Goal: Task Accomplishment & Management: Manage account settings

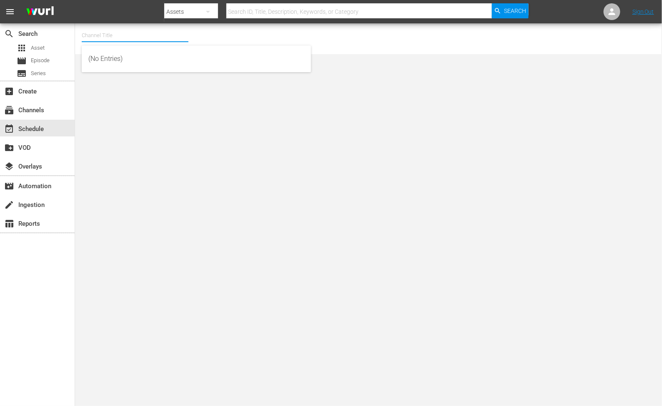
click at [105, 34] on input "text" at bounding box center [135, 35] width 107 height 20
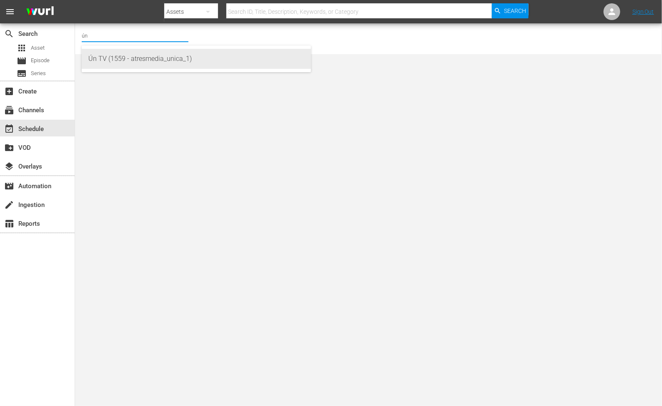
click at [138, 58] on div "Ún TV (1559 - atresmedia_unica_1)" at bounding box center [196, 59] width 216 height 20
type input "Ún TV (1559 - atresmedia_unica_1)"
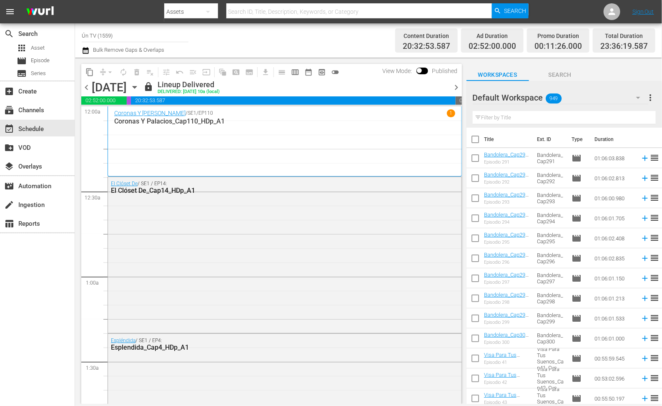
click at [139, 85] on icon "button" at bounding box center [134, 87] width 9 height 9
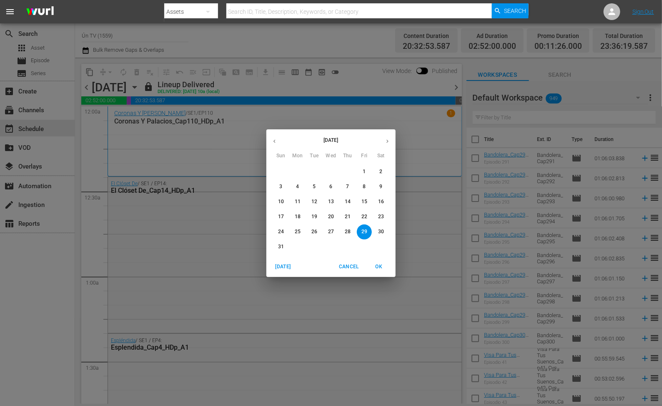
click at [389, 138] on icon "button" at bounding box center [387, 141] width 6 height 6
click at [299, 170] on span "1" at bounding box center [297, 171] width 15 height 7
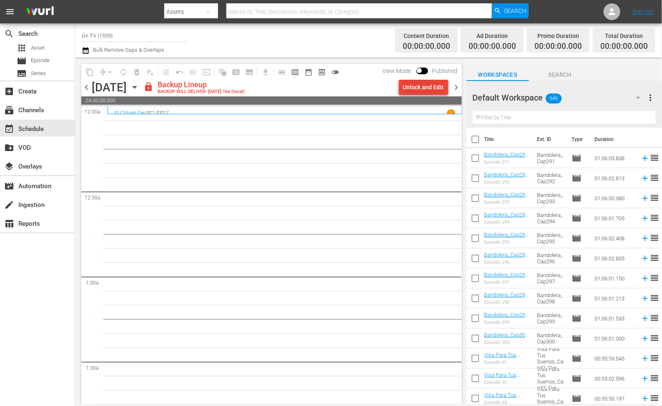
click at [408, 86] on div "Unlock and Edit" at bounding box center [423, 87] width 41 height 15
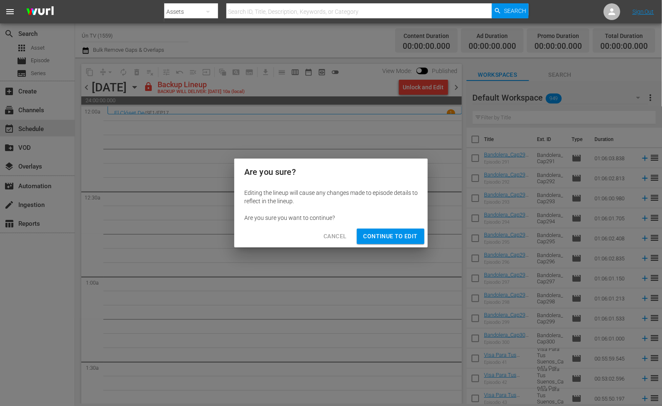
click at [383, 238] on span "Continue to Edit" at bounding box center [391, 236] width 54 height 10
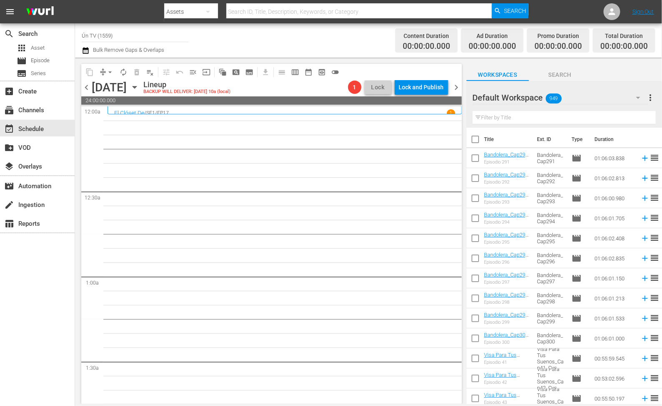
click at [518, 115] on input "text" at bounding box center [564, 117] width 183 height 13
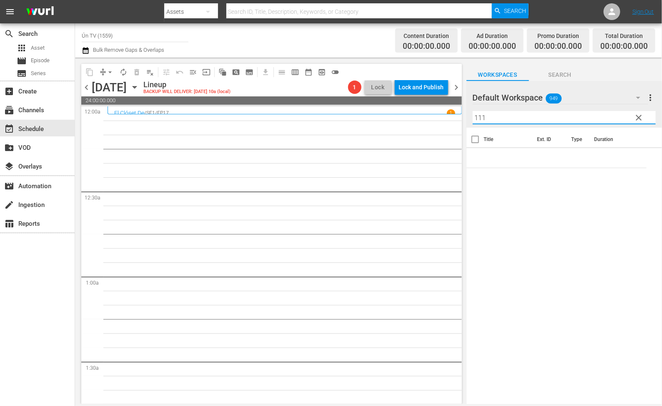
click at [592, 92] on div "Default Workspace 949" at bounding box center [561, 97] width 176 height 23
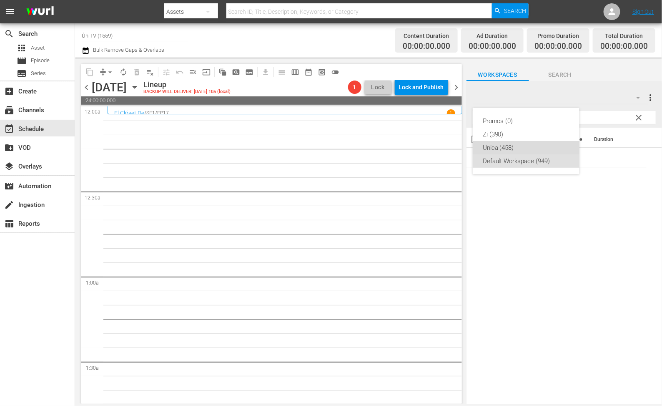
click at [499, 144] on div "Unica (458)" at bounding box center [526, 147] width 87 height 13
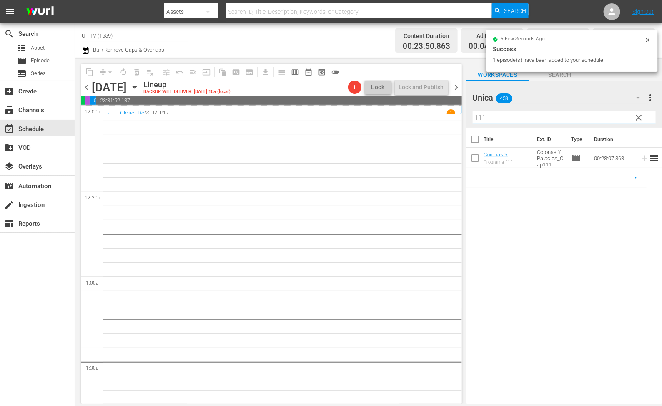
drag, startPoint x: 517, startPoint y: 115, endPoint x: 418, endPoint y: 114, distance: 98.8
click at [418, 114] on div "content_copy compress arrow_drop_down autorenew_outlined delete_forever_outline…" at bounding box center [368, 231] width 587 height 346
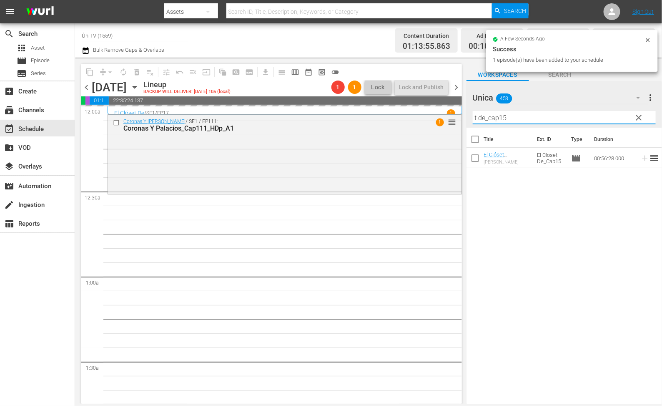
drag, startPoint x: 516, startPoint y: 115, endPoint x: 413, endPoint y: 105, distance: 103.1
click at [412, 103] on div "content_copy compress arrow_drop_down autorenew_outlined delete_forever_outline…" at bounding box center [368, 231] width 587 height 346
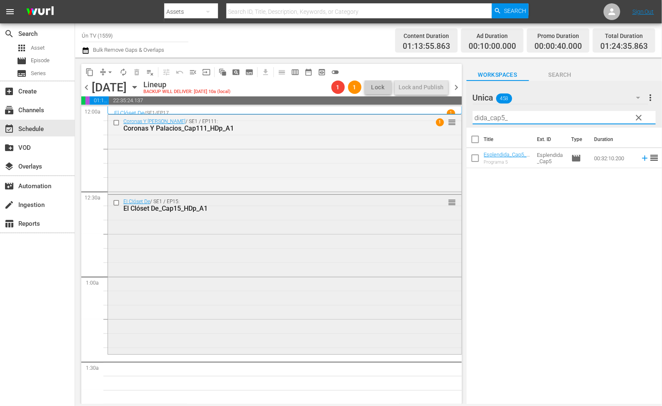
scroll to position [63, 0]
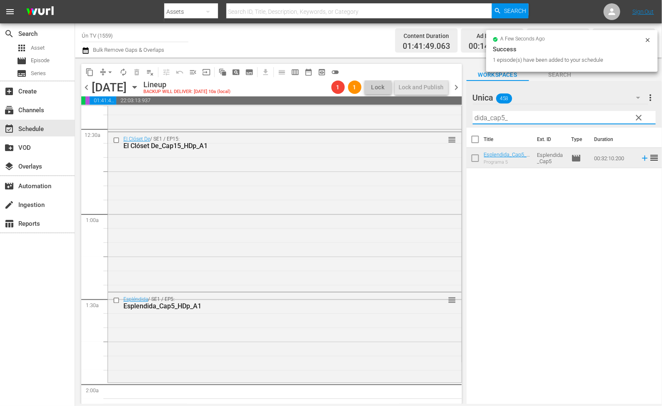
drag, startPoint x: 468, startPoint y: 104, endPoint x: 430, endPoint y: 103, distance: 38.0
click at [430, 103] on div "content_copy compress arrow_drop_down autorenew_outlined delete_forever_outline…" at bounding box center [368, 231] width 587 height 346
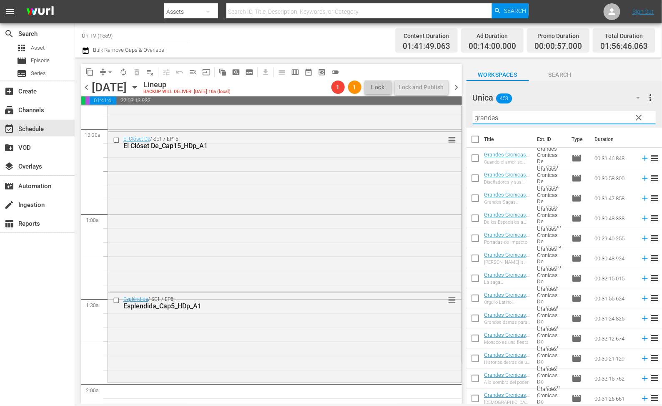
drag, startPoint x: 389, startPoint y: 113, endPoint x: 350, endPoint y: 95, distance: 42.5
click at [349, 97] on div "content_copy compress arrow_drop_down autorenew_outlined delete_forever_outline…" at bounding box center [368, 231] width 587 height 346
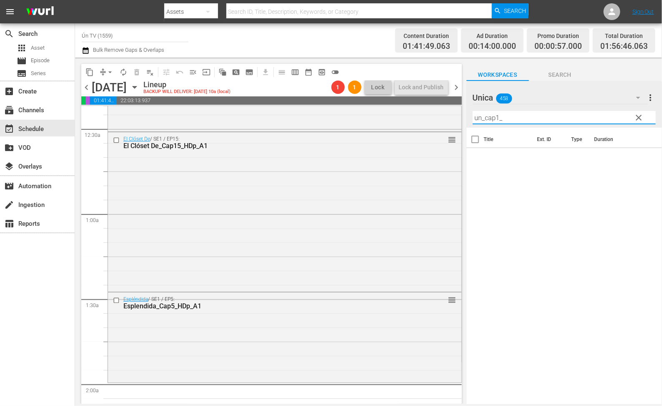
drag, startPoint x: 478, startPoint y: 119, endPoint x: 459, endPoint y: 111, distance: 20.0
click at [459, 111] on div "content_copy compress arrow_drop_down autorenew_outlined delete_forever_outline…" at bounding box center [368, 231] width 587 height 346
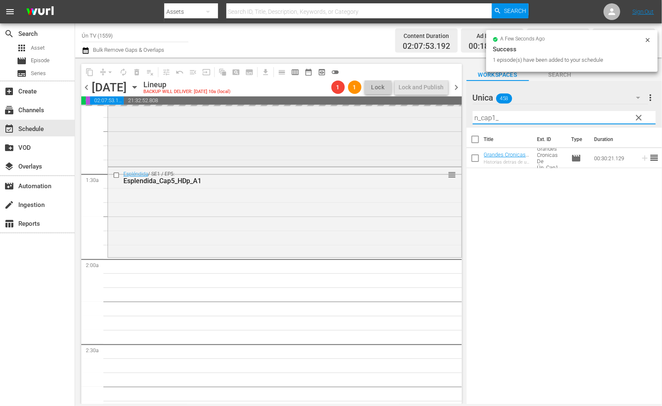
click at [354, 117] on div "content_copy compress arrow_drop_down autorenew_outlined delete_forever_outline…" at bounding box center [368, 231] width 587 height 346
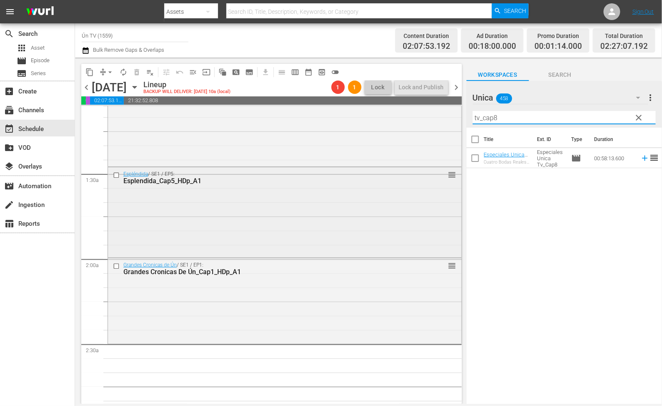
scroll to position [250, 0]
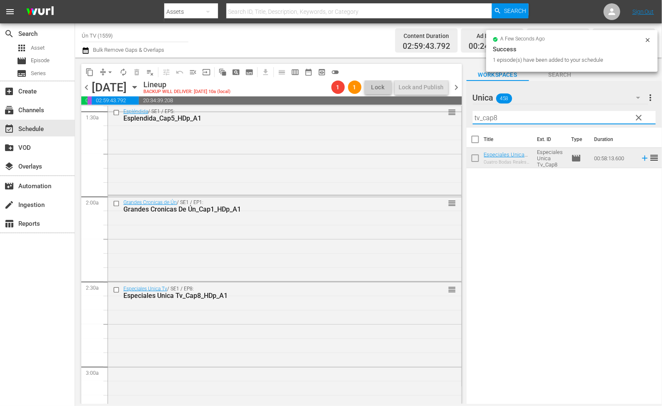
drag, startPoint x: 379, startPoint y: 106, endPoint x: 373, endPoint y: 100, distance: 8.6
click at [373, 100] on div "content_copy compress arrow_drop_down autorenew_outlined delete_forever_outline…" at bounding box center [368, 231] width 587 height 346
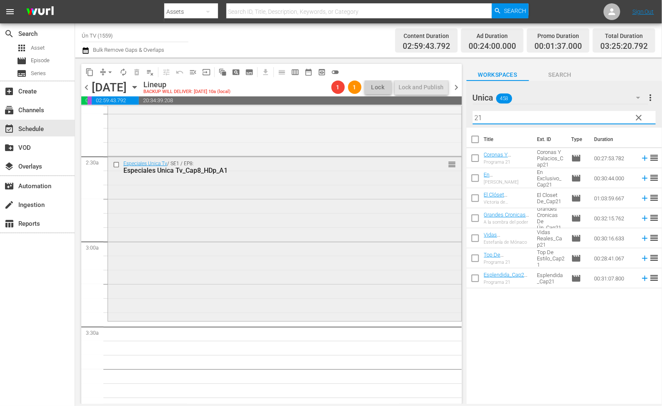
scroll to position [438, 0]
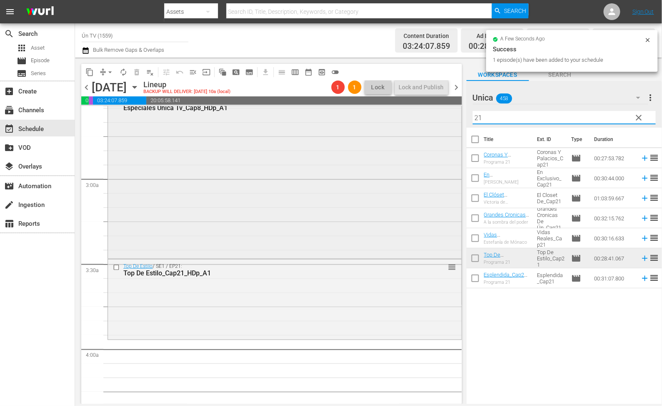
drag, startPoint x: 438, startPoint y: 115, endPoint x: 419, endPoint y: 113, distance: 18.5
click at [419, 113] on div "content_copy compress arrow_drop_down autorenew_outlined delete_forever_outline…" at bounding box center [368, 231] width 587 height 346
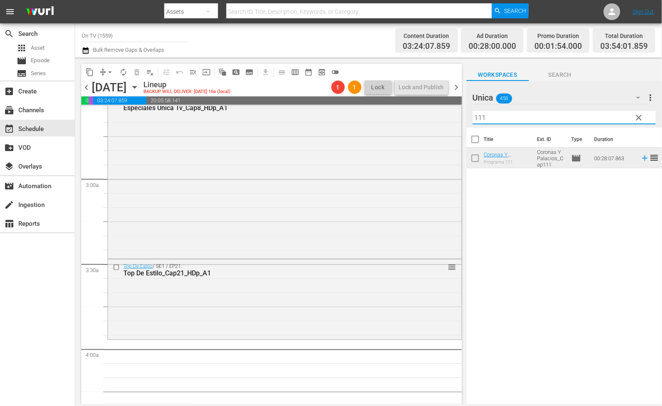
scroll to position [563, 0]
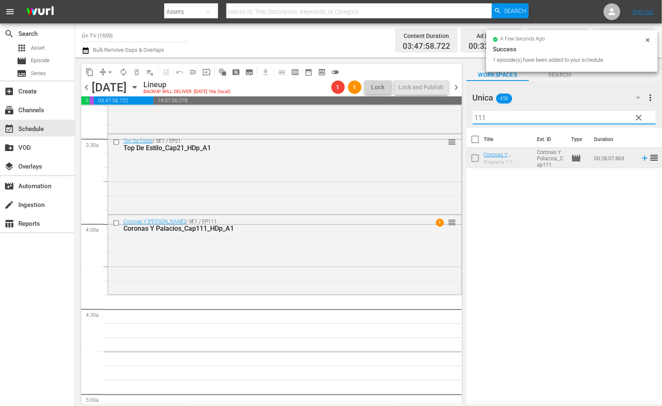
drag, startPoint x: 503, startPoint y: 119, endPoint x: 432, endPoint y: 117, distance: 71.3
click at [428, 115] on div "content_copy compress arrow_drop_down autorenew_outlined delete_forever_outline…" at bounding box center [368, 231] width 587 height 346
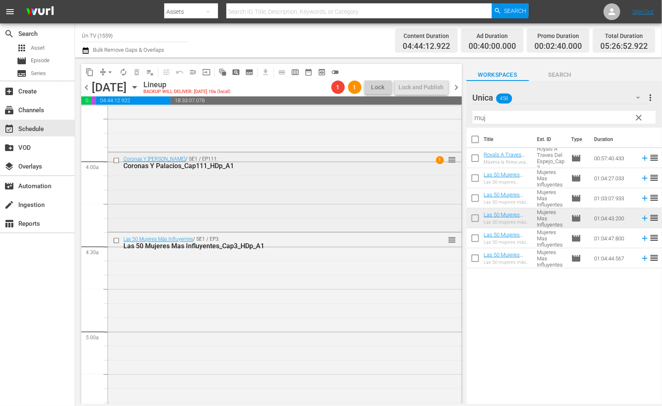
scroll to position [813, 0]
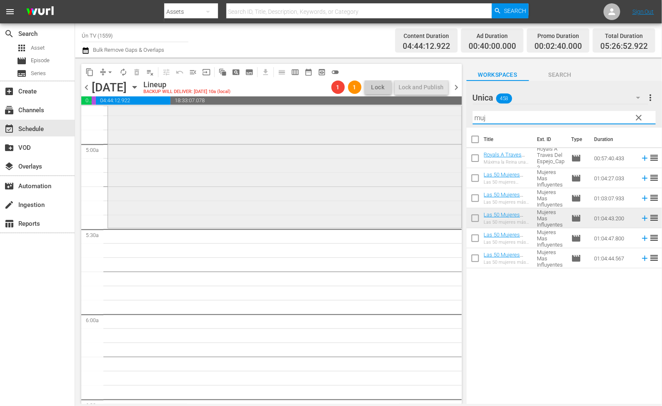
drag, startPoint x: 515, startPoint y: 118, endPoint x: 413, endPoint y: 106, distance: 102.4
click at [413, 106] on div "content_copy compress arrow_drop_down autorenew_outlined delete_forever_outline…" at bounding box center [368, 231] width 587 height 346
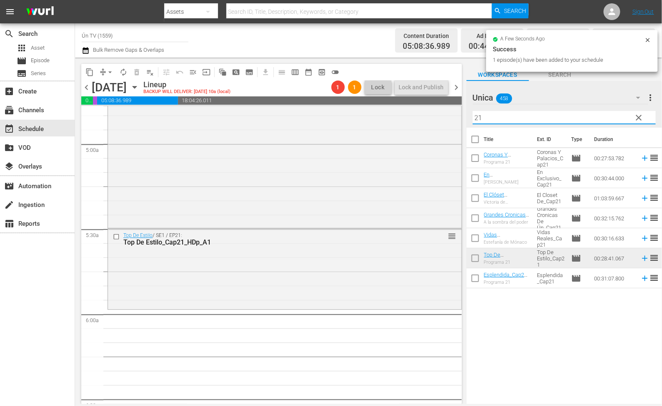
drag, startPoint x: 486, startPoint y: 118, endPoint x: 459, endPoint y: 111, distance: 27.4
click at [459, 111] on div "content_copy compress arrow_drop_down autorenew_outlined delete_forever_outline…" at bounding box center [368, 231] width 587 height 346
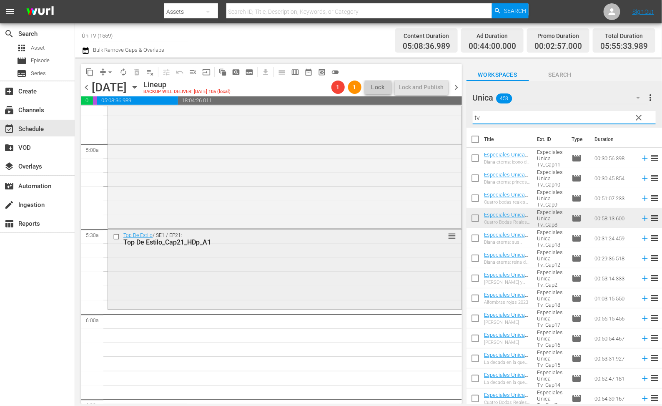
scroll to position [876, 0]
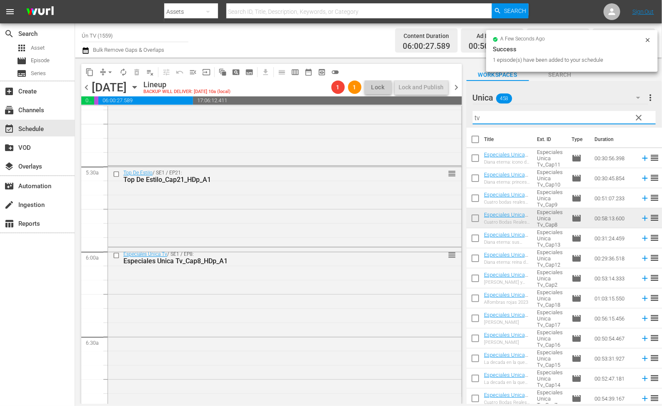
drag, startPoint x: 489, startPoint y: 115, endPoint x: 468, endPoint y: 112, distance: 21.9
click at [468, 112] on div "Unica 458 Unica more_vert clear Filter by Title tv" at bounding box center [565, 104] width 196 height 47
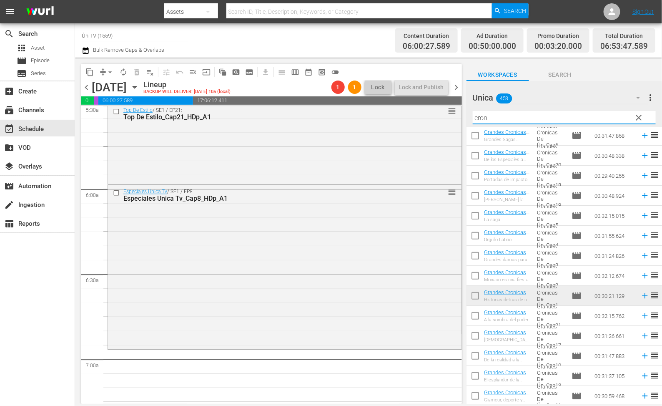
scroll to position [1001, 0]
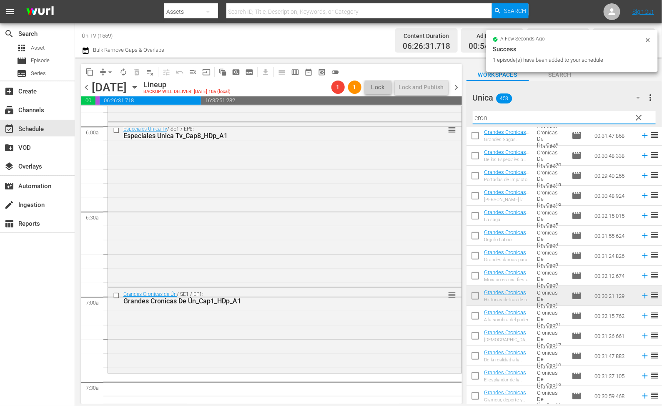
drag, startPoint x: 487, startPoint y: 118, endPoint x: 453, endPoint y: 117, distance: 33.8
click at [453, 117] on div "content_copy compress arrow_drop_down autorenew_outlined delete_forever_outline…" at bounding box center [368, 231] width 587 height 346
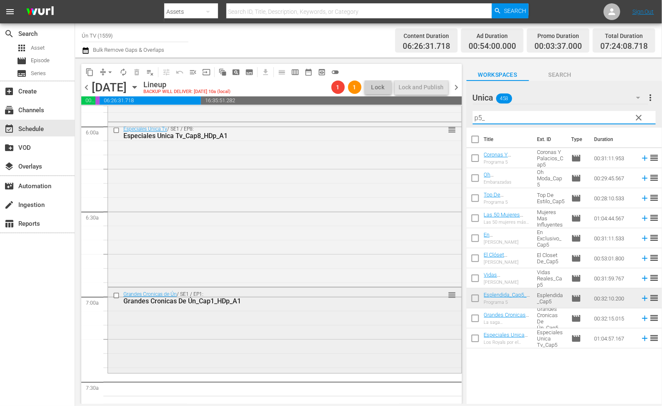
scroll to position [1063, 0]
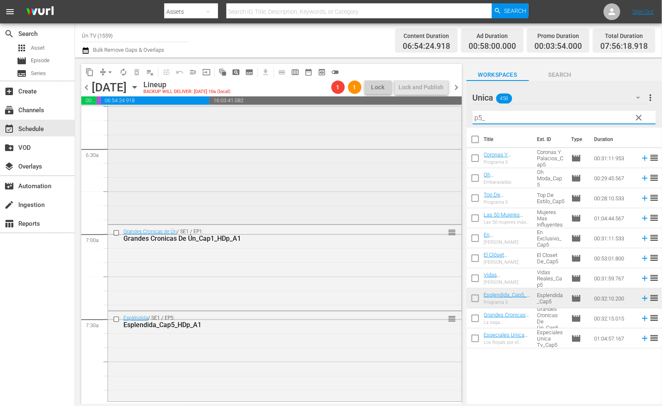
drag, startPoint x: 494, startPoint y: 114, endPoint x: 444, endPoint y: 114, distance: 50.0
click at [444, 114] on div "content_copy compress arrow_drop_down autorenew_outlined delete_forever_outline…" at bounding box center [368, 231] width 587 height 346
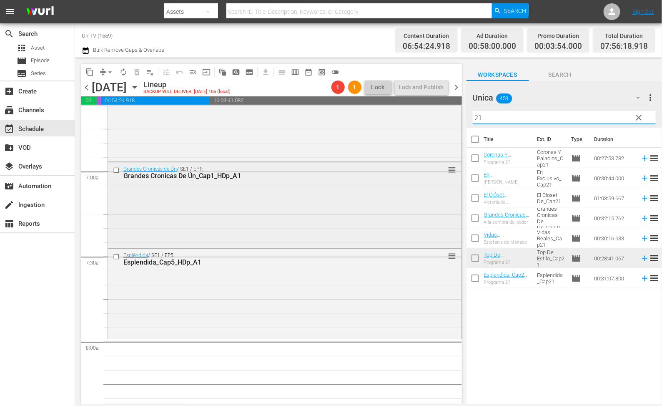
scroll to position [1188, 0]
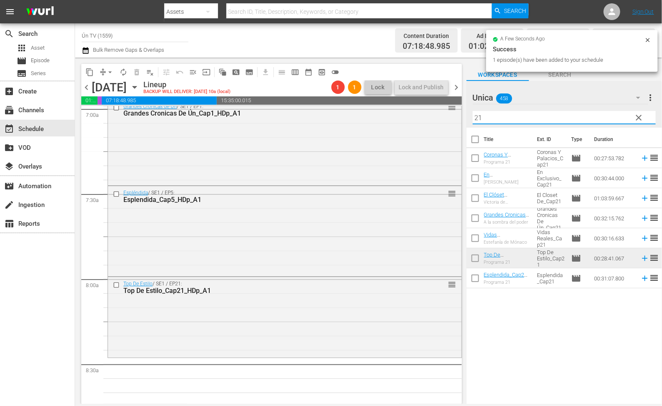
drag, startPoint x: 491, startPoint y: 115, endPoint x: 477, endPoint y: 115, distance: 14.2
click at [477, 115] on input "21" at bounding box center [564, 117] width 183 height 13
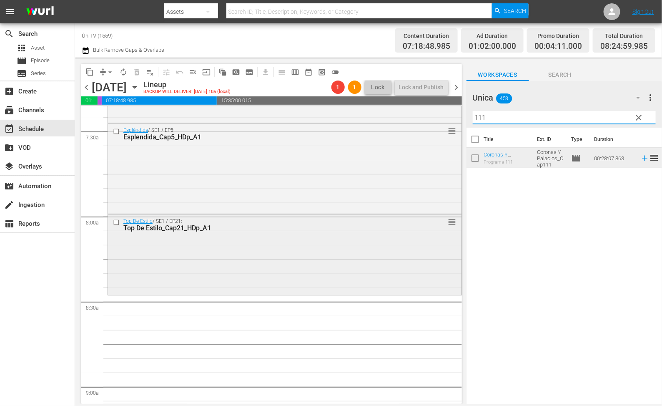
scroll to position [1313, 0]
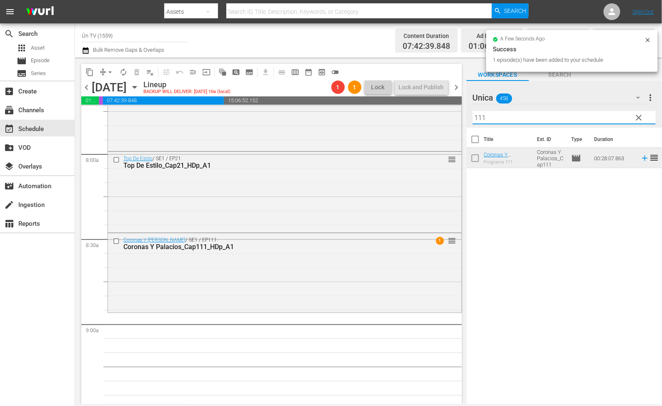
drag, startPoint x: 490, startPoint y: 119, endPoint x: 464, endPoint y: 114, distance: 26.7
click at [464, 114] on div "content_copy compress arrow_drop_down autorenew_outlined delete_forever_outline…" at bounding box center [368, 231] width 587 height 346
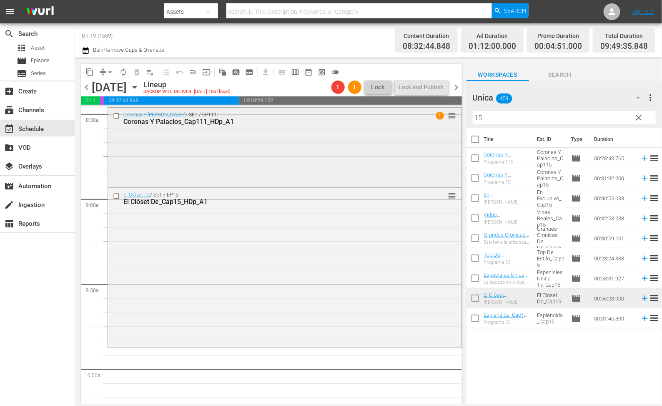
scroll to position [1501, 0]
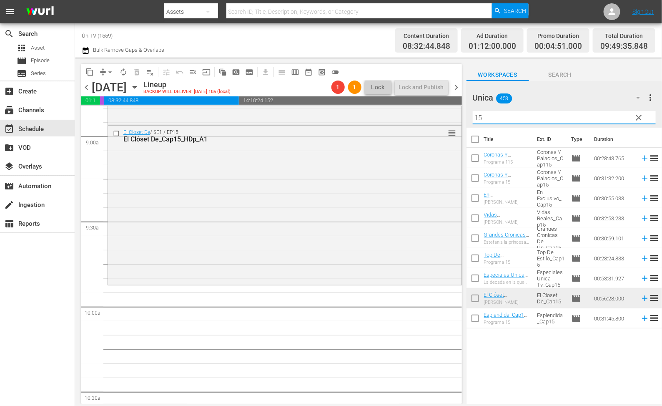
drag, startPoint x: 493, startPoint y: 120, endPoint x: 442, endPoint y: 102, distance: 54.9
click at [442, 102] on div "content_copy compress arrow_drop_down autorenew_outlined delete_forever_outline…" at bounding box center [368, 231] width 587 height 346
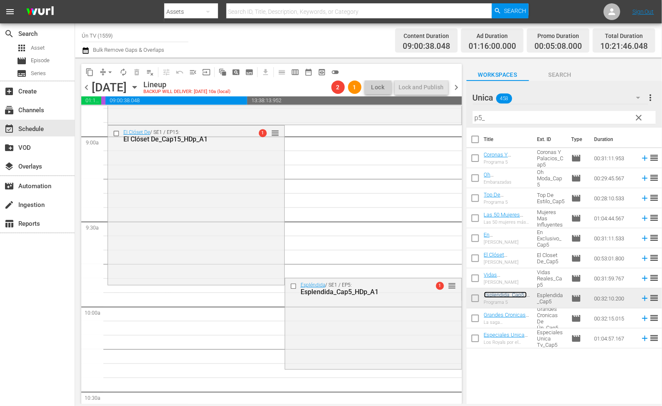
drag, startPoint x: 438, startPoint y: 286, endPoint x: 253, endPoint y: 286, distance: 185.5
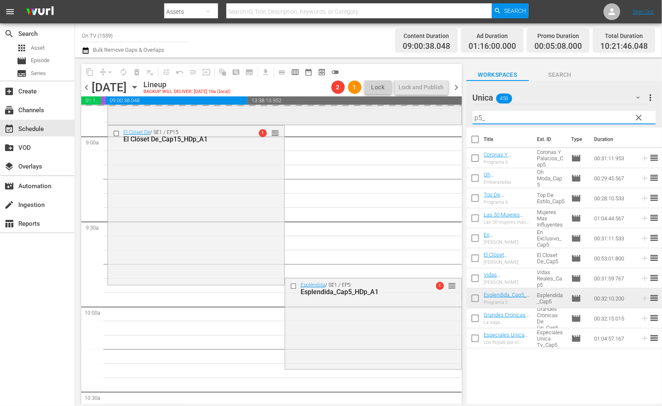
drag, startPoint x: 500, startPoint y: 118, endPoint x: 439, endPoint y: 118, distance: 61.3
click at [439, 118] on div "content_copy compress arrow_drop_down autorenew_outlined delete_forever_outline…" at bounding box center [368, 231] width 587 height 346
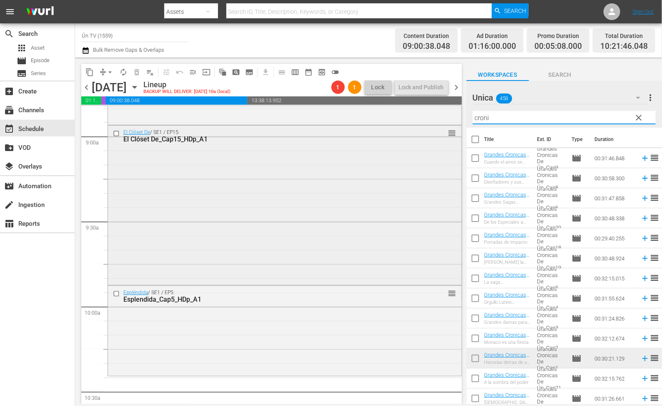
scroll to position [1564, 0]
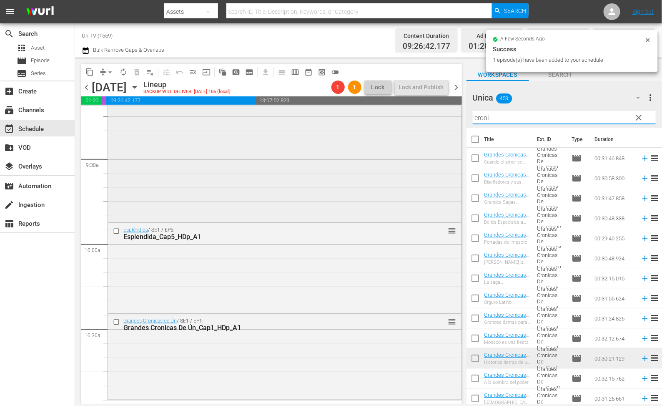
click at [434, 118] on div "content_copy compress arrow_drop_down autorenew_outlined delete_forever_outline…" at bounding box center [368, 231] width 587 height 346
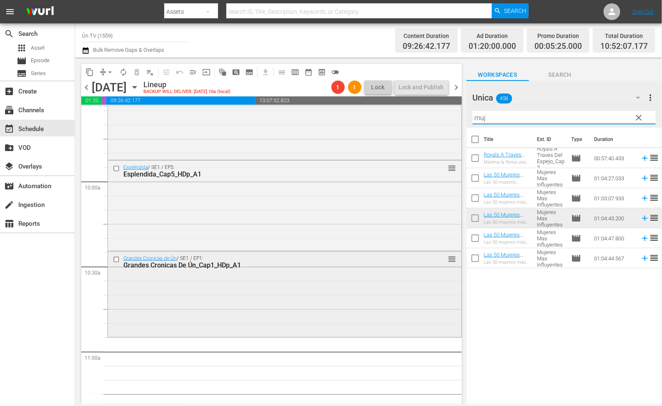
scroll to position [1689, 0]
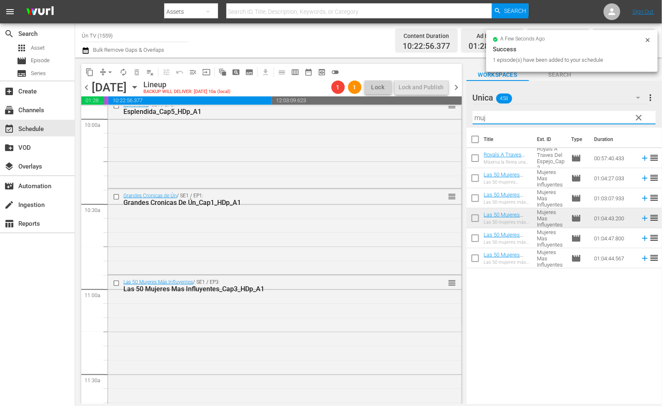
drag, startPoint x: 487, startPoint y: 118, endPoint x: 454, endPoint y: 117, distance: 33.0
click at [454, 117] on div "content_copy compress arrow_drop_down autorenew_outlined delete_forever_outline…" at bounding box center [368, 231] width 587 height 346
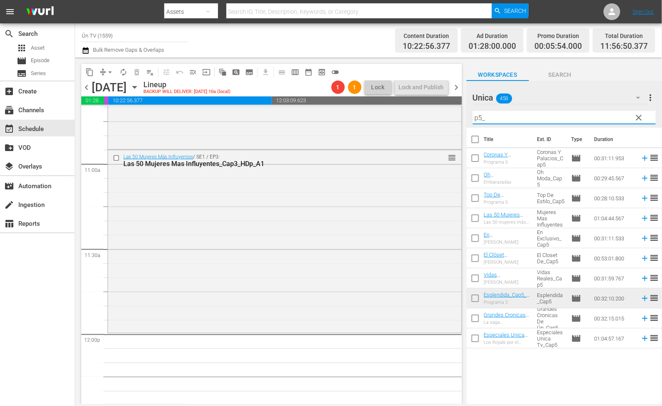
scroll to position [1876, 0]
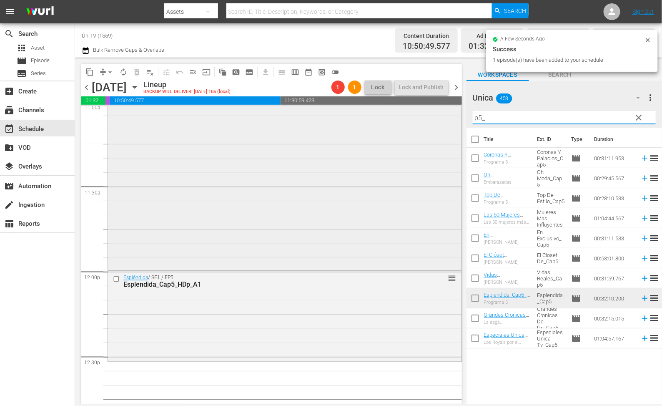
drag, startPoint x: 478, startPoint y: 113, endPoint x: 438, endPoint y: 110, distance: 39.7
click at [439, 110] on div "content_copy compress arrow_drop_down autorenew_outlined delete_forever_outline…" at bounding box center [368, 231] width 587 height 346
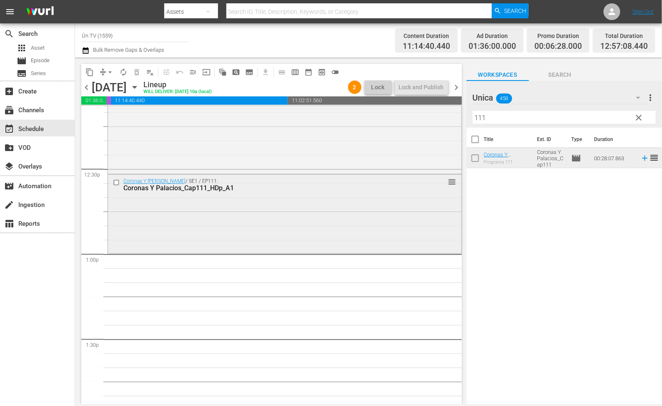
scroll to position [2126, 0]
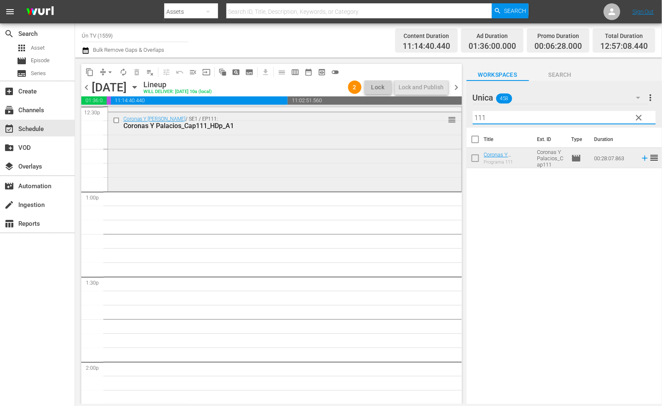
drag, startPoint x: 520, startPoint y: 114, endPoint x: 416, endPoint y: 116, distance: 104.7
click at [416, 117] on div "content_copy compress arrow_drop_down autorenew_outlined delete_forever_outline…" at bounding box center [368, 231] width 587 height 346
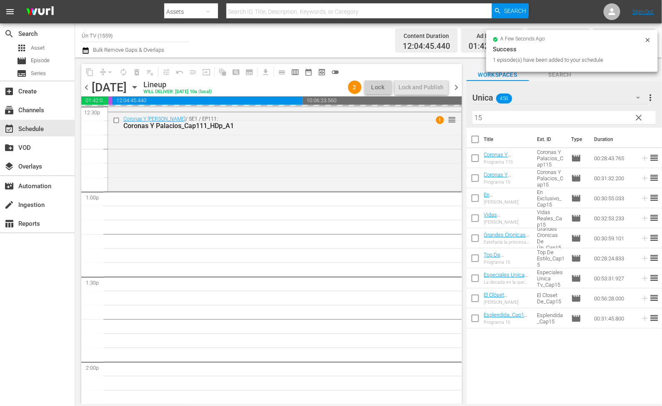
drag, startPoint x: 489, startPoint y: 115, endPoint x: 467, endPoint y: 115, distance: 22.9
click at [467, 115] on div "Unica 458 Unica more_vert clear Filter by Title 15" at bounding box center [565, 104] width 196 height 47
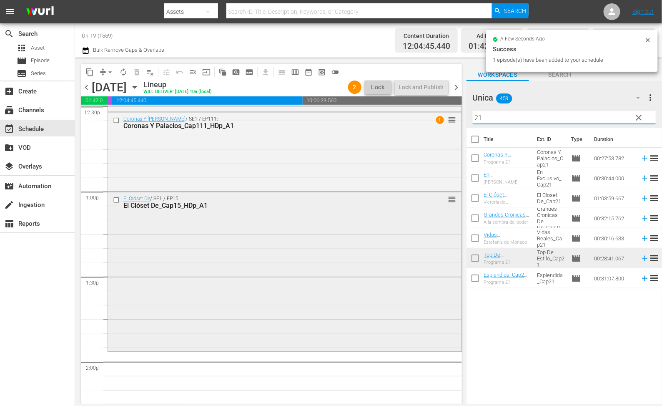
scroll to position [2251, 0]
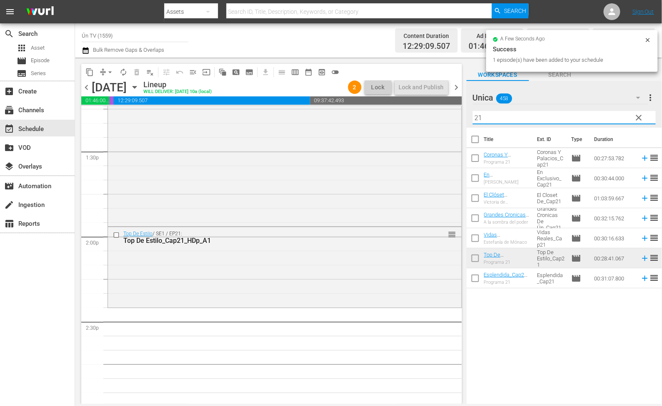
drag, startPoint x: 470, startPoint y: 115, endPoint x: 462, endPoint y: 115, distance: 8.8
click at [462, 115] on div "content_copy compress arrow_drop_down autorenew_outlined delete_forever_outline…" at bounding box center [368, 231] width 587 height 346
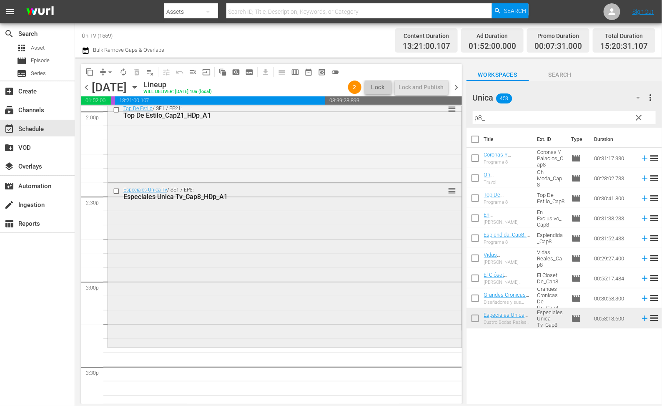
scroll to position [2439, 0]
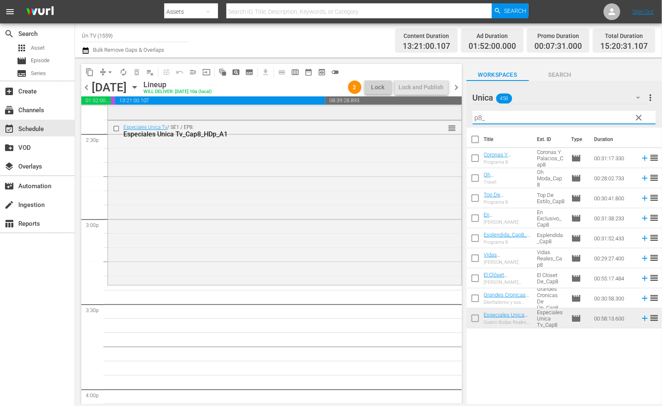
drag, startPoint x: 489, startPoint y: 115, endPoint x: 427, endPoint y: 111, distance: 62.7
click at [427, 111] on div "content_copy compress arrow_drop_down autorenew_outlined delete_forever_outline…" at bounding box center [368, 231] width 587 height 346
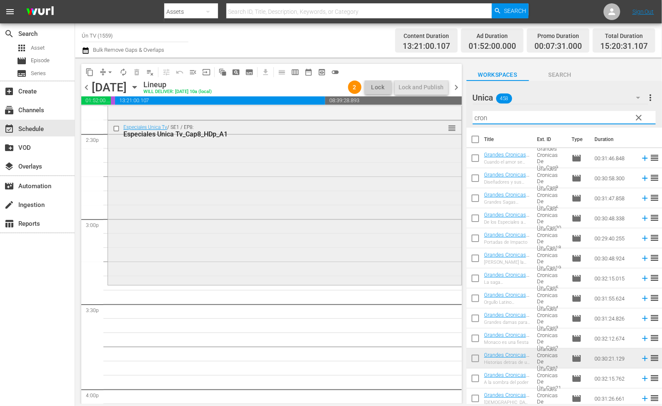
scroll to position [2502, 0]
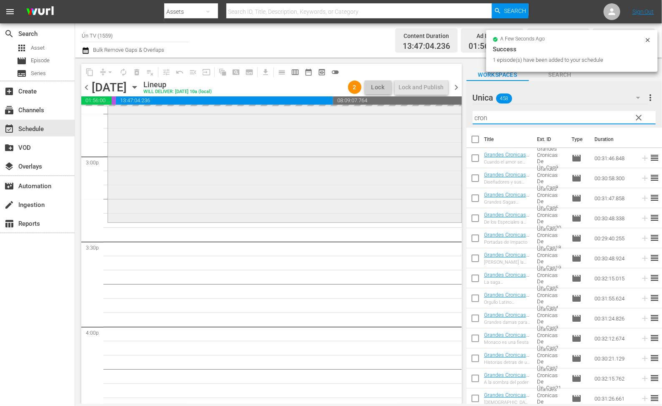
click at [435, 115] on div "content_copy compress arrow_drop_down autorenew_outlined delete_forever_outline…" at bounding box center [368, 231] width 587 height 346
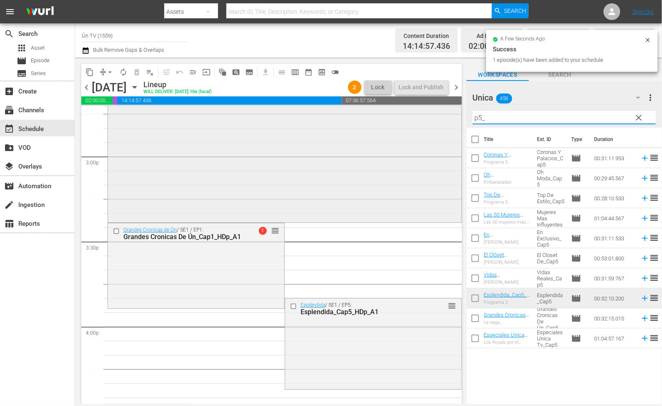
click at [443, 118] on div "content_copy compress arrow_drop_down autorenew_outlined delete_forever_outline…" at bounding box center [368, 231] width 587 height 346
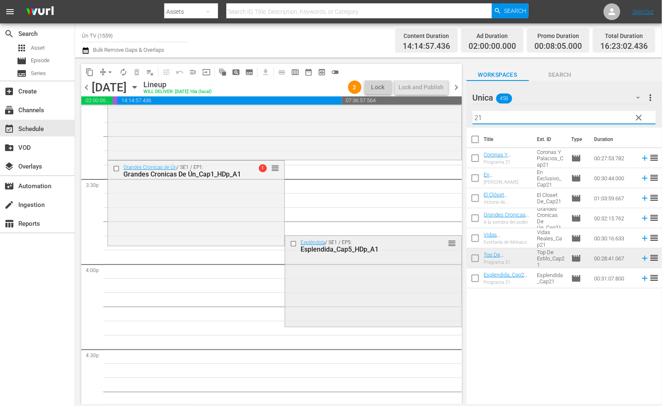
scroll to position [2627, 0]
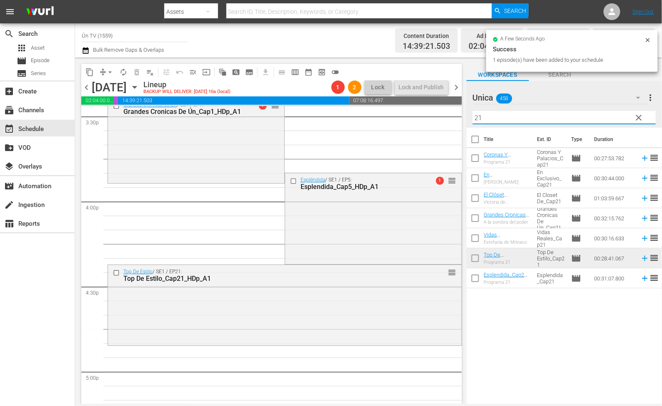
drag, startPoint x: 478, startPoint y: 115, endPoint x: 437, endPoint y: 112, distance: 41.4
click at [438, 113] on div "content_copy compress arrow_drop_down autorenew_outlined delete_forever_outline…" at bounding box center [368, 231] width 587 height 346
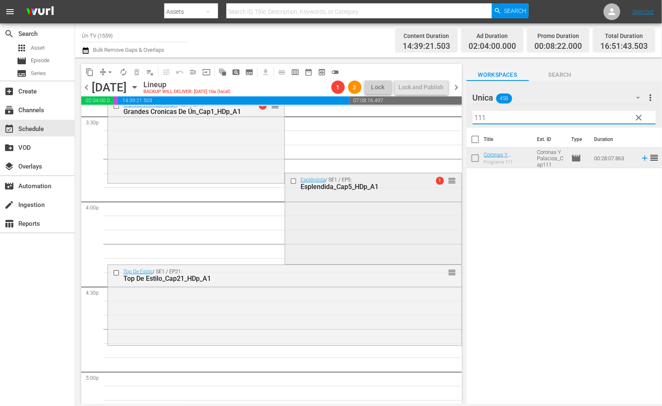
scroll to position [2689, 0]
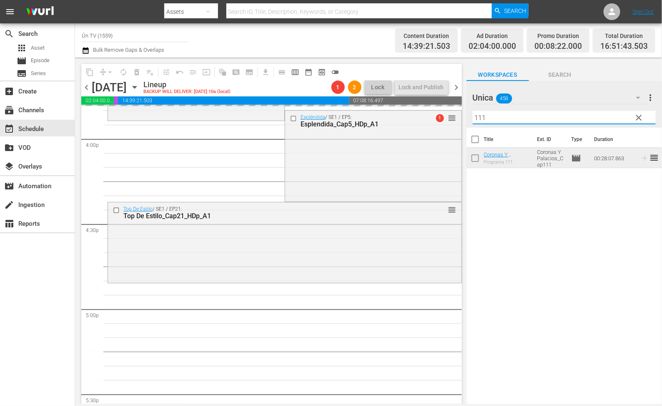
drag, startPoint x: 496, startPoint y: 118, endPoint x: 459, endPoint y: 115, distance: 36.8
click at [459, 115] on div "content_copy compress arrow_drop_down autorenew_outlined delete_forever_outline…" at bounding box center [368, 231] width 587 height 346
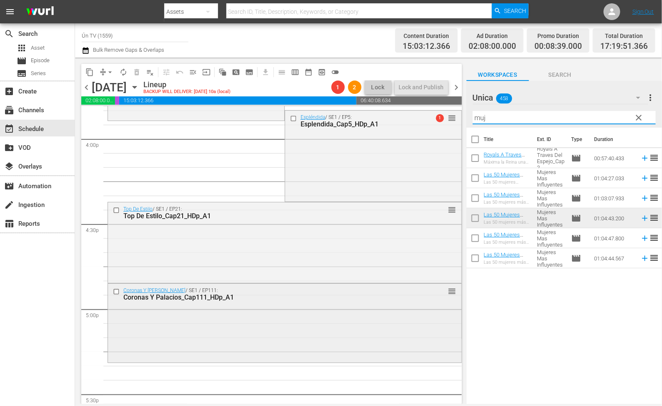
scroll to position [2814, 0]
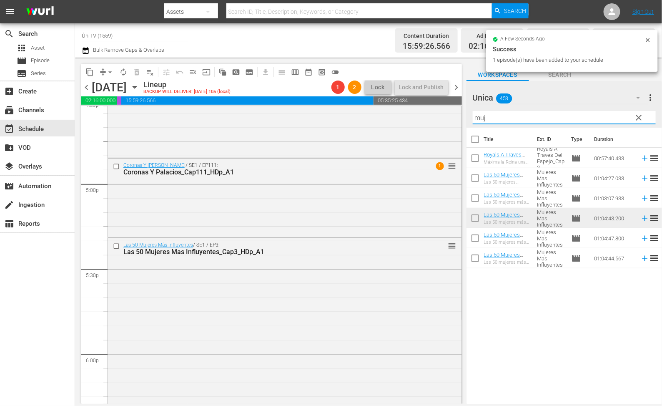
drag, startPoint x: 498, startPoint y: 115, endPoint x: 462, endPoint y: 110, distance: 37.0
click at [462, 110] on div "content_copy compress arrow_drop_down autorenew_outlined delete_forever_outline…" at bounding box center [368, 231] width 587 height 346
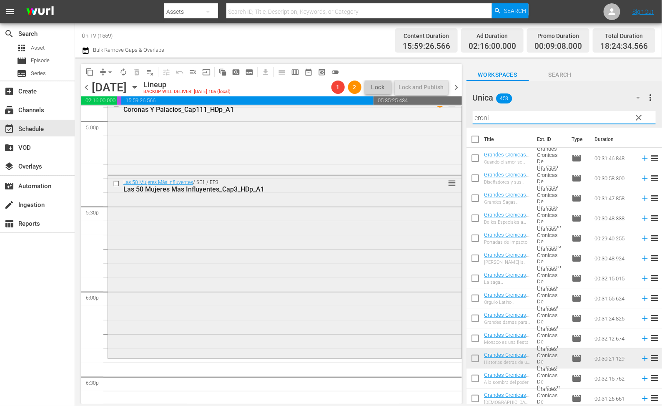
scroll to position [3002, 0]
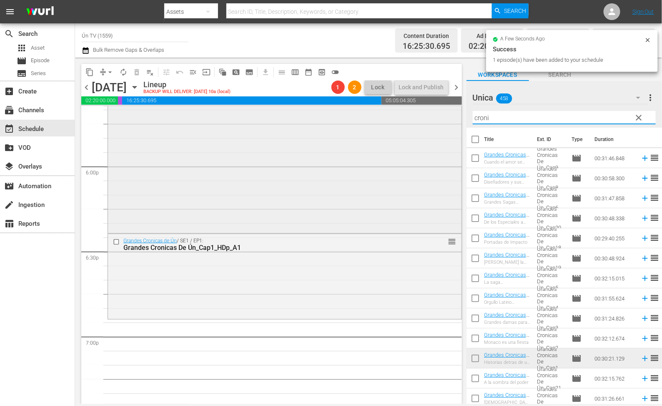
drag, startPoint x: 505, startPoint y: 118, endPoint x: 437, endPoint y: 114, distance: 68.0
click at [437, 114] on div "content_copy compress arrow_drop_down autorenew_outlined delete_forever_outline…" at bounding box center [368, 231] width 587 height 346
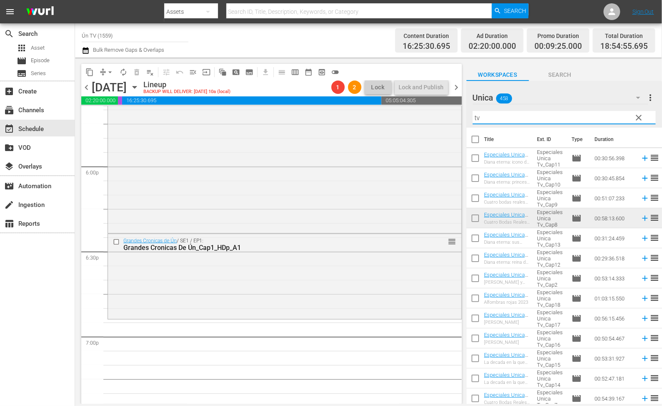
scroll to position [3065, 0]
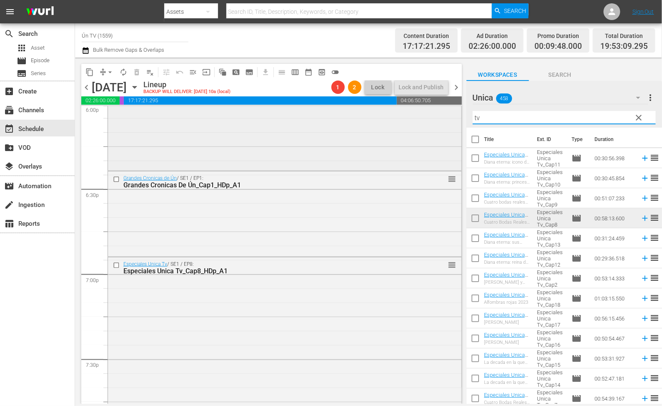
drag, startPoint x: 448, startPoint y: 115, endPoint x: 409, endPoint y: 115, distance: 38.8
click at [409, 115] on div "content_copy compress arrow_drop_down autorenew_outlined delete_forever_outline…" at bounding box center [368, 231] width 587 height 346
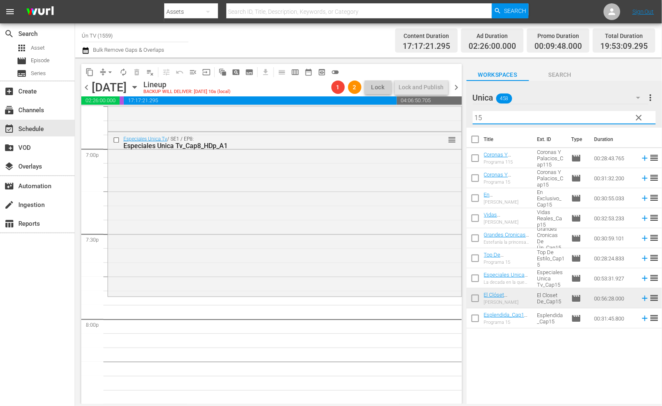
scroll to position [3252, 0]
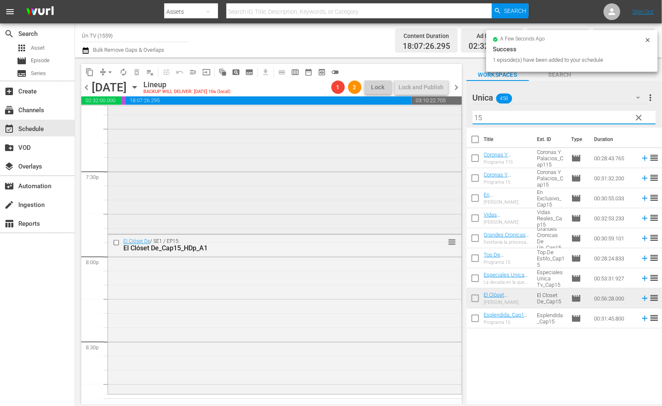
drag, startPoint x: 488, startPoint y: 114, endPoint x: 444, endPoint y: 106, distance: 44.4
click at [444, 106] on div "content_copy compress arrow_drop_down autorenew_outlined delete_forever_outline…" at bounding box center [368, 231] width 587 height 346
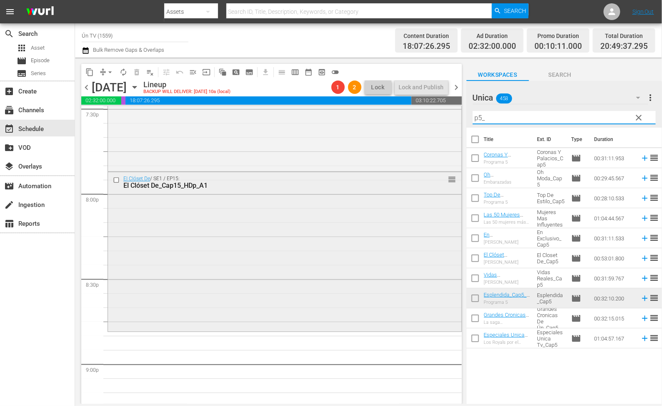
scroll to position [3377, 0]
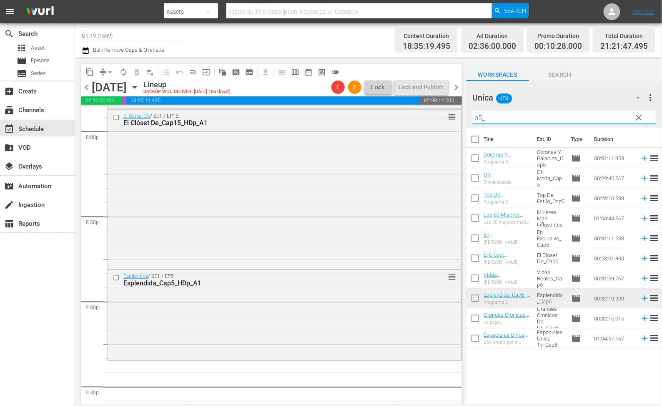
drag, startPoint x: 438, startPoint y: 109, endPoint x: 413, endPoint y: 103, distance: 25.4
click at [413, 103] on div "content_copy compress arrow_drop_down autorenew_outlined delete_forever_outline…" at bounding box center [368, 231] width 587 height 346
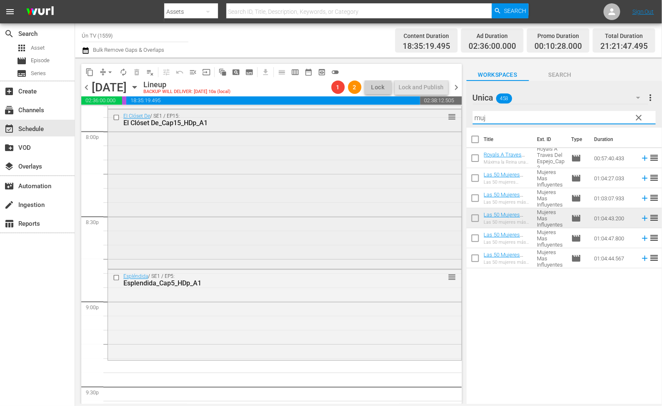
scroll to position [3440, 0]
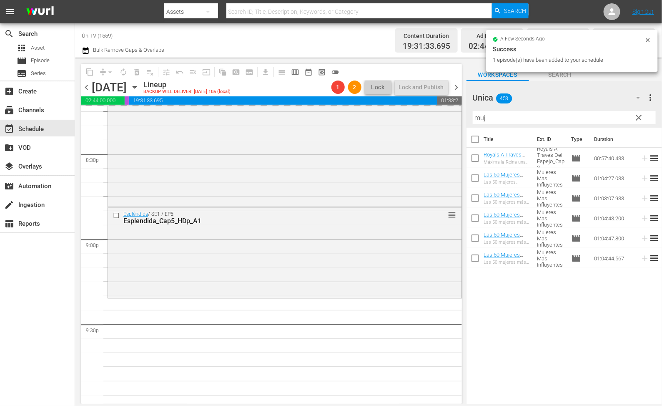
click at [448, 114] on div "content_copy compress arrow_drop_down autorenew_outlined delete_forever_outline…" at bounding box center [368, 231] width 587 height 346
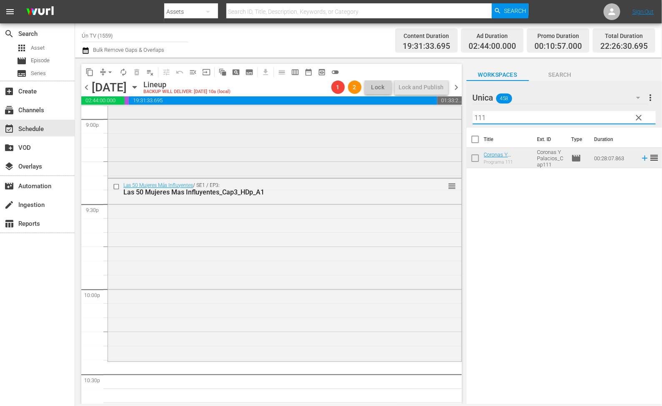
scroll to position [3622, 0]
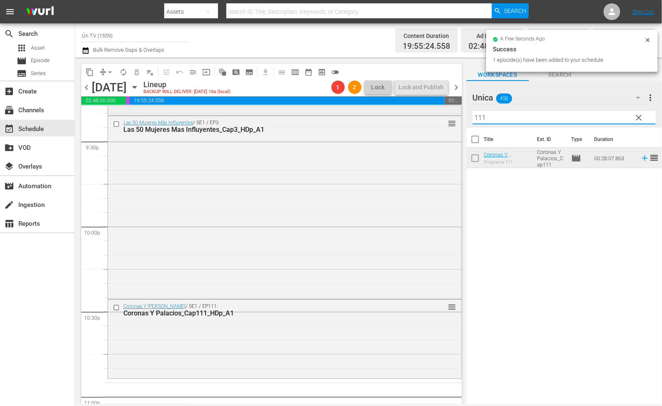
drag, startPoint x: 493, startPoint y: 121, endPoint x: 414, endPoint y: 113, distance: 79.2
click at [414, 113] on div "content_copy compress arrow_drop_down autorenew_outlined delete_forever_outline…" at bounding box center [368, 231] width 587 height 346
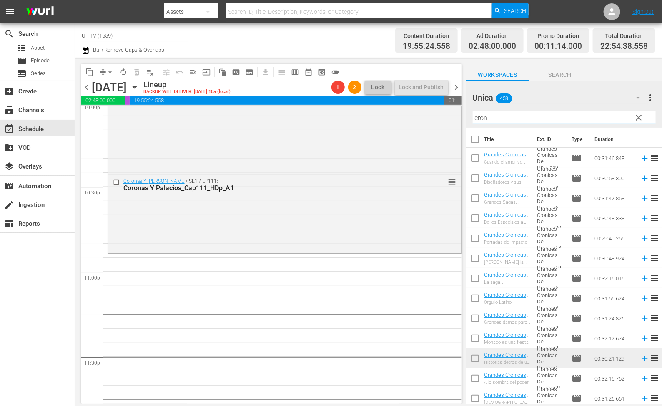
scroll to position [3785, 0]
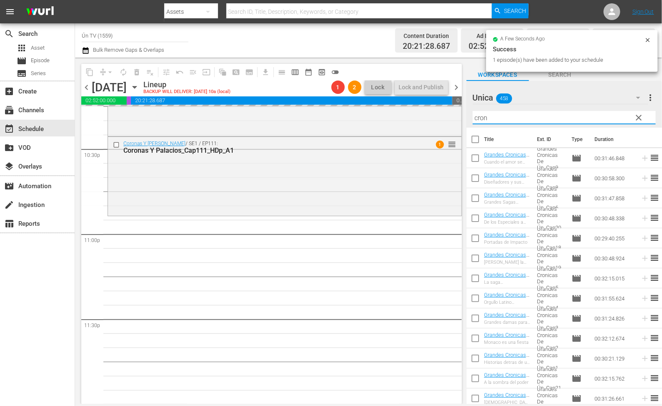
drag, startPoint x: 510, startPoint y: 118, endPoint x: 457, endPoint y: 108, distance: 54.0
click at [457, 108] on div "content_copy compress arrow_drop_down autorenew_outlined delete_forever_outline…" at bounding box center [368, 231] width 587 height 346
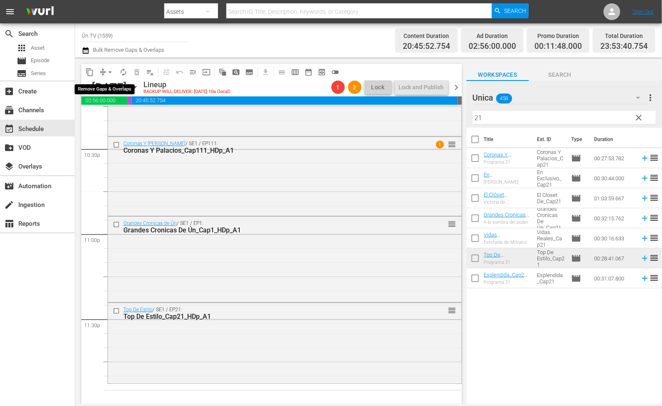
click at [107, 71] on span "arrow_drop_down" at bounding box center [110, 72] width 8 height 8
click at [109, 122] on li "Align to End of Previous Day" at bounding box center [112, 116] width 88 height 14
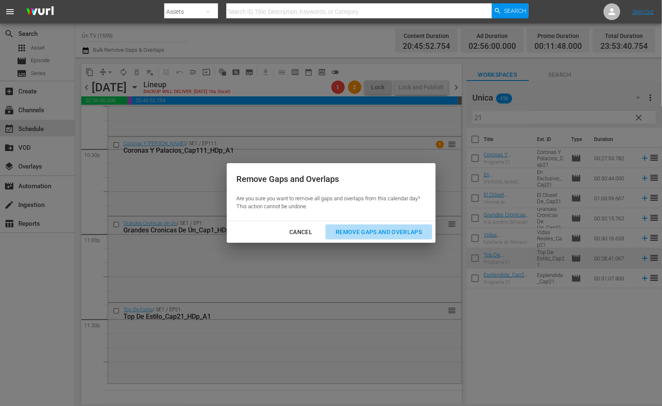
click at [404, 231] on div "Remove Gaps and Overlaps" at bounding box center [379, 232] width 100 height 10
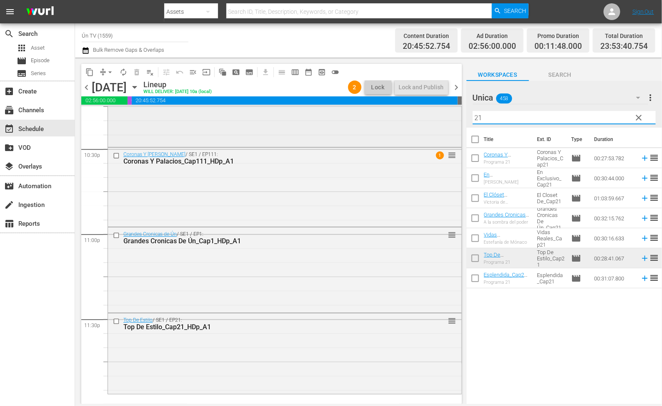
drag, startPoint x: 530, startPoint y: 120, endPoint x: 356, endPoint y: 118, distance: 173.9
click at [359, 119] on div "content_copy compress arrow_drop_down autorenew_outlined delete_forever_outline…" at bounding box center [368, 231] width 587 height 346
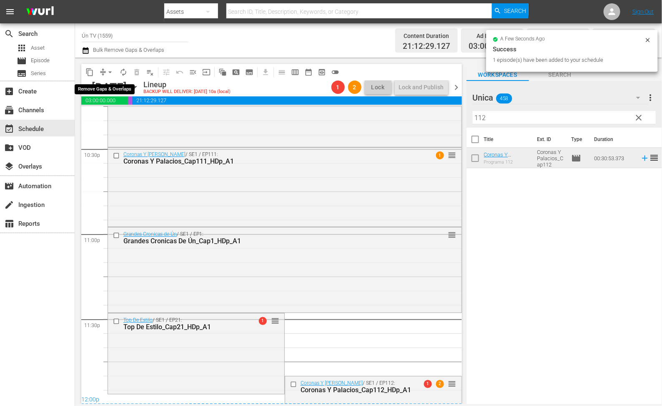
click at [109, 72] on span "arrow_drop_down" at bounding box center [110, 72] width 8 height 8
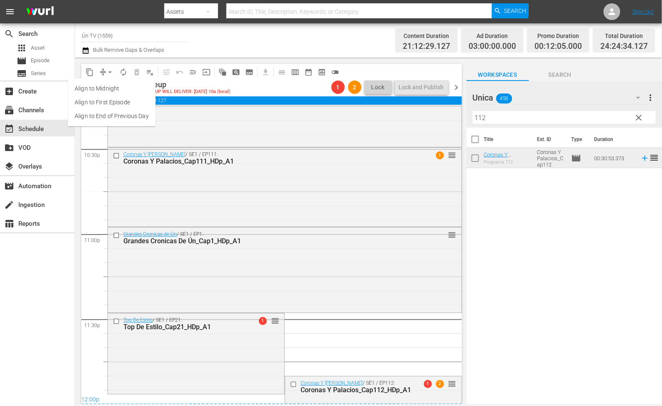
click at [119, 118] on li "Align to End of Previous Day" at bounding box center [112, 116] width 88 height 14
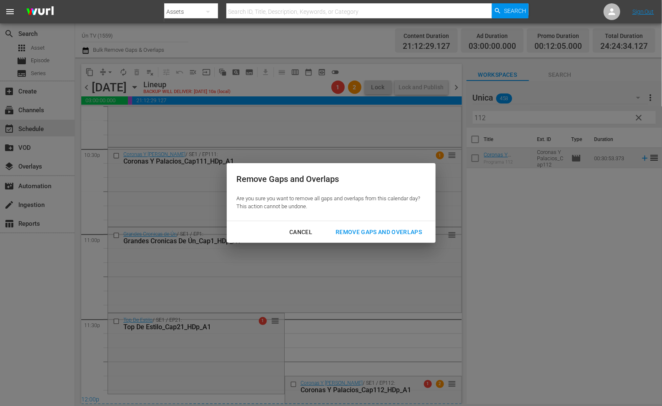
click at [386, 233] on div "Remove Gaps and Overlaps" at bounding box center [379, 232] width 100 height 10
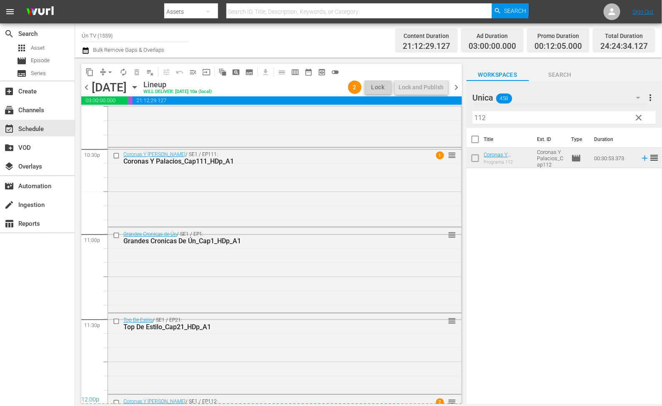
scroll to position [3863, 0]
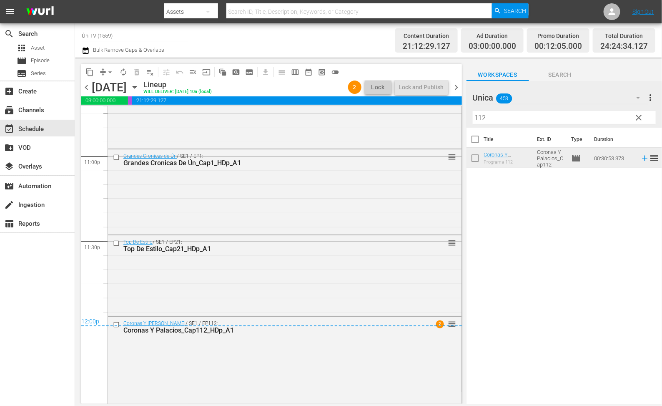
click at [455, 85] on span "chevron_right" at bounding box center [457, 87] width 10 height 10
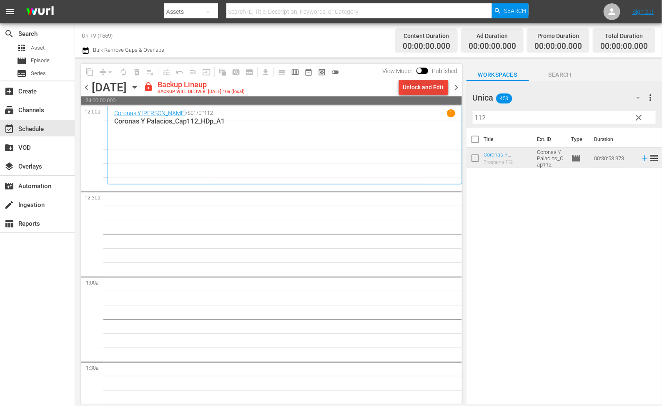
click at [436, 91] on div "Unlock and Edit" at bounding box center [423, 87] width 41 height 15
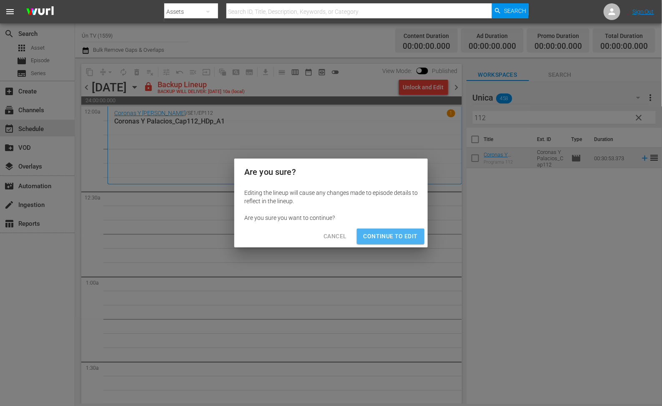
click at [402, 232] on span "Continue to Edit" at bounding box center [391, 236] width 54 height 10
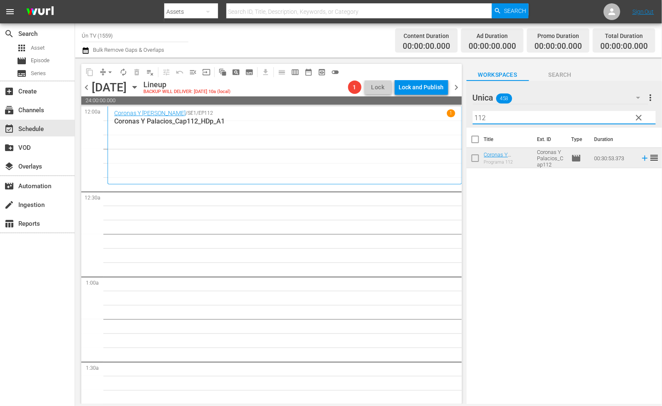
drag, startPoint x: 526, startPoint y: 119, endPoint x: 377, endPoint y: 119, distance: 148.8
click at [377, 119] on div "content_copy compress arrow_drop_down autorenew_outlined delete_forever_outline…" at bounding box center [368, 231] width 587 height 346
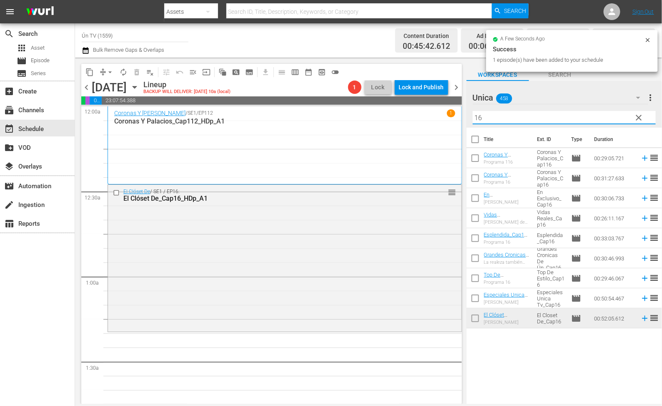
drag, startPoint x: 486, startPoint y: 116, endPoint x: 451, endPoint y: 114, distance: 35.1
click at [452, 115] on div "content_copy compress arrow_drop_down autorenew_outlined delete_forever_outline…" at bounding box center [368, 231] width 587 height 346
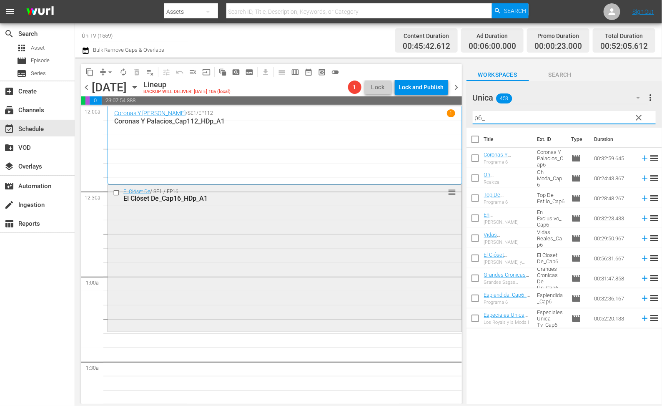
scroll to position [63, 0]
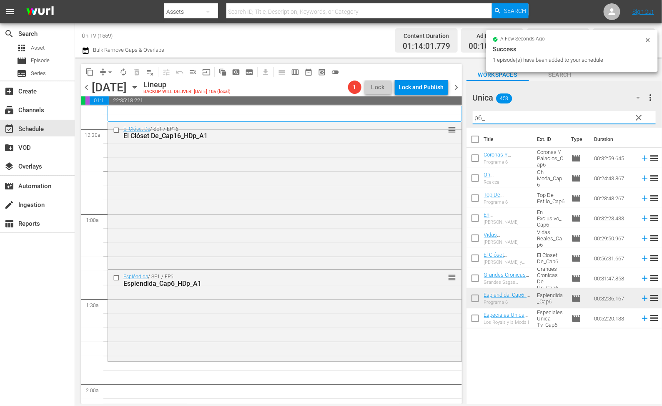
drag, startPoint x: 516, startPoint y: 114, endPoint x: 354, endPoint y: 110, distance: 161.8
click at [354, 110] on div "content_copy compress arrow_drop_down autorenew_outlined delete_forever_outline…" at bounding box center [368, 231] width 587 height 346
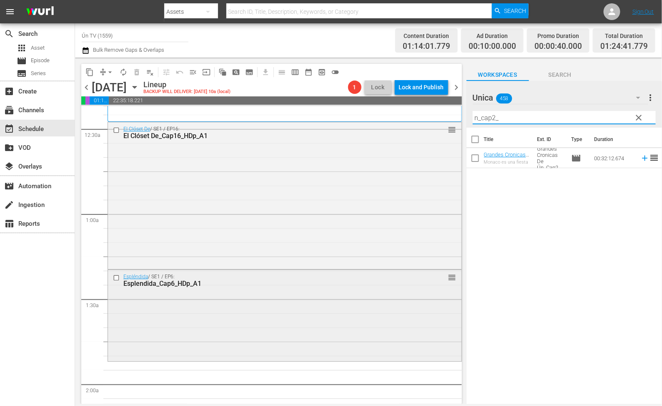
scroll to position [125, 0]
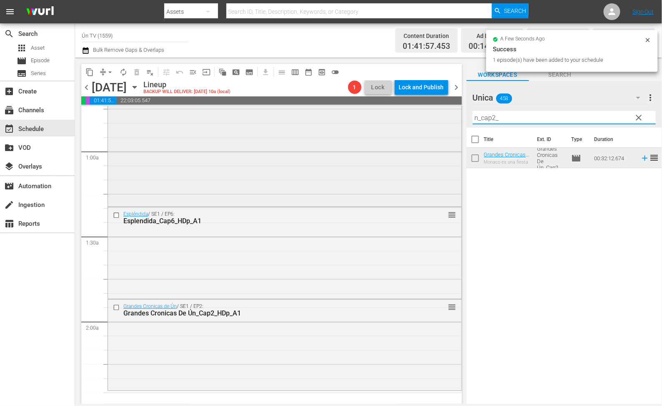
drag, startPoint x: 518, startPoint y: 113, endPoint x: 328, endPoint y: 115, distance: 190.6
click at [328, 115] on div "content_copy compress arrow_drop_down autorenew_outlined delete_forever_outline…" at bounding box center [368, 231] width 587 height 346
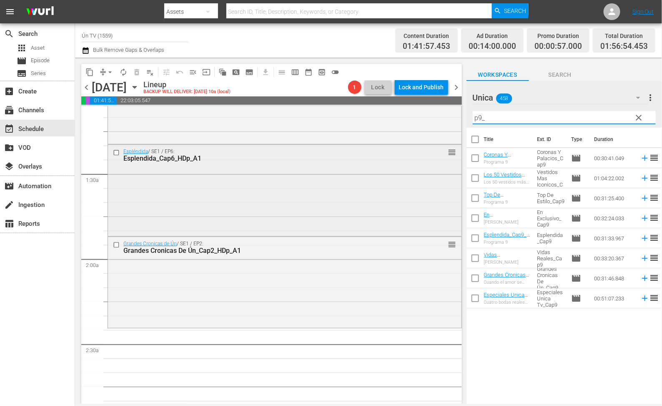
scroll to position [250, 0]
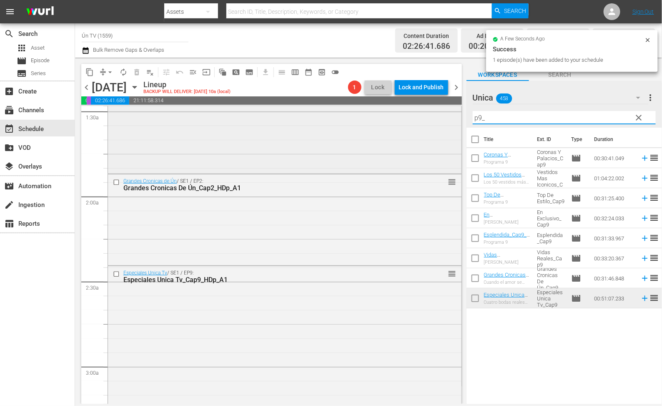
drag, startPoint x: 502, startPoint y: 117, endPoint x: 444, endPoint y: 117, distance: 57.5
click at [444, 117] on div "content_copy compress arrow_drop_down autorenew_outlined delete_forever_outline…" at bounding box center [368, 231] width 587 height 346
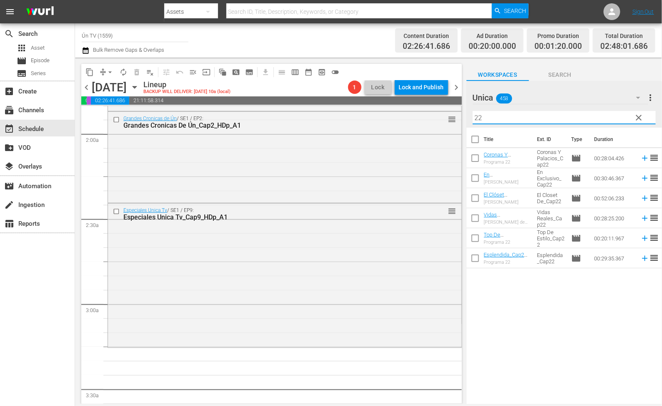
scroll to position [375, 0]
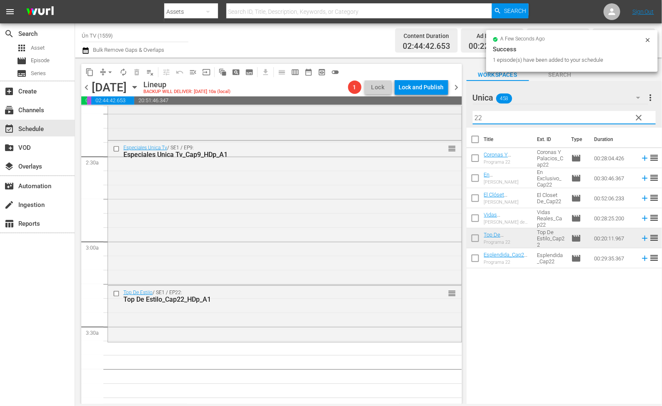
drag, startPoint x: 527, startPoint y: 110, endPoint x: 356, endPoint y: 119, distance: 171.2
click at [356, 119] on div "content_copy compress arrow_drop_down autorenew_outlined delete_forever_outline…" at bounding box center [368, 231] width 587 height 346
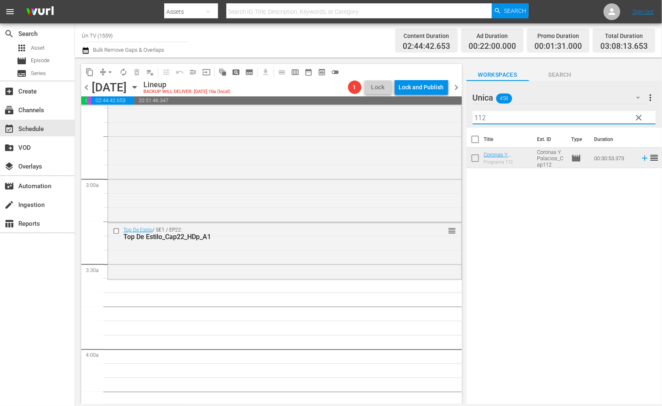
scroll to position [500, 0]
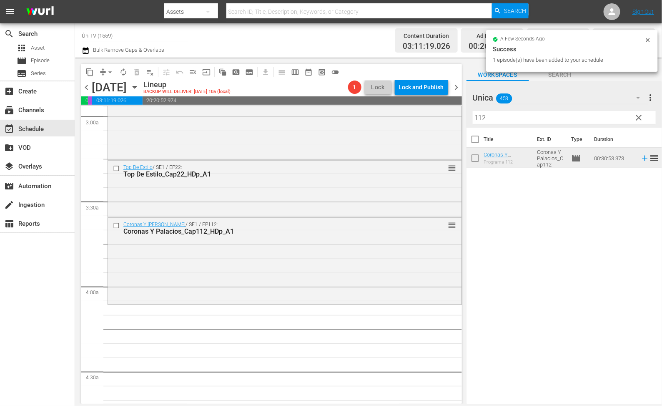
click at [321, 181] on div "Top De Estilo / SE1 / EP22: Top De Estilo_Cap22_HDp_A1 reorder" at bounding box center [285, 171] width 354 height 20
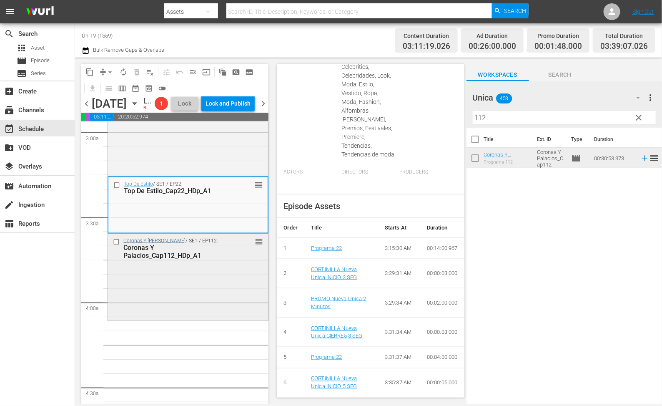
scroll to position [563, 0]
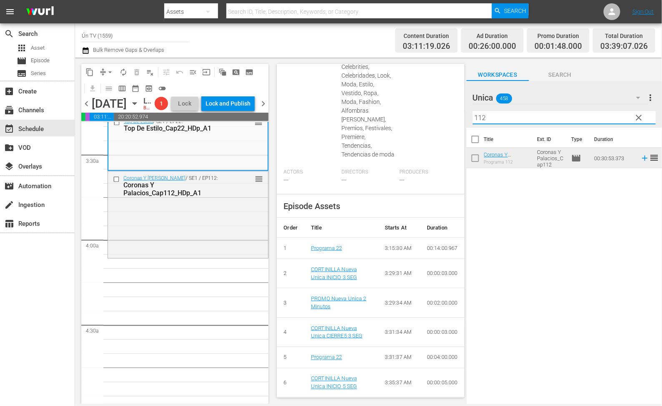
drag, startPoint x: 502, startPoint y: 115, endPoint x: 409, endPoint y: 115, distance: 93.0
click at [409, 115] on div "content_copy compress arrow_drop_down autorenew_outlined delete_forever_outline…" at bounding box center [368, 231] width 587 height 346
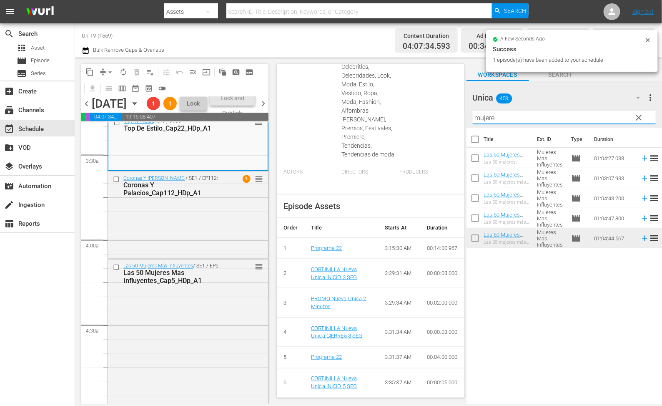
drag, startPoint x: 513, startPoint y: 113, endPoint x: 432, endPoint y: 122, distance: 81.4
click at [432, 122] on div "content_copy compress arrow_drop_down autorenew_outlined delete_forever_outline…" at bounding box center [368, 231] width 587 height 346
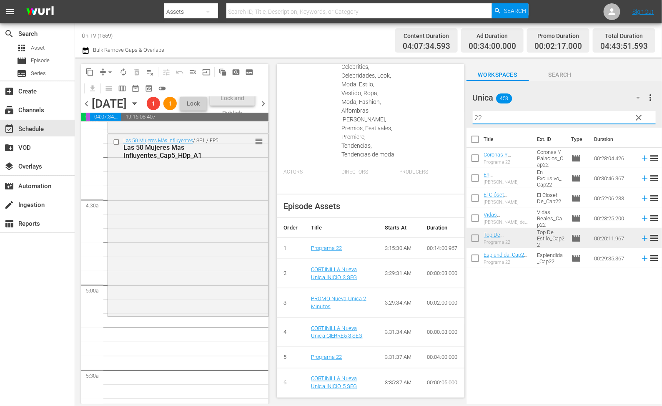
scroll to position [750, 0]
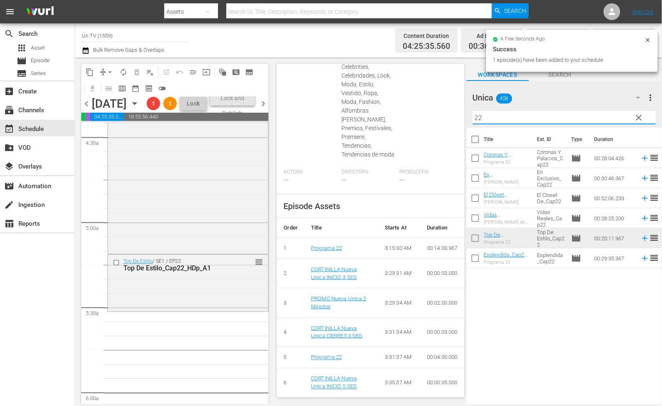
drag, startPoint x: 503, startPoint y: 115, endPoint x: 420, endPoint y: 117, distance: 83.0
click at [420, 117] on div "content_copy compress arrow_drop_down autorenew_outlined delete_forever_outline…" at bounding box center [368, 231] width 587 height 346
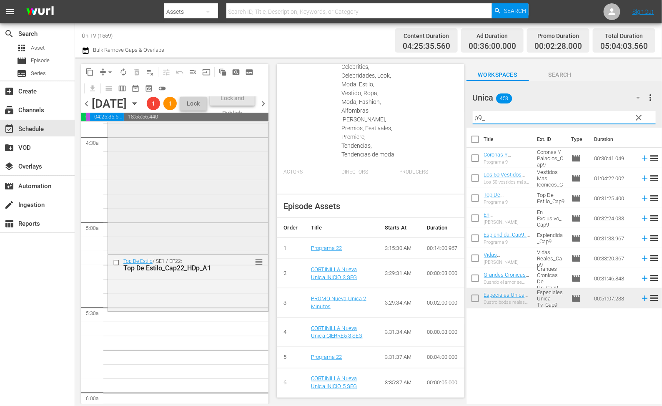
scroll to position [813, 0]
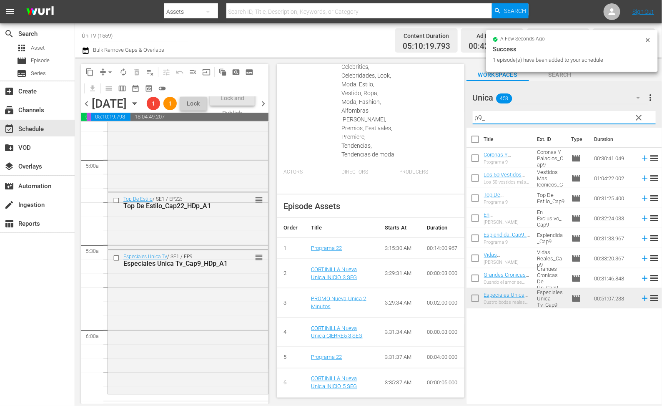
drag, startPoint x: 517, startPoint y: 113, endPoint x: 374, endPoint y: 119, distance: 142.7
click at [374, 119] on div "content_copy compress arrow_drop_down autorenew_outlined delete_forever_outline…" at bounding box center [368, 231] width 587 height 346
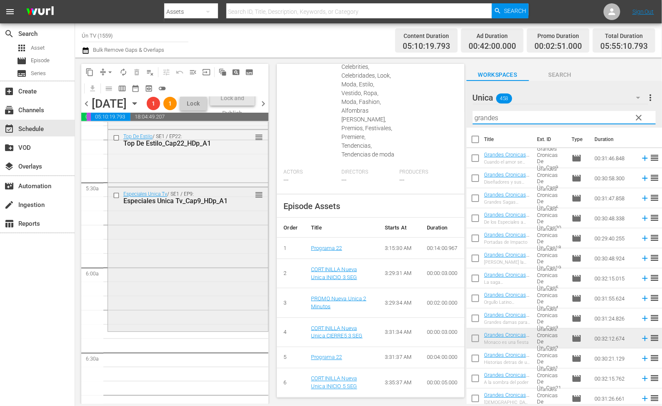
scroll to position [938, 0]
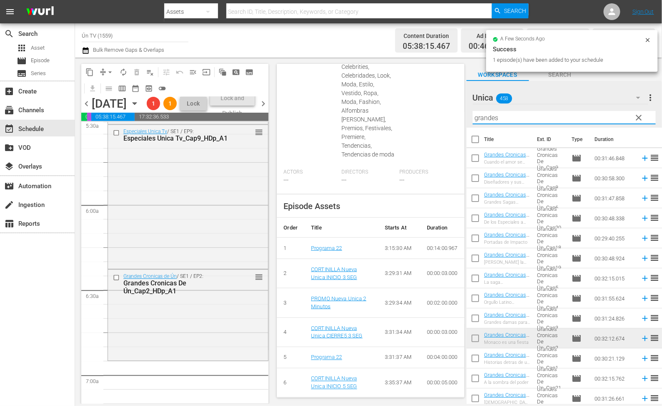
drag, startPoint x: 514, startPoint y: 118, endPoint x: 392, endPoint y: 118, distance: 122.6
click at [392, 118] on div "content_copy compress arrow_drop_down autorenew_outlined delete_forever_outline…" at bounding box center [368, 231] width 587 height 346
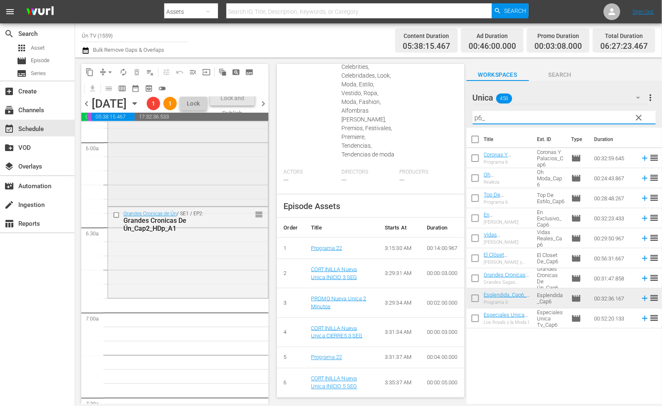
scroll to position [1063, 0]
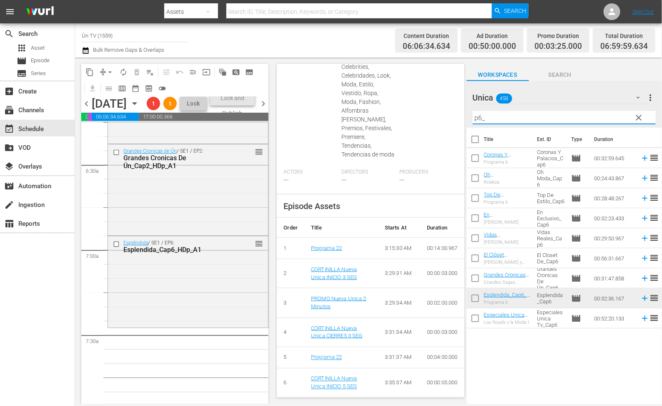
drag, startPoint x: 493, startPoint y: 117, endPoint x: 462, endPoint y: 117, distance: 31.7
click at [462, 117] on div "content_copy compress arrow_drop_down autorenew_outlined delete_forever_outline…" at bounding box center [368, 231] width 587 height 346
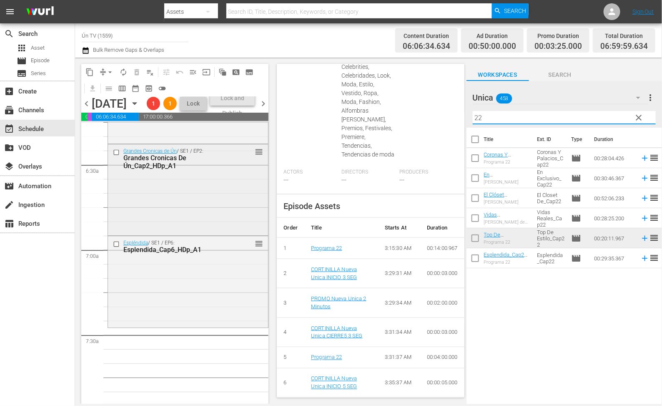
scroll to position [1126, 0]
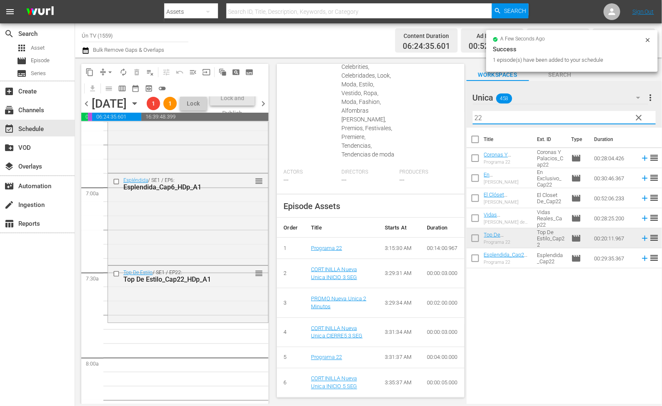
drag, startPoint x: 523, startPoint y: 120, endPoint x: 415, endPoint y: 118, distance: 108.0
click at [415, 118] on div "content_copy compress arrow_drop_down autorenew_outlined delete_forever_outline…" at bounding box center [368, 231] width 587 height 346
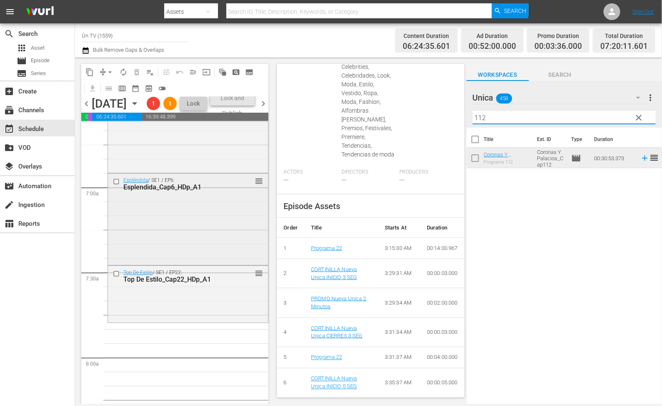
scroll to position [1188, 0]
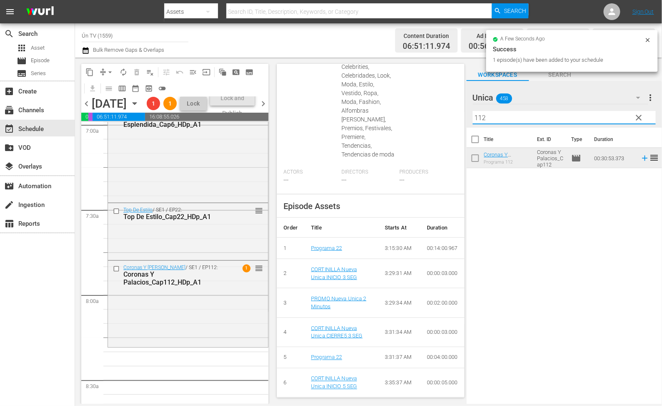
drag, startPoint x: 522, startPoint y: 115, endPoint x: 439, endPoint y: 118, distance: 82.2
click at [439, 118] on div "content_copy compress arrow_drop_down autorenew_outlined delete_forever_outline…" at bounding box center [368, 231] width 587 height 346
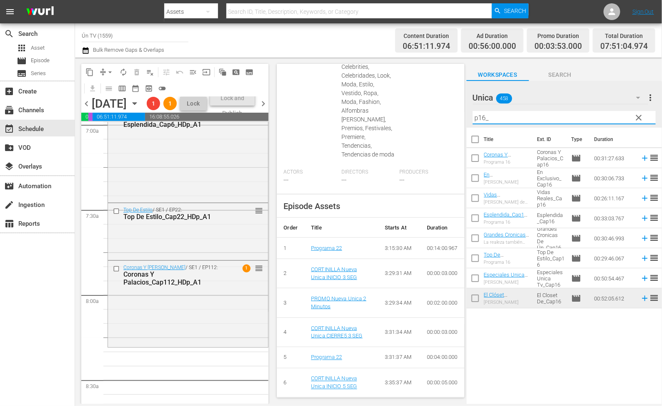
scroll to position [1251, 0]
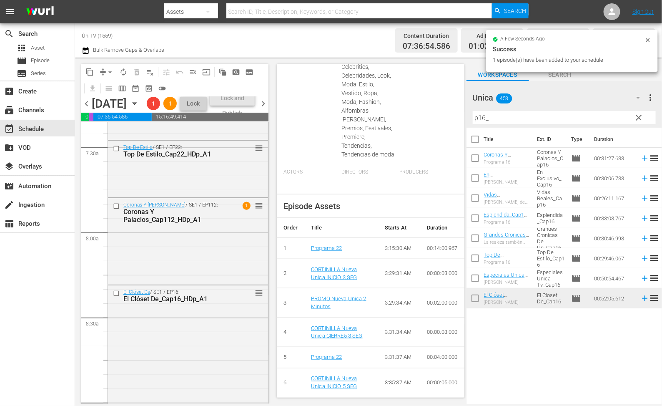
click at [490, 117] on input "p16_" at bounding box center [564, 117] width 183 height 13
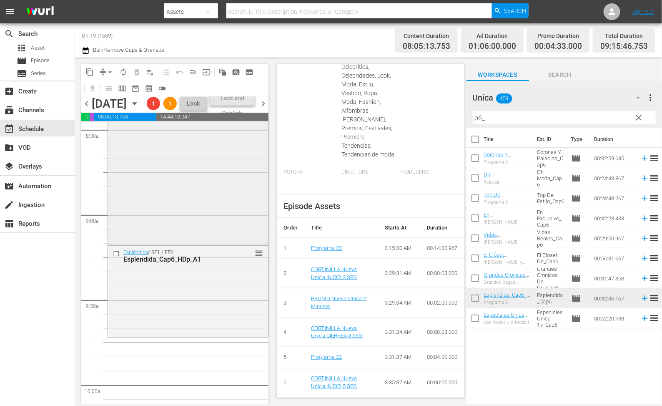
scroll to position [1501, 0]
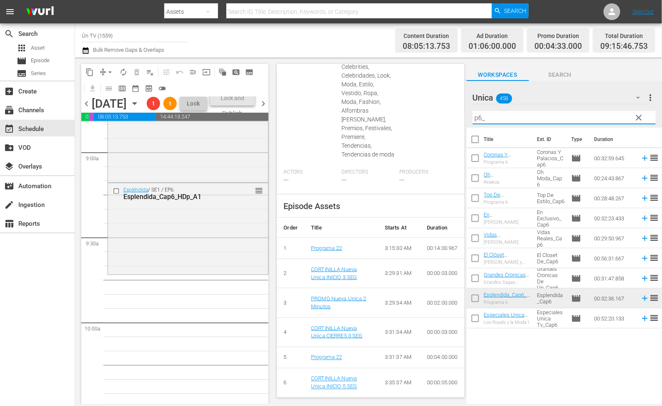
drag, startPoint x: 520, startPoint y: 116, endPoint x: 363, endPoint y: 113, distance: 156.8
click at [363, 113] on div "content_copy compress arrow_drop_down autorenew_outlined delete_forever_outline…" at bounding box center [368, 231] width 587 height 346
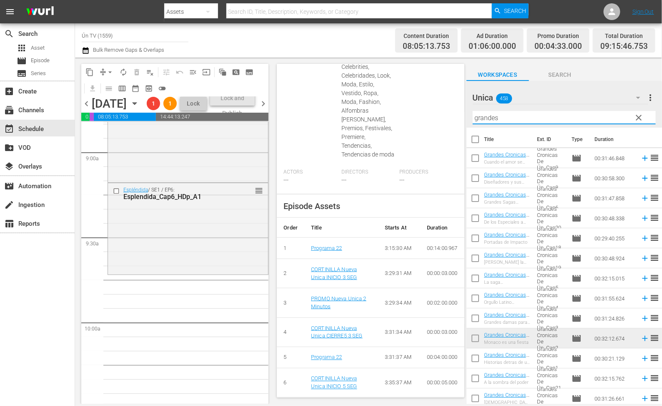
scroll to position [1564, 0]
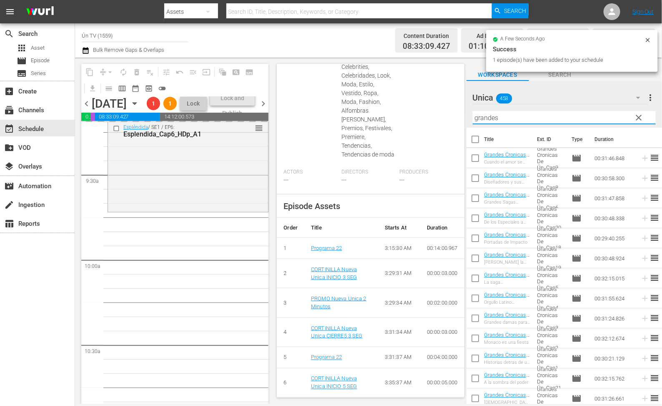
drag, startPoint x: 470, startPoint y: 112, endPoint x: 371, endPoint y: 112, distance: 99.6
click at [371, 112] on div "content_copy compress arrow_drop_down autorenew_outlined delete_forever_outline…" at bounding box center [368, 231] width 587 height 346
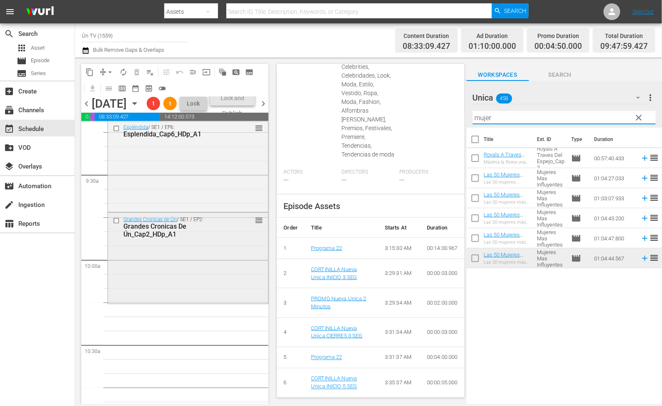
scroll to position [1626, 0]
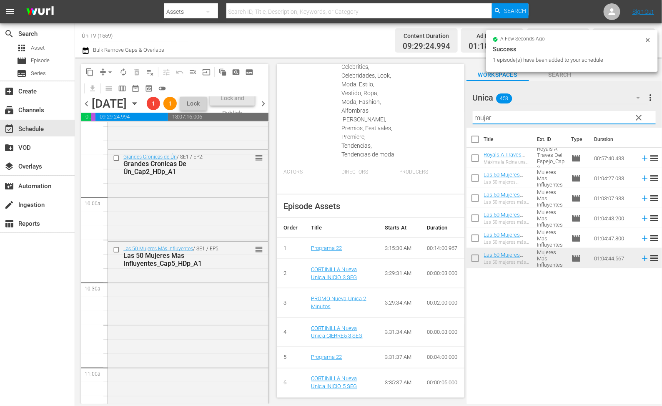
drag, startPoint x: 413, startPoint y: 113, endPoint x: 361, endPoint y: 113, distance: 52.5
click at [361, 113] on div "content_copy compress arrow_drop_down autorenew_outlined delete_forever_outline…" at bounding box center [368, 231] width 587 height 346
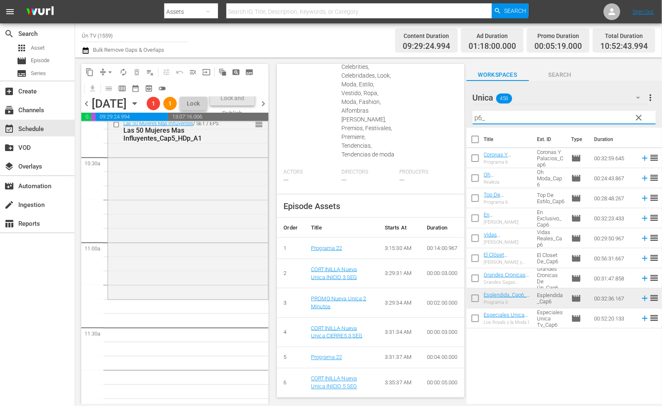
scroll to position [1814, 0]
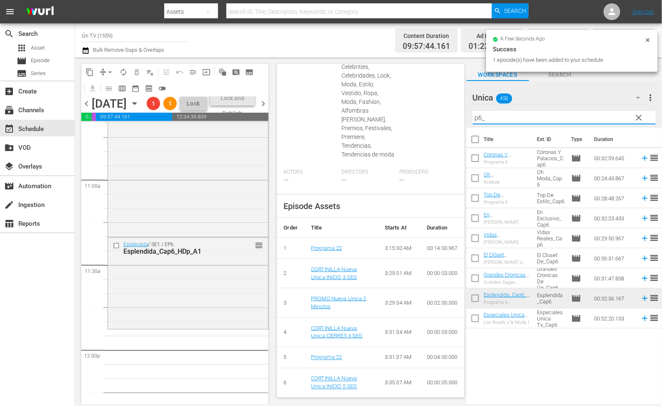
drag, startPoint x: 439, startPoint y: 118, endPoint x: 392, endPoint y: 114, distance: 47.2
click at [392, 116] on div "content_copy compress arrow_drop_down autorenew_outlined delete_forever_outline…" at bounding box center [368, 231] width 587 height 346
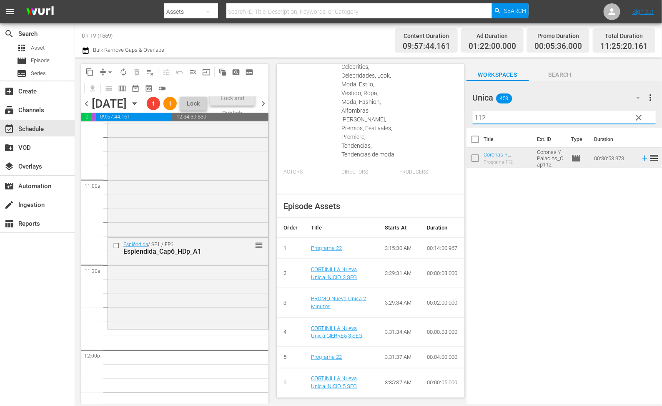
scroll to position [1876, 0]
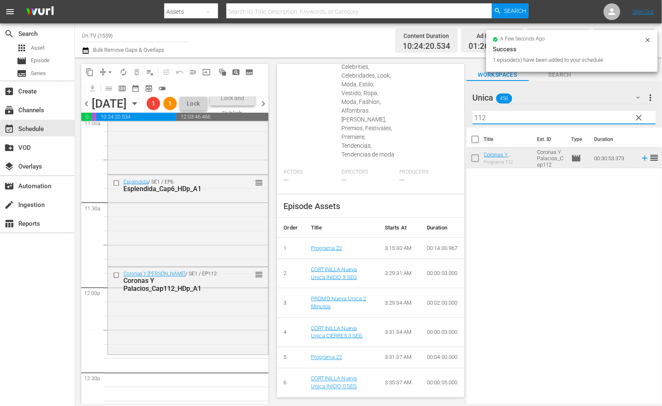
drag, startPoint x: 528, startPoint y: 114, endPoint x: 324, endPoint y: 115, distance: 203.9
click at [324, 115] on div "content_copy compress arrow_drop_down autorenew_outlined delete_forever_outline…" at bounding box center [368, 231] width 587 height 346
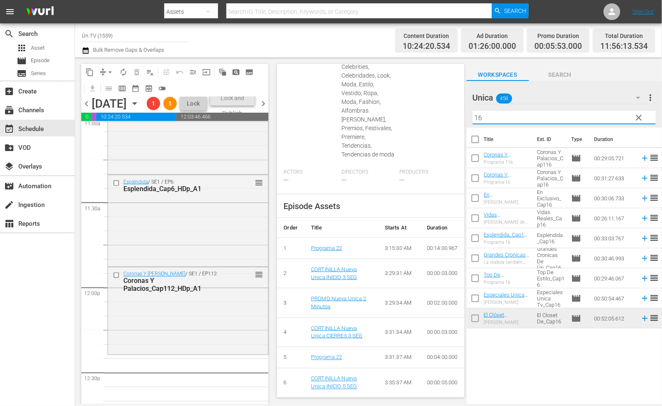
scroll to position [2001, 0]
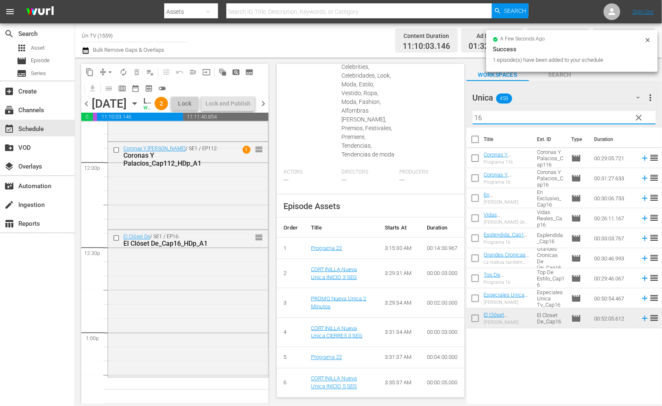
drag, startPoint x: 508, startPoint y: 118, endPoint x: 407, endPoint y: 118, distance: 101.7
click at [408, 118] on div "content_copy compress arrow_drop_down autorenew_outlined delete_forever_outline…" at bounding box center [368, 231] width 587 height 346
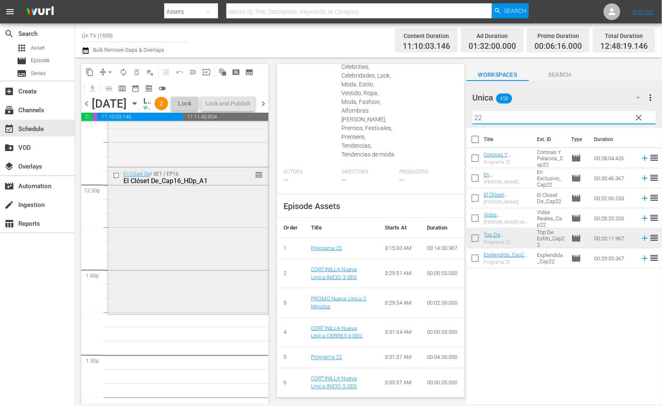
scroll to position [2126, 0]
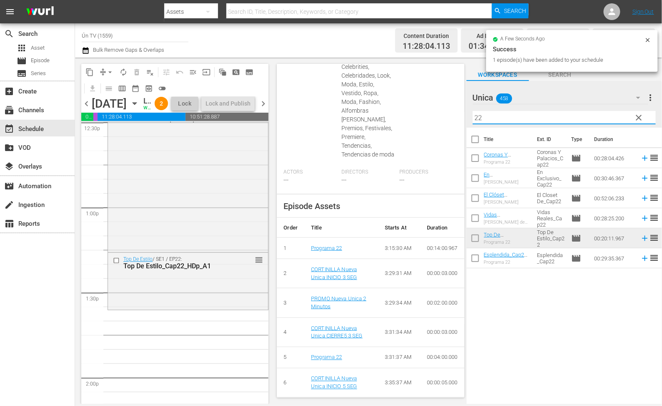
drag, startPoint x: 519, startPoint y: 118, endPoint x: 453, endPoint y: 114, distance: 66.0
click at [453, 114] on div "content_copy compress arrow_drop_down autorenew_outlined delete_forever_outline…" at bounding box center [368, 231] width 587 height 346
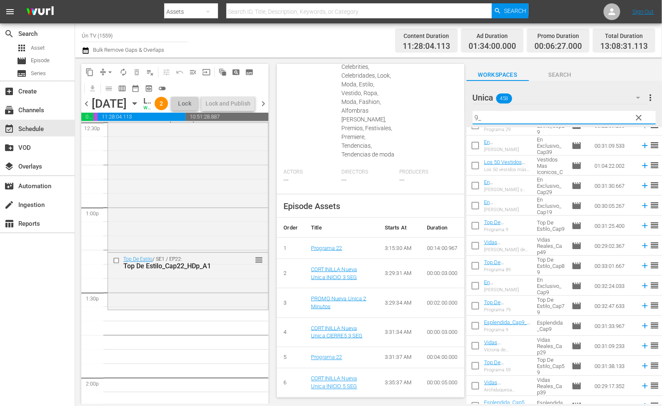
scroll to position [63, 0]
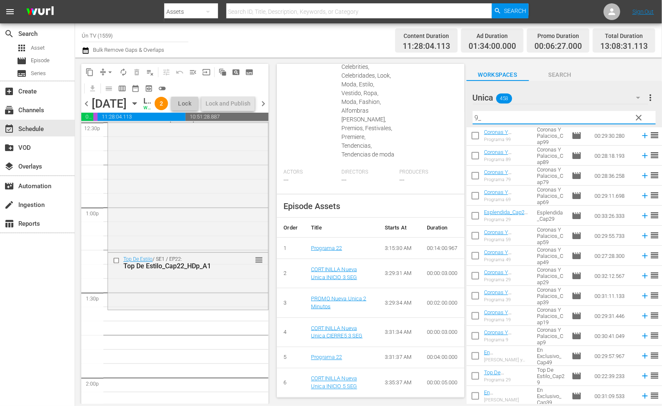
click at [475, 113] on input "9_" at bounding box center [564, 117] width 183 height 13
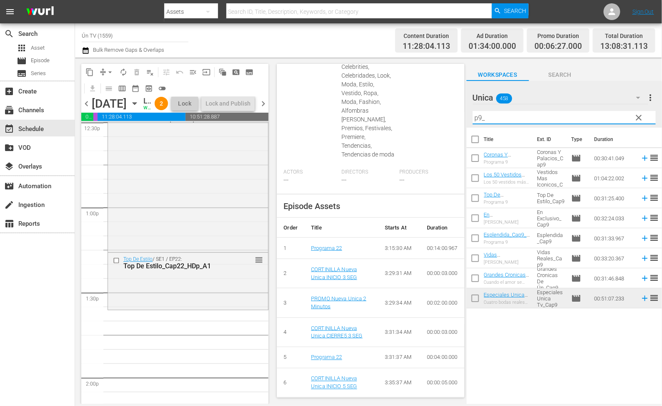
scroll to position [0, 0]
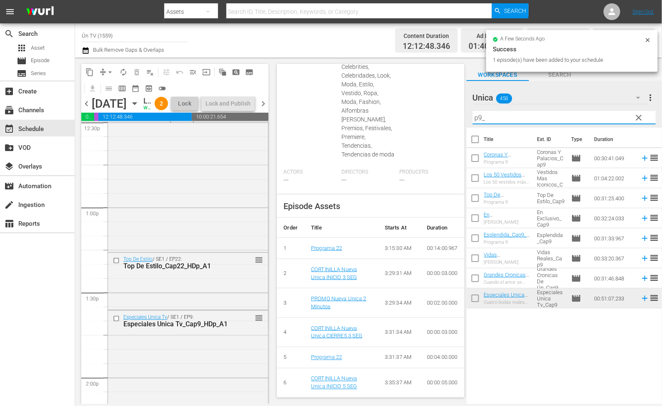
drag, startPoint x: 478, startPoint y: 115, endPoint x: 422, endPoint y: 114, distance: 56.3
click at [422, 114] on div "content_copy compress arrow_drop_down autorenew_outlined delete_forever_outline…" at bounding box center [368, 231] width 587 height 346
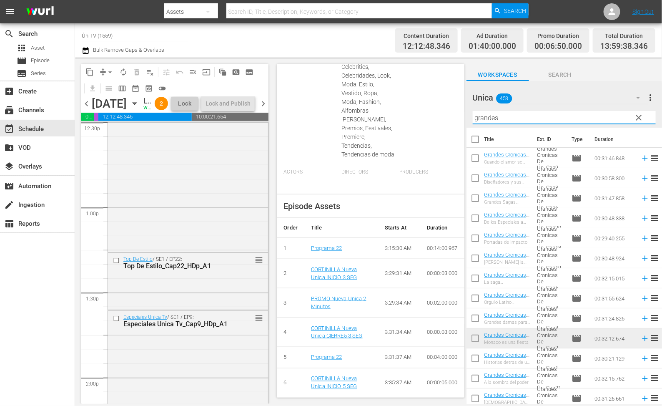
scroll to position [2251, 0]
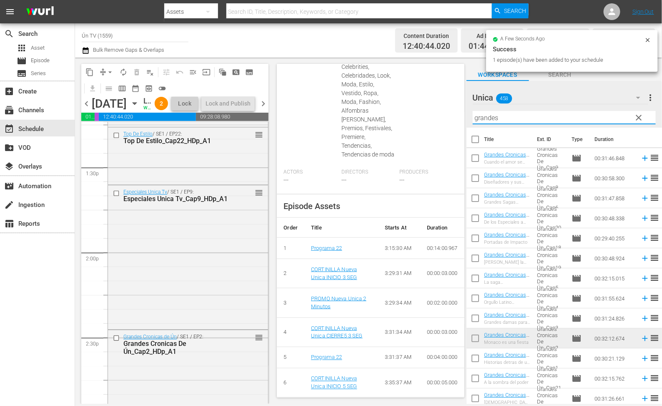
drag, startPoint x: 522, startPoint y: 115, endPoint x: 412, endPoint y: 118, distance: 109.7
click at [412, 118] on div "content_copy compress arrow_drop_down autorenew_outlined delete_forever_outline…" at bounding box center [368, 231] width 587 height 346
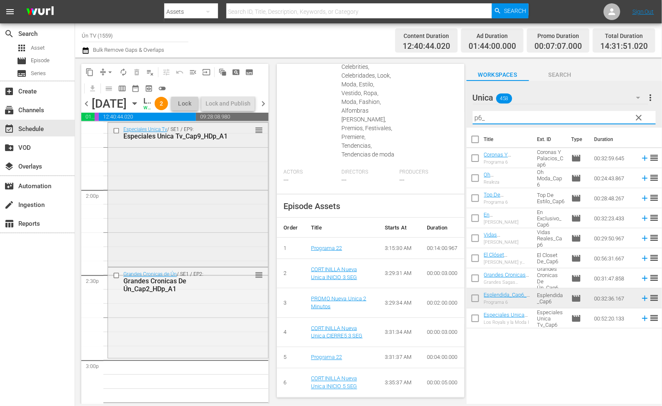
scroll to position [2439, 0]
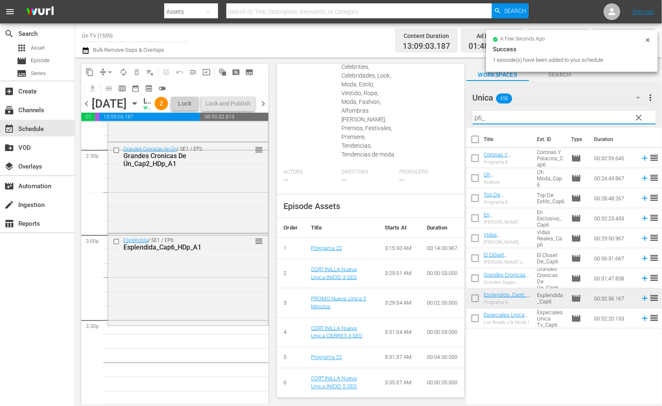
drag, startPoint x: 459, startPoint y: 114, endPoint x: 424, endPoint y: 114, distance: 35.0
click at [424, 114] on div "content_copy compress arrow_drop_down autorenew_outlined delete_forever_outline…" at bounding box center [368, 231] width 587 height 346
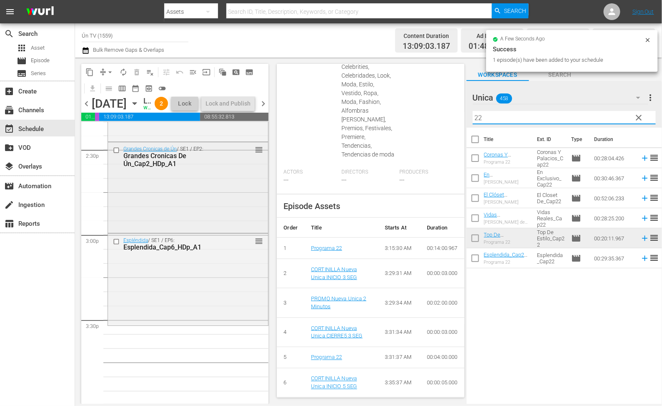
scroll to position [2564, 0]
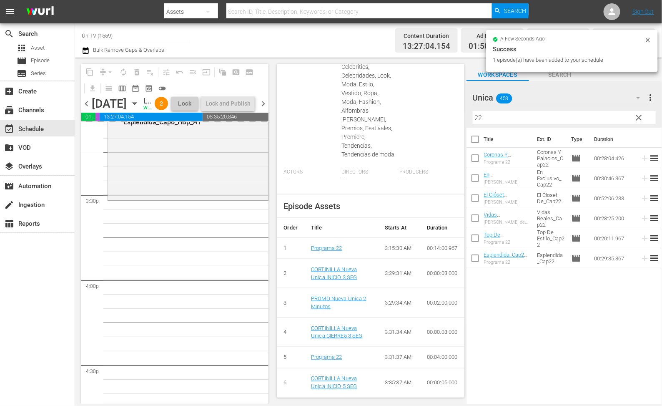
click at [424, 120] on div "content_copy compress arrow_drop_down autorenew_outlined delete_forever_outline…" at bounding box center [368, 231] width 587 height 346
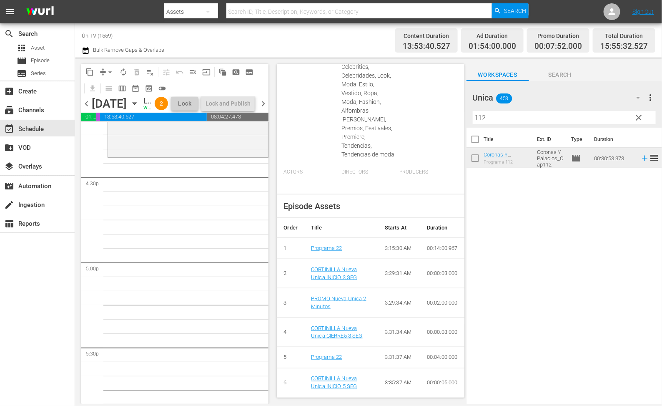
scroll to position [2689, 0]
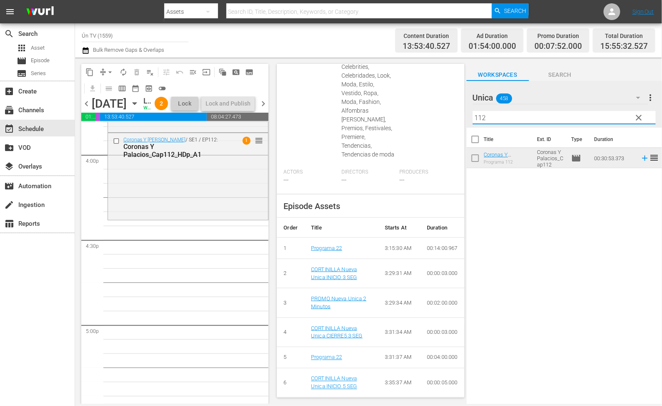
drag, startPoint x: 474, startPoint y: 118, endPoint x: 408, endPoint y: 114, distance: 66.4
click at [408, 114] on div "content_copy compress arrow_drop_down autorenew_outlined delete_forever_outline…" at bounding box center [368, 231] width 587 height 346
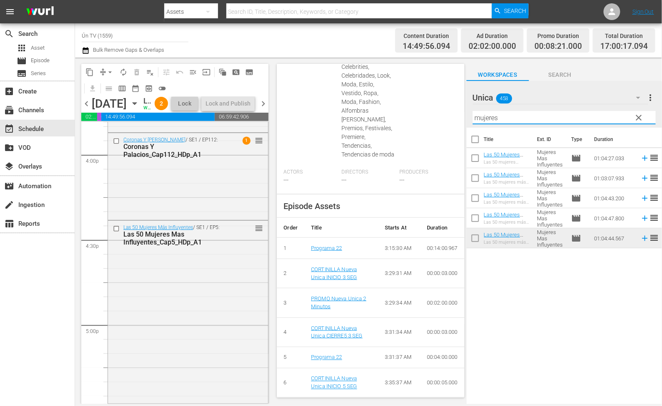
click at [412, 112] on div "content_copy compress arrow_drop_down autorenew_outlined delete_forever_outline…" at bounding box center [368, 231] width 587 height 346
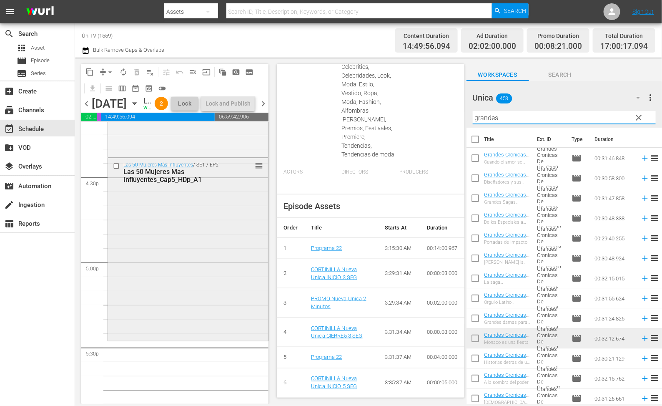
scroll to position [2814, 0]
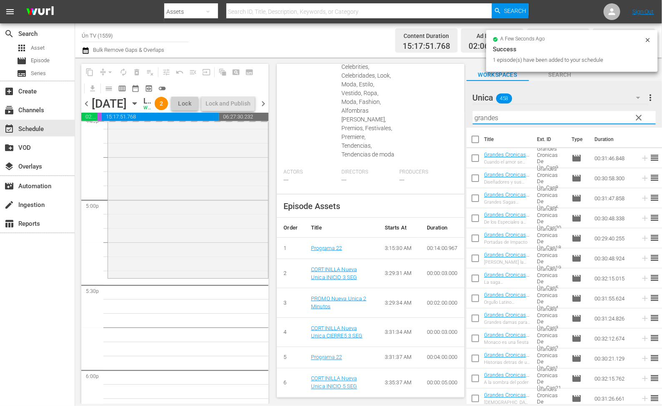
drag, startPoint x: 505, startPoint y: 117, endPoint x: 397, endPoint y: 117, distance: 107.6
click at [397, 117] on div "content_copy compress arrow_drop_down autorenew_outlined delete_forever_outline…" at bounding box center [368, 231] width 587 height 346
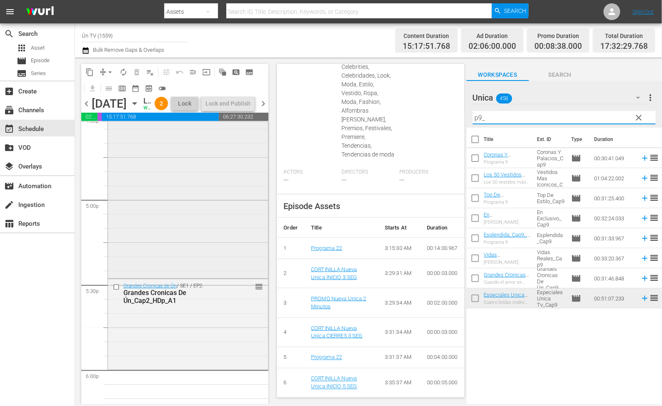
scroll to position [2939, 0]
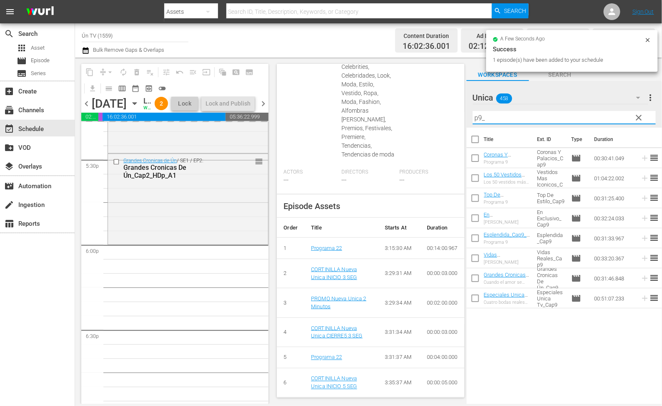
click at [418, 115] on div "content_copy compress arrow_drop_down autorenew_outlined delete_forever_outline…" at bounding box center [368, 231] width 587 height 346
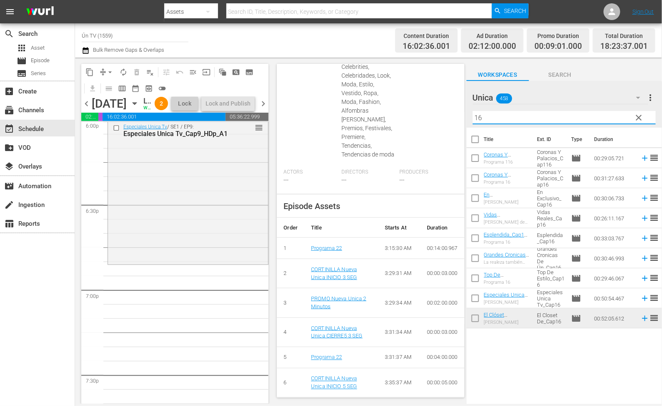
scroll to position [3127, 0]
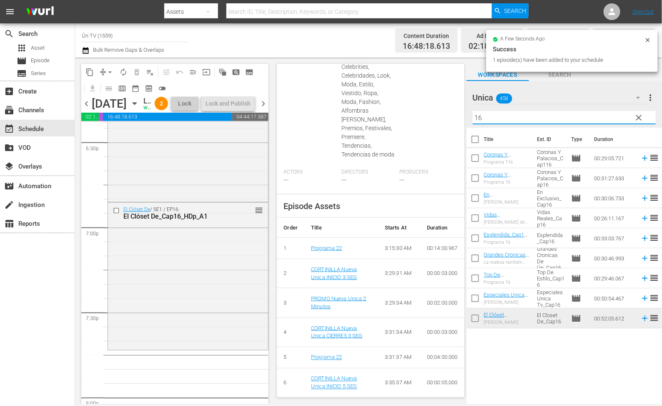
drag, startPoint x: 478, startPoint y: 117, endPoint x: 468, endPoint y: 112, distance: 10.8
click at [468, 112] on div "Unica 458 Unica more_vert clear Filter by Title 16" at bounding box center [565, 104] width 196 height 47
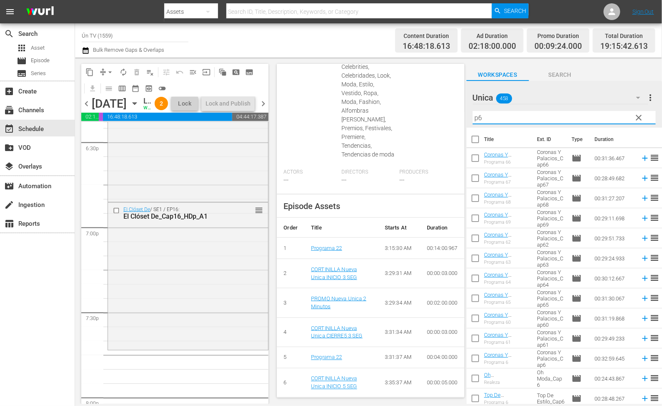
click at [492, 113] on input "p6" at bounding box center [564, 117] width 183 height 13
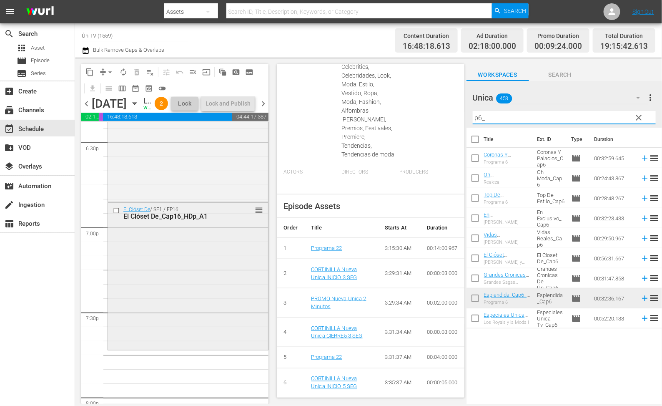
scroll to position [3190, 0]
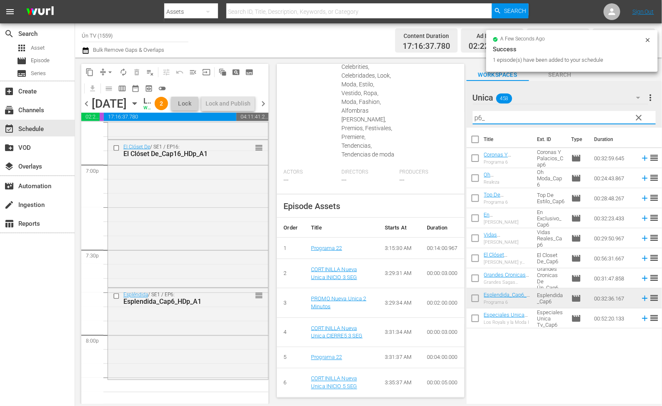
drag, startPoint x: 423, startPoint y: 115, endPoint x: 368, endPoint y: 115, distance: 54.6
click at [368, 115] on div "content_copy compress arrow_drop_down autorenew_outlined delete_forever_outline…" at bounding box center [368, 231] width 587 height 346
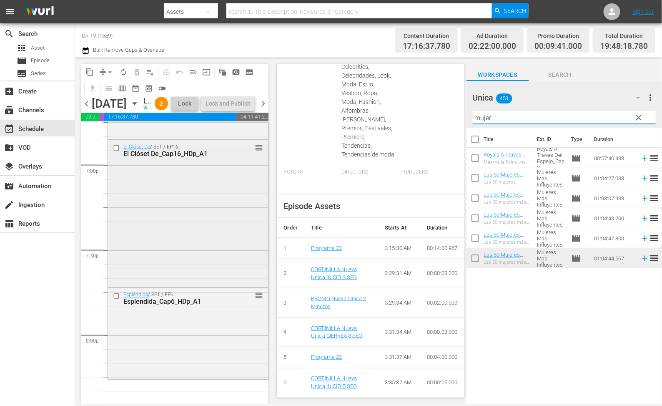
scroll to position [3315, 0]
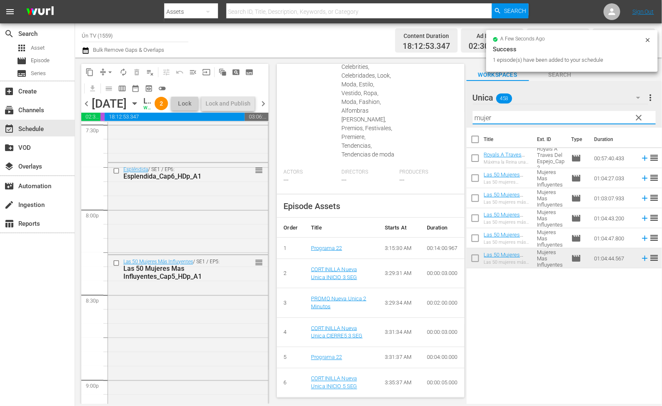
drag, startPoint x: 512, startPoint y: 113, endPoint x: 443, endPoint y: 113, distance: 68.8
click at [443, 113] on div "content_copy compress arrow_drop_down autorenew_outlined delete_forever_outline…" at bounding box center [368, 231] width 587 height 346
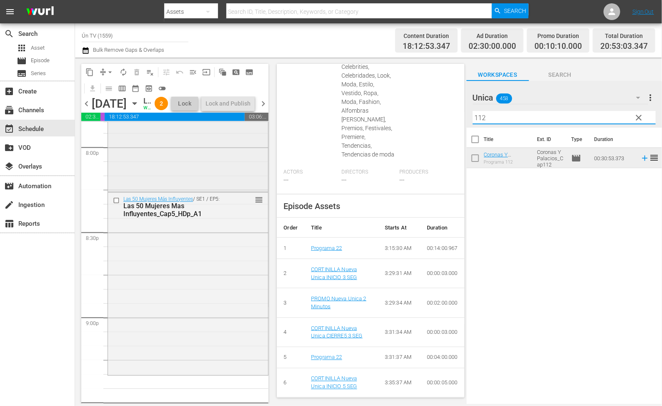
scroll to position [3440, 0]
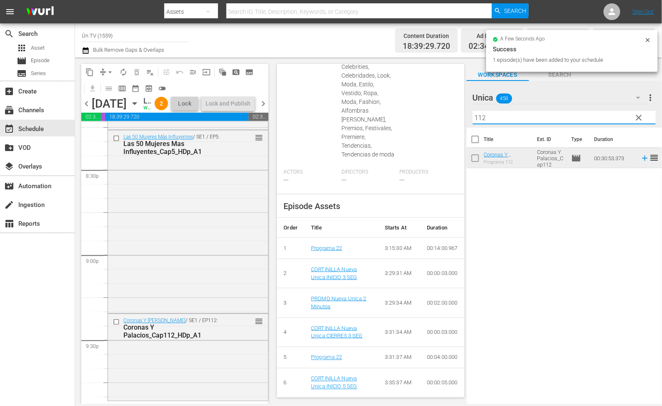
drag, startPoint x: 496, startPoint y: 115, endPoint x: 452, endPoint y: 115, distance: 43.8
click at [452, 115] on div "content_copy compress arrow_drop_down autorenew_outlined delete_forever_outline…" at bounding box center [368, 231] width 587 height 346
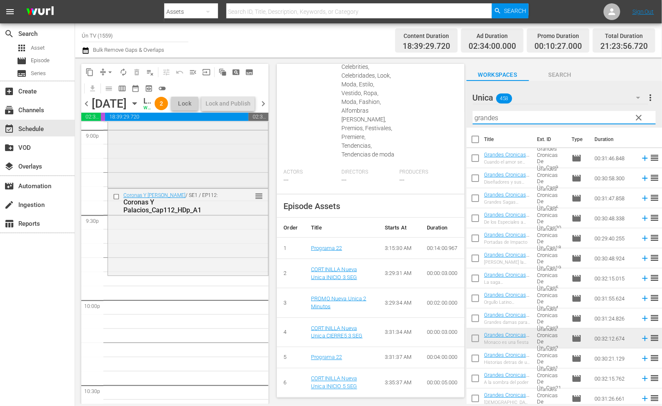
scroll to position [3627, 0]
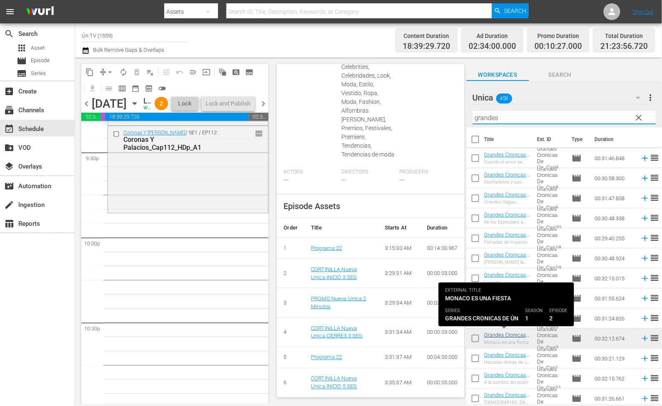
type input "grandes"
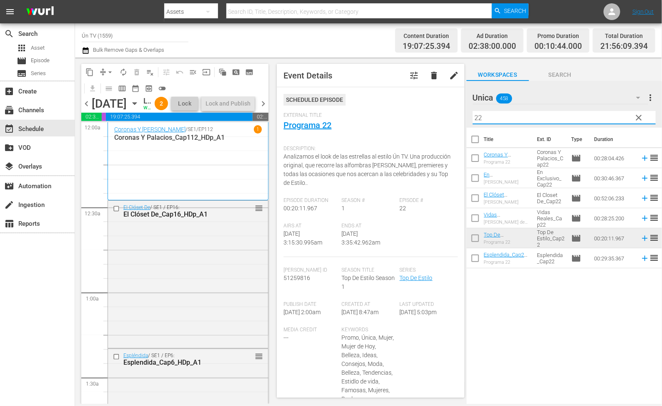
scroll to position [409, 0]
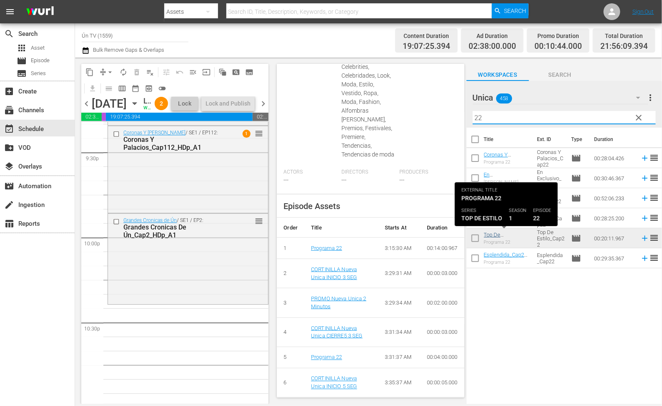
type input "22"
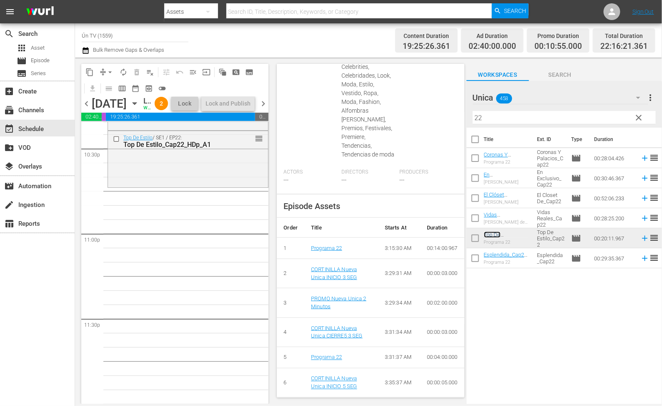
scroll to position [3768, 0]
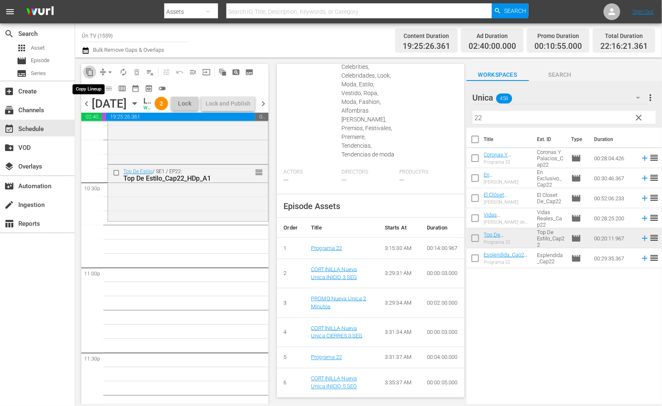
click at [89, 69] on span "content_copy" at bounding box center [89, 72] width 8 height 8
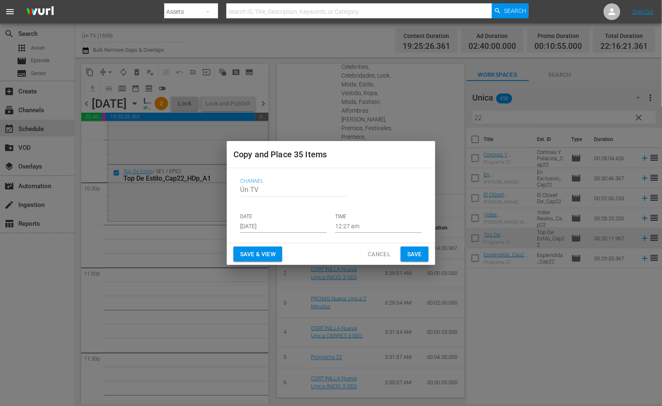
click at [369, 254] on span "Cancel" at bounding box center [379, 254] width 23 height 10
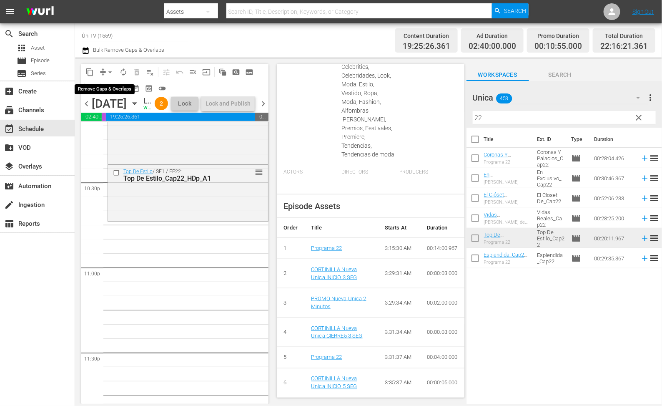
click at [109, 73] on span "arrow_drop_down" at bounding box center [110, 72] width 8 height 8
click at [128, 123] on li "Align to End of Previous Day" at bounding box center [112, 116] width 88 height 14
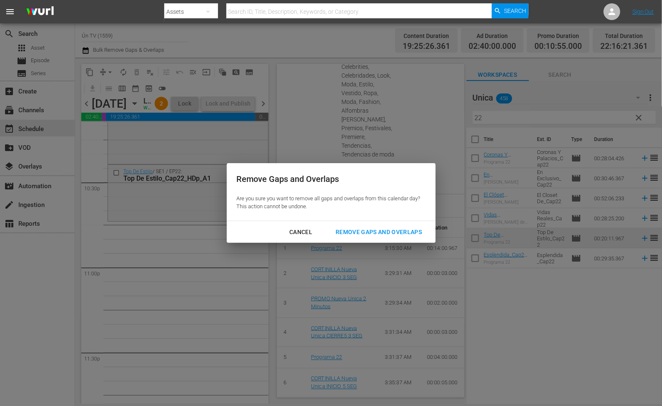
click at [405, 233] on div "Remove Gaps and Overlaps" at bounding box center [379, 232] width 100 height 10
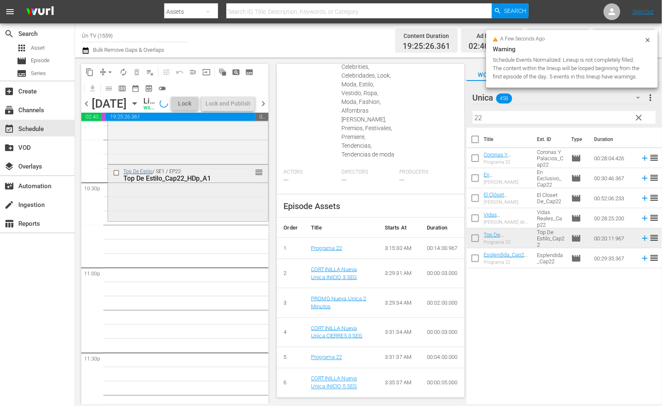
scroll to position [3642, 0]
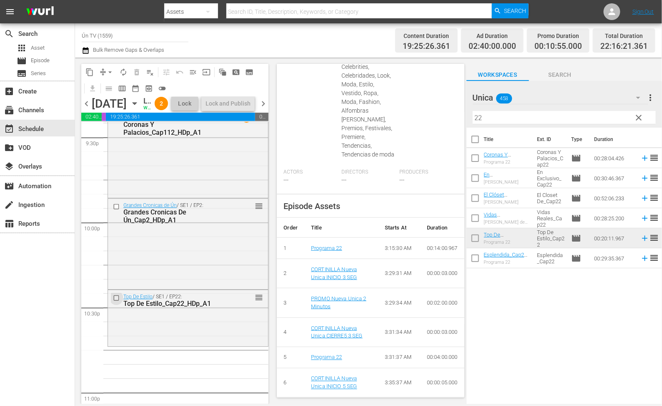
click at [118, 301] on input "checkbox" at bounding box center [117, 297] width 9 height 7
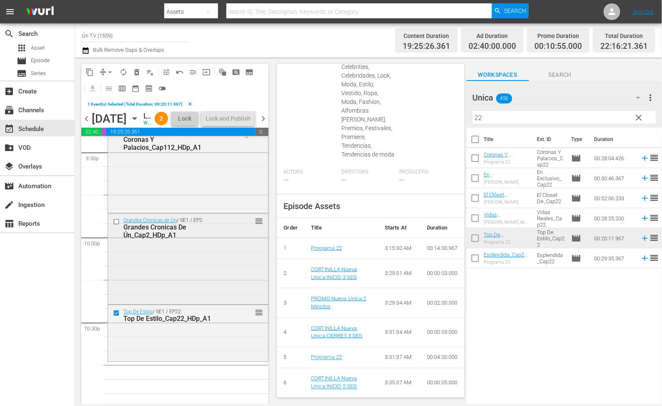
click at [115, 225] on input "checkbox" at bounding box center [117, 221] width 9 height 7
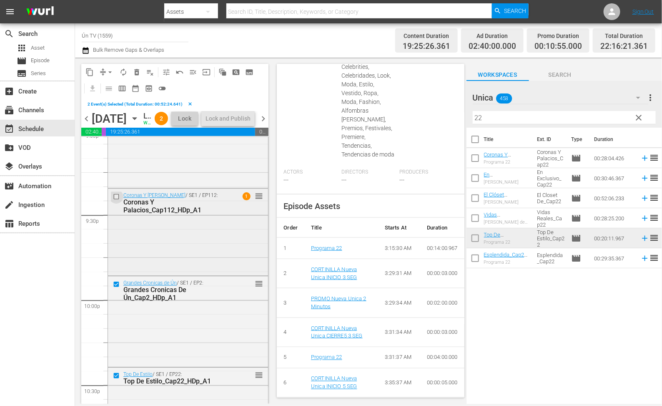
click at [116, 200] on input "checkbox" at bounding box center [117, 196] width 9 height 7
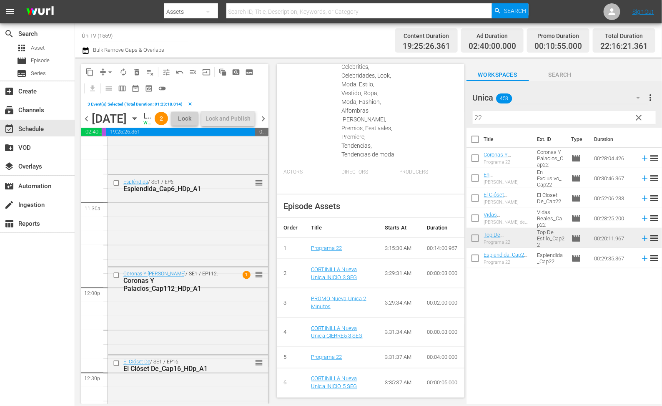
scroll to position [1954, 0]
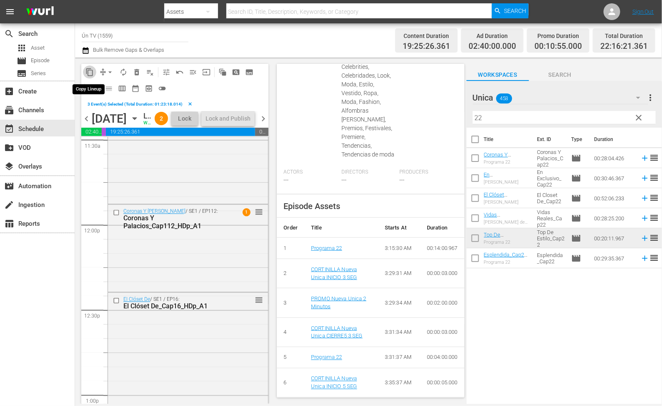
click at [88, 73] on span "content_copy" at bounding box center [89, 72] width 8 height 8
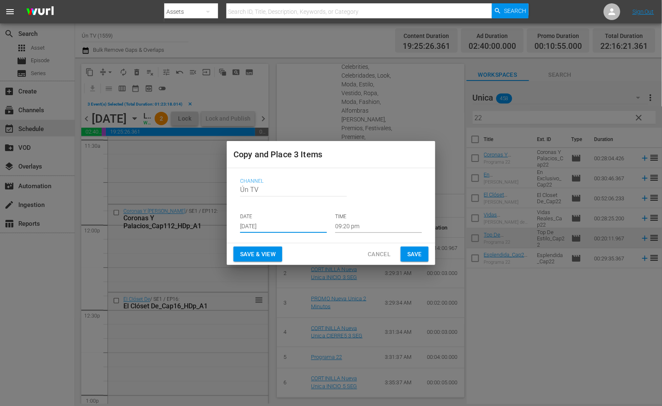
click at [279, 226] on input "[DATE]" at bounding box center [283, 226] width 87 height 13
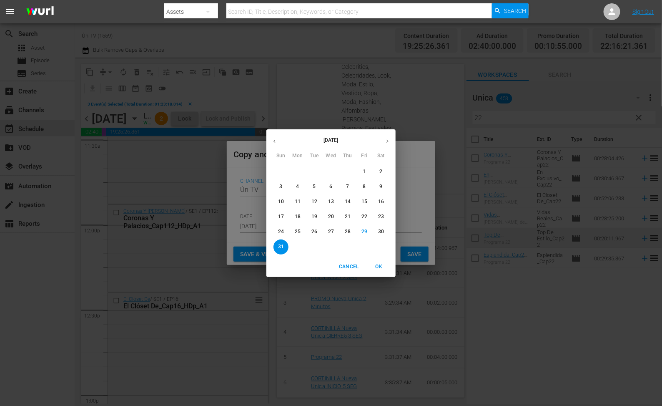
click at [387, 139] on icon "button" at bounding box center [387, 141] width 6 height 6
click at [314, 168] on p "2" at bounding box center [314, 171] width 3 height 7
type input "[DATE]"
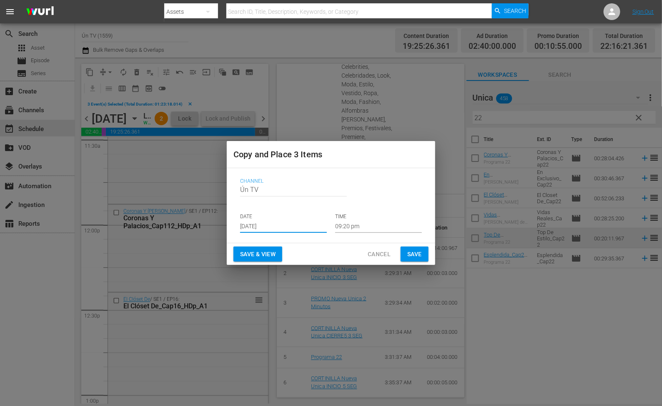
click at [367, 223] on input "09:20 pm" at bounding box center [378, 226] width 87 height 13
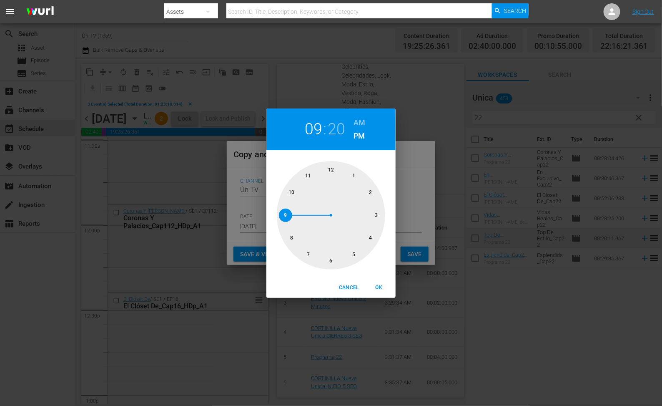
click at [333, 167] on div at bounding box center [331, 215] width 108 height 108
click at [373, 284] on span "OK" at bounding box center [379, 287] width 20 height 9
type input "12:00 pm"
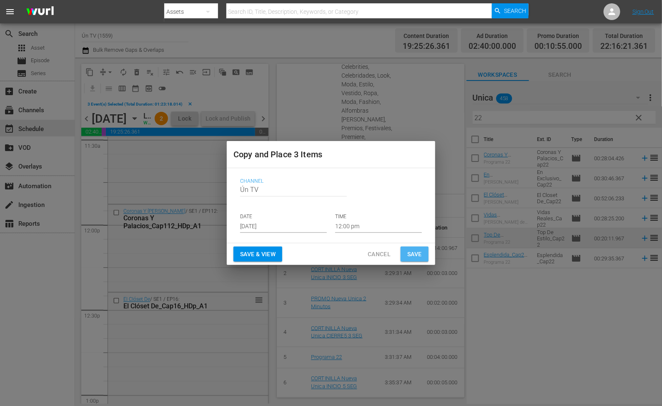
click at [417, 247] on button "Save" at bounding box center [415, 253] width 28 height 15
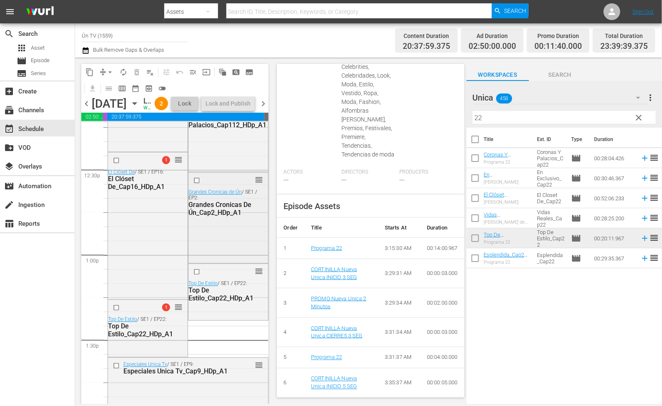
scroll to position [2016, 0]
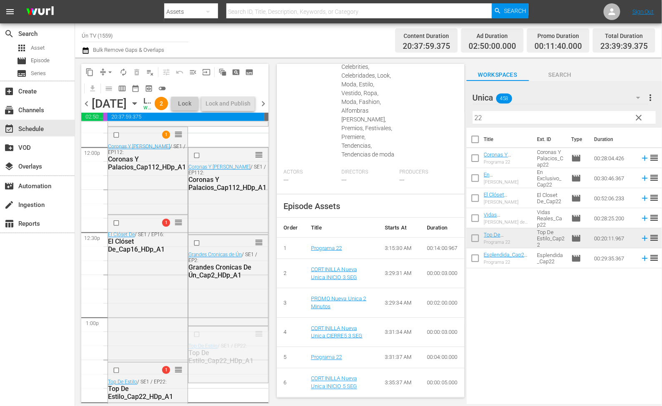
drag, startPoint x: 251, startPoint y: 367, endPoint x: 231, endPoint y: 171, distance: 196.6
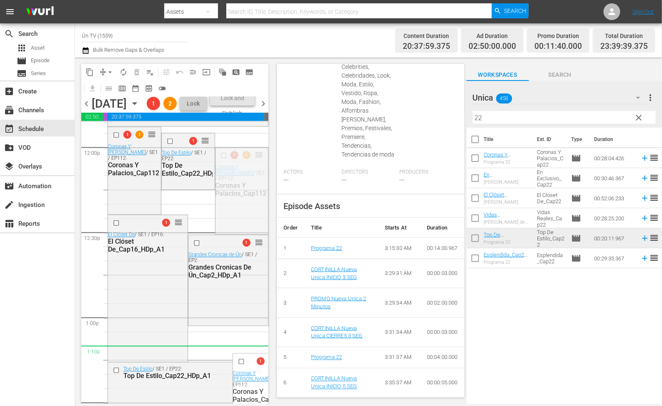
drag, startPoint x: 248, startPoint y: 186, endPoint x: 218, endPoint y: 373, distance: 189.2
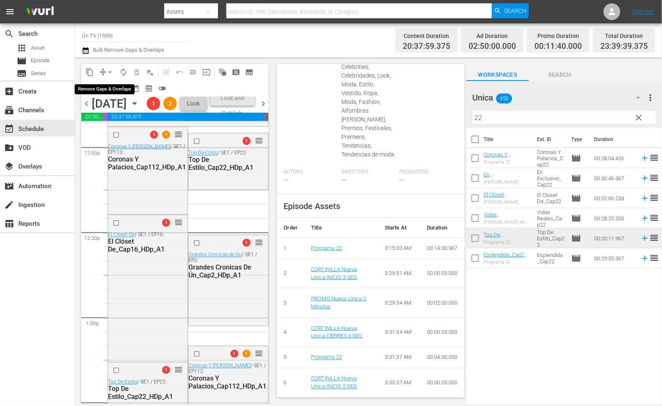
click at [108, 72] on span "arrow_drop_down" at bounding box center [110, 72] width 8 height 8
click at [116, 118] on li "Align to End of Previous Day" at bounding box center [112, 116] width 88 height 14
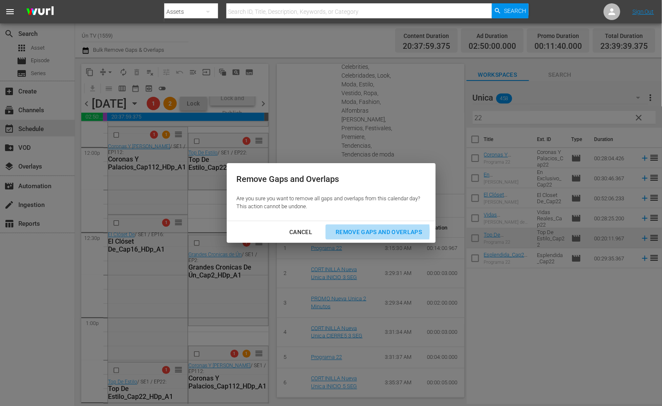
click at [358, 231] on div "Remove Gaps and Overlaps" at bounding box center [379, 232] width 100 height 10
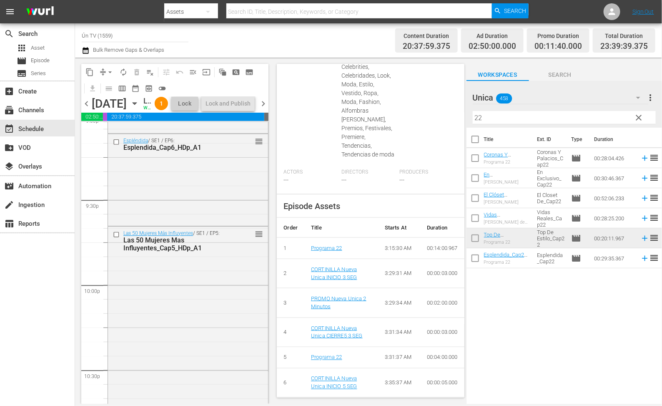
scroll to position [3850, 0]
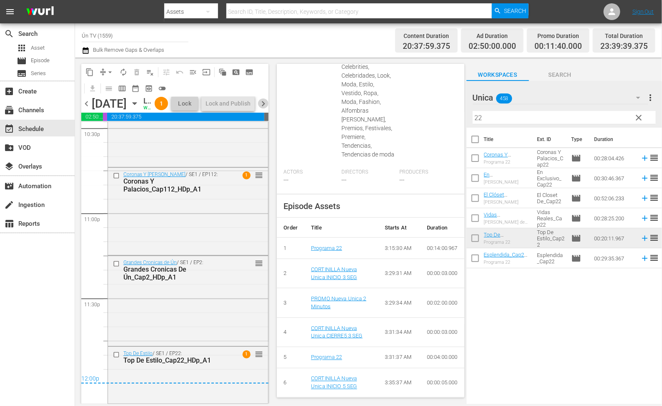
click at [264, 109] on span "chevron_right" at bounding box center [263, 103] width 10 height 10
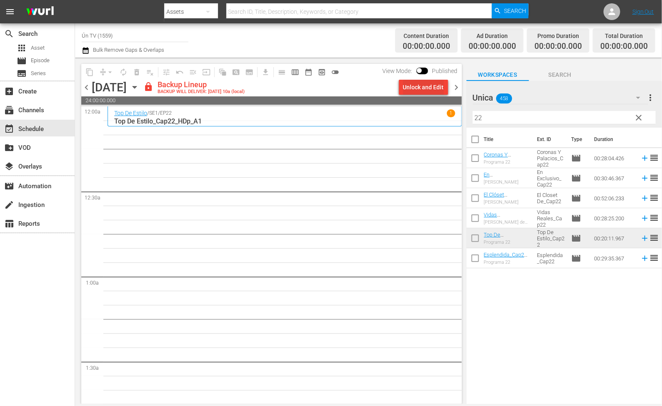
click at [421, 85] on div "Unlock and Edit" at bounding box center [423, 87] width 41 height 15
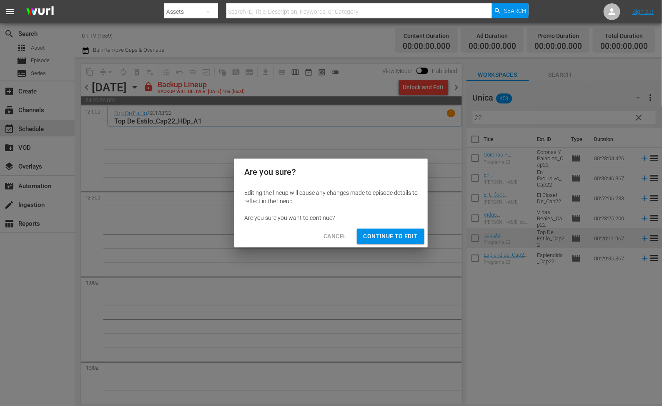
click at [391, 234] on span "Continue to Edit" at bounding box center [391, 236] width 54 height 10
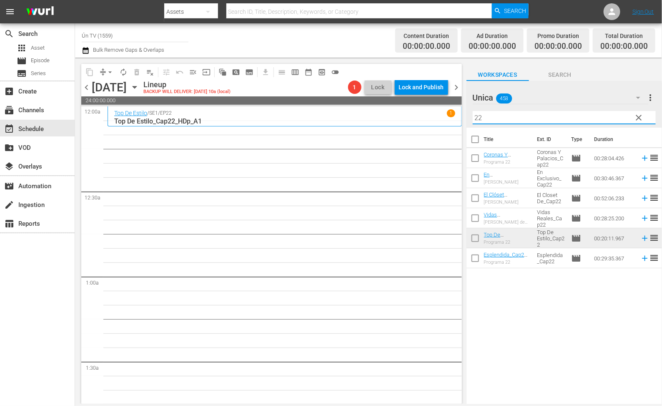
drag, startPoint x: 483, startPoint y: 119, endPoint x: 431, endPoint y: 119, distance: 52.5
click at [431, 119] on div "content_copy compress arrow_drop_down autorenew_outlined delete_forever_outline…" at bounding box center [368, 231] width 587 height 346
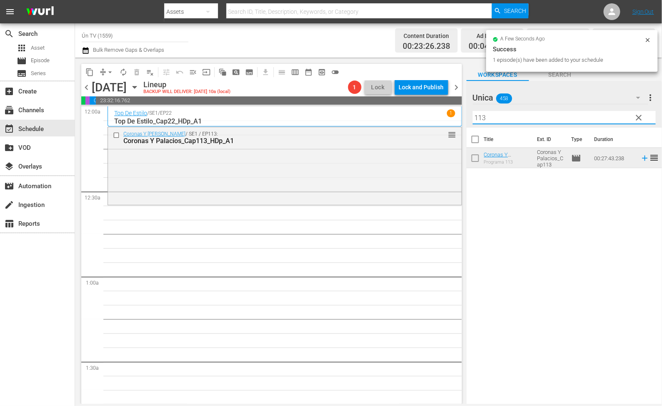
drag, startPoint x: 478, startPoint y: 119, endPoint x: 424, endPoint y: 119, distance: 53.8
click at [424, 119] on div "content_copy compress arrow_drop_down autorenew_outlined delete_forever_outline…" at bounding box center [368, 231] width 587 height 346
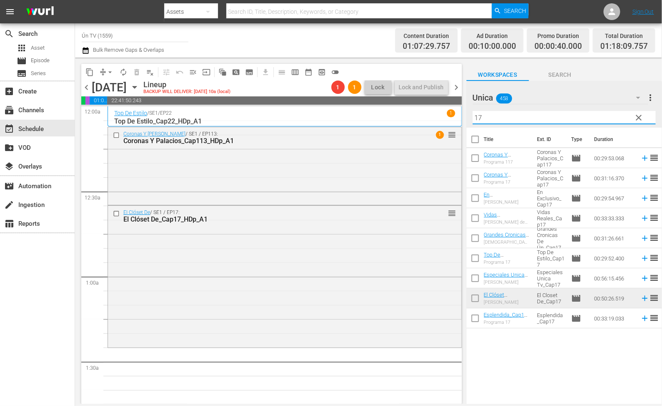
drag, startPoint x: 508, startPoint y: 115, endPoint x: 445, endPoint y: 115, distance: 63.0
click at [445, 115] on div "content_copy compress arrow_drop_down autorenew_outlined delete_forever_outline…" at bounding box center [368, 231] width 587 height 346
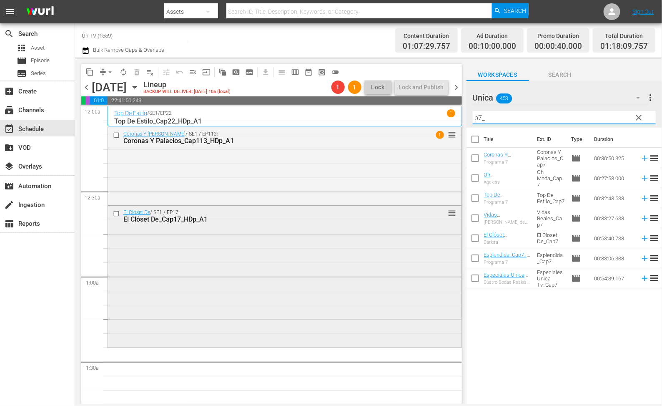
scroll to position [63, 0]
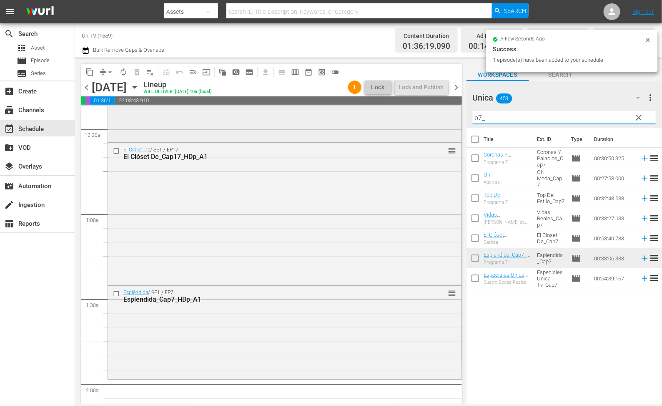
drag, startPoint x: 509, startPoint y: 116, endPoint x: 442, endPoint y: 114, distance: 67.2
click at [442, 114] on div "content_copy compress arrow_drop_down autorenew_outlined delete_forever_outline…" at bounding box center [368, 231] width 587 height 346
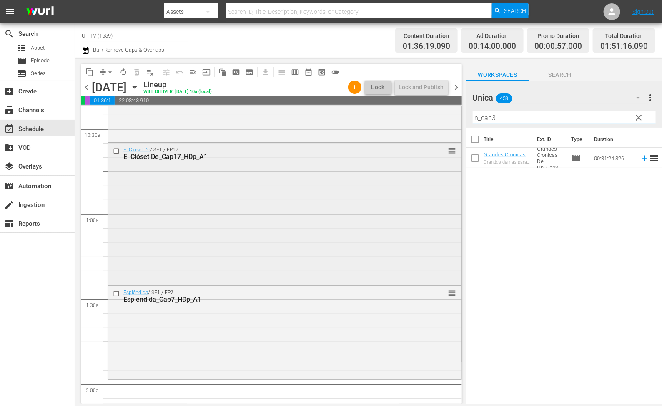
scroll to position [125, 0]
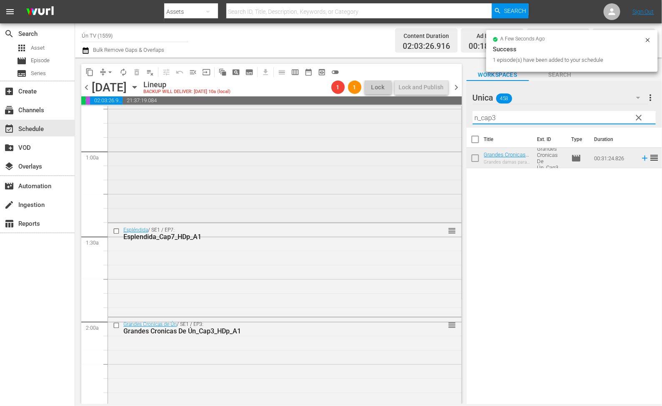
drag, startPoint x: 513, startPoint y: 118, endPoint x: 421, endPoint y: 114, distance: 92.2
click at [421, 114] on div "content_copy compress arrow_drop_down autorenew_outlined delete_forever_outline…" at bounding box center [368, 231] width 587 height 346
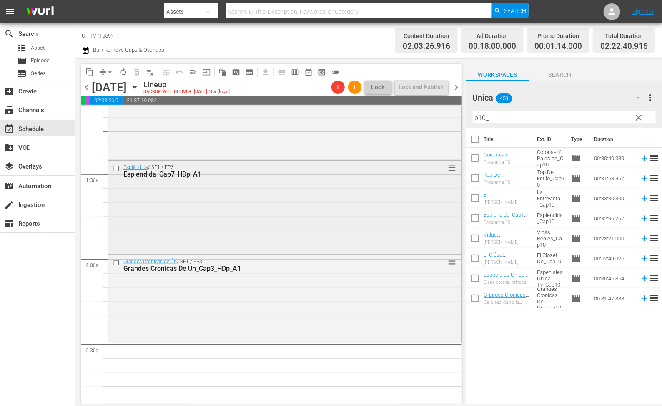
scroll to position [250, 0]
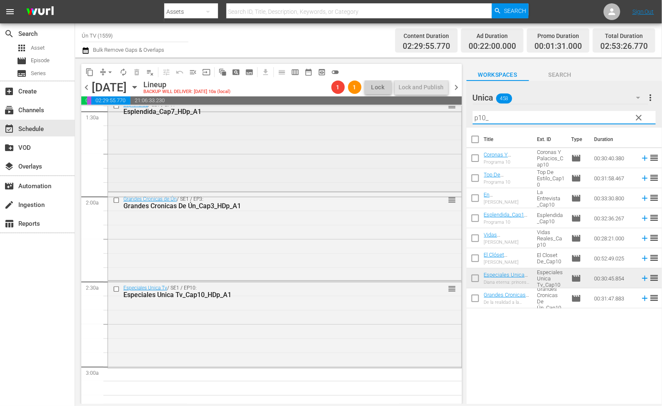
drag, startPoint x: 523, startPoint y: 118, endPoint x: 430, endPoint y: 118, distance: 93.0
click at [430, 118] on div "content_copy compress arrow_drop_down autorenew_outlined delete_forever_outline…" at bounding box center [368, 231] width 587 height 346
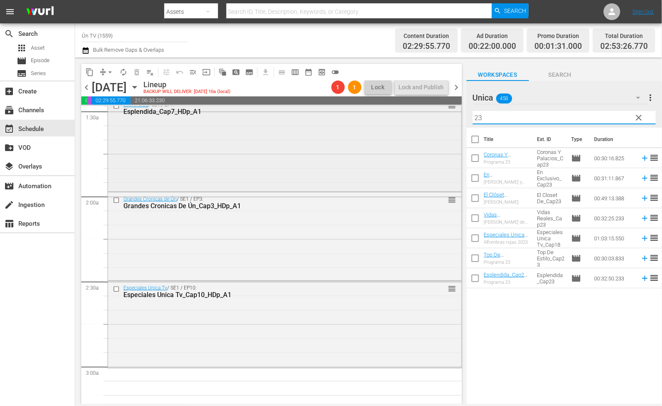
scroll to position [313, 0]
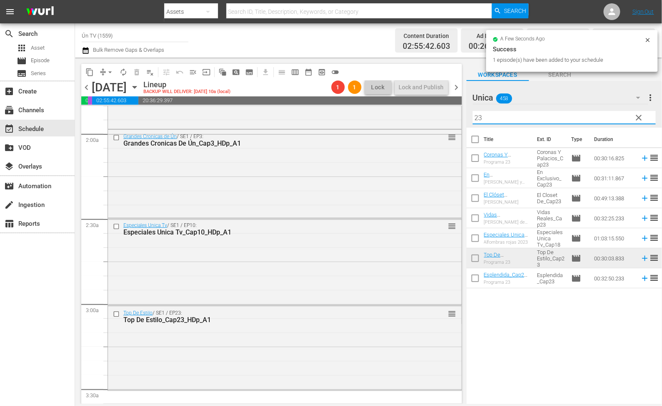
click at [454, 114] on div "content_copy compress arrow_drop_down autorenew_outlined delete_forever_outline…" at bounding box center [368, 231] width 587 height 346
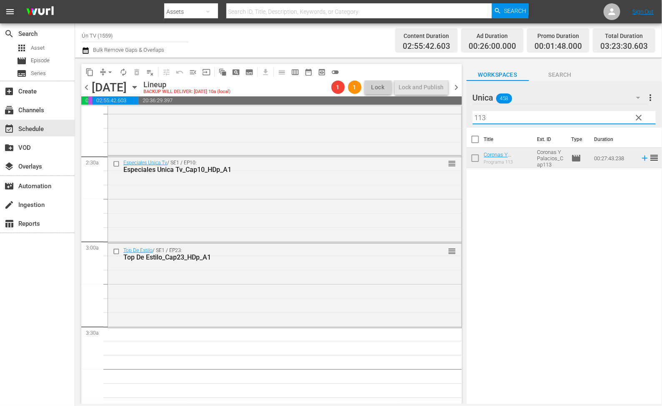
scroll to position [438, 0]
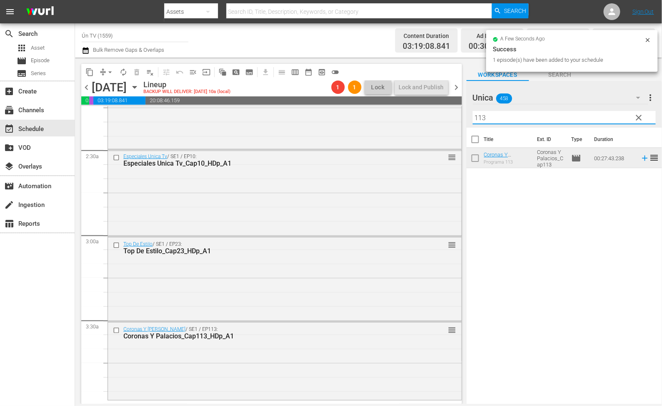
click at [288, 110] on div "content_copy compress arrow_drop_down autorenew_outlined delete_forever_outline…" at bounding box center [368, 231] width 587 height 346
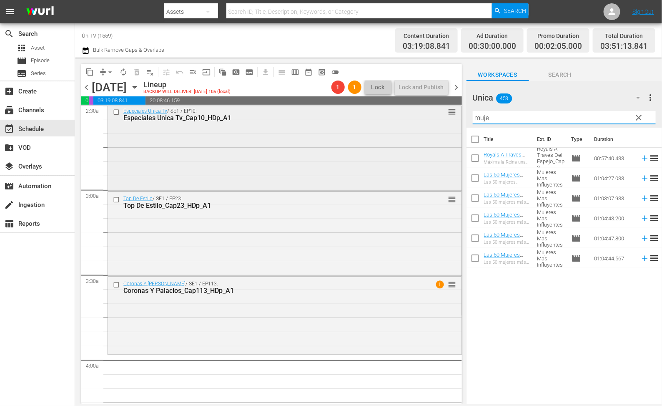
scroll to position [489, 0]
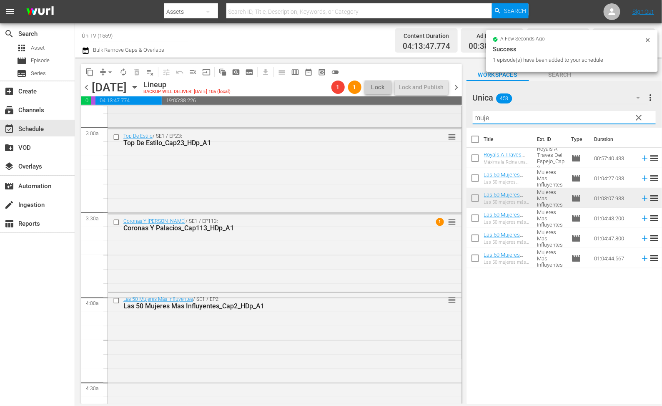
drag, startPoint x: 499, startPoint y: 114, endPoint x: 405, endPoint y: 114, distance: 93.8
click at [405, 114] on div "content_copy compress arrow_drop_down autorenew_outlined delete_forever_outline…" at bounding box center [368, 231] width 587 height 346
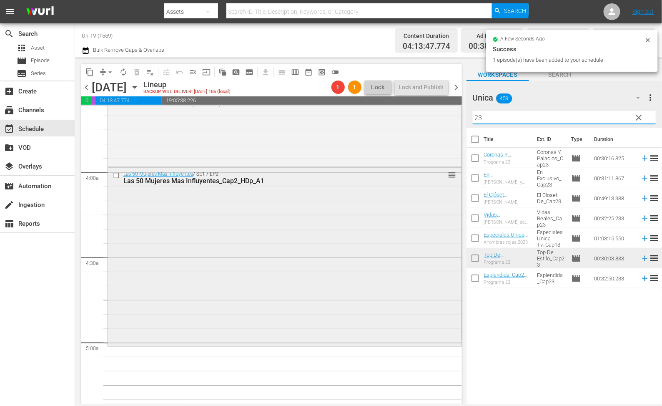
scroll to position [677, 0]
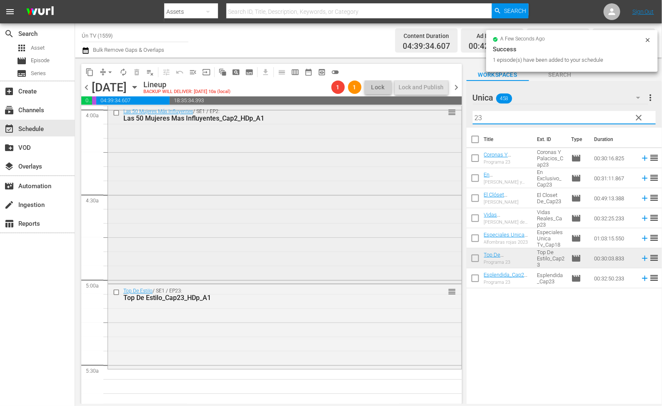
drag, startPoint x: 496, startPoint y: 120, endPoint x: 446, endPoint y: 120, distance: 50.0
click at [446, 120] on div "content_copy compress arrow_drop_down autorenew_outlined delete_forever_outline…" at bounding box center [368, 231] width 587 height 346
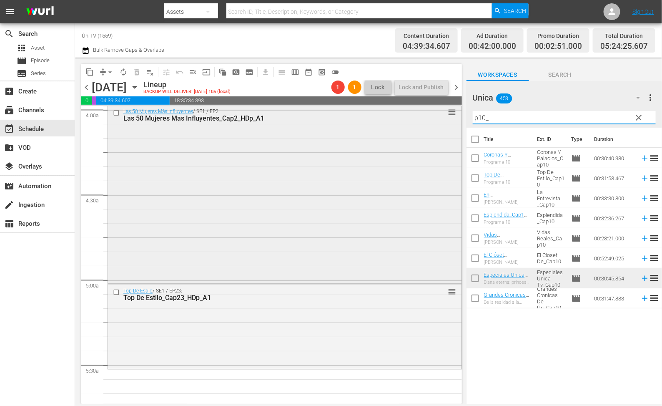
scroll to position [802, 0]
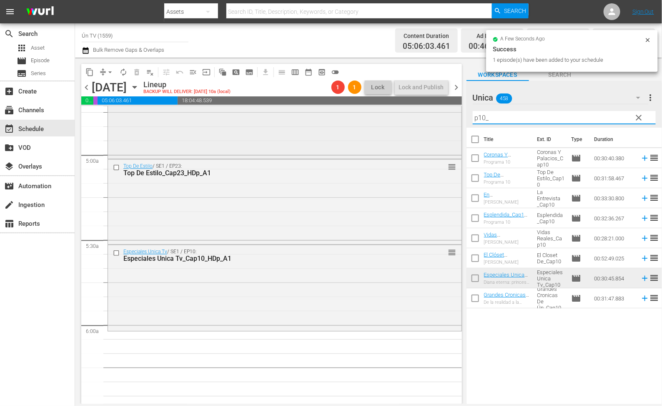
drag, startPoint x: 512, startPoint y: 119, endPoint x: 407, endPoint y: 119, distance: 104.7
click at [408, 119] on div "content_copy compress arrow_drop_down autorenew_outlined delete_forever_outline…" at bounding box center [368, 231] width 587 height 346
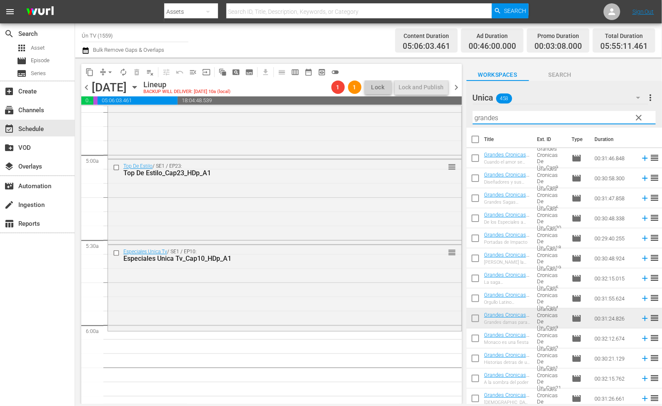
scroll to position [865, 0]
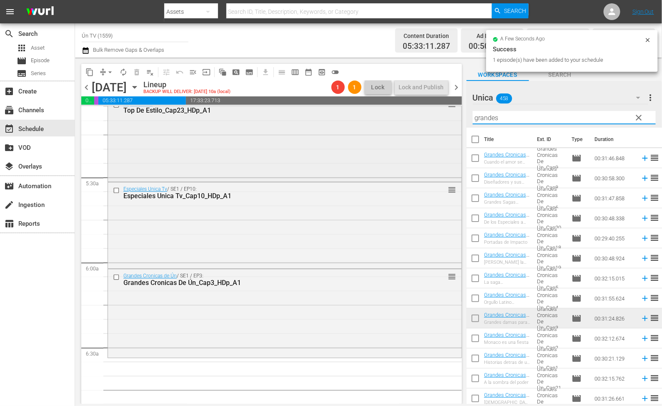
drag, startPoint x: 513, startPoint y: 114, endPoint x: 437, endPoint y: 109, distance: 76.0
click at [437, 109] on div "content_copy compress arrow_drop_down autorenew_outlined delete_forever_outline…" at bounding box center [368, 231] width 587 height 346
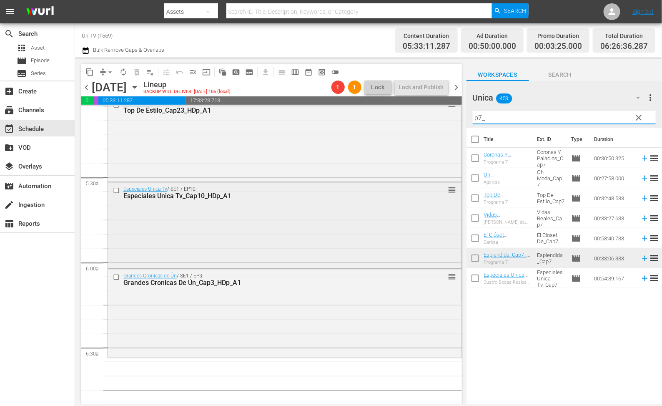
scroll to position [927, 0]
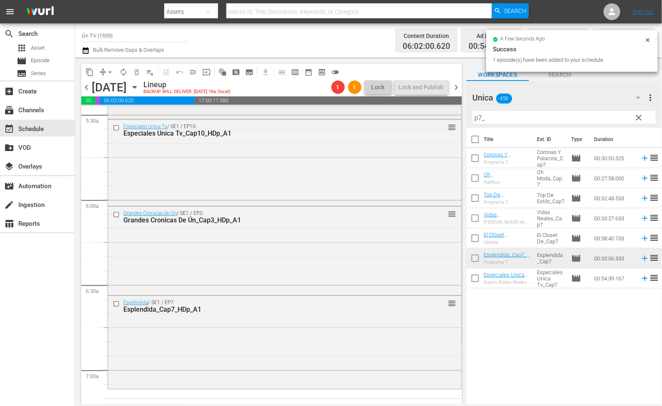
drag, startPoint x: 503, startPoint y: 118, endPoint x: 423, endPoint y: 106, distance: 81.3
click at [423, 106] on div "content_copy compress arrow_drop_down autorenew_outlined delete_forever_outline…" at bounding box center [368, 231] width 587 height 346
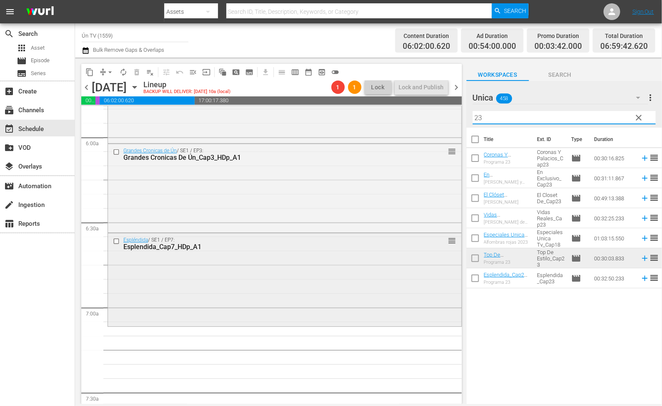
scroll to position [1052, 0]
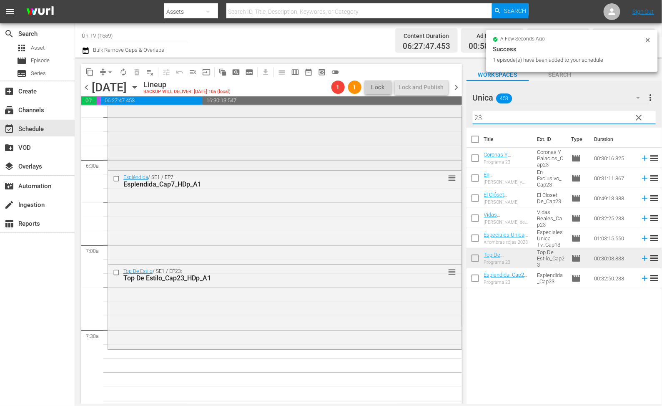
drag, startPoint x: 513, startPoint y: 117, endPoint x: 427, endPoint y: 115, distance: 86.3
click at [427, 115] on div "content_copy compress arrow_drop_down autorenew_outlined delete_forever_outline…" at bounding box center [368, 231] width 587 height 346
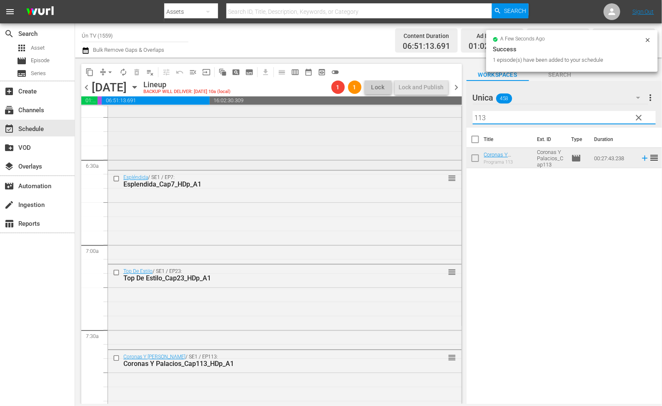
drag, startPoint x: 476, startPoint y: 114, endPoint x: 451, endPoint y: 114, distance: 25.0
click at [451, 114] on div "content_copy compress arrow_drop_down autorenew_outlined delete_forever_outline…" at bounding box center [368, 231] width 587 height 346
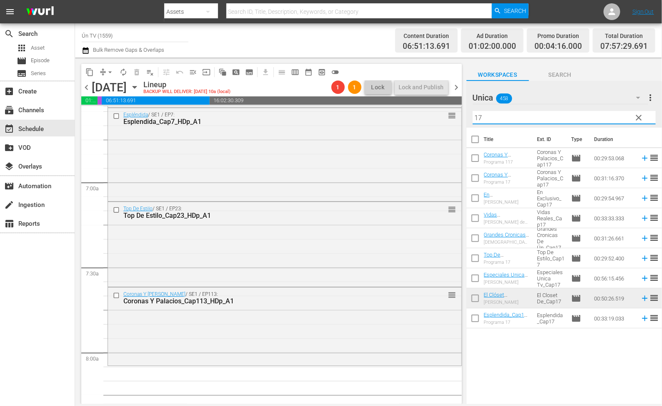
scroll to position [1177, 0]
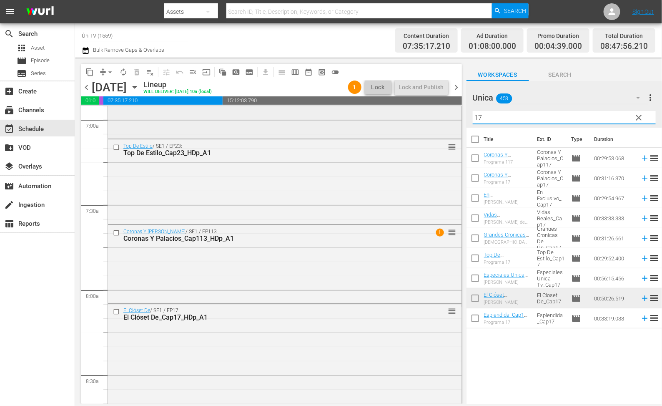
drag, startPoint x: 498, startPoint y: 117, endPoint x: 446, endPoint y: 115, distance: 52.6
click at [446, 115] on div "content_copy compress arrow_drop_down autorenew_outlined delete_forever_outline…" at bounding box center [368, 231] width 587 height 346
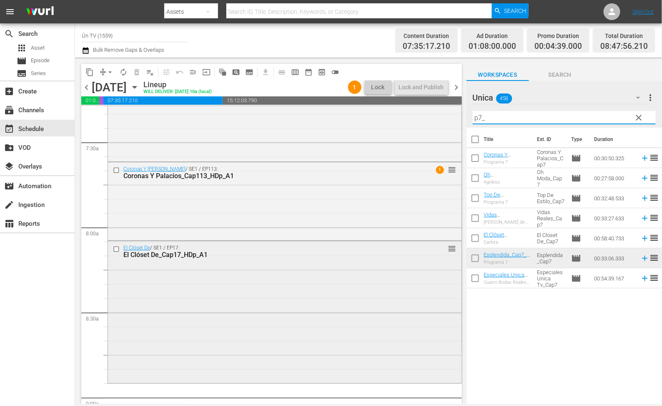
scroll to position [1365, 0]
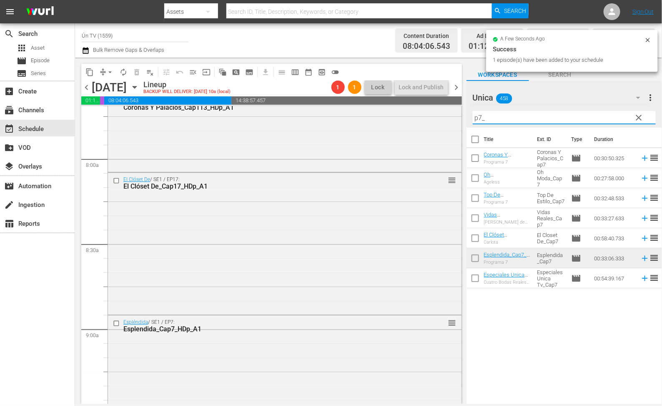
drag, startPoint x: 532, startPoint y: 110, endPoint x: 332, endPoint y: 110, distance: 200.1
click at [332, 110] on div "content_copy compress arrow_drop_down autorenew_outlined delete_forever_outline…" at bounding box center [368, 231] width 587 height 346
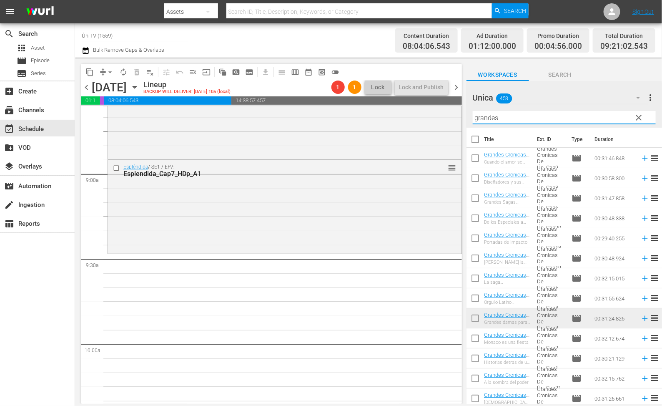
scroll to position [1526, 0]
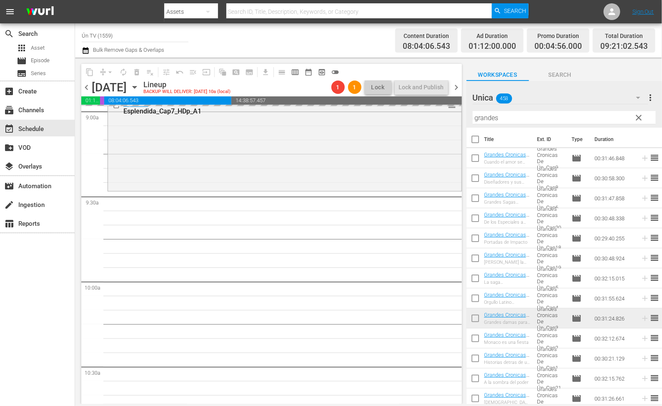
click at [407, 114] on div "content_copy compress arrow_drop_down autorenew_outlined delete_forever_outline…" at bounding box center [368, 231] width 587 height 346
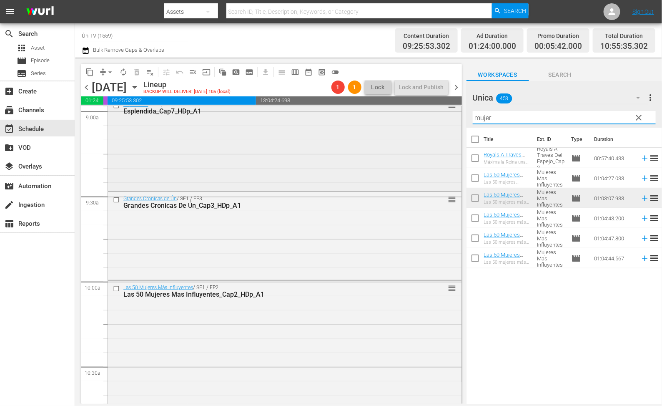
drag, startPoint x: 505, startPoint y: 118, endPoint x: 409, endPoint y: 113, distance: 96.4
click at [409, 113] on div "content_copy compress arrow_drop_down autorenew_outlined delete_forever_outline…" at bounding box center [368, 231] width 587 height 346
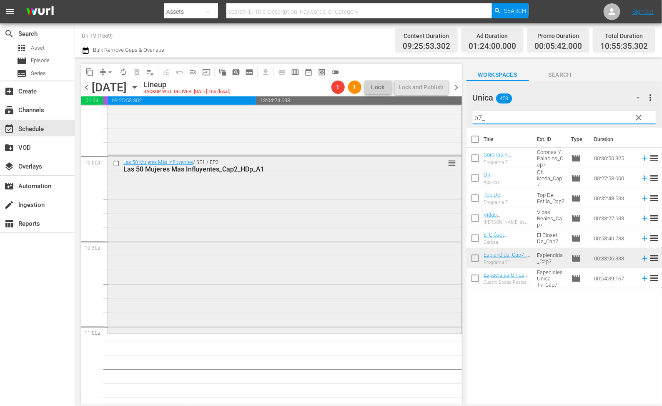
scroll to position [1714, 0]
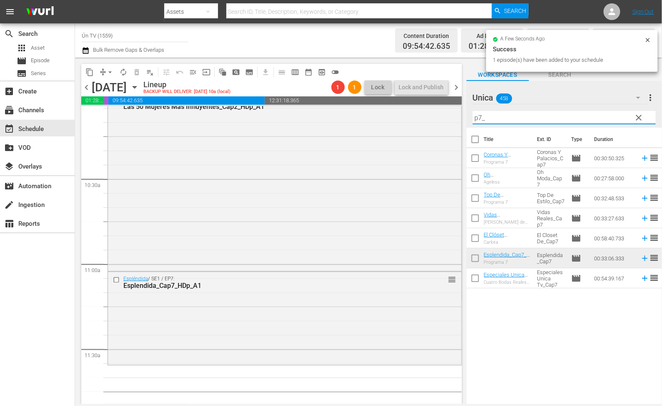
drag, startPoint x: 490, startPoint y: 118, endPoint x: 453, endPoint y: 118, distance: 37.5
click at [453, 118] on div "content_copy compress arrow_drop_down autorenew_outlined delete_forever_outline…" at bounding box center [368, 231] width 587 height 346
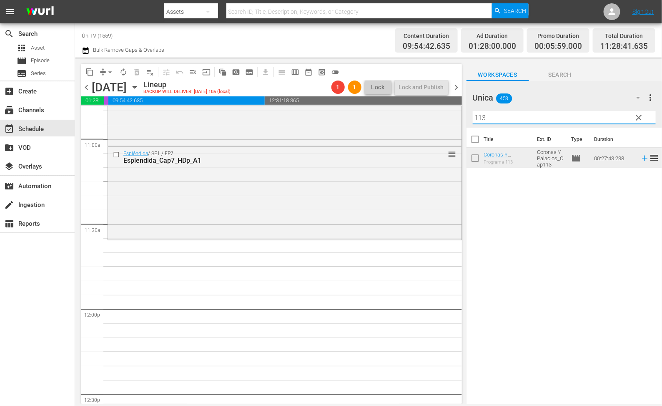
scroll to position [1901, 0]
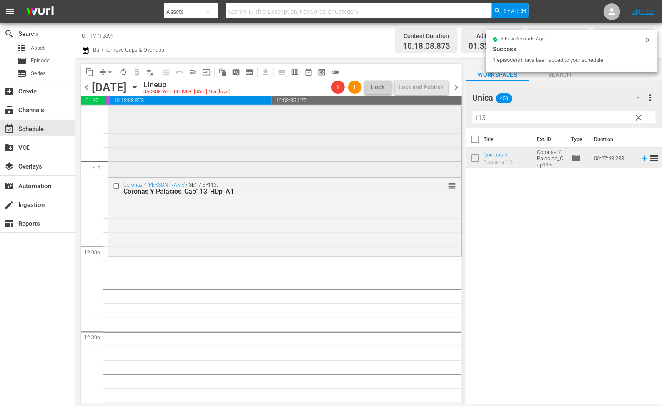
drag, startPoint x: 496, startPoint y: 120, endPoint x: 448, endPoint y: 119, distance: 48.0
click at [448, 119] on div "content_copy compress arrow_drop_down autorenew_outlined delete_forever_outline…" at bounding box center [368, 231] width 587 height 346
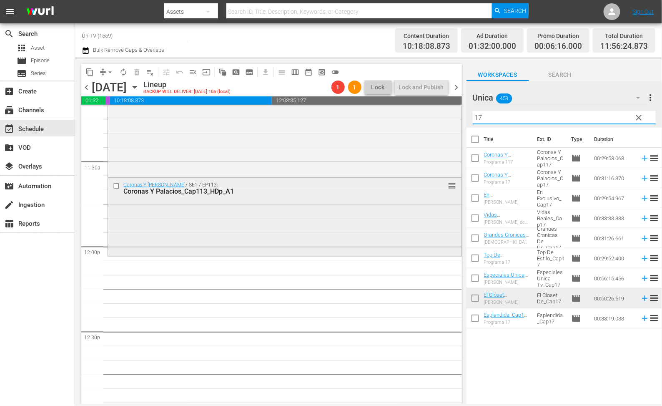
scroll to position [1964, 0]
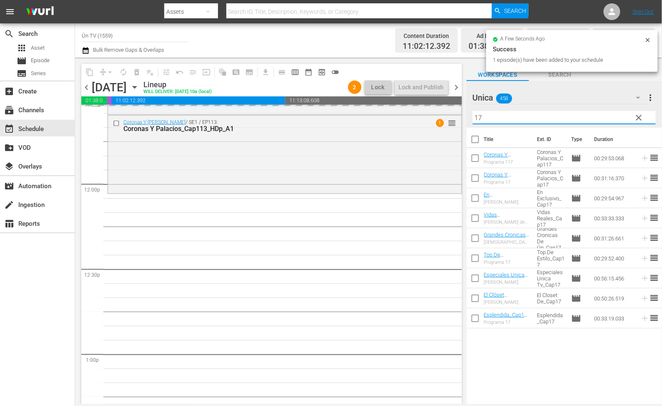
drag, startPoint x: 479, startPoint y: 113, endPoint x: 475, endPoint y: 112, distance: 4.4
click at [475, 112] on input "17" at bounding box center [564, 117] width 183 height 13
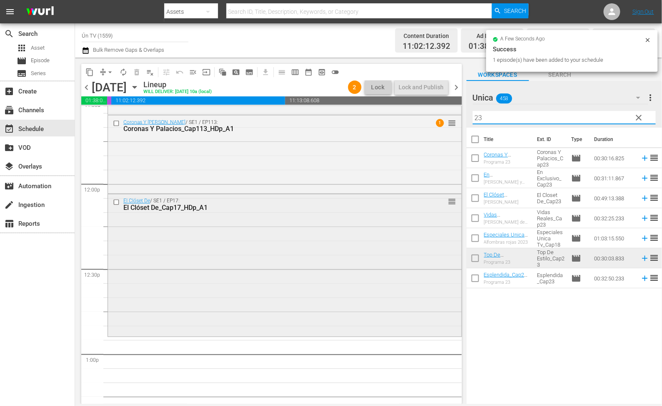
scroll to position [2026, 0]
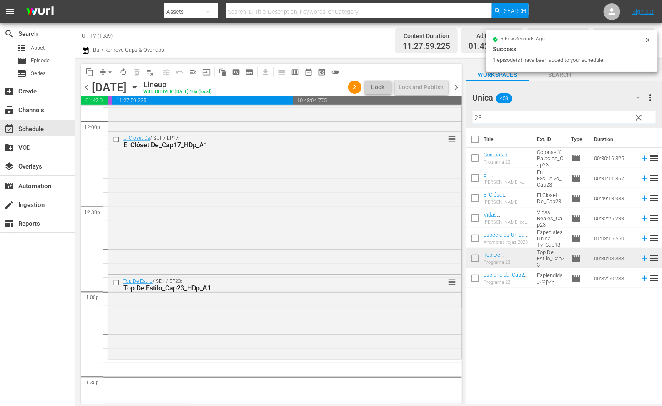
click at [369, 109] on div "content_copy compress arrow_drop_down autorenew_outlined delete_forever_outline…" at bounding box center [368, 231] width 587 height 346
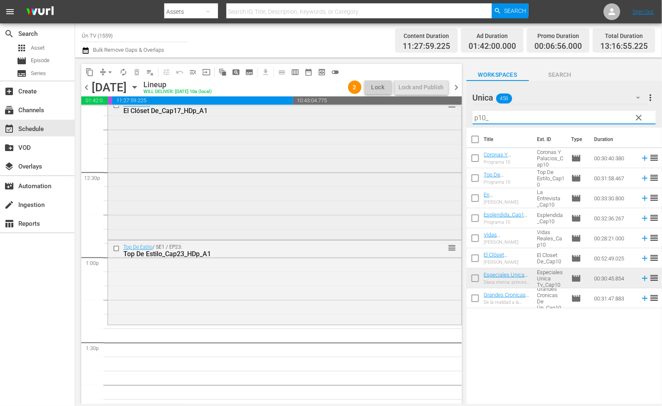
scroll to position [2123, 0]
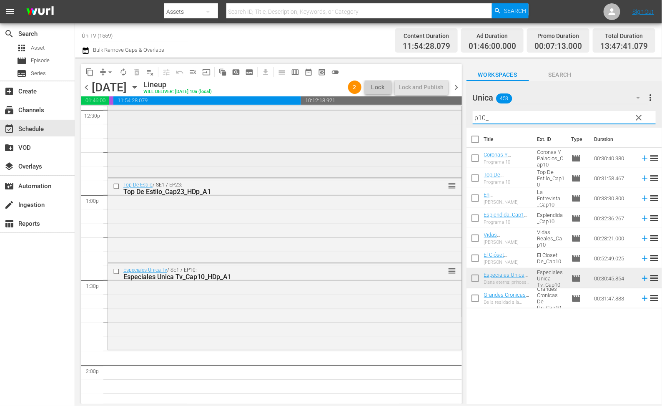
drag, startPoint x: 498, startPoint y: 122, endPoint x: 409, endPoint y: 116, distance: 89.0
click at [409, 116] on div "content_copy compress arrow_drop_down autorenew_outlined delete_forever_outline…" at bounding box center [368, 231] width 587 height 346
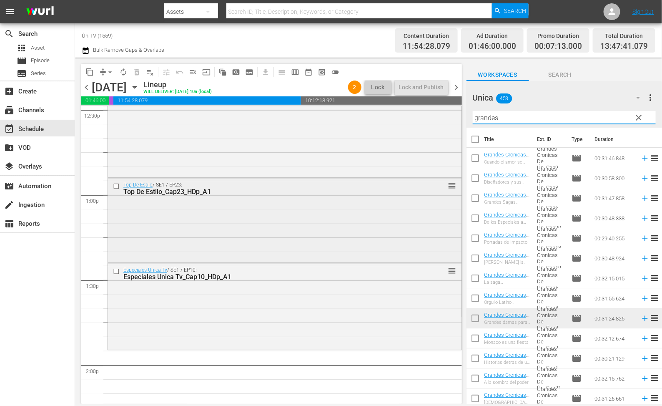
scroll to position [2186, 0]
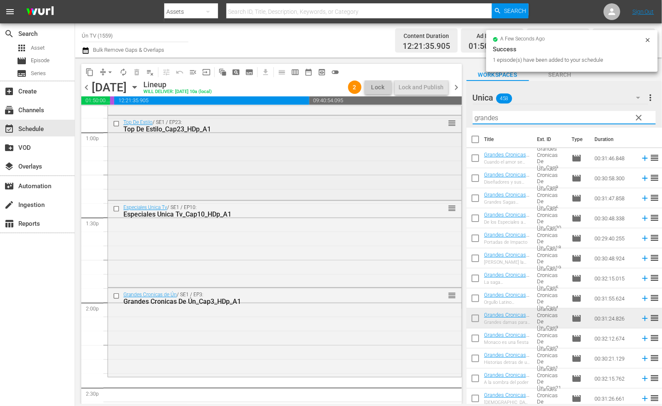
drag, startPoint x: 507, startPoint y: 116, endPoint x: 432, endPoint y: 116, distance: 74.6
click at [432, 116] on div "content_copy compress arrow_drop_down autorenew_outlined delete_forever_outline…" at bounding box center [368, 231] width 587 height 346
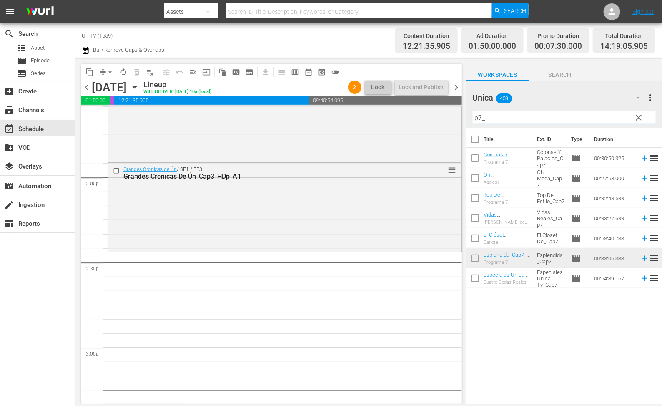
scroll to position [2373, 0]
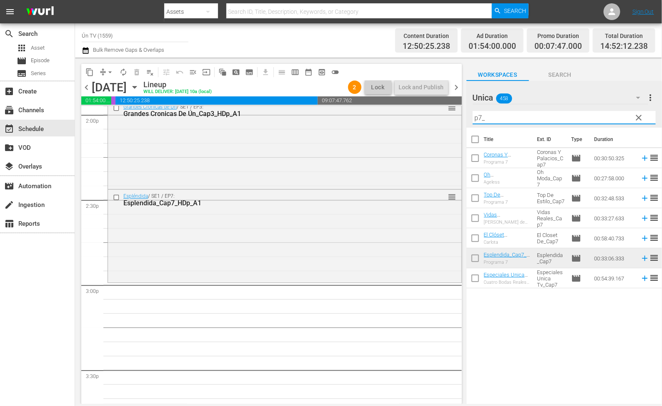
drag, startPoint x: 490, startPoint y: 115, endPoint x: 464, endPoint y: 115, distance: 26.3
click at [464, 115] on div "content_copy compress arrow_drop_down autorenew_outlined delete_forever_outline…" at bounding box center [368, 231] width 587 height 346
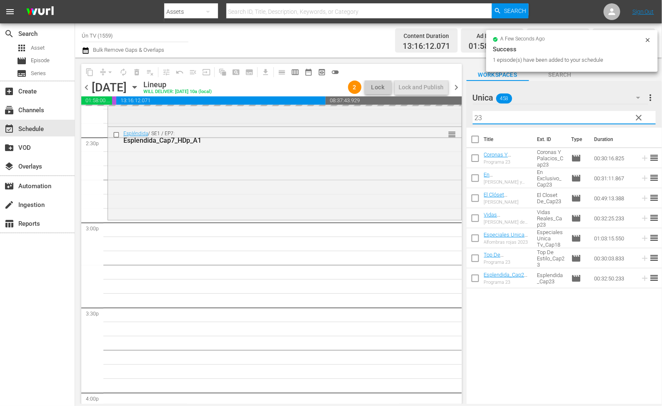
click at [414, 114] on div "content_copy compress arrow_drop_down autorenew_outlined delete_forever_outline…" at bounding box center [368, 231] width 587 height 346
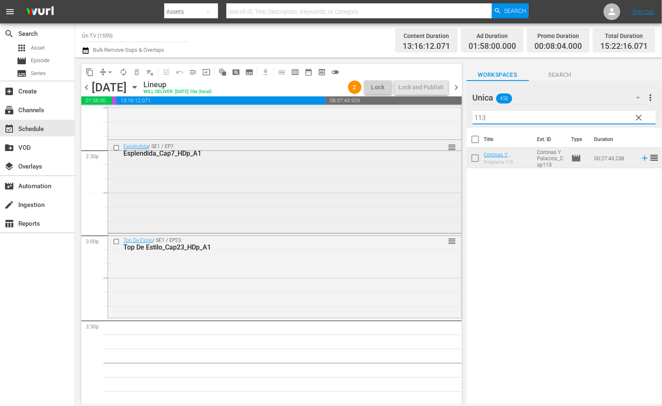
scroll to position [2485, 0]
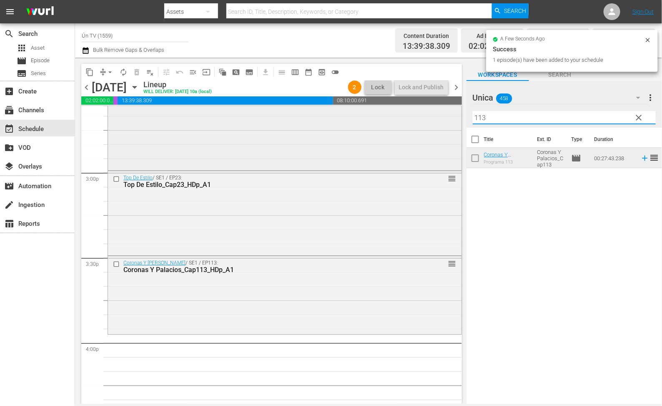
drag, startPoint x: 450, startPoint y: 119, endPoint x: 403, endPoint y: 119, distance: 47.5
click at [403, 119] on div "content_copy compress arrow_drop_down autorenew_outlined delete_forever_outline…" at bounding box center [368, 231] width 587 height 346
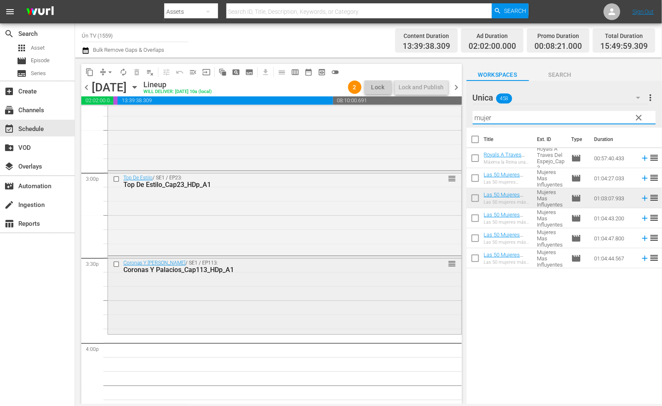
scroll to position [2548, 0]
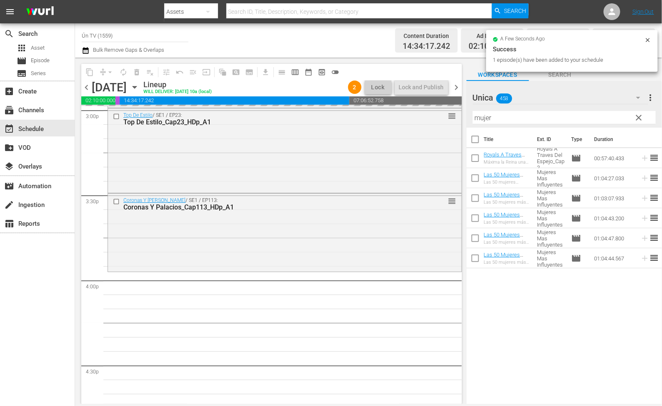
click at [428, 116] on div "content_copy compress arrow_drop_down autorenew_outlined delete_forever_outline…" at bounding box center [368, 231] width 587 height 346
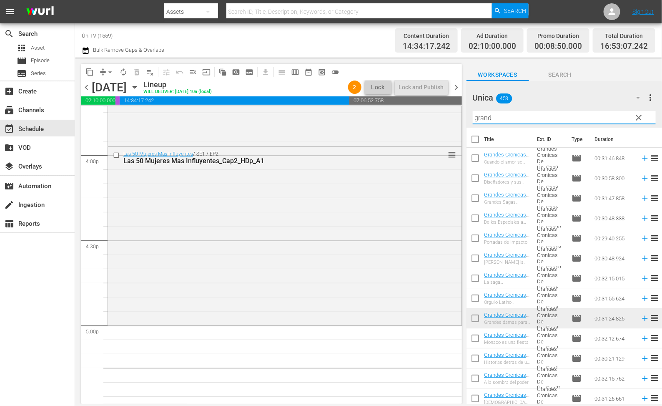
scroll to position [2736, 0]
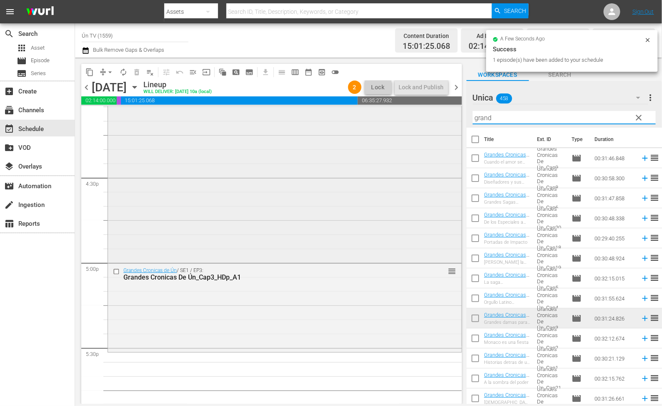
drag, startPoint x: 472, startPoint y: 114, endPoint x: 424, endPoint y: 110, distance: 47.6
click at [424, 110] on div "content_copy compress arrow_drop_down autorenew_outlined delete_forever_outline…" at bounding box center [368, 231] width 587 height 346
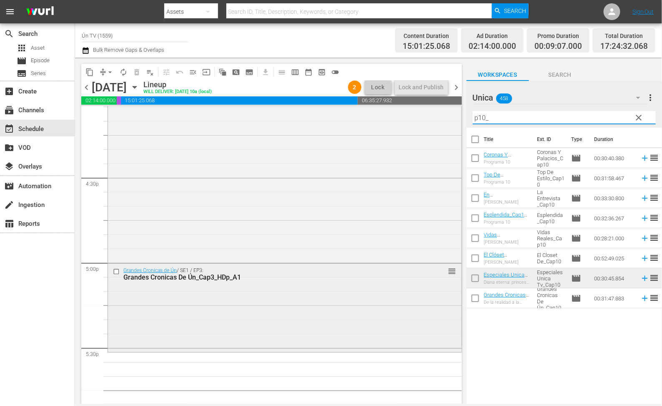
scroll to position [2798, 0]
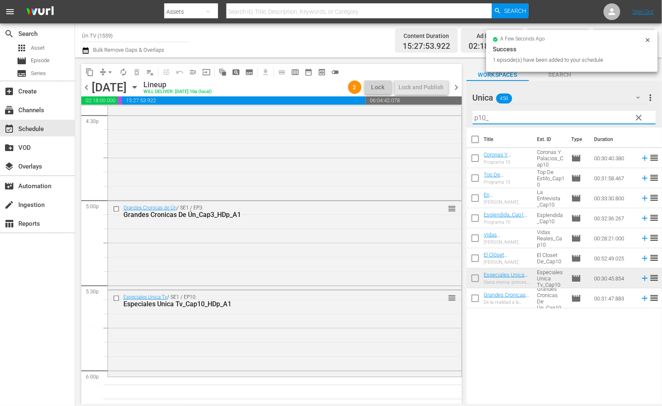
click at [427, 113] on div "content_copy compress arrow_drop_down autorenew_outlined delete_forever_outline…" at bounding box center [368, 231] width 587 height 346
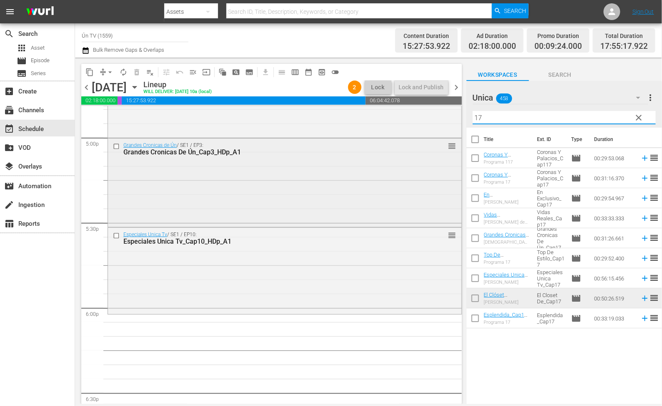
scroll to position [2923, 0]
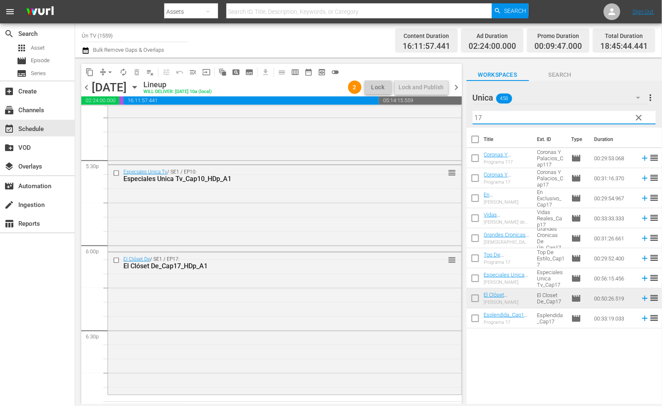
drag, startPoint x: 477, startPoint y: 117, endPoint x: 467, endPoint y: 115, distance: 10.1
click at [467, 115] on div "Unica 458 Unica more_vert clear Filter by Title 17" at bounding box center [565, 104] width 196 height 47
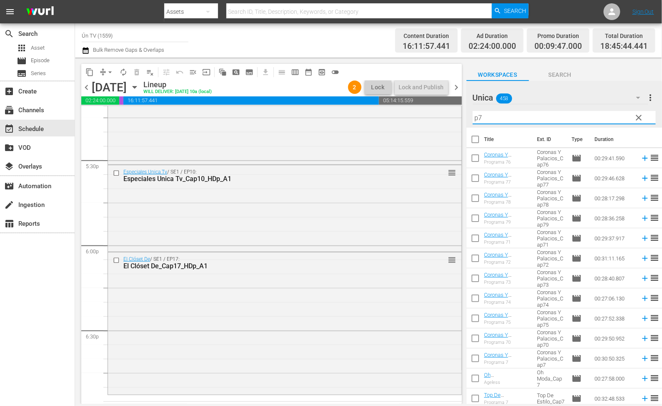
click at [501, 121] on input "p7" at bounding box center [564, 117] width 183 height 13
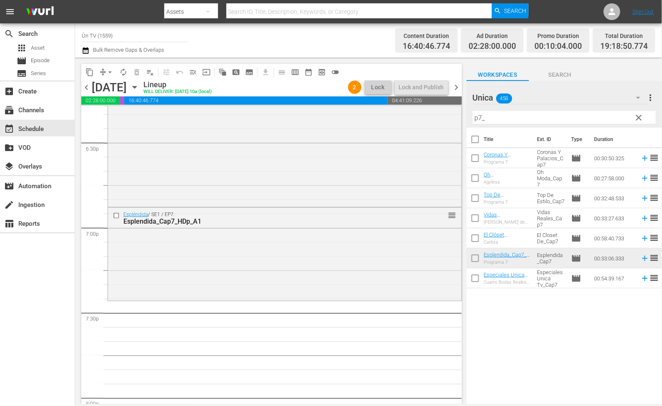
scroll to position [3173, 0]
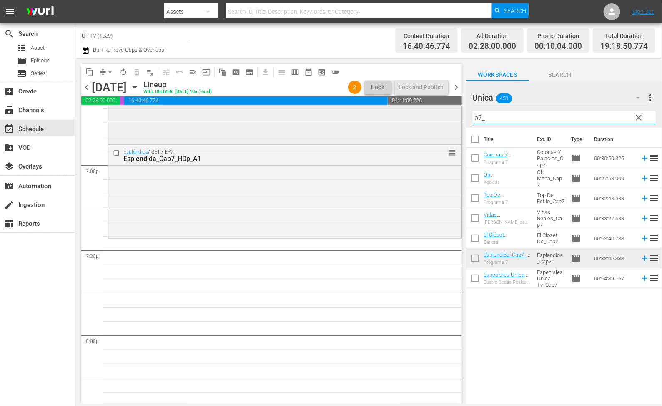
drag, startPoint x: 444, startPoint y: 112, endPoint x: 439, endPoint y: 110, distance: 5.6
click at [439, 110] on div "content_copy compress arrow_drop_down autorenew_outlined delete_forever_outline…" at bounding box center [368, 231] width 587 height 346
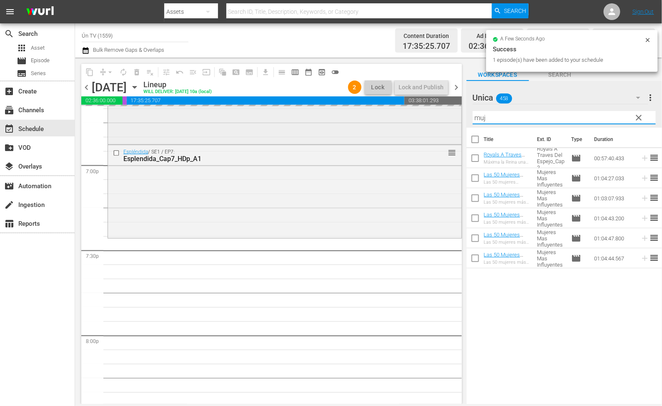
click at [424, 114] on div "content_copy compress arrow_drop_down autorenew_outlined delete_forever_outline…" at bounding box center [368, 231] width 587 height 346
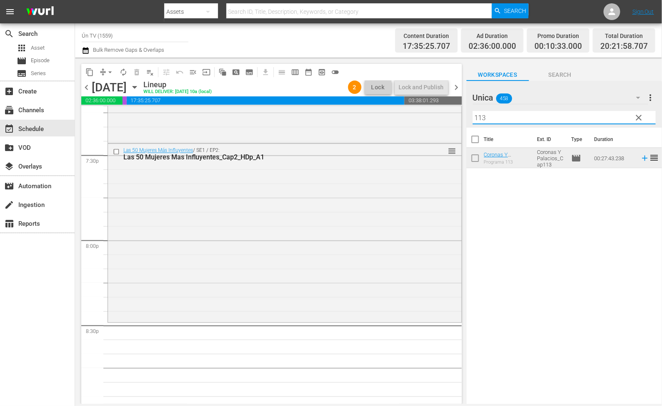
scroll to position [3331, 0]
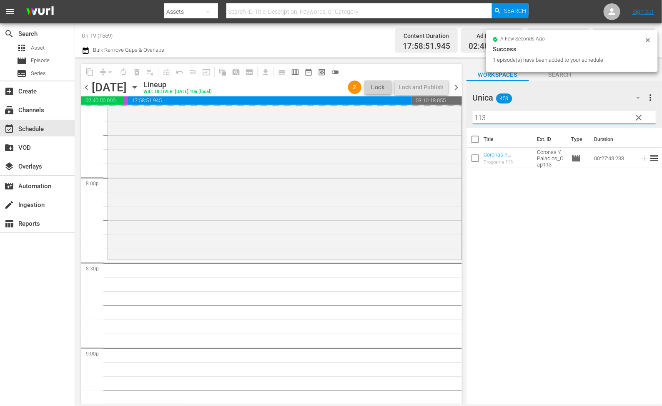
drag, startPoint x: 505, startPoint y: 120, endPoint x: 497, endPoint y: 114, distance: 10.1
click at [479, 113] on input "113" at bounding box center [564, 117] width 183 height 13
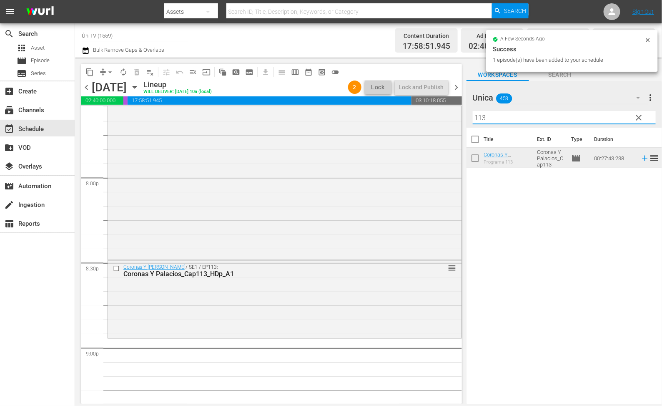
click at [497, 114] on input "113" at bounding box center [564, 117] width 183 height 13
drag, startPoint x: 509, startPoint y: 115, endPoint x: 467, endPoint y: 115, distance: 42.5
click at [467, 115] on div "Unica 458 Unica more_vert clear Filter by Title 113" at bounding box center [565, 104] width 196 height 47
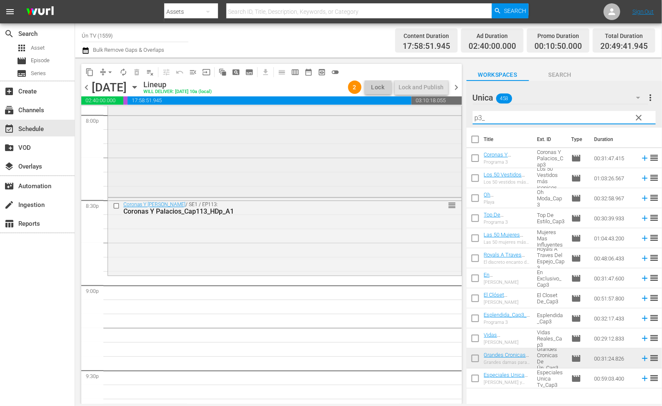
scroll to position [3456, 0]
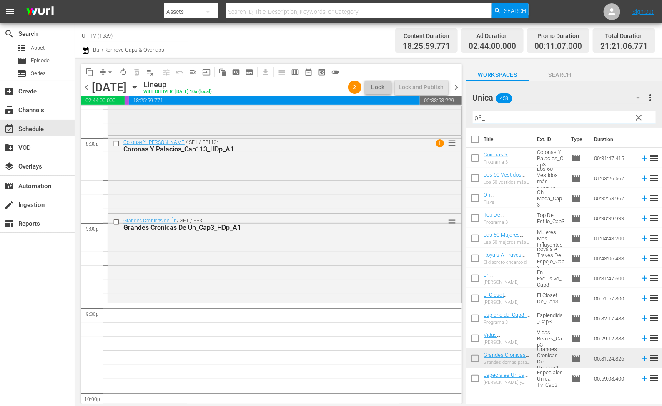
drag, startPoint x: 494, startPoint y: 120, endPoint x: 442, endPoint y: 113, distance: 52.6
click at [442, 113] on div "content_copy compress arrow_drop_down autorenew_outlined delete_forever_outline…" at bounding box center [368, 231] width 587 height 346
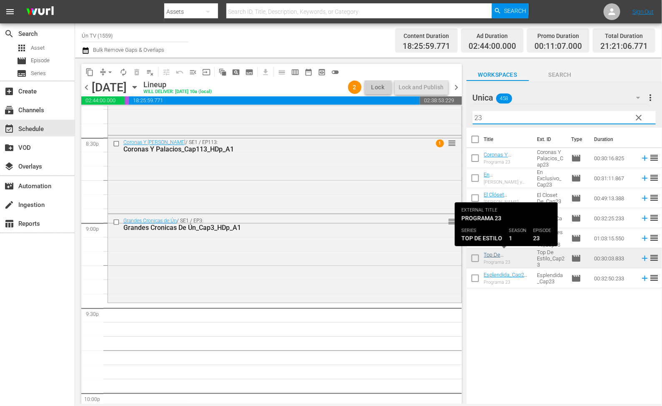
type input "23"
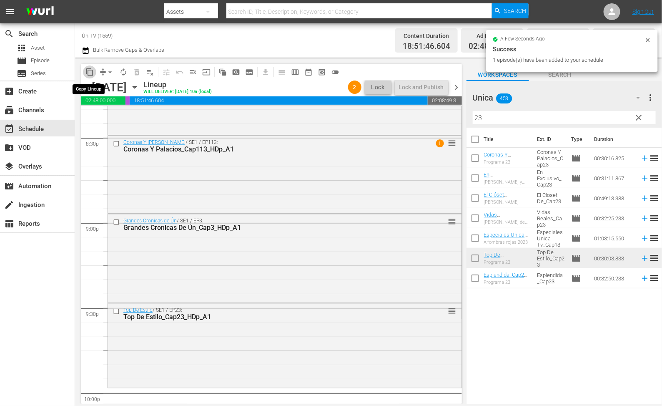
click at [89, 74] on span "content_copy" at bounding box center [89, 72] width 8 height 8
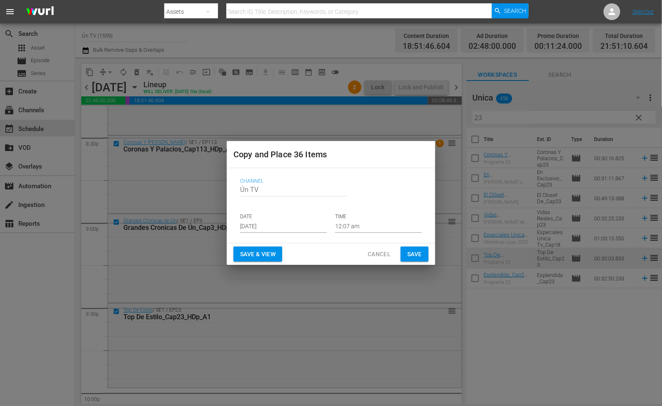
click at [381, 252] on span "Cancel" at bounding box center [379, 254] width 23 height 10
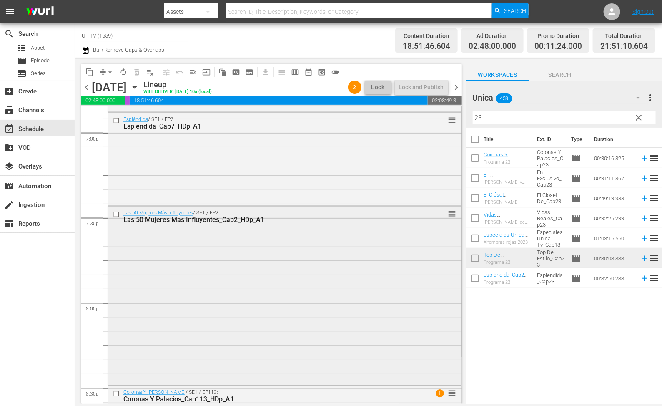
scroll to position [3268, 0]
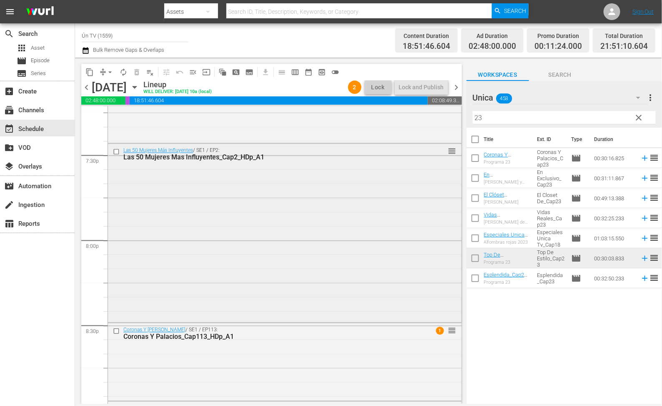
click at [114, 153] on input "checkbox" at bounding box center [117, 151] width 9 height 7
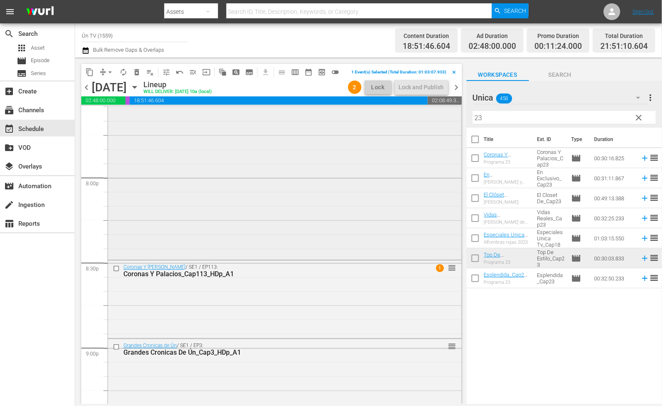
scroll to position [3394, 0]
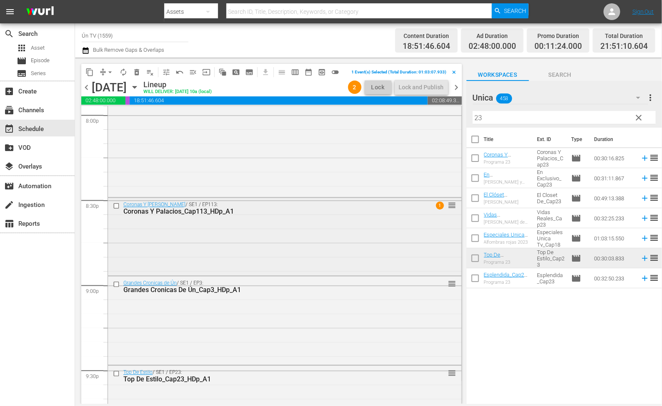
click at [117, 210] on input "checkbox" at bounding box center [117, 206] width 9 height 7
click at [113, 289] on div at bounding box center [117, 284] width 13 height 10
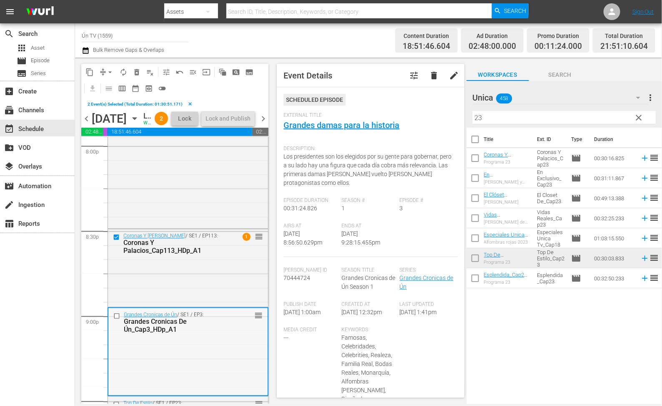
click at [114, 319] on input "checkbox" at bounding box center [117, 315] width 9 height 7
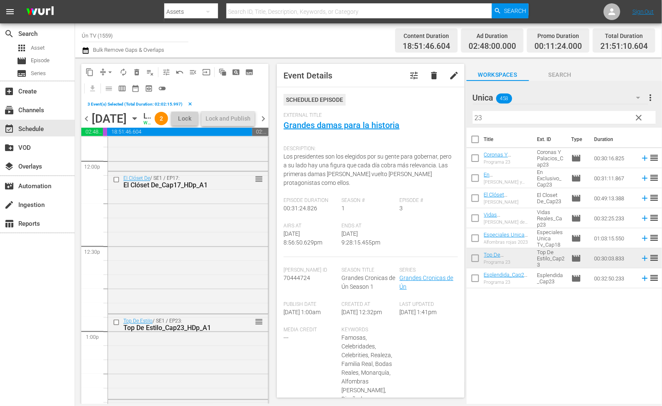
scroll to position [1955, 0]
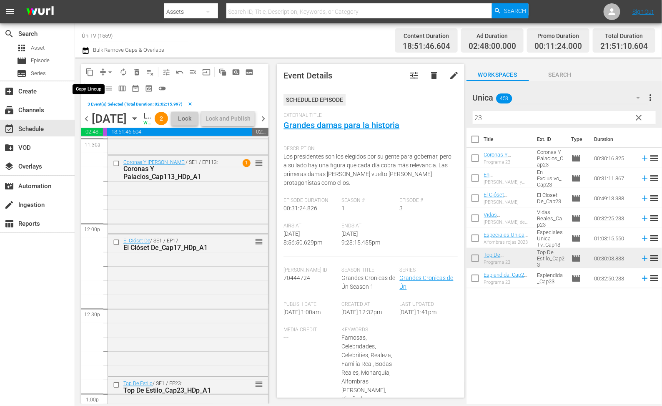
click at [88, 71] on span "content_copy" at bounding box center [89, 72] width 8 height 8
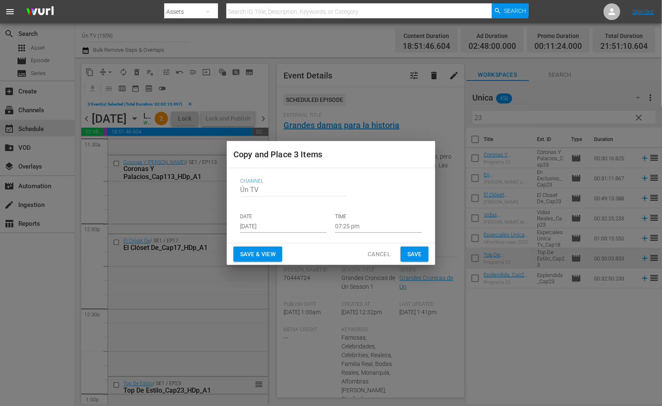
click at [256, 223] on input "[DATE]" at bounding box center [283, 226] width 87 height 13
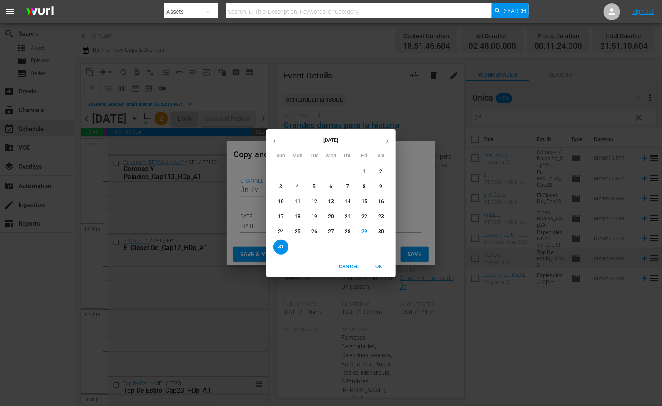
click at [387, 141] on icon "button" at bounding box center [387, 141] width 6 height 6
click at [333, 169] on span "3" at bounding box center [331, 171] width 15 height 7
type input "[DATE]"
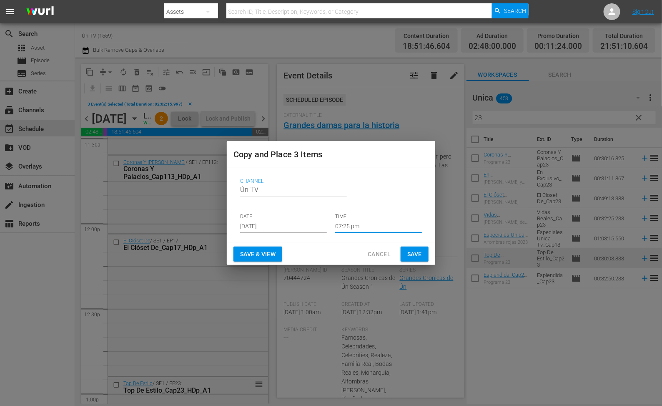
click at [381, 228] on input "07:25 pm" at bounding box center [378, 226] width 87 height 13
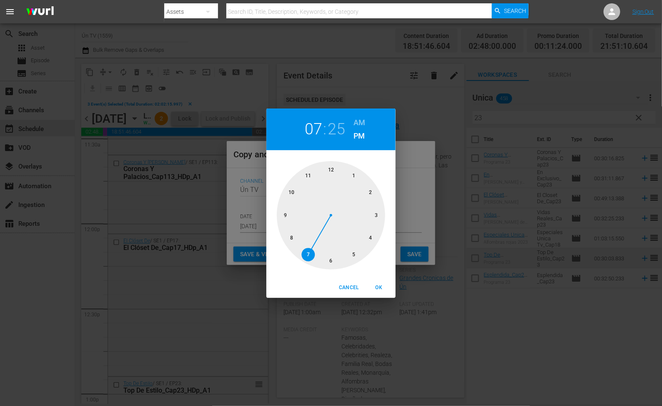
click at [364, 120] on h6 "AM" at bounding box center [360, 122] width 12 height 13
click at [308, 176] on div at bounding box center [331, 215] width 108 height 108
click at [283, 213] on div at bounding box center [331, 215] width 108 height 108
click at [379, 286] on span "OK" at bounding box center [379, 287] width 20 height 9
type input "11:45 am"
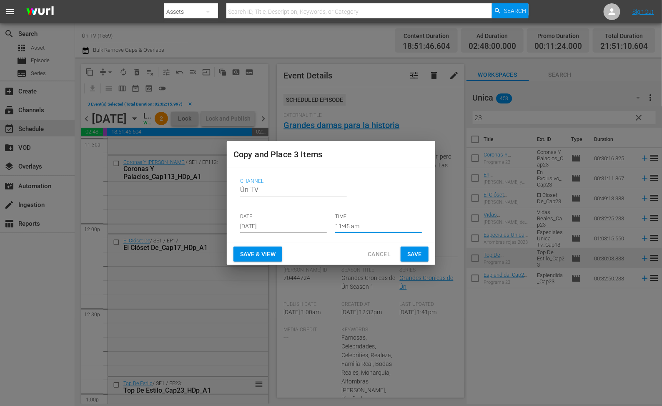
click at [417, 249] on span "Save" at bounding box center [414, 254] width 15 height 10
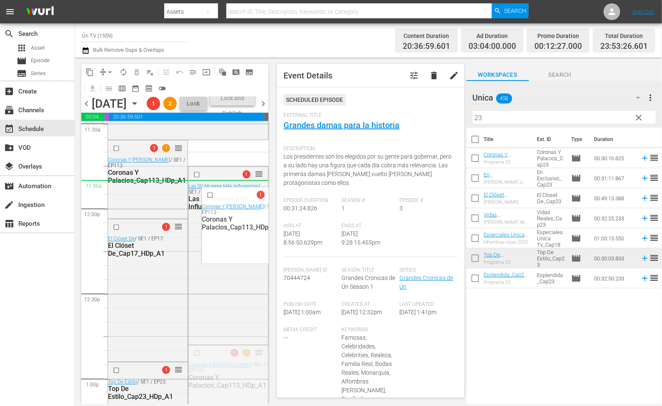
drag, startPoint x: 251, startPoint y: 380, endPoint x: 244, endPoint y: 213, distance: 167.3
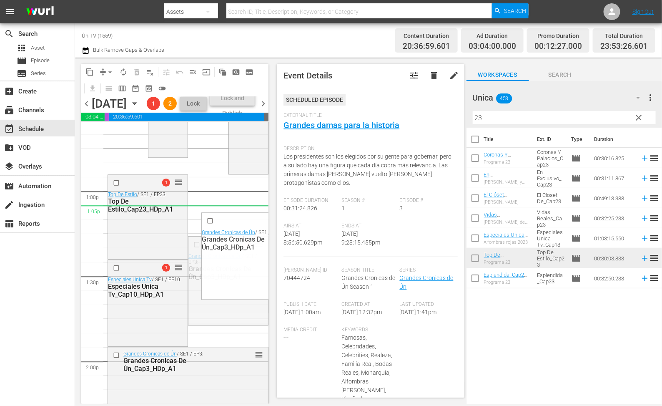
scroll to position [2018, 0]
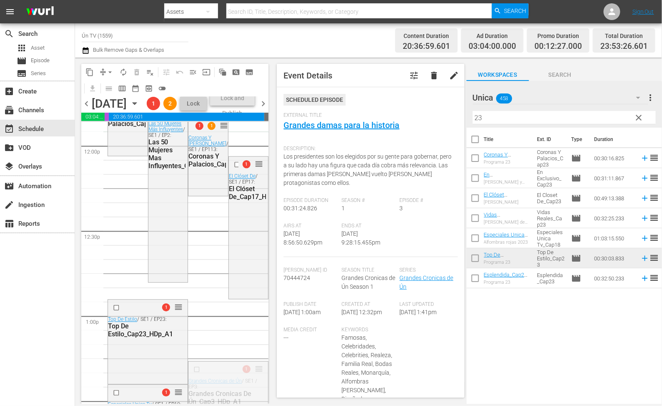
drag, startPoint x: 250, startPoint y: 271, endPoint x: 237, endPoint y: 169, distance: 102.6
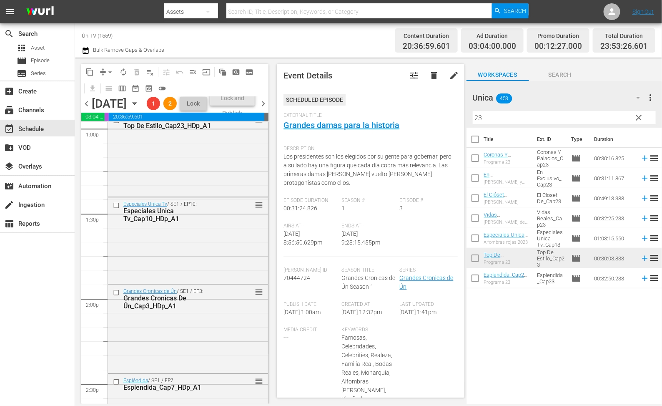
scroll to position [1955, 0]
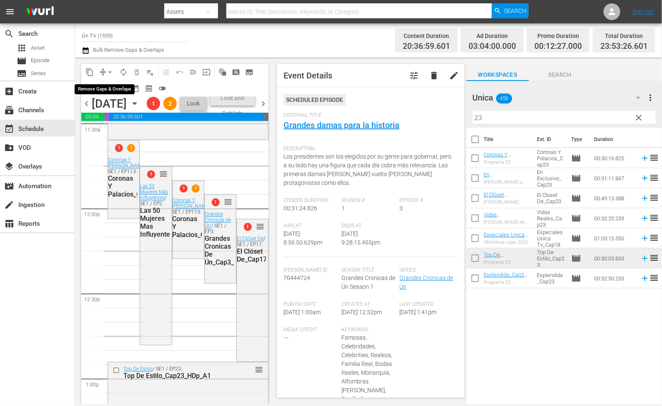
click at [110, 72] on span "arrow_drop_down" at bounding box center [110, 72] width 8 height 8
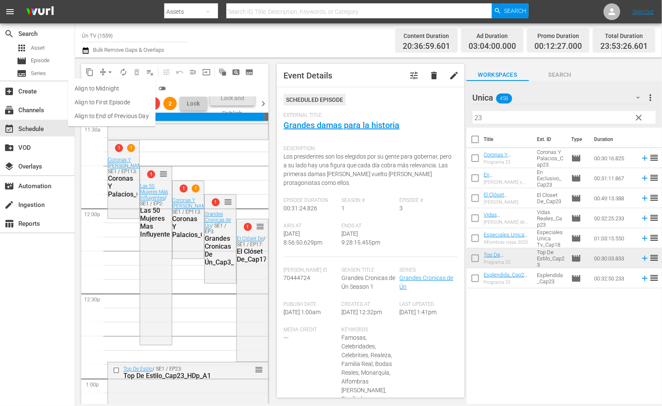
click at [112, 111] on li "Align to End of Previous Day" at bounding box center [112, 116] width 88 height 14
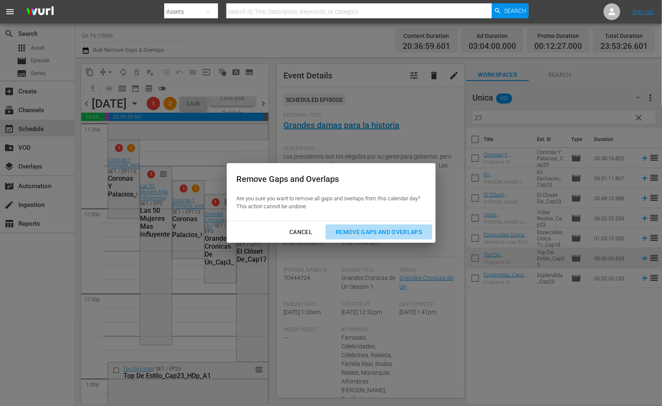
click at [395, 227] on div "Remove Gaps and Overlaps" at bounding box center [379, 232] width 100 height 10
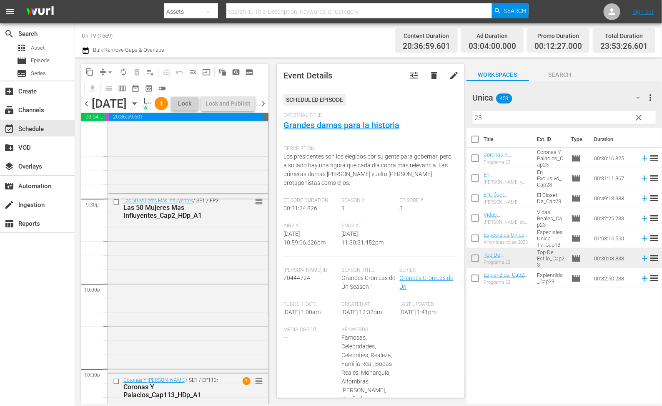
scroll to position [3831, 0]
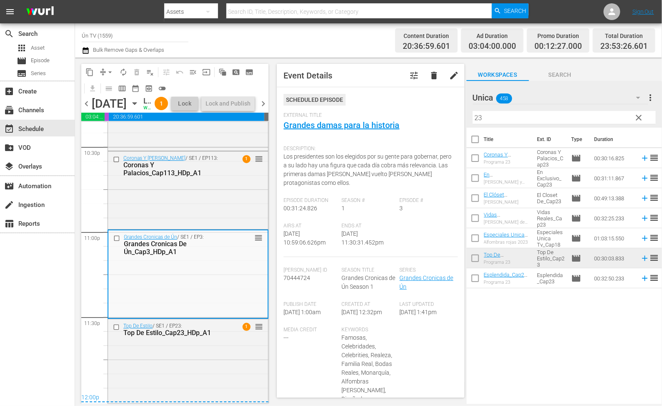
click at [265, 109] on span "chevron_right" at bounding box center [263, 103] width 10 height 10
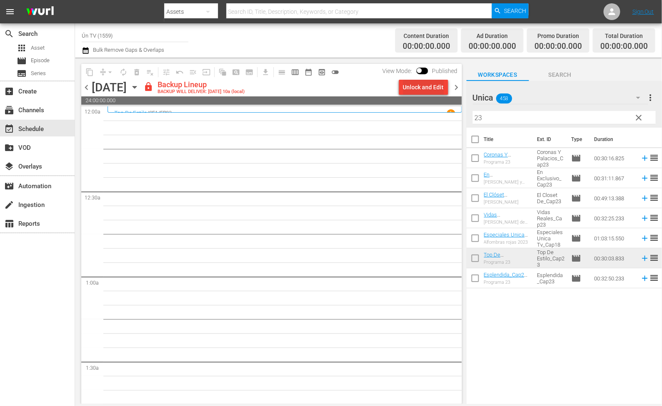
click at [434, 87] on div "Unlock and Edit" at bounding box center [423, 87] width 41 height 15
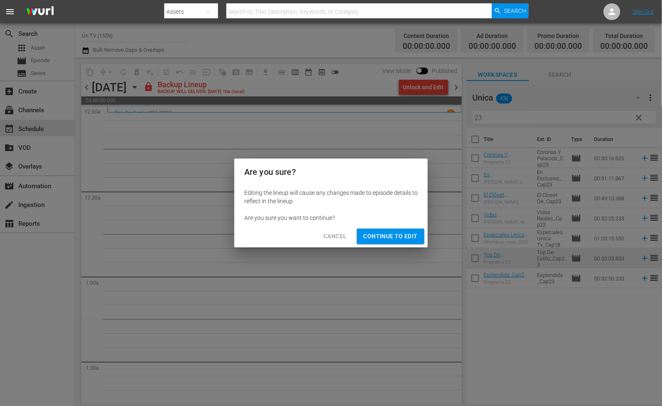
click at [378, 233] on span "Continue to Edit" at bounding box center [391, 236] width 54 height 10
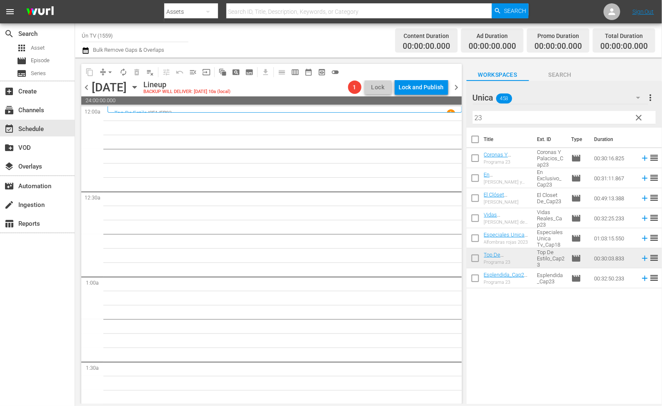
click at [85, 83] on span "chevron_left" at bounding box center [86, 87] width 10 height 10
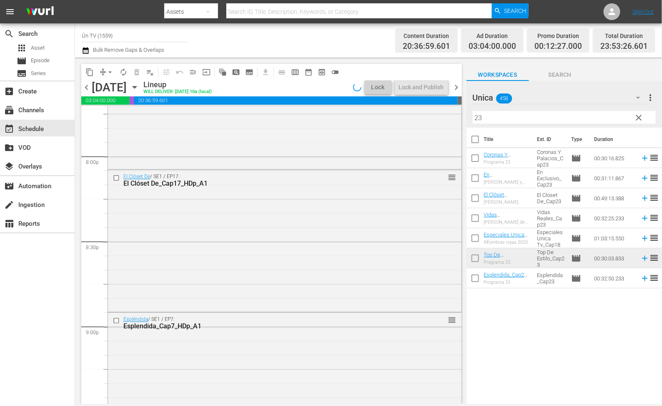
scroll to position [3787, 0]
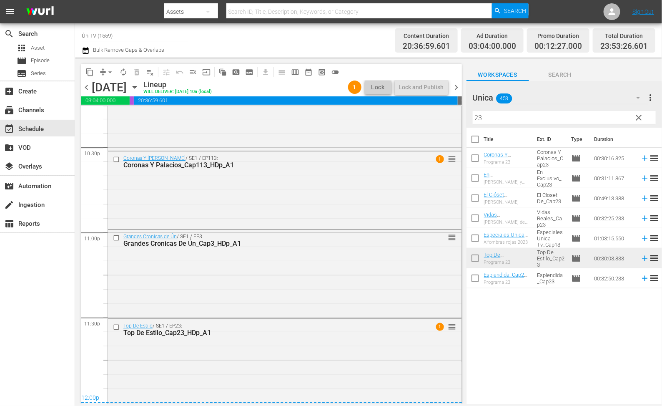
click at [459, 91] on span "chevron_right" at bounding box center [457, 87] width 10 height 10
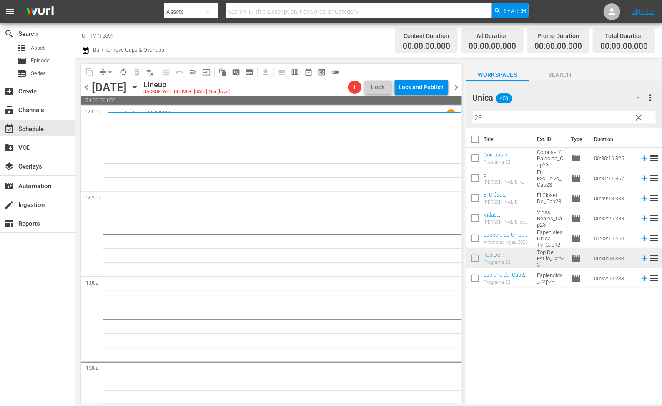
click at [460, 116] on div "content_copy compress arrow_drop_down autorenew_outlined delete_forever_outline…" at bounding box center [368, 231] width 587 height 346
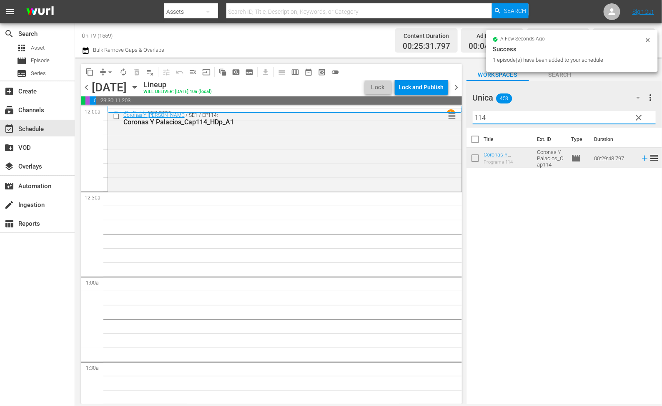
drag, startPoint x: 488, startPoint y: 115, endPoint x: 468, endPoint y: 110, distance: 20.3
click at [468, 110] on div "Unica 458 Unica more_vert clear Filter by Title 114" at bounding box center [565, 104] width 196 height 47
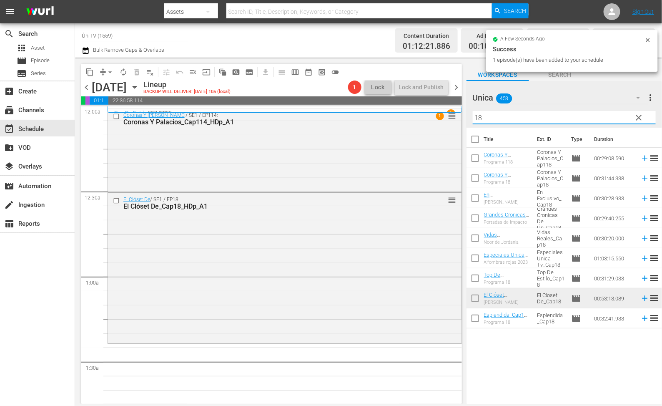
drag, startPoint x: 478, startPoint y: 115, endPoint x: 469, endPoint y: 114, distance: 8.9
click at [469, 114] on div "Unica 458 Unica more_vert clear Filter by Title 18" at bounding box center [565, 104] width 196 height 47
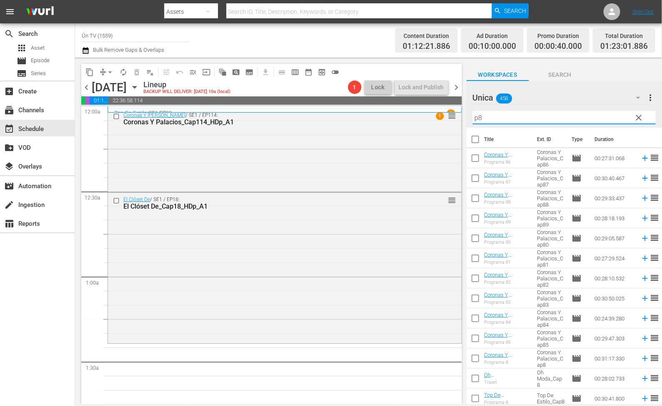
click at [517, 118] on input "p8" at bounding box center [564, 117] width 183 height 13
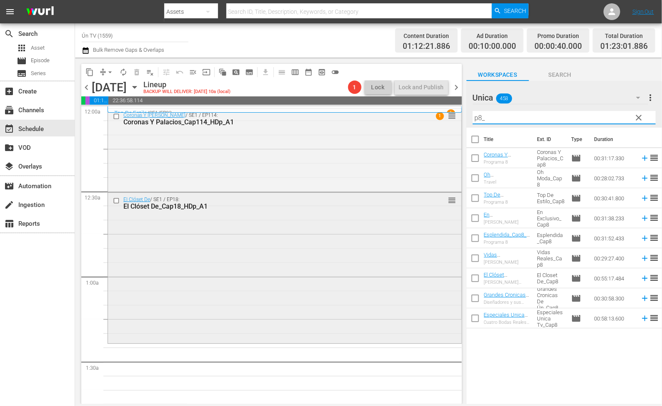
scroll to position [63, 0]
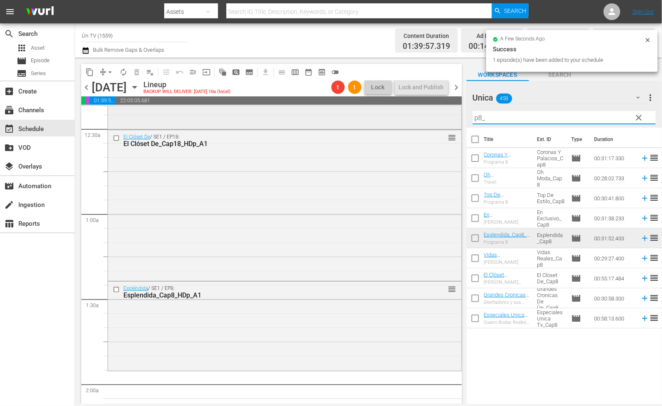
drag, startPoint x: 527, startPoint y: 113, endPoint x: 402, endPoint y: 118, distance: 125.2
click at [402, 118] on div "content_copy compress arrow_drop_down autorenew_outlined delete_forever_outline…" at bounding box center [368, 231] width 587 height 346
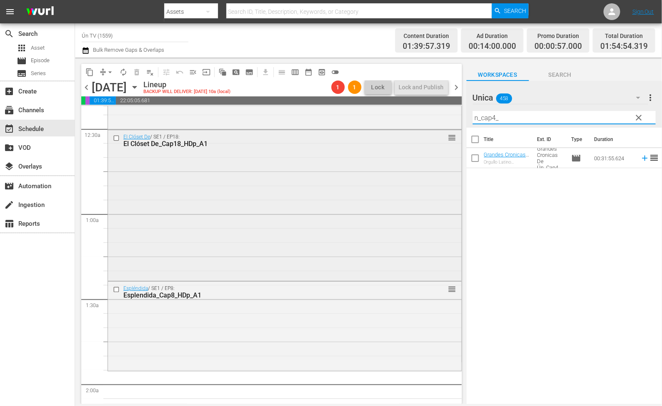
scroll to position [125, 0]
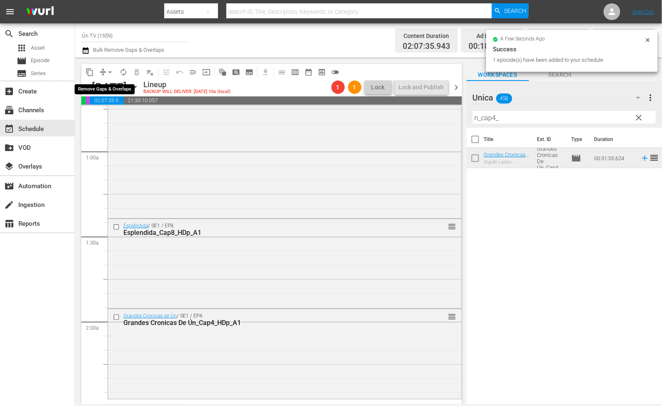
click at [109, 75] on span "arrow_drop_down" at bounding box center [110, 72] width 8 height 8
click at [109, 110] on li "Align to End of Previous Day" at bounding box center [112, 116] width 88 height 14
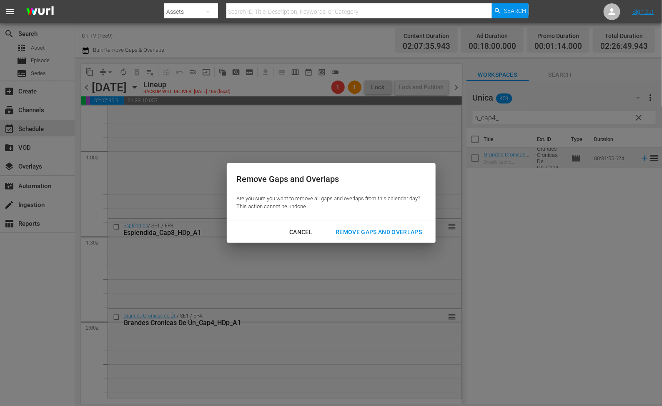
click at [366, 228] on div "Remove Gaps and Overlaps" at bounding box center [379, 232] width 100 height 10
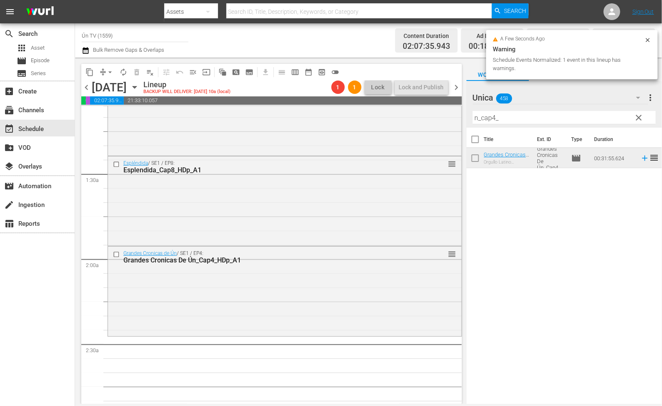
scroll to position [250, 0]
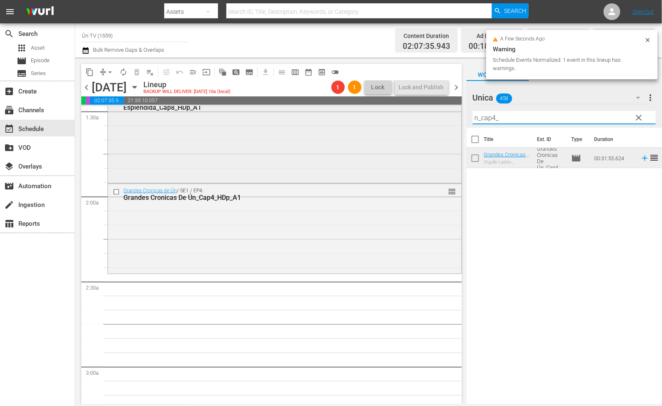
click at [385, 112] on div "content_copy compress arrow_drop_down autorenew_outlined delete_forever_outline…" at bounding box center [368, 231] width 587 height 346
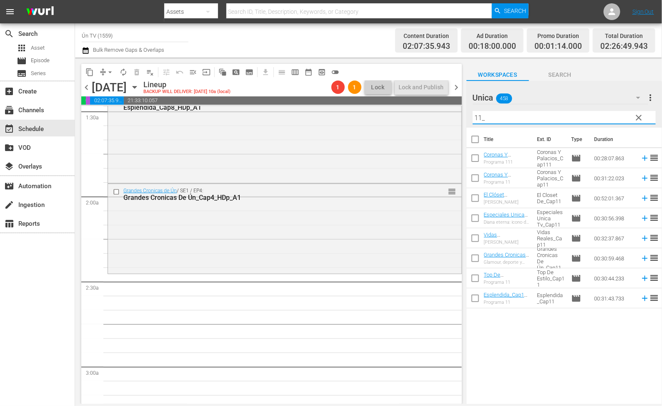
click at [474, 114] on input "11_" at bounding box center [564, 117] width 183 height 13
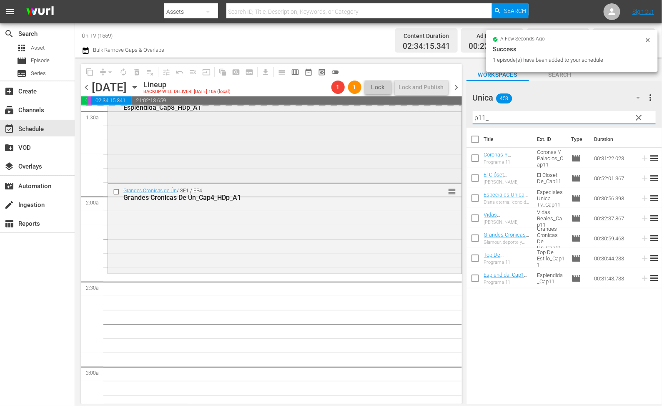
click at [369, 116] on div "content_copy compress arrow_drop_down autorenew_outlined delete_forever_outline…" at bounding box center [368, 231] width 587 height 346
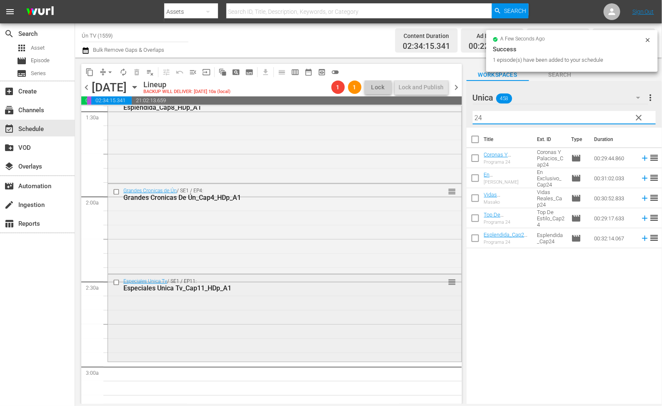
scroll to position [375, 0]
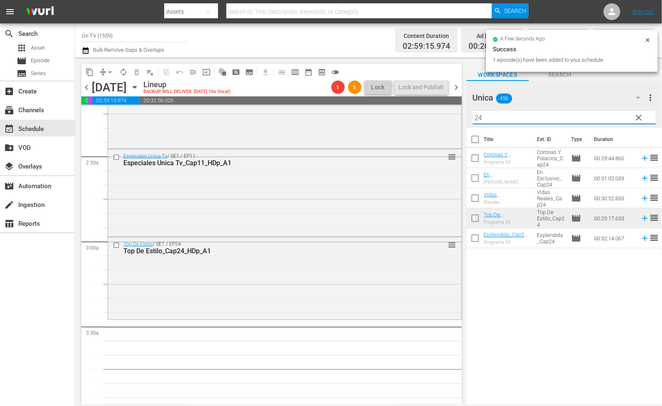
drag, startPoint x: 458, startPoint y: 113, endPoint x: 452, endPoint y: 109, distance: 6.7
click at [452, 109] on div "content_copy compress arrow_drop_down autorenew_outlined delete_forever_outline…" at bounding box center [368, 231] width 587 height 346
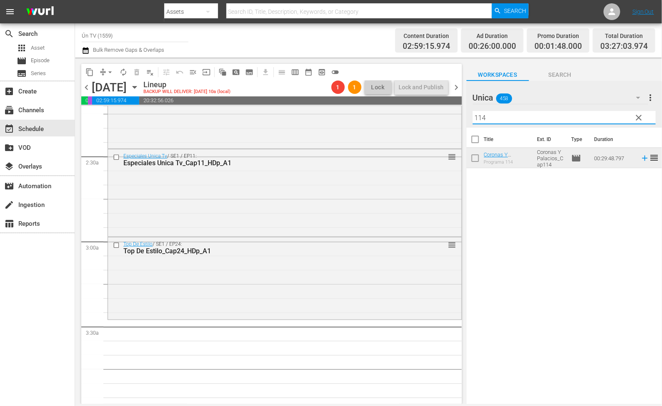
scroll to position [438, 0]
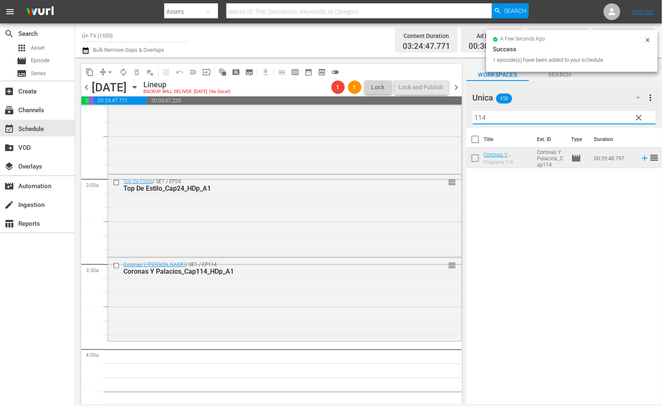
drag, startPoint x: 319, startPoint y: 82, endPoint x: 302, endPoint y: 78, distance: 17.5
click at [302, 78] on div "content_copy compress arrow_drop_down autorenew_outlined delete_forever_outline…" at bounding box center [368, 231] width 587 height 346
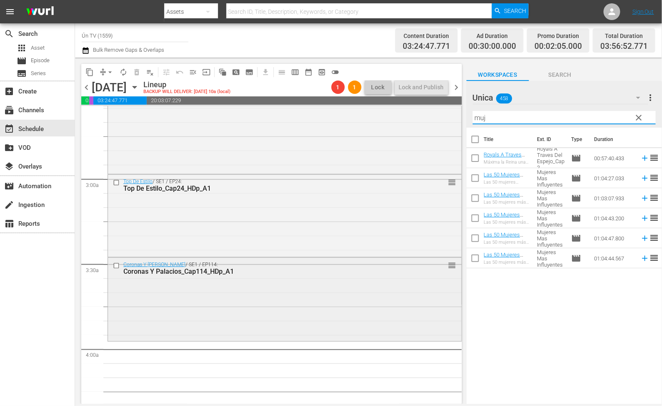
scroll to position [500, 0]
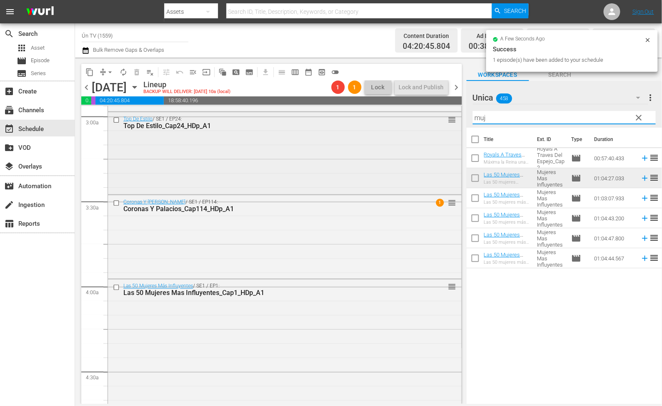
drag, startPoint x: 439, startPoint y: 116, endPoint x: 413, endPoint y: 116, distance: 25.9
click at [413, 116] on div "content_copy compress arrow_drop_down autorenew_outlined delete_forever_outline…" at bounding box center [368, 231] width 587 height 346
click at [495, 113] on input "muj" at bounding box center [564, 117] width 183 height 13
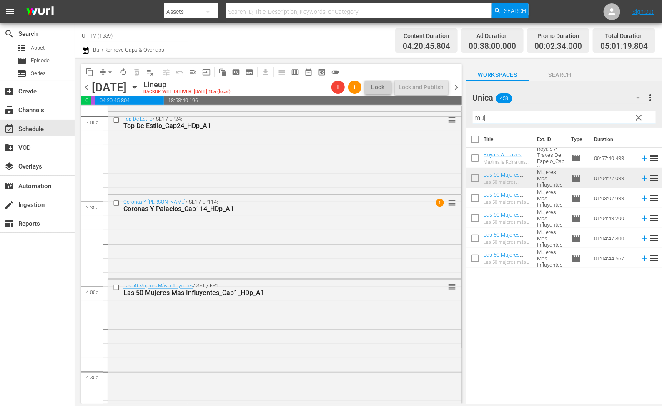
drag, startPoint x: 457, startPoint y: 118, endPoint x: 453, endPoint y: 116, distance: 4.4
click at [453, 116] on div "content_copy compress arrow_drop_down autorenew_outlined delete_forever_outline…" at bounding box center [368, 231] width 587 height 346
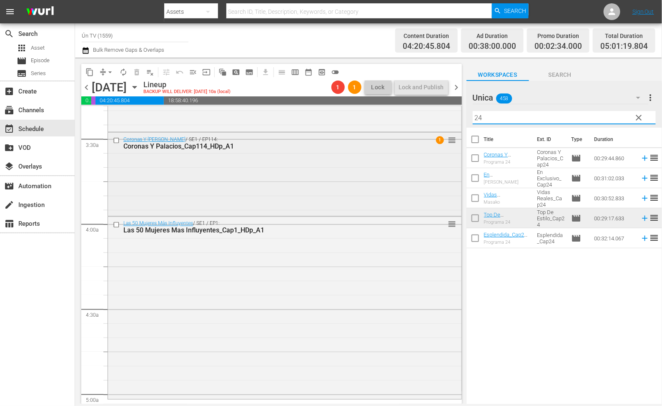
scroll to position [625, 0]
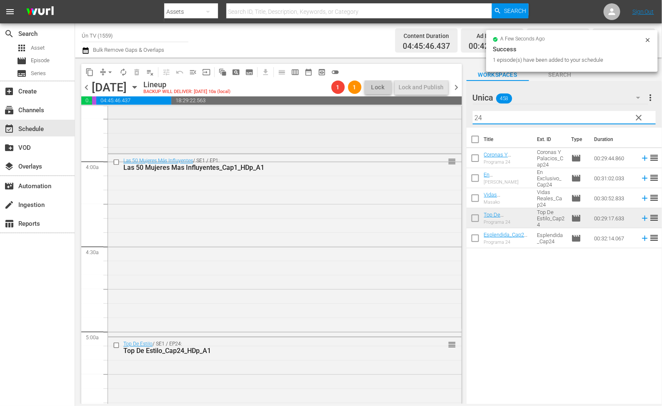
drag, startPoint x: 498, startPoint y: 118, endPoint x: 451, endPoint y: 117, distance: 47.1
click at [451, 117] on div "content_copy compress arrow_drop_down autorenew_outlined delete_forever_outline…" at bounding box center [368, 231] width 587 height 346
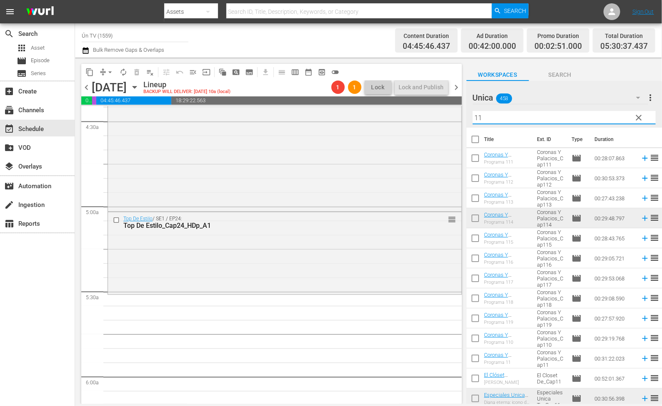
scroll to position [813, 0]
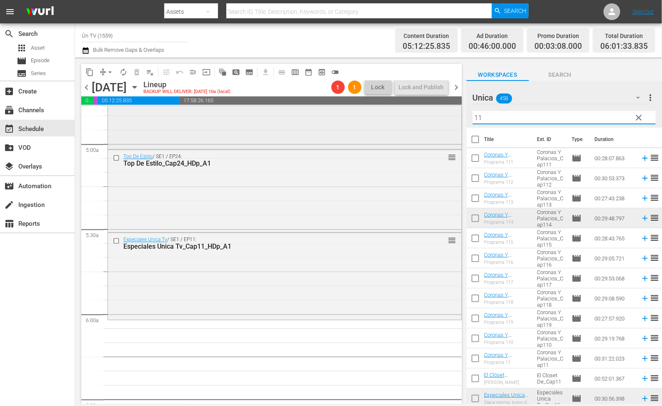
drag, startPoint x: 526, startPoint y: 113, endPoint x: 371, endPoint y: 106, distance: 154.4
click at [371, 106] on div "content_copy compress arrow_drop_down autorenew_outlined delete_forever_outline…" at bounding box center [368, 231] width 587 height 346
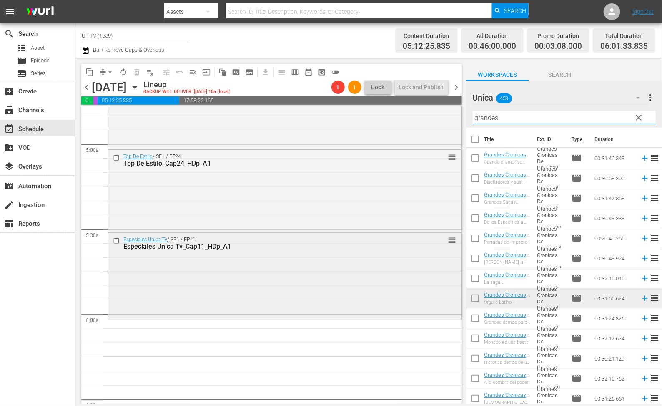
scroll to position [876, 0]
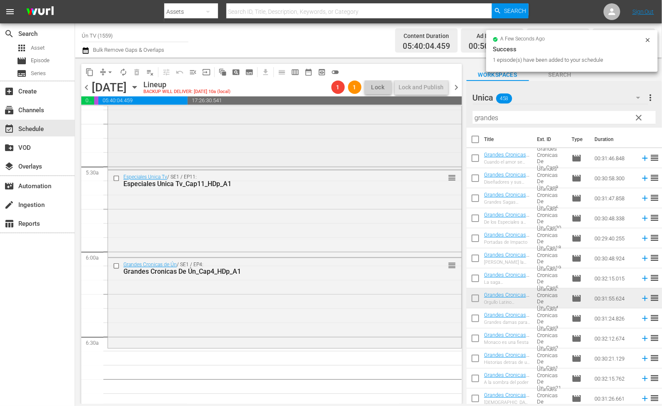
click at [285, 106] on div "content_copy compress arrow_drop_down autorenew_outlined delete_forever_outline…" at bounding box center [368, 231] width 587 height 346
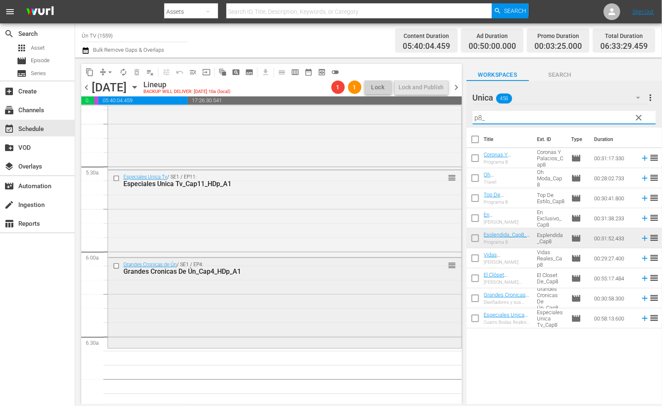
scroll to position [938, 0]
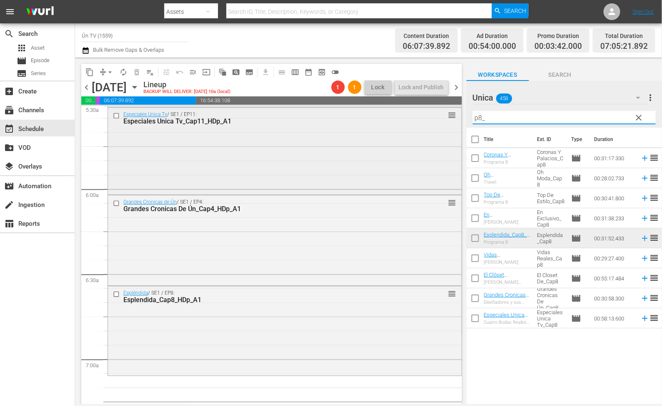
drag, startPoint x: 503, startPoint y: 118, endPoint x: 429, endPoint y: 116, distance: 73.8
click at [429, 116] on div "content_copy compress arrow_drop_down autorenew_outlined delete_forever_outline…" at bounding box center [368, 231] width 587 height 346
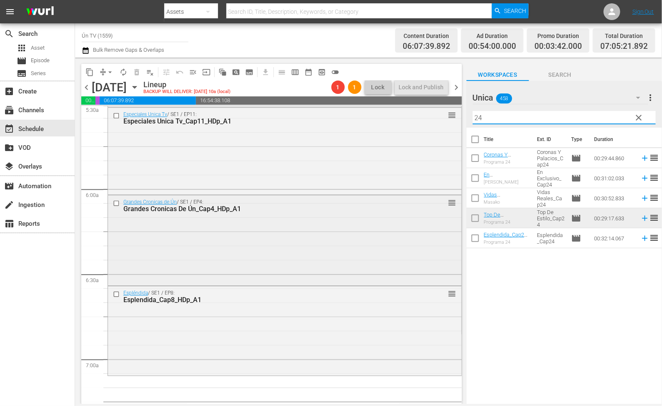
scroll to position [1063, 0]
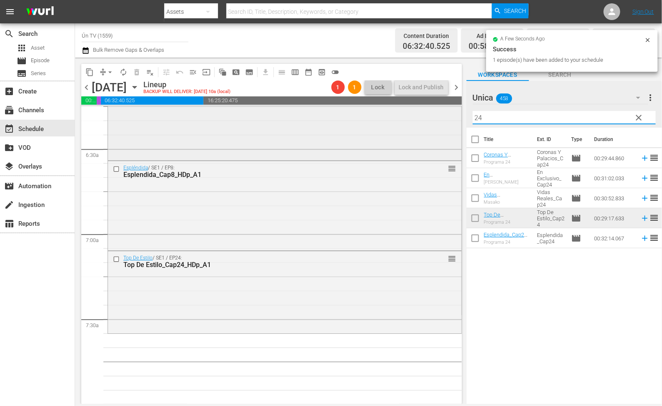
drag, startPoint x: 480, startPoint y: 117, endPoint x: 371, endPoint y: 116, distance: 108.8
click at [371, 116] on div "content_copy compress arrow_drop_down autorenew_outlined delete_forever_outline…" at bounding box center [368, 231] width 587 height 346
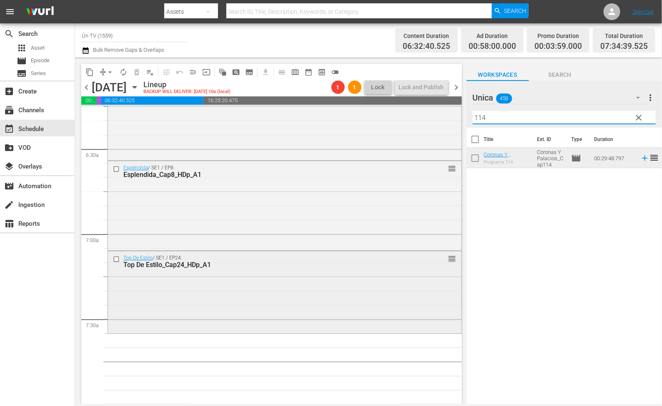
scroll to position [1188, 0]
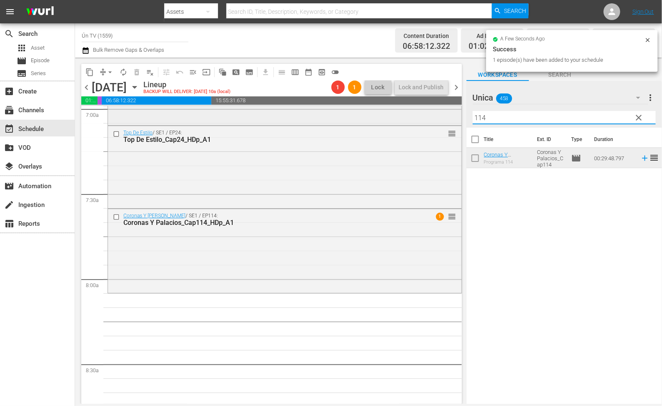
drag, startPoint x: 503, startPoint y: 119, endPoint x: 427, endPoint y: 119, distance: 76.3
click at [427, 119] on div "content_copy compress arrow_drop_down autorenew_outlined delete_forever_outline…" at bounding box center [368, 231] width 587 height 346
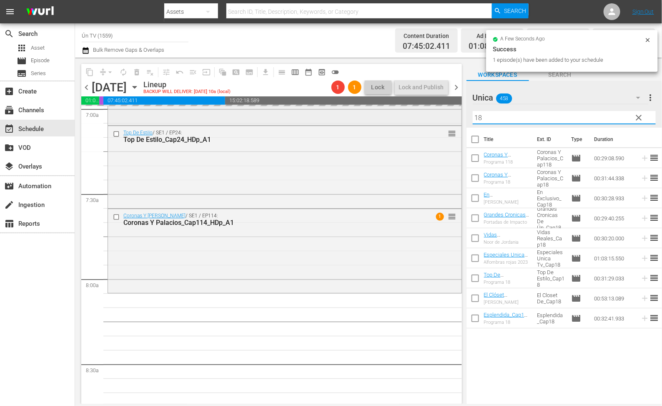
click at [382, 114] on div "content_copy compress arrow_drop_down autorenew_outlined delete_forever_outline…" at bounding box center [368, 231] width 587 height 346
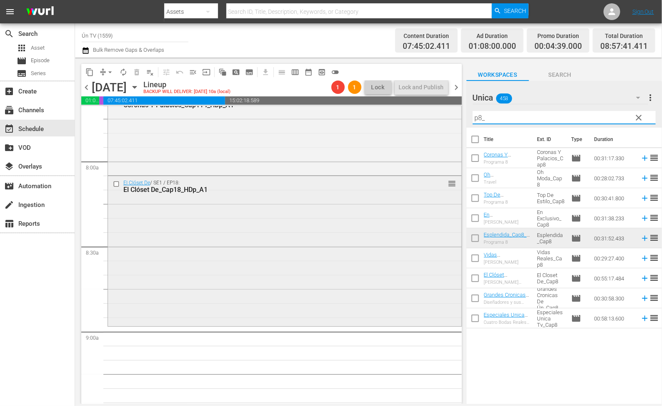
scroll to position [1368, 0]
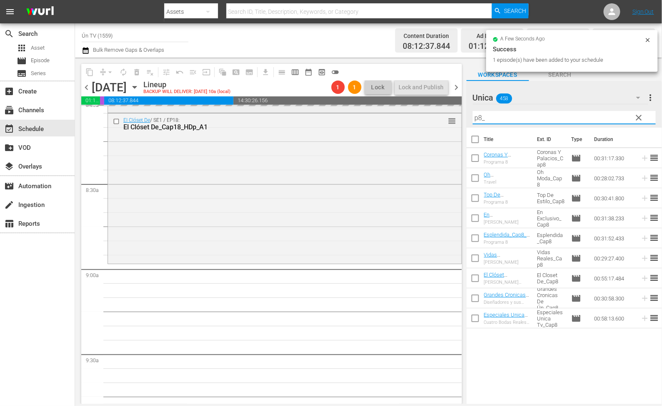
click at [323, 115] on div "content_copy compress arrow_drop_down autorenew_outlined delete_forever_outline…" at bounding box center [368, 231] width 587 height 346
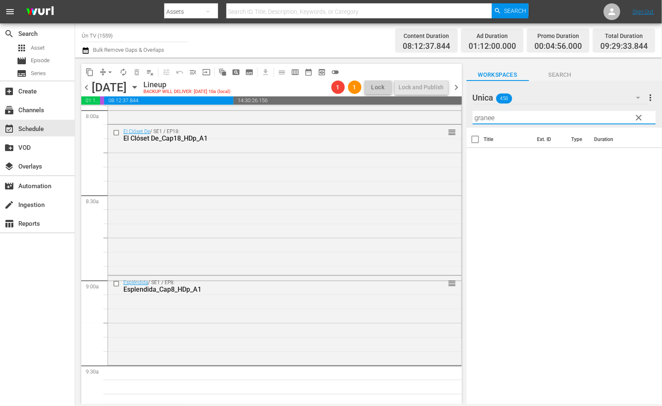
drag, startPoint x: 499, startPoint y: 120, endPoint x: 493, endPoint y: 115, distance: 8.6
click at [488, 115] on input "granee" at bounding box center [564, 117] width 183 height 13
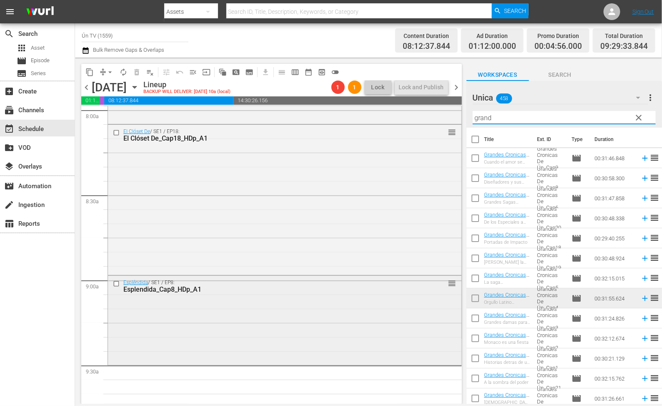
scroll to position [1482, 0]
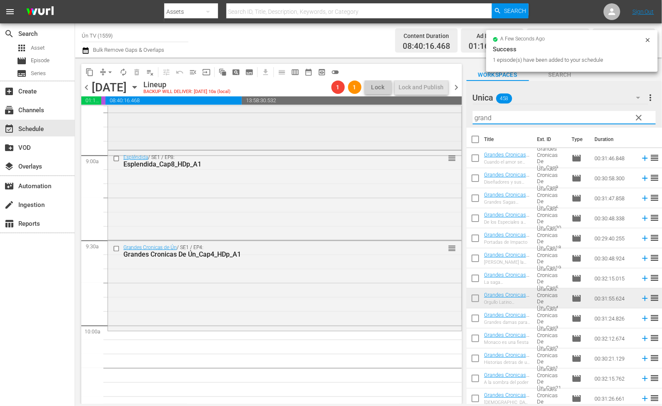
drag, startPoint x: 507, startPoint y: 115, endPoint x: 445, endPoint y: 118, distance: 61.3
click at [445, 118] on div "content_copy compress arrow_drop_down autorenew_outlined delete_forever_outline…" at bounding box center [368, 231] width 587 height 346
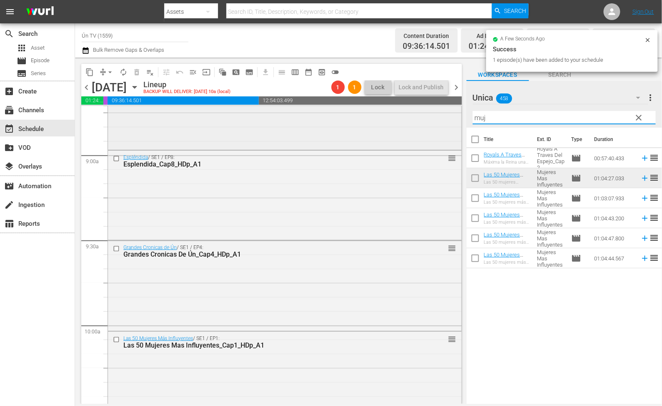
drag, startPoint x: 535, startPoint y: 119, endPoint x: 409, endPoint y: 118, distance: 125.5
click at [409, 118] on div "content_copy compress arrow_drop_down autorenew_outlined delete_forever_outline…" at bounding box center [368, 231] width 587 height 346
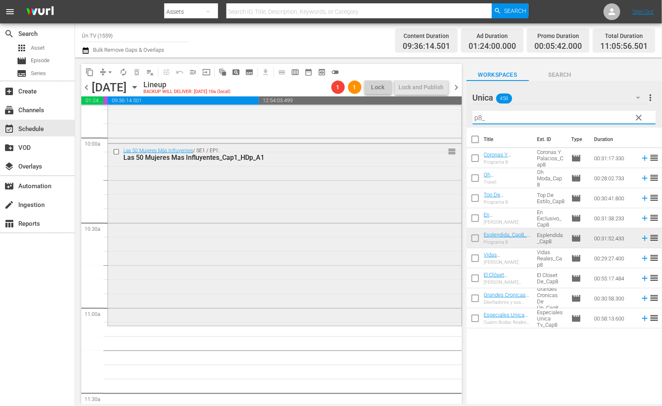
scroll to position [1732, 0]
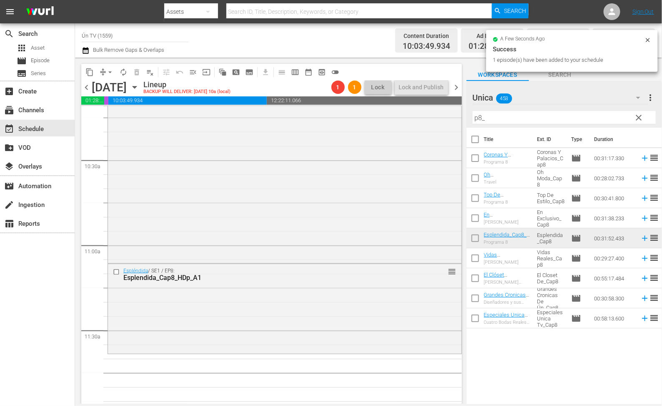
click at [443, 115] on div "content_copy compress arrow_drop_down autorenew_outlined delete_forever_outline…" at bounding box center [368, 231] width 587 height 346
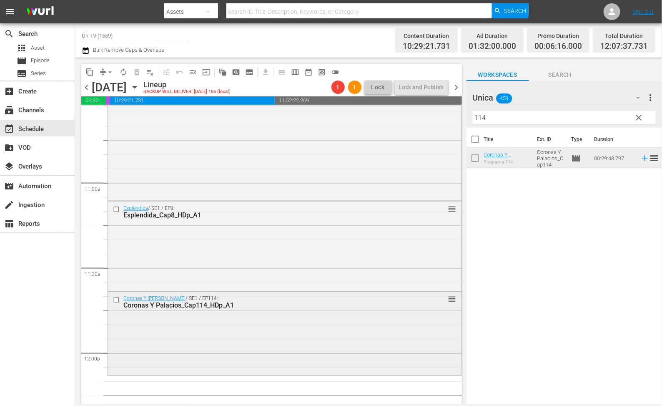
scroll to position [1920, 0]
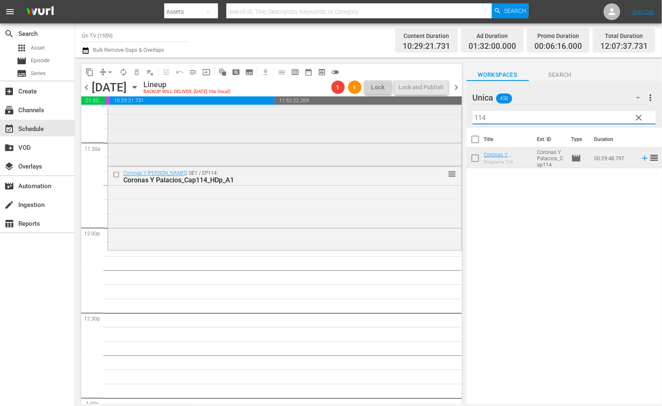
drag, startPoint x: 527, startPoint y: 112, endPoint x: 394, endPoint y: 109, distance: 132.6
click at [394, 109] on div "content_copy compress arrow_drop_down autorenew_outlined delete_forever_outline…" at bounding box center [368, 231] width 587 height 346
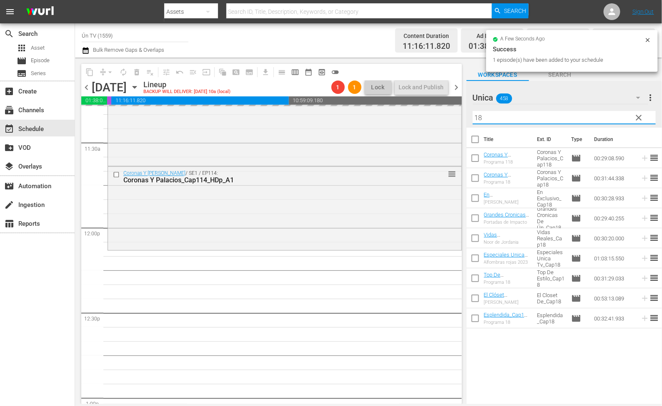
click at [449, 117] on div "content_copy compress arrow_drop_down autorenew_outlined delete_forever_outline…" at bounding box center [368, 231] width 587 height 346
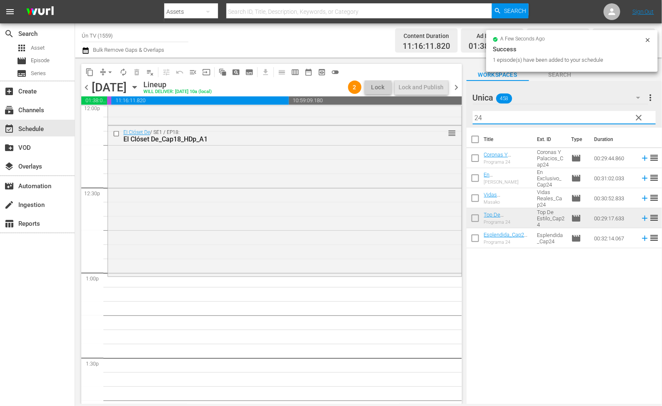
scroll to position [2108, 0]
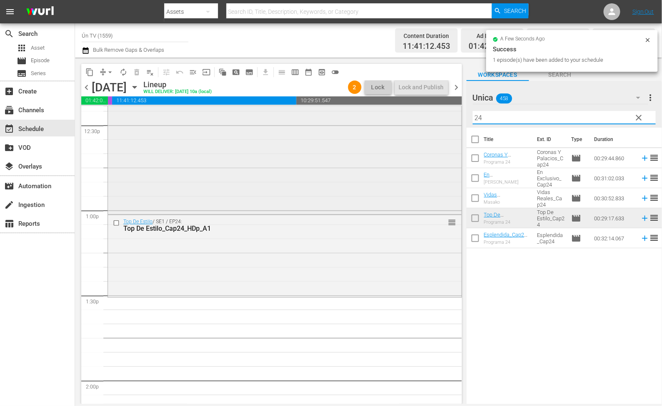
drag, startPoint x: 513, startPoint y: 111, endPoint x: 428, endPoint y: 110, distance: 85.5
click at [428, 110] on div "content_copy compress arrow_drop_down autorenew_outlined delete_forever_outline…" at bounding box center [368, 231] width 587 height 346
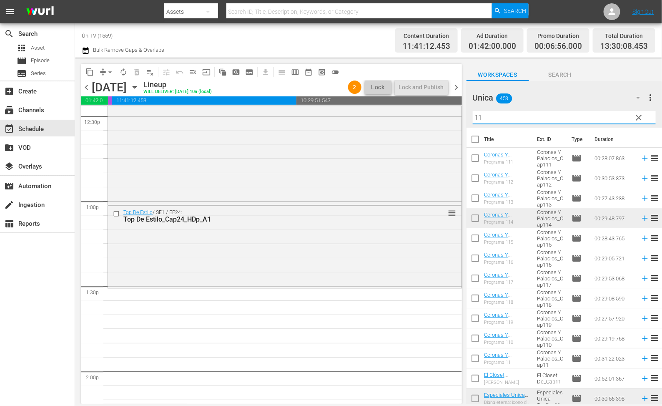
scroll to position [2179, 0]
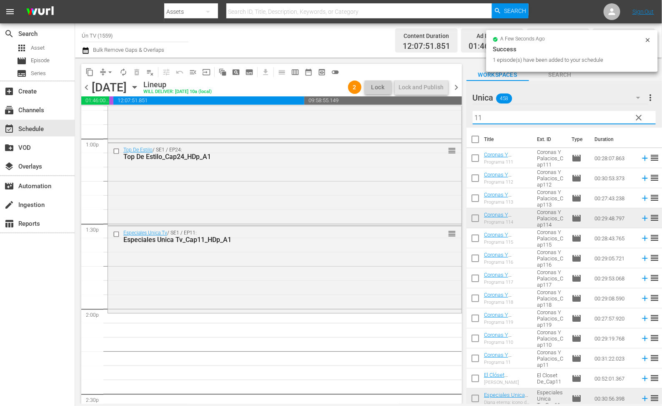
click at [479, 118] on input "11" at bounding box center [564, 117] width 183 height 13
drag, startPoint x: 491, startPoint y: 119, endPoint x: 448, endPoint y: 117, distance: 42.6
click at [449, 118] on div "content_copy compress arrow_drop_down autorenew_outlined delete_forever_outline…" at bounding box center [368, 231] width 587 height 346
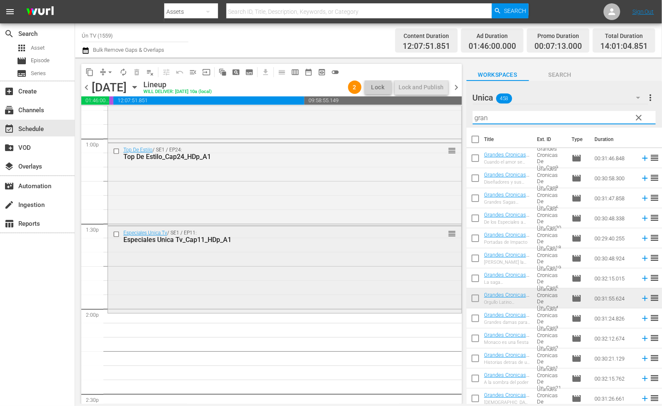
scroll to position [2242, 0]
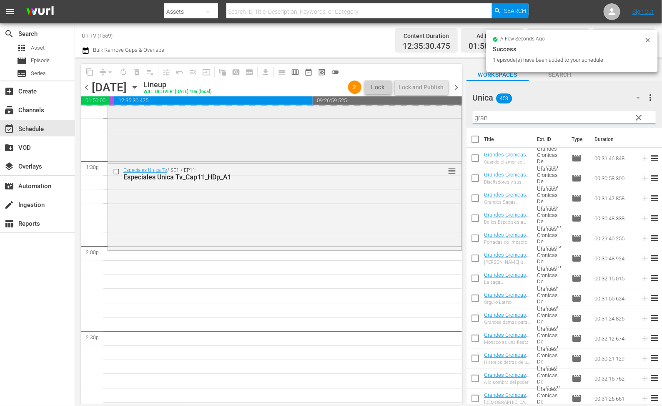
click at [415, 118] on div "content_copy compress arrow_drop_down autorenew_outlined delete_forever_outline…" at bounding box center [368, 231] width 587 height 346
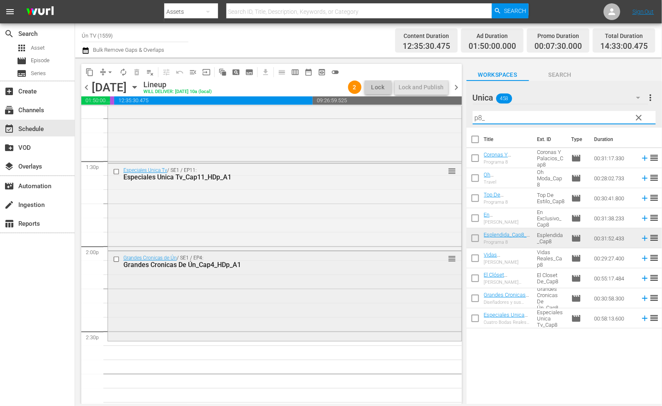
scroll to position [2304, 0]
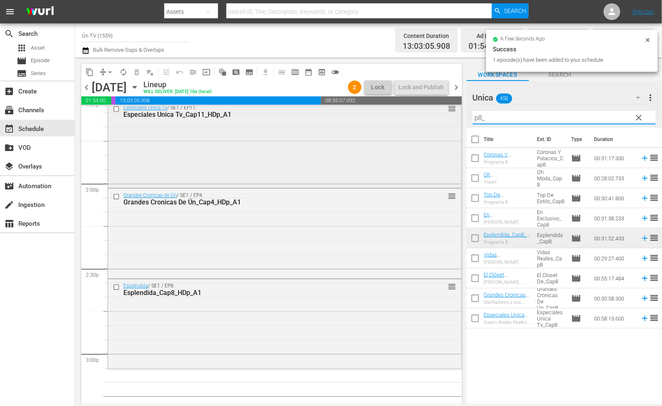
drag, startPoint x: 514, startPoint y: 114, endPoint x: 409, endPoint y: 125, distance: 105.7
click at [409, 125] on div "content_copy compress arrow_drop_down autorenew_outlined delete_forever_outline…" at bounding box center [368, 231] width 587 height 346
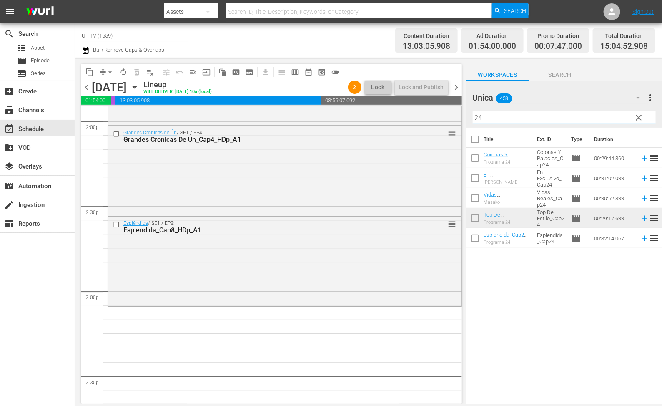
scroll to position [2430, 0]
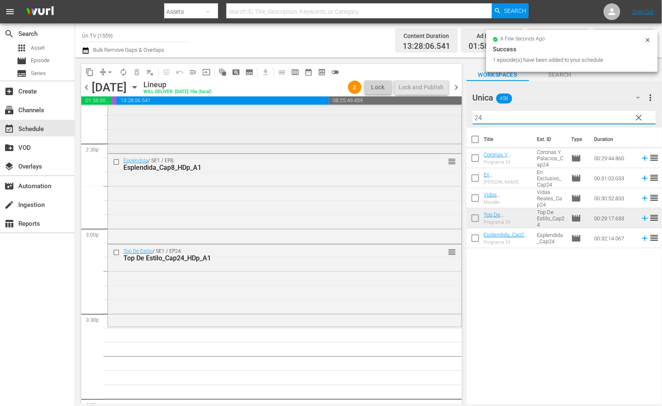
drag, startPoint x: 547, startPoint y: 119, endPoint x: 438, endPoint y: 118, distance: 109.2
click at [438, 118] on div "content_copy compress arrow_drop_down autorenew_outlined delete_forever_outline…" at bounding box center [368, 231] width 587 height 346
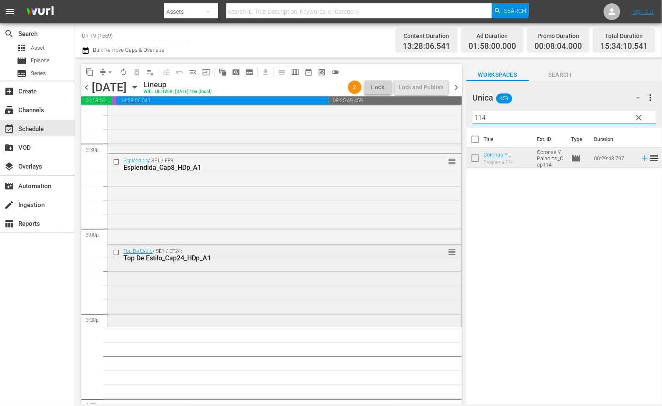
scroll to position [2492, 0]
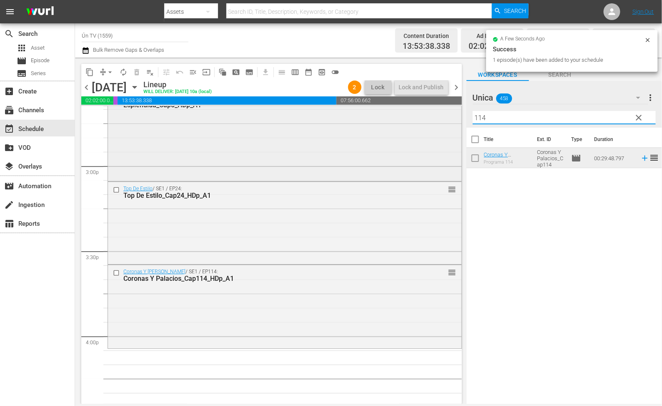
click at [417, 117] on div "content_copy compress arrow_drop_down autorenew_outlined delete_forever_outline…" at bounding box center [368, 231] width 587 height 346
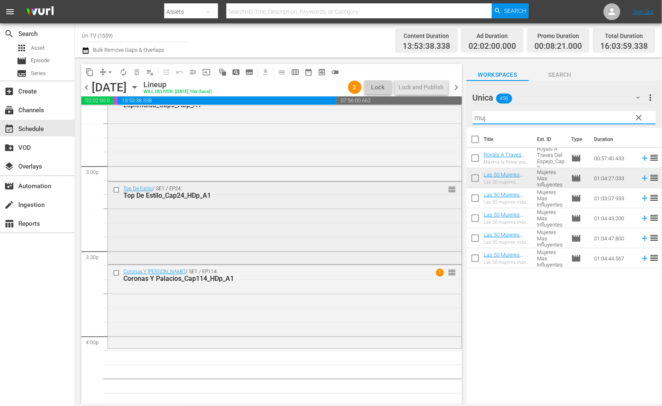
scroll to position [2617, 0]
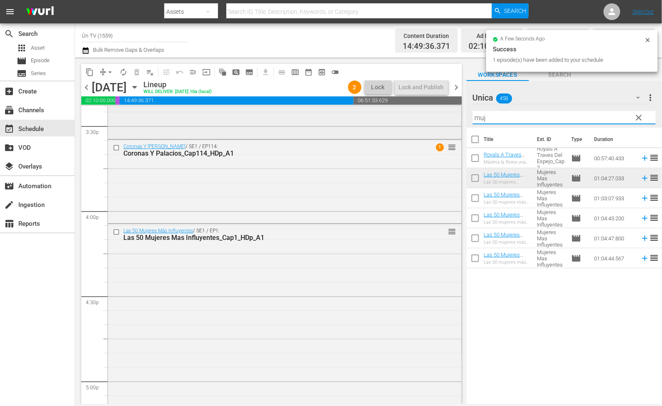
click at [444, 113] on div "content_copy compress arrow_drop_down autorenew_outlined delete_forever_outline…" at bounding box center [368, 231] width 587 height 346
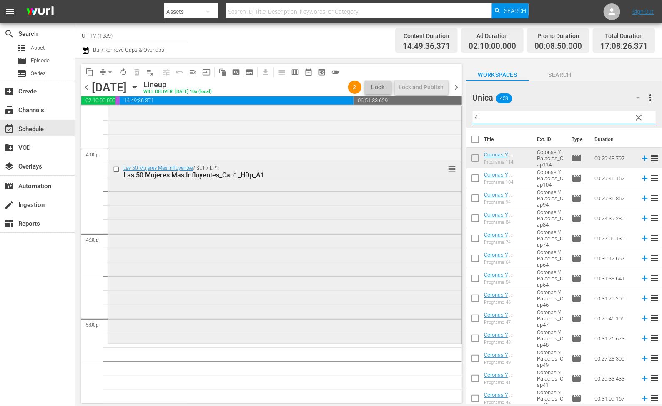
scroll to position [2742, 0]
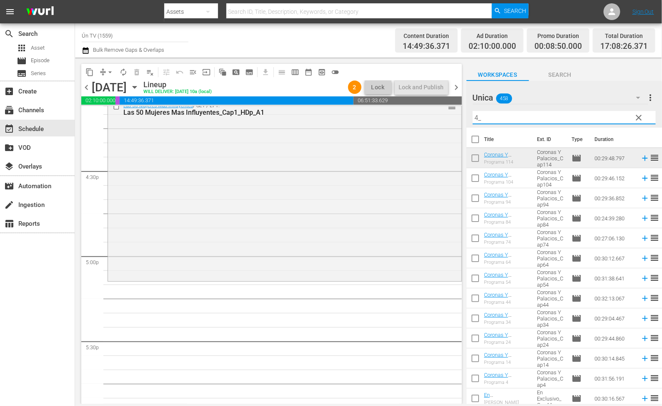
drag, startPoint x: 474, startPoint y: 113, endPoint x: 479, endPoint y: 117, distance: 6.5
click at [474, 113] on input "4_" at bounding box center [564, 117] width 183 height 13
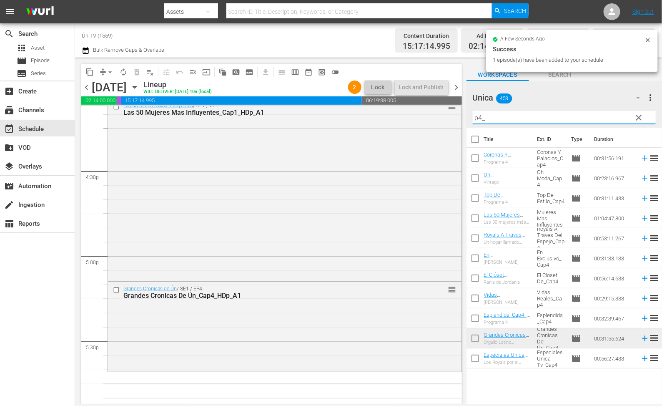
drag, startPoint x: 466, startPoint y: 117, endPoint x: 454, endPoint y: 117, distance: 11.3
click at [454, 117] on div "content_copy compress arrow_drop_down autorenew_outlined delete_forever_outline…" at bounding box center [368, 231] width 587 height 346
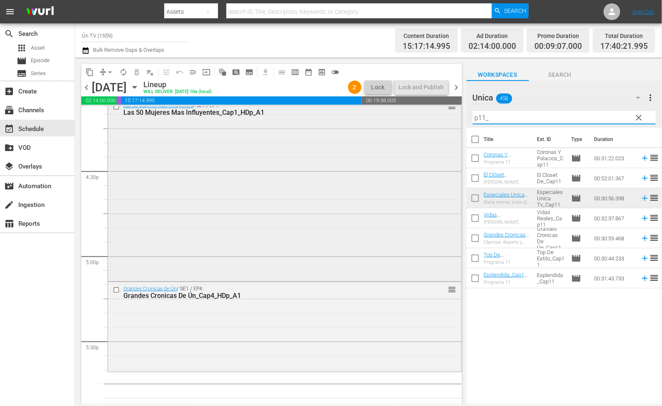
scroll to position [2867, 0]
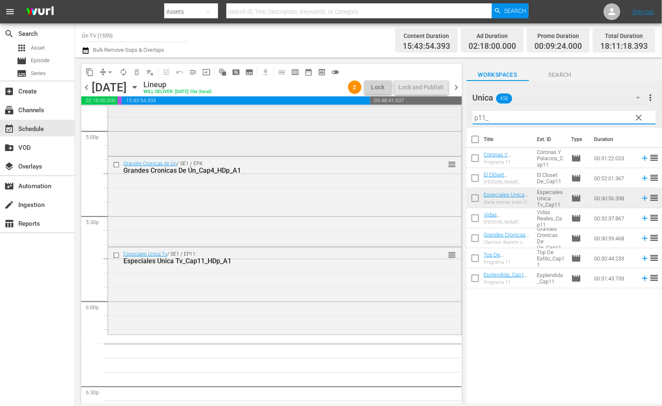
drag, startPoint x: 511, startPoint y: 115, endPoint x: 438, endPoint y: 115, distance: 72.5
click at [438, 115] on div "content_copy compress arrow_drop_down autorenew_outlined delete_forever_outline…" at bounding box center [368, 231] width 587 height 346
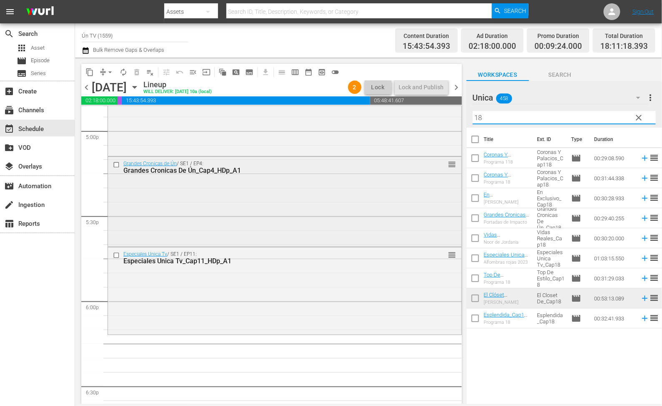
scroll to position [2930, 0]
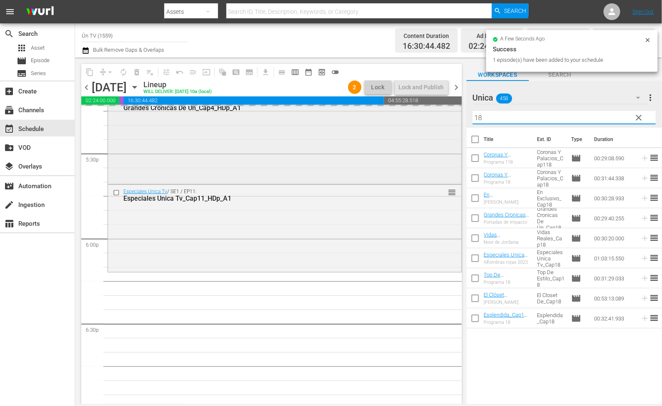
click at [434, 118] on div "content_copy compress arrow_drop_down autorenew_outlined delete_forever_outline…" at bounding box center [368, 231] width 587 height 346
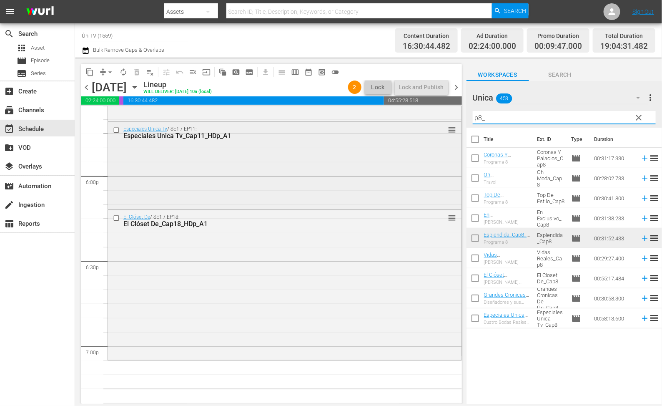
scroll to position [3055, 0]
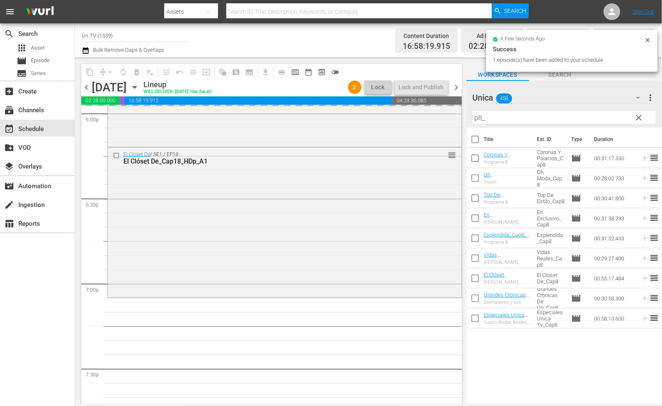
click at [444, 117] on div "content_copy compress arrow_drop_down autorenew_outlined delete_forever_outline…" at bounding box center [368, 231] width 587 height 346
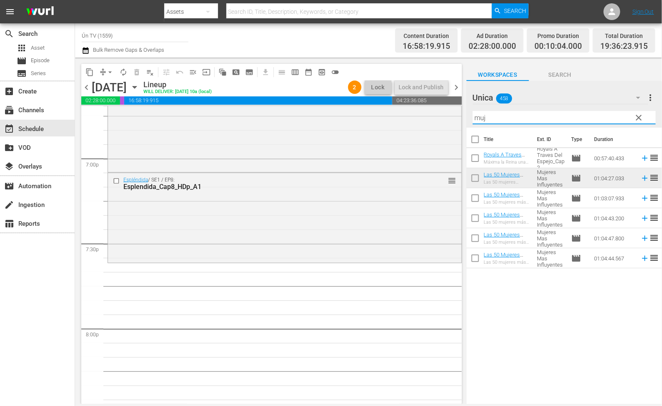
scroll to position [3243, 0]
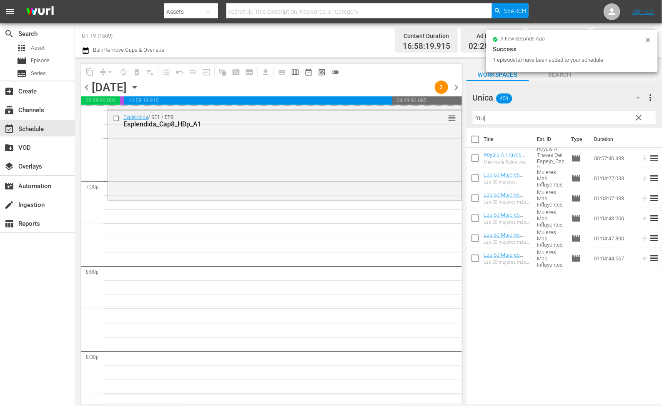
click at [446, 115] on div "content_copy compress arrow_drop_down autorenew_outlined delete_forever_outline…" at bounding box center [368, 231] width 587 height 346
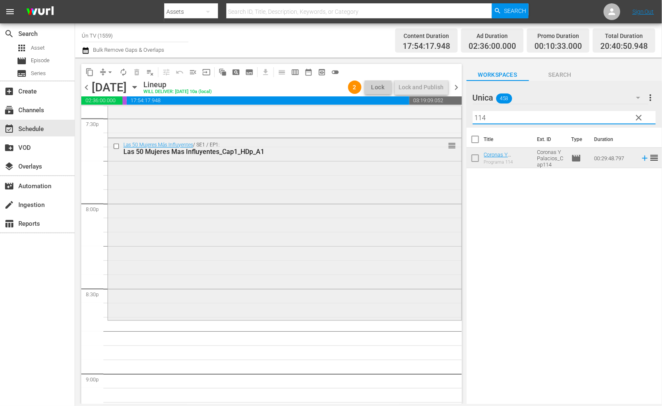
scroll to position [3368, 0]
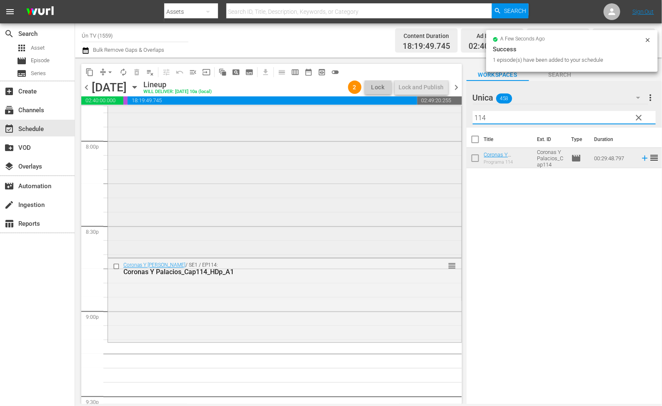
click at [429, 112] on div "content_copy compress arrow_drop_down autorenew_outlined delete_forever_outline…" at bounding box center [368, 231] width 587 height 346
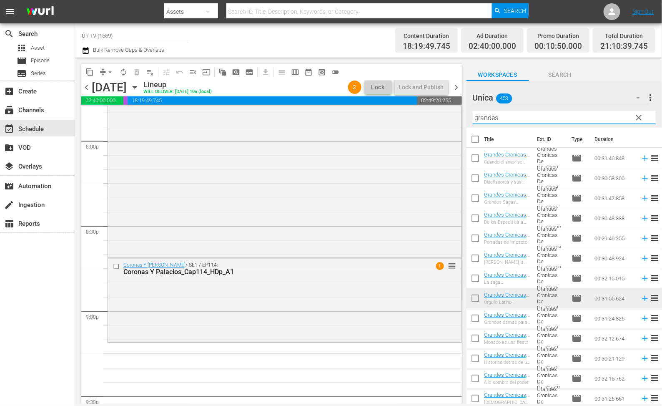
scroll to position [3493, 0]
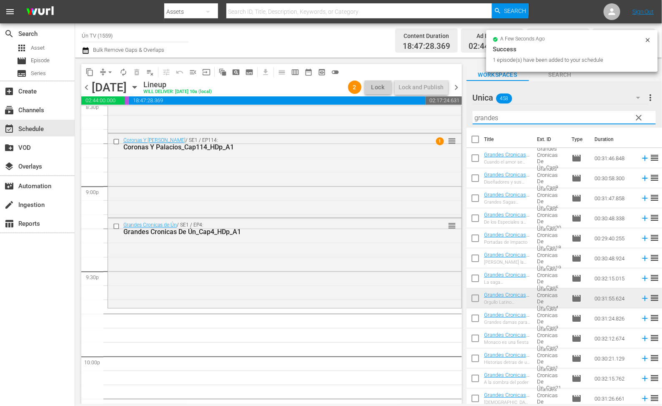
drag, startPoint x: 522, startPoint y: 114, endPoint x: 436, endPoint y: 104, distance: 86.5
click at [436, 104] on div "content_copy compress arrow_drop_down autorenew_outlined delete_forever_outline…" at bounding box center [368, 231] width 587 height 346
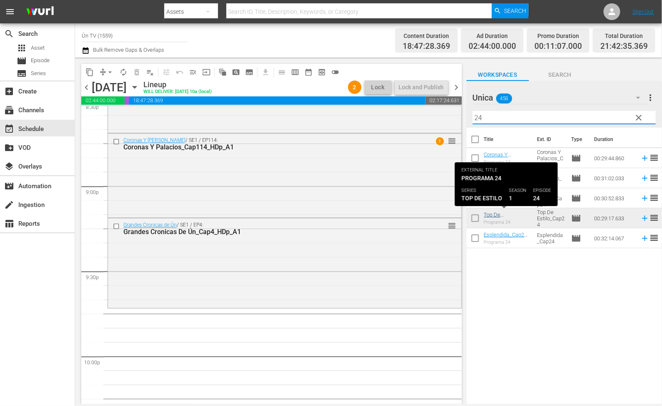
type input "24"
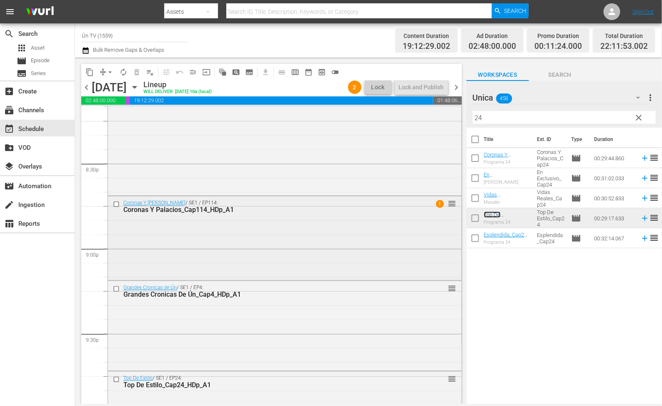
scroll to position [3305, 0]
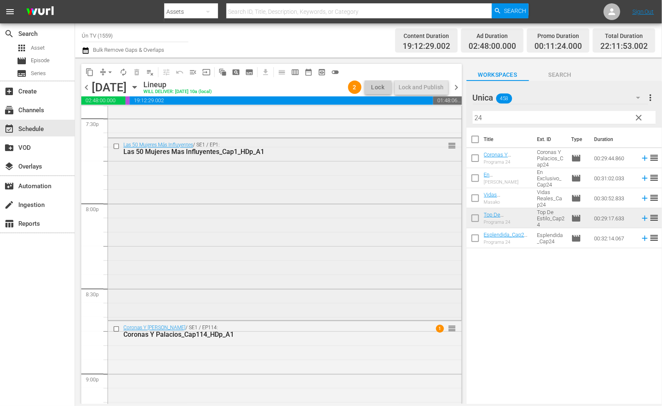
click at [115, 148] on input "checkbox" at bounding box center [117, 146] width 9 height 7
click at [116, 333] on input "checkbox" at bounding box center [117, 329] width 9 height 7
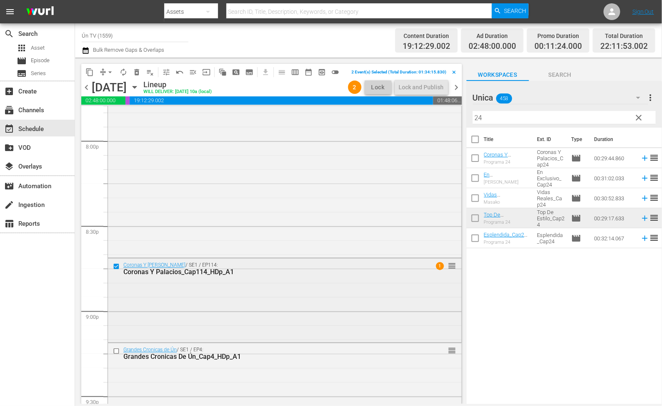
scroll to position [3430, 0]
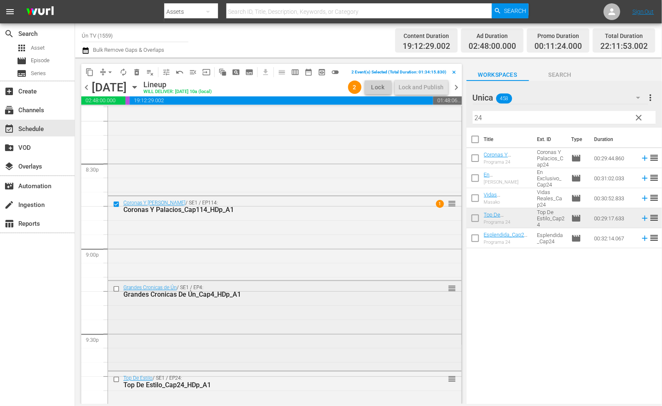
click at [114, 292] on input "checkbox" at bounding box center [117, 288] width 9 height 7
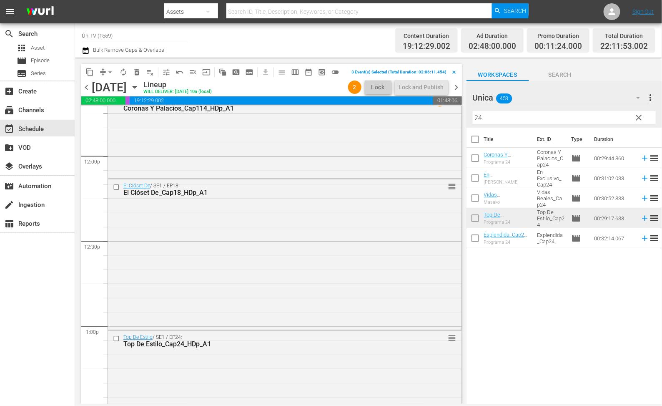
scroll to position [1929, 0]
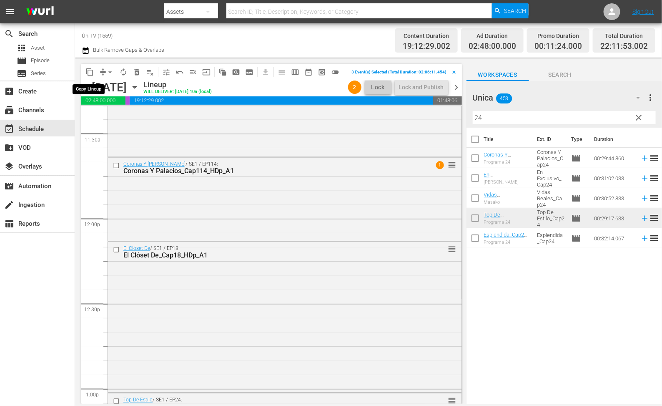
click at [91, 69] on span "content_copy" at bounding box center [89, 72] width 8 height 8
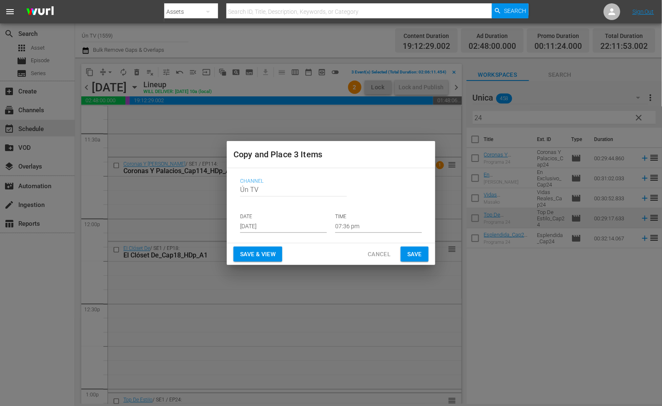
click at [287, 223] on input "[DATE]" at bounding box center [283, 226] width 87 height 13
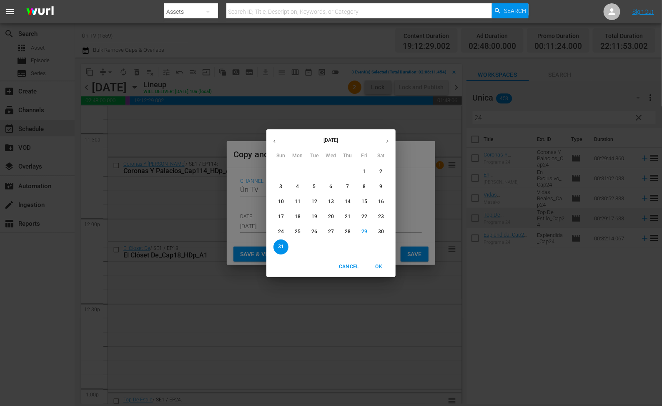
click at [380, 144] on button "button" at bounding box center [387, 141] width 16 height 16
click at [350, 169] on span "4" at bounding box center [347, 171] width 15 height 7
type input "[DATE]"
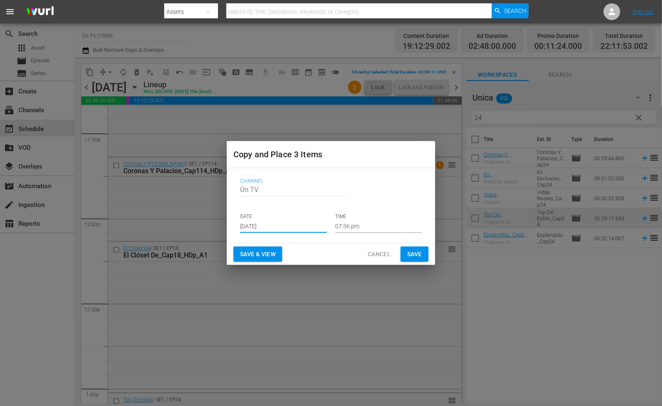
click at [376, 227] on input "07:36 pm" at bounding box center [378, 226] width 87 height 13
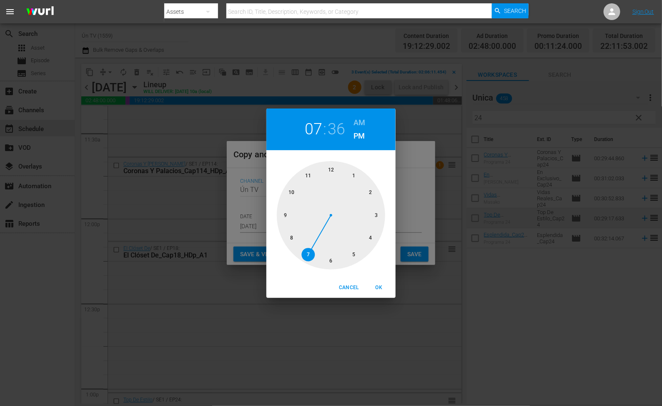
click at [363, 125] on h6 "AM" at bounding box center [360, 122] width 12 height 13
click at [309, 176] on div at bounding box center [331, 215] width 108 height 108
click at [280, 216] on div at bounding box center [331, 215] width 108 height 108
click at [380, 283] on span "OK" at bounding box center [379, 287] width 20 height 9
type input "11:45 am"
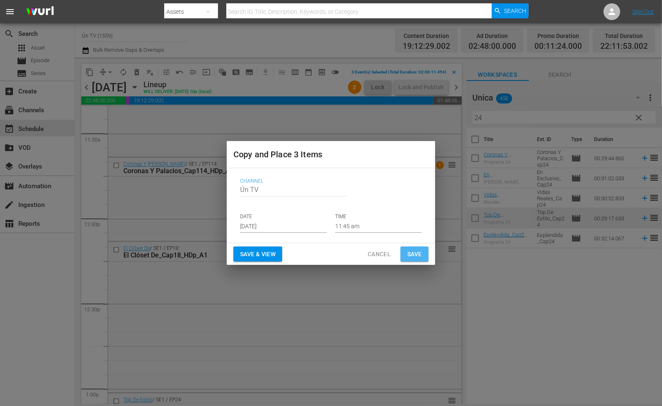
click at [418, 253] on span "Save" at bounding box center [414, 254] width 15 height 10
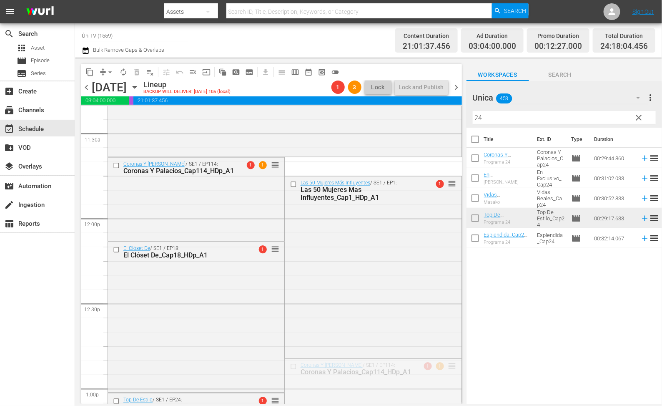
drag, startPoint x: 438, startPoint y: 365, endPoint x: 422, endPoint y: 201, distance: 165.5
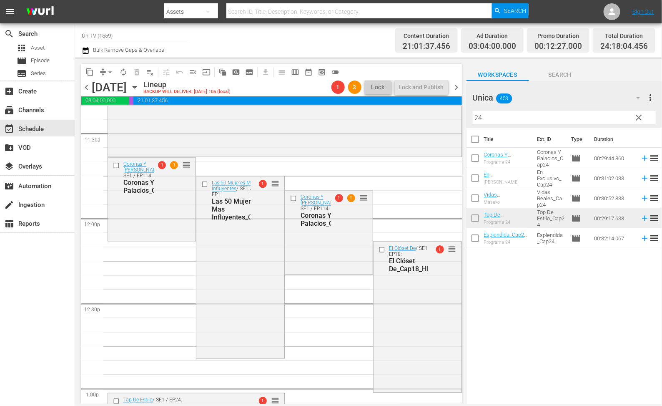
scroll to position [2054, 0]
drag, startPoint x: 438, startPoint y: 320, endPoint x: 433, endPoint y: 284, distance: 36.2
click at [433, 284] on div "Las 50 Mujeres Más Influyentes / SE1 / EP1: Las 50 Mujeres Mas Influyentes_Cap1…" at bounding box center [285, 218] width 354 height 4083
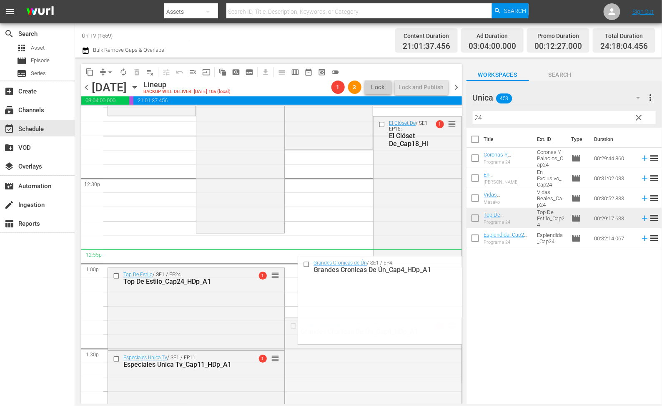
scroll to position [1929, 0]
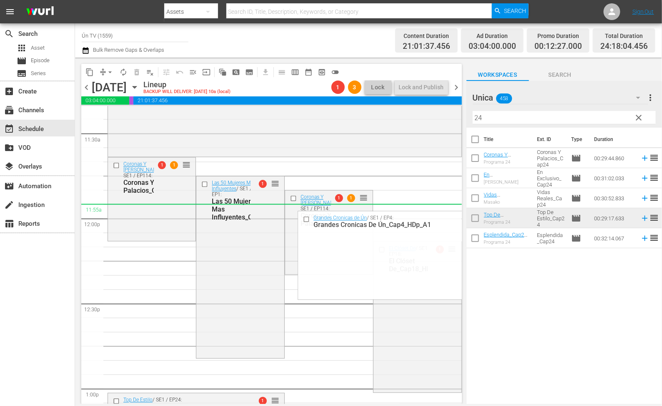
drag, startPoint x: 444, startPoint y: 322, endPoint x: 403, endPoint y: 214, distance: 115.1
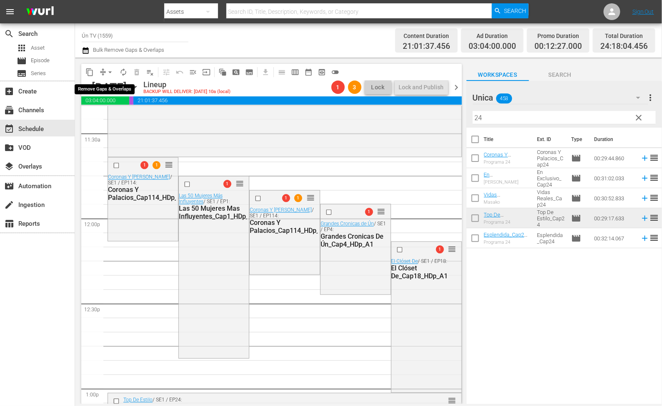
click at [106, 71] on span "arrow_drop_down" at bounding box center [110, 72] width 8 height 8
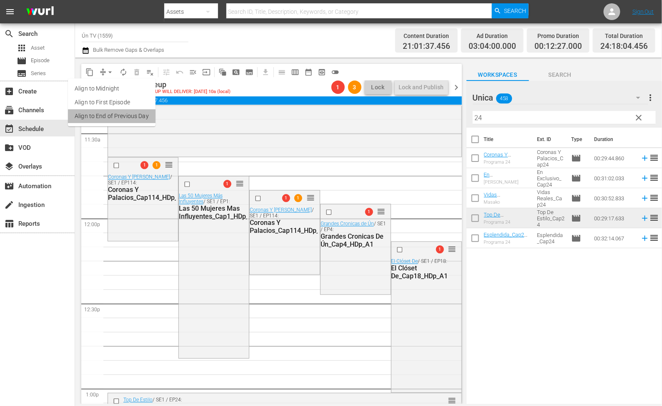
click at [115, 113] on li "Align to End of Previous Day" at bounding box center [112, 116] width 88 height 14
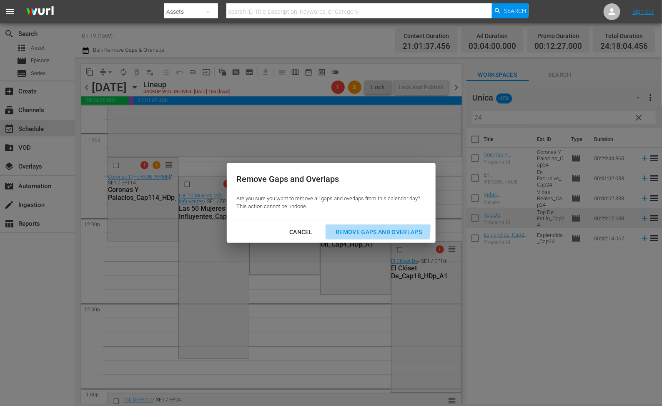
click at [354, 227] on div "Remove Gaps and Overlaps" at bounding box center [379, 232] width 100 height 10
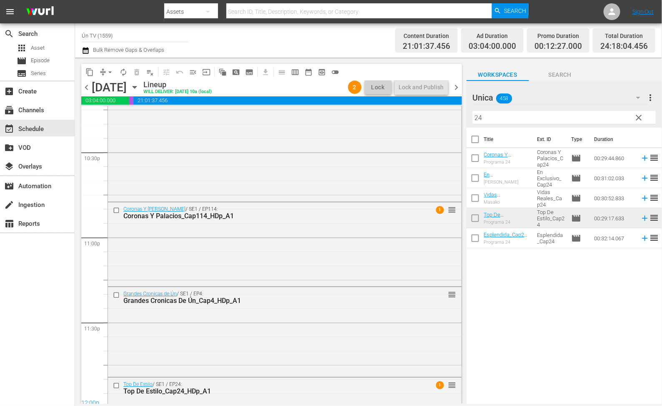
scroll to position [3838, 0]
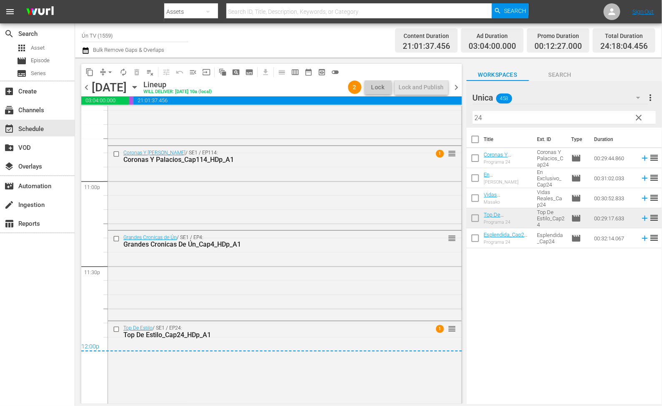
click at [454, 84] on span "chevron_right" at bounding box center [457, 87] width 10 height 10
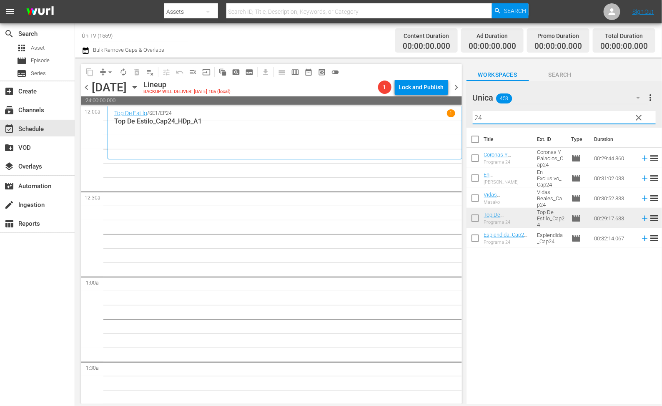
drag, startPoint x: 521, startPoint y: 119, endPoint x: 457, endPoint y: 129, distance: 64.5
click at [457, 129] on div "content_copy compress arrow_drop_down autorenew_outlined delete_forever_outline…" at bounding box center [368, 231] width 587 height 346
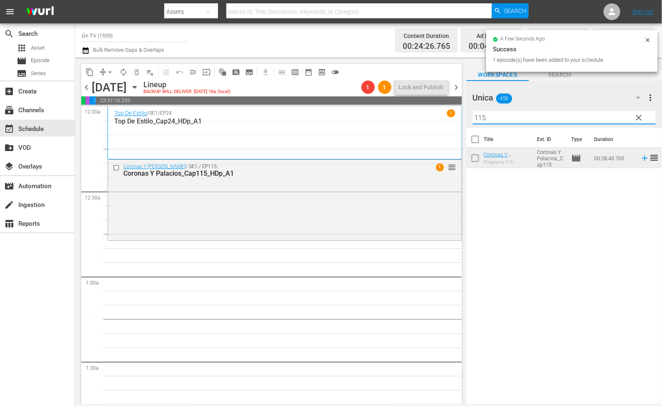
drag, startPoint x: 532, startPoint y: 114, endPoint x: 420, endPoint y: 119, distance: 111.4
click at [420, 119] on div "content_copy compress arrow_drop_down autorenew_outlined delete_forever_outline…" at bounding box center [368, 231] width 587 height 346
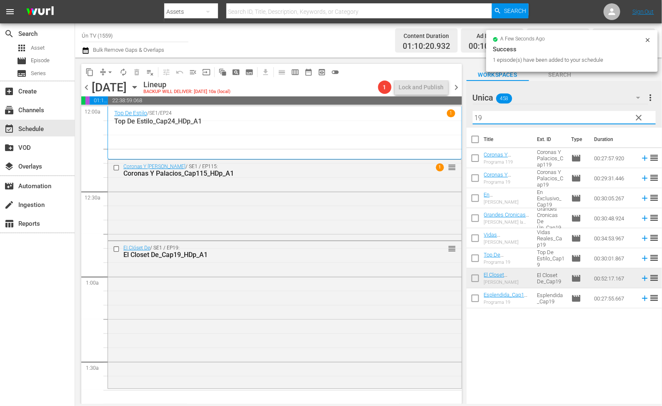
drag, startPoint x: 517, startPoint y: 118, endPoint x: 426, endPoint y: 118, distance: 90.9
click at [426, 118] on div "content_copy compress arrow_drop_down autorenew_outlined delete_forever_outline…" at bounding box center [368, 231] width 587 height 346
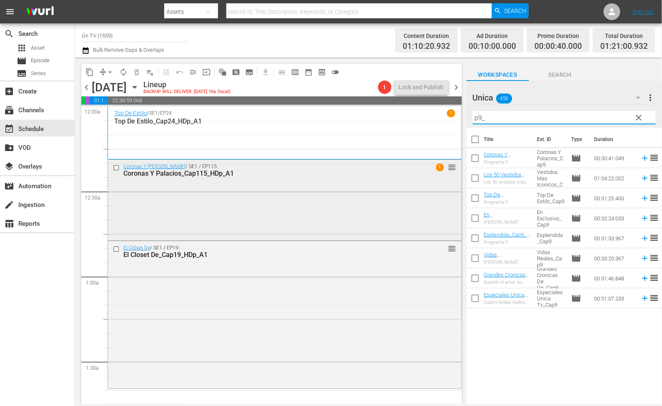
scroll to position [125, 0]
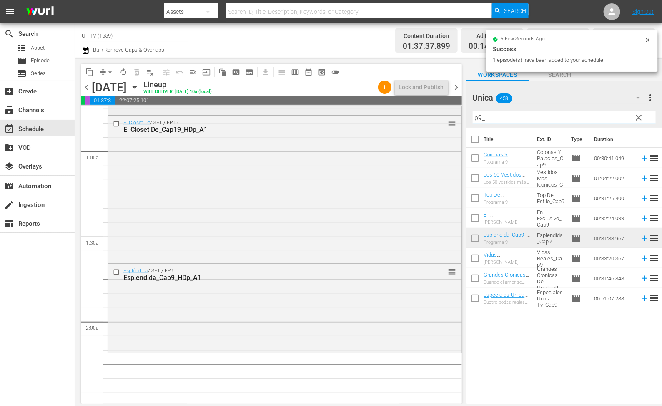
drag, startPoint x: 517, startPoint y: 118, endPoint x: 411, endPoint y: 115, distance: 105.9
click at [411, 115] on div "content_copy compress arrow_drop_down autorenew_outlined delete_forever_outline…" at bounding box center [368, 231] width 587 height 346
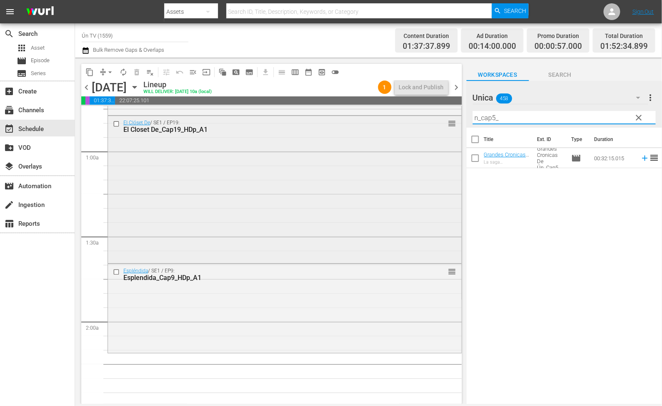
scroll to position [188, 0]
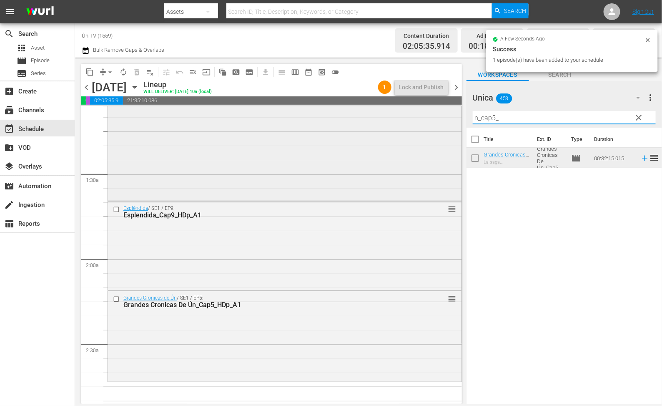
drag, startPoint x: 543, startPoint y: 117, endPoint x: 433, endPoint y: 124, distance: 110.7
click at [433, 124] on div "content_copy compress arrow_drop_down autorenew_outlined delete_forever_outline…" at bounding box center [368, 231] width 587 height 346
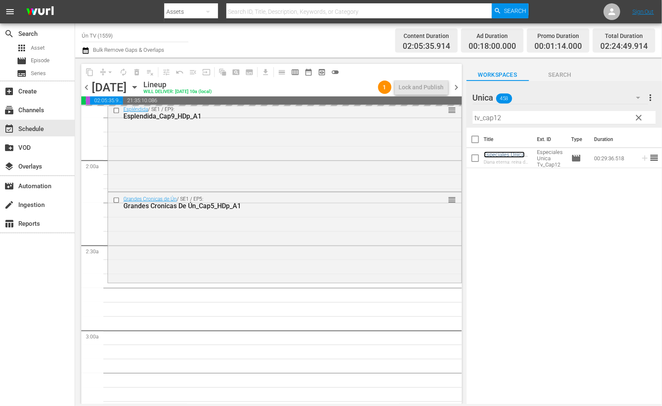
scroll to position [268, 0]
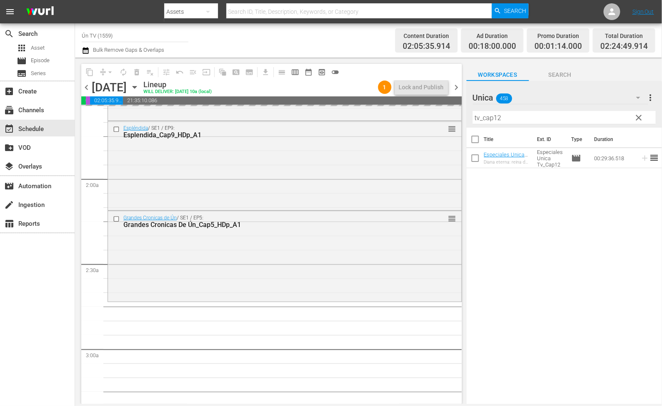
click at [84, 89] on span "chevron_left" at bounding box center [86, 87] width 10 height 10
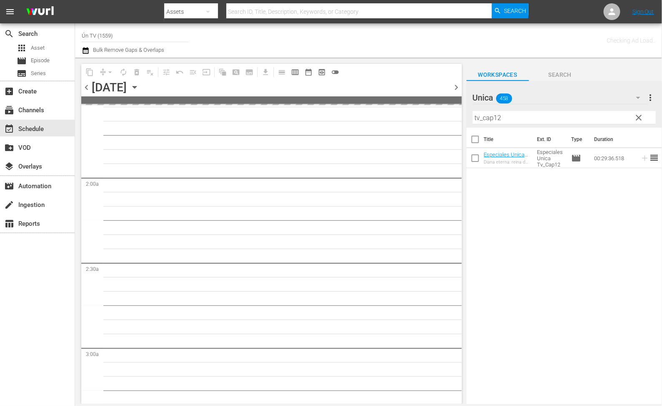
scroll to position [296, 0]
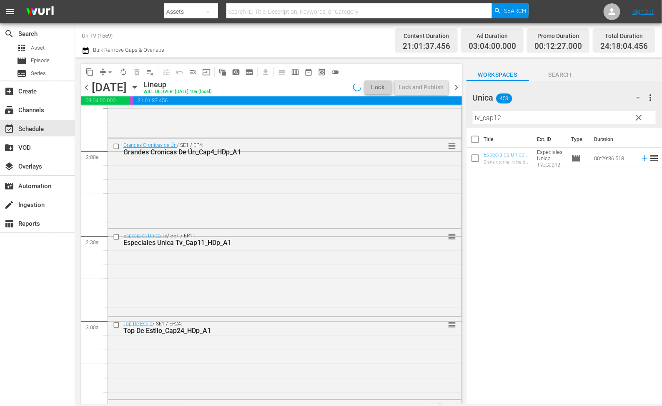
click at [459, 88] on span "chevron_right" at bounding box center [457, 87] width 10 height 10
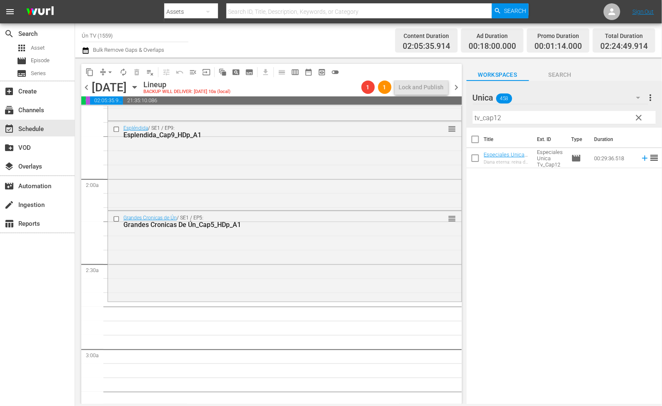
scroll to position [330, 0]
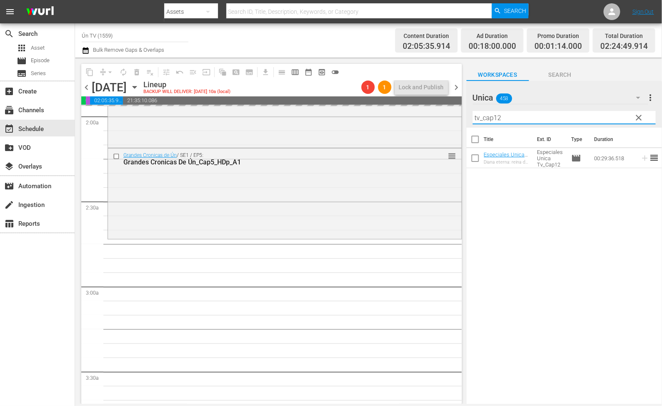
drag, startPoint x: 507, startPoint y: 118, endPoint x: 453, endPoint y: 113, distance: 53.6
click at [453, 113] on div "content_copy compress arrow_drop_down autorenew_outlined delete_forever_outline…" at bounding box center [368, 231] width 587 height 346
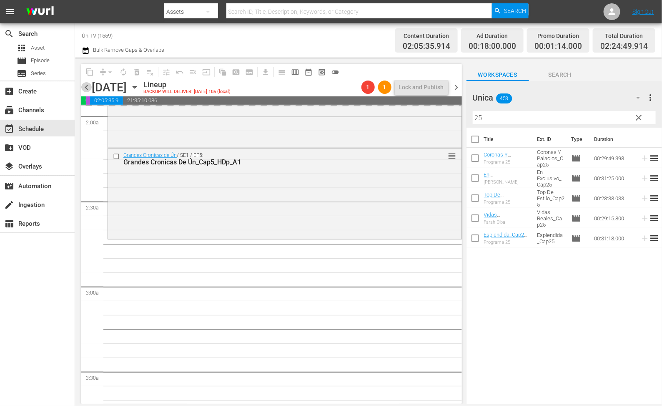
click at [89, 84] on span "chevron_left" at bounding box center [86, 87] width 10 height 10
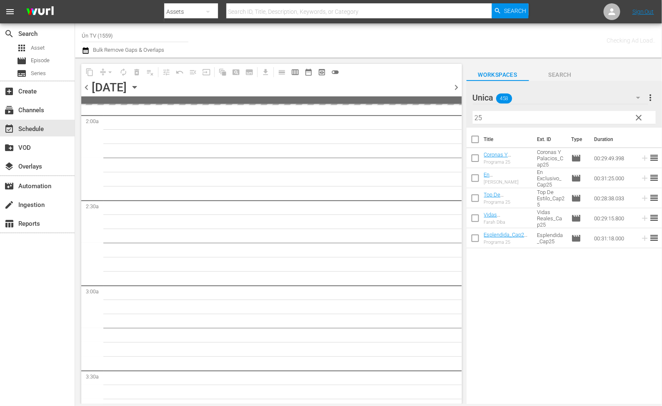
scroll to position [358, 0]
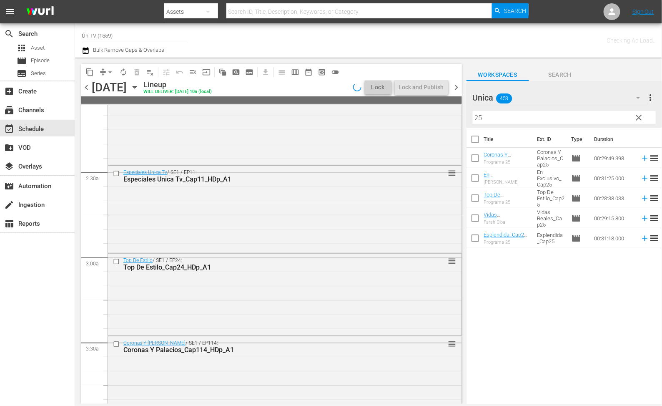
click at [455, 85] on span "chevron_right" at bounding box center [457, 87] width 10 height 10
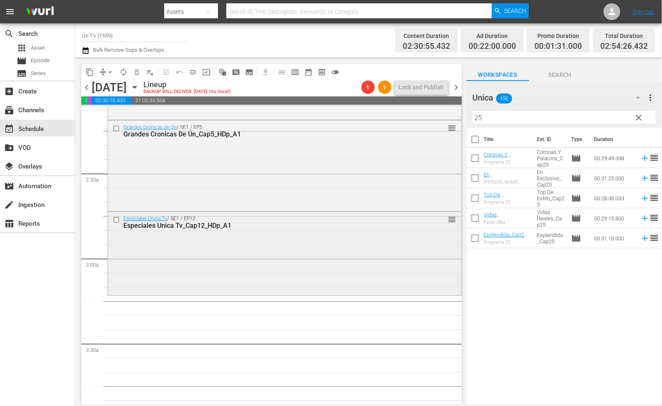
scroll to position [421, 0]
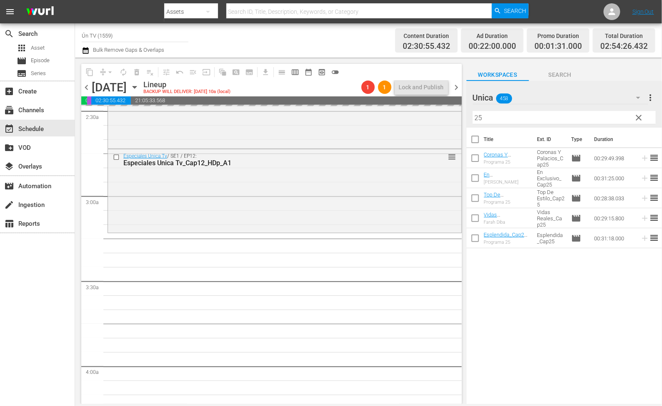
drag, startPoint x: 89, startPoint y: 85, endPoint x: 424, endPoint y: 84, distance: 335.2
click at [89, 85] on span "chevron_left" at bounding box center [86, 87] width 10 height 10
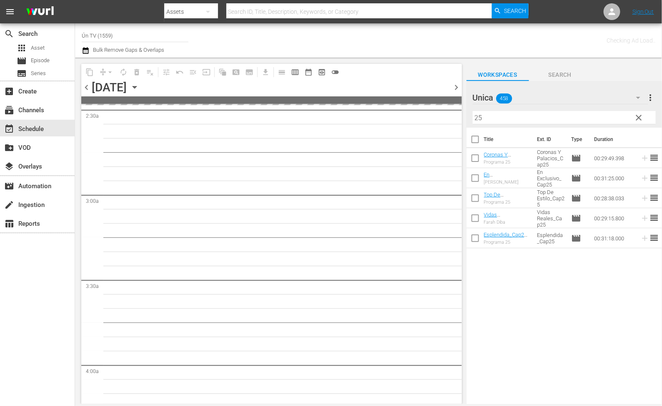
scroll to position [463, 0]
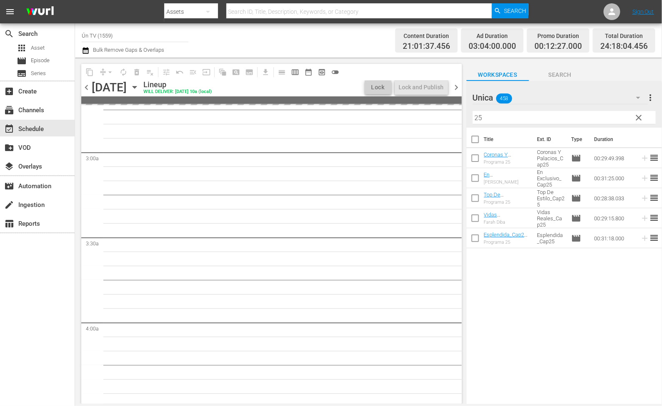
click at [457, 87] on span "chevron_right" at bounding box center [457, 87] width 10 height 10
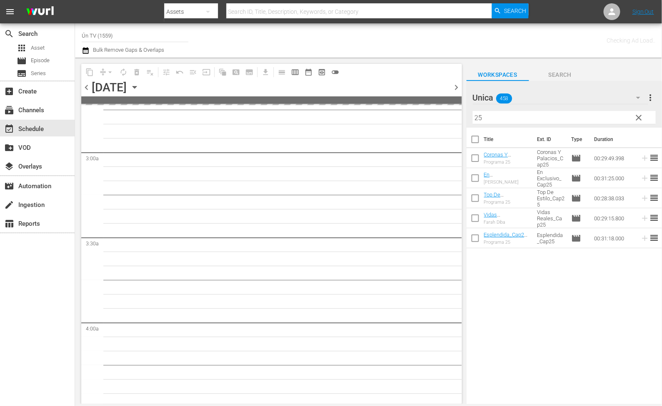
scroll to position [506, 0]
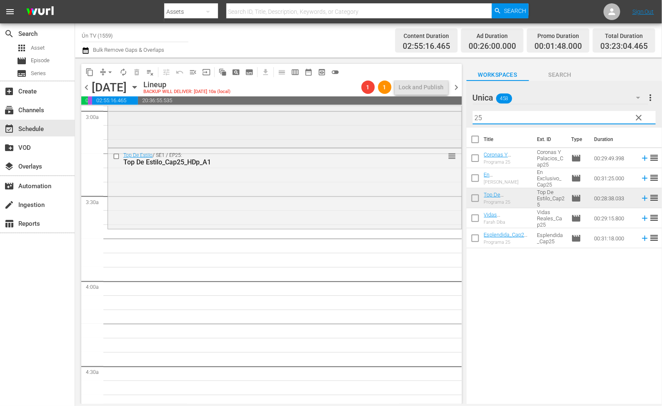
drag, startPoint x: 510, startPoint y: 120, endPoint x: 394, endPoint y: 113, distance: 115.7
click at [395, 114] on div "content_copy compress arrow_drop_down autorenew_outlined delete_forever_outline…" at bounding box center [368, 231] width 587 height 346
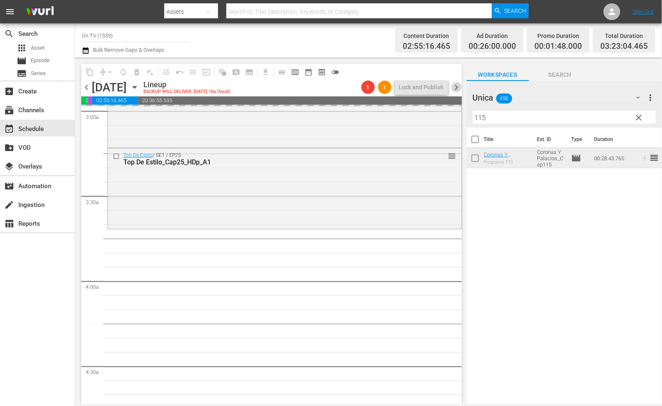
drag, startPoint x: 457, startPoint y: 89, endPoint x: 179, endPoint y: 85, distance: 277.7
click at [457, 88] on span "chevron_right" at bounding box center [457, 87] width 10 height 10
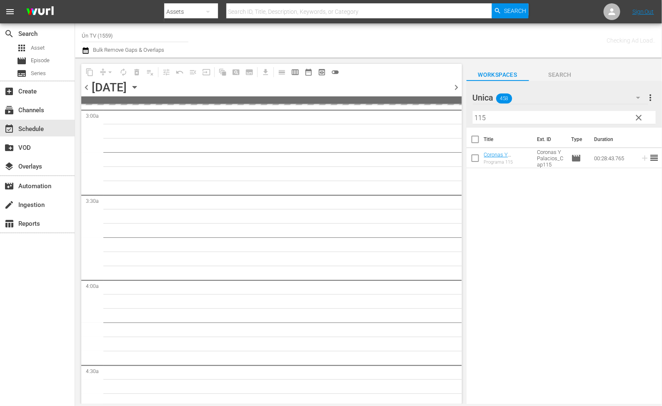
scroll to position [563, 0]
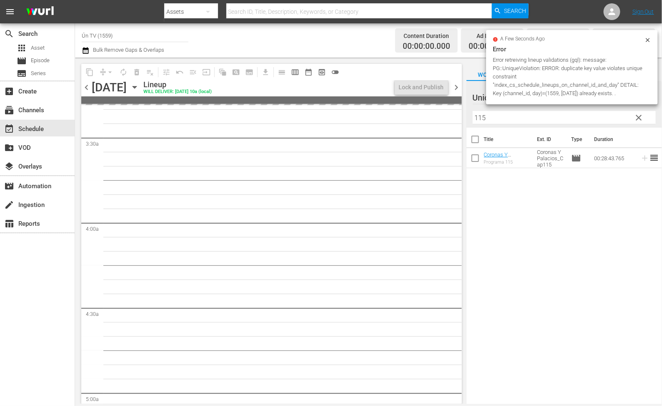
click at [84, 87] on span "chevron_left" at bounding box center [86, 87] width 10 height 10
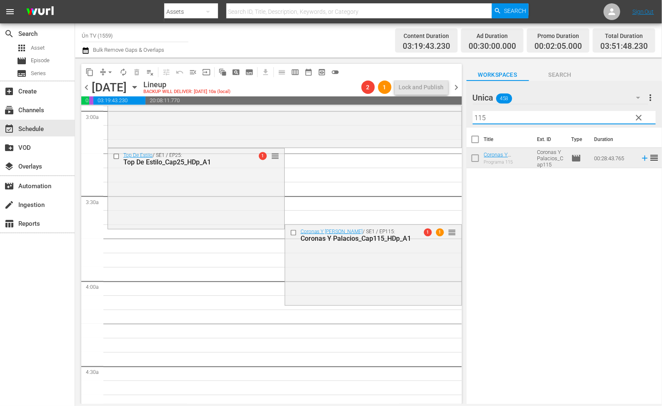
drag, startPoint x: 489, startPoint y: 114, endPoint x: 455, endPoint y: 109, distance: 34.6
click at [455, 110] on div "content_copy compress arrow_drop_down autorenew_outlined delete_forever_outline…" at bounding box center [368, 231] width 587 height 346
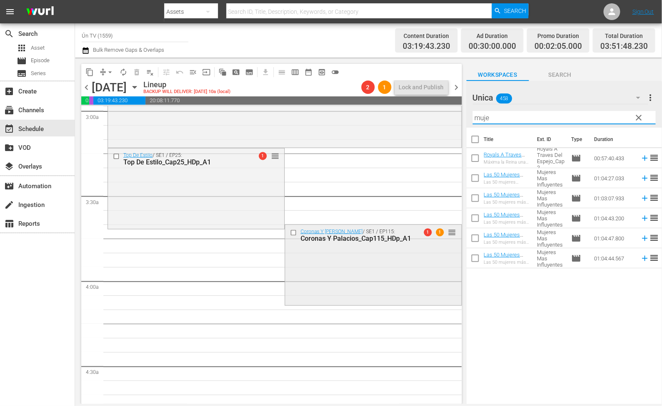
scroll to position [568, 0]
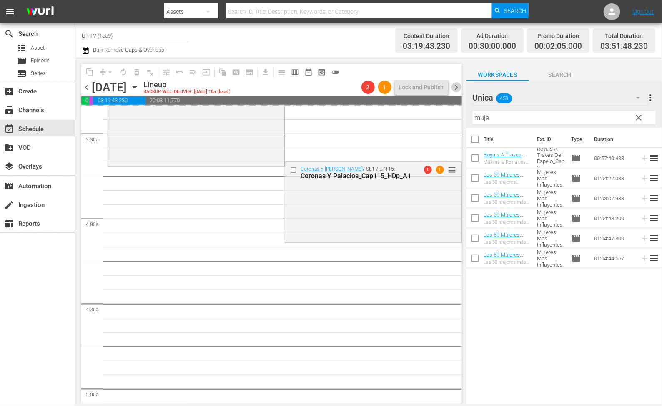
drag, startPoint x: 454, startPoint y: 86, endPoint x: 66, endPoint y: 79, distance: 387.8
click at [454, 86] on span "chevron_right" at bounding box center [457, 87] width 10 height 10
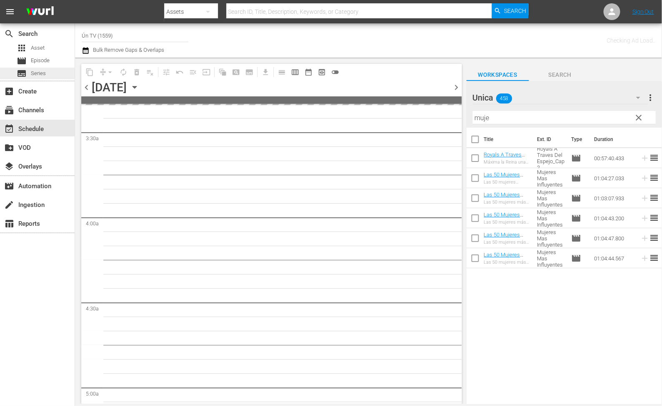
scroll to position [640, 0]
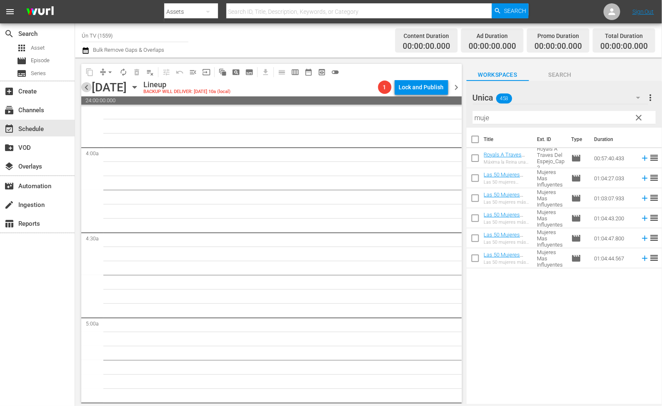
drag, startPoint x: 88, startPoint y: 88, endPoint x: 520, endPoint y: 112, distance: 432.6
click at [89, 85] on span "chevron_left" at bounding box center [86, 87] width 10 height 10
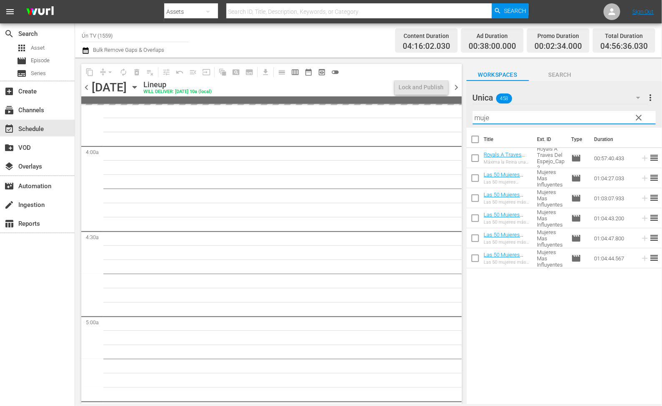
click at [436, 119] on div "content_copy compress arrow_drop_down autorenew_outlined delete_forever_outline…" at bounding box center [368, 231] width 587 height 346
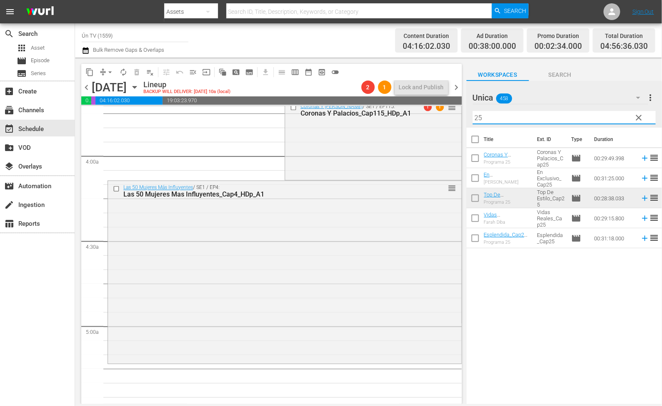
scroll to position [693, 0]
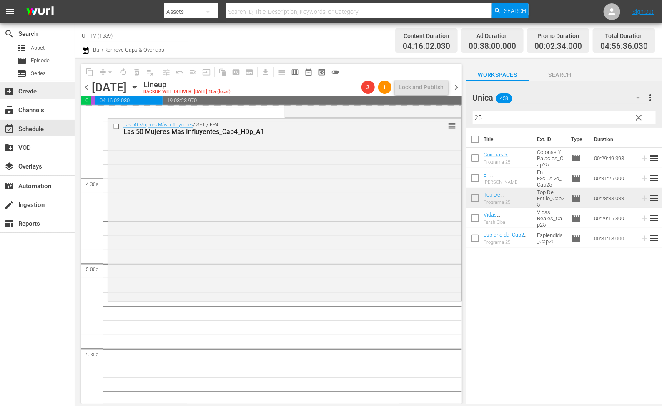
drag, startPoint x: 454, startPoint y: 85, endPoint x: 0, endPoint y: 91, distance: 454.1
click at [454, 85] on span "chevron_right" at bounding box center [457, 87] width 10 height 10
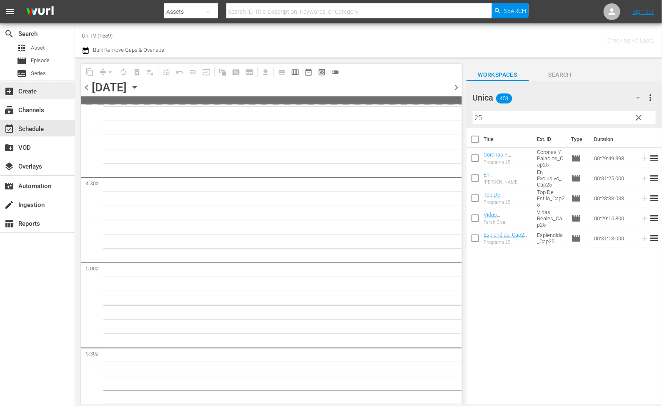
scroll to position [778, 0]
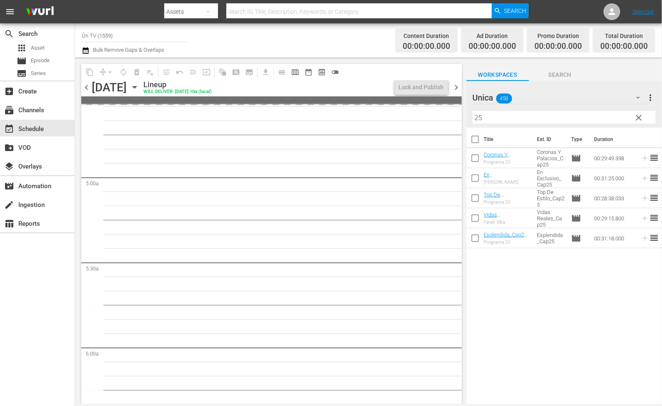
click at [88, 85] on span "chevron_left" at bounding box center [86, 87] width 10 height 10
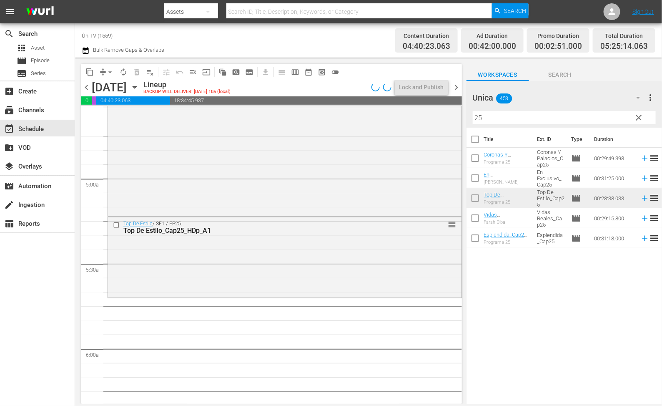
scroll to position [693, 0]
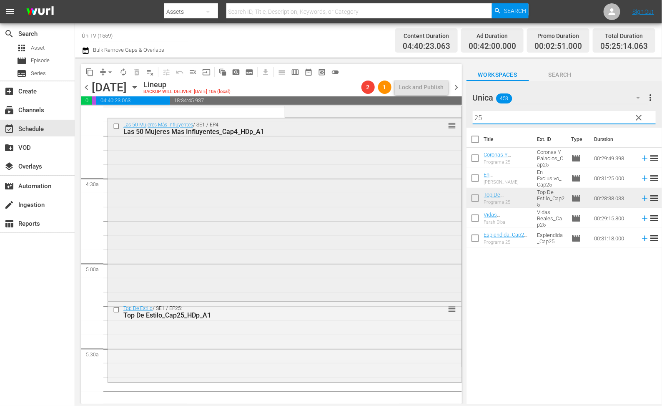
drag, startPoint x: 453, startPoint y: 120, endPoint x: 409, endPoint y: 120, distance: 43.8
click at [409, 120] on div "content_copy compress arrow_drop_down autorenew_outlined delete_forever_outline…" at bounding box center [368, 231] width 587 height 346
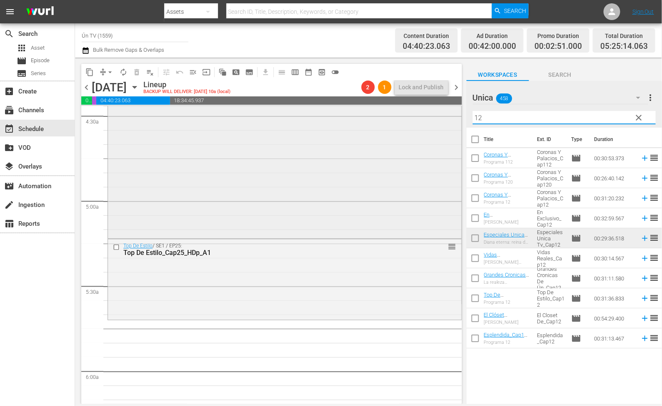
scroll to position [818, 0]
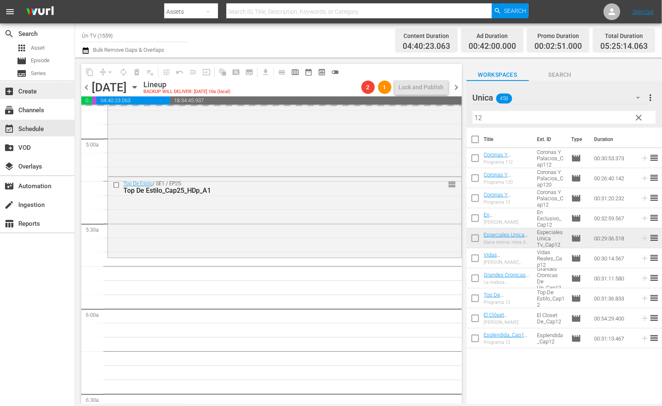
drag, startPoint x: 460, startPoint y: 85, endPoint x: 68, endPoint y: 82, distance: 392.4
click at [460, 85] on span "chevron_right" at bounding box center [457, 87] width 10 height 10
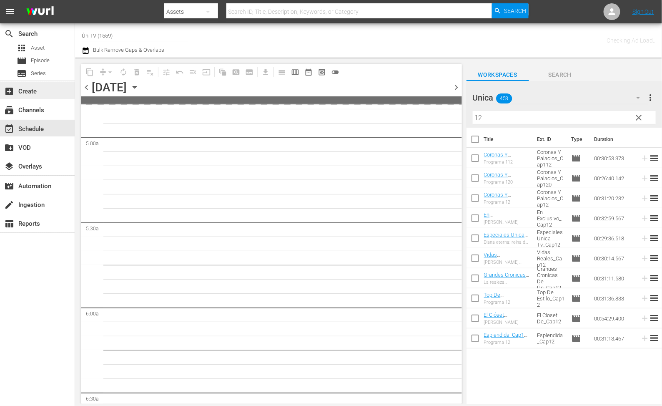
scroll to position [918, 0]
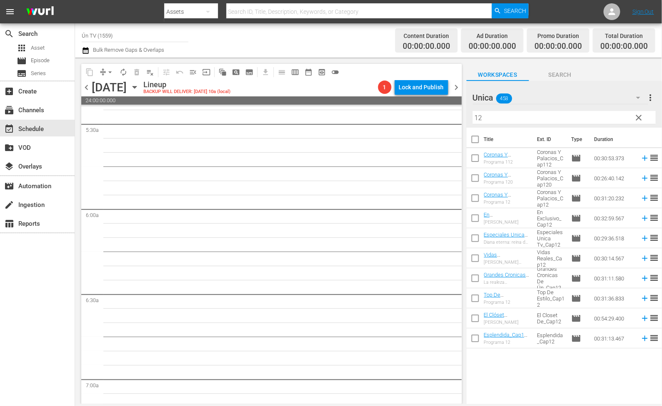
click at [84, 86] on span "chevron_left" at bounding box center [86, 87] width 10 height 10
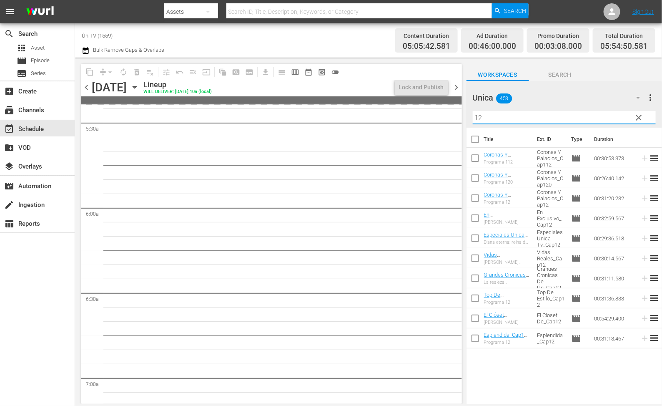
click at [439, 114] on div "content_copy compress arrow_drop_down autorenew_outlined delete_forever_outline…" at bounding box center [368, 231] width 587 height 346
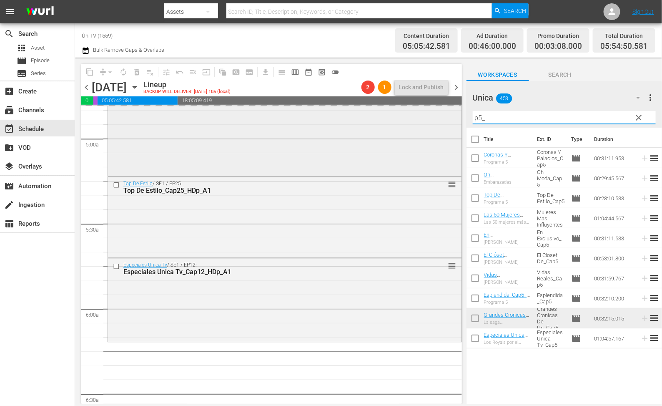
scroll to position [773, 0]
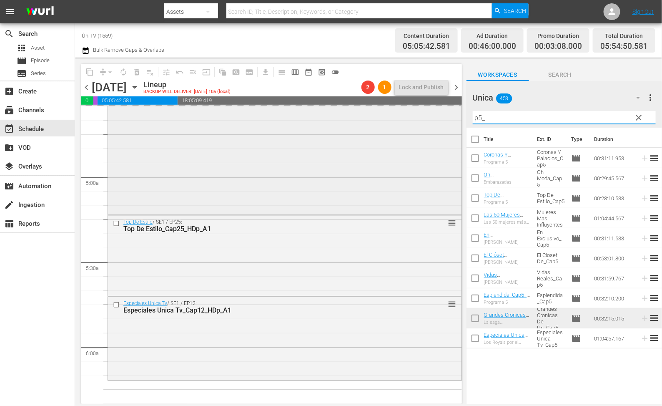
click at [406, 112] on div "content_copy compress arrow_drop_down autorenew_outlined delete_forever_outline…" at bounding box center [368, 231] width 587 height 346
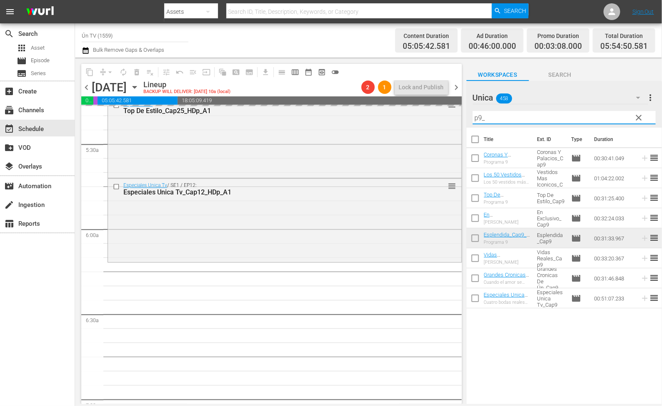
scroll to position [961, 0]
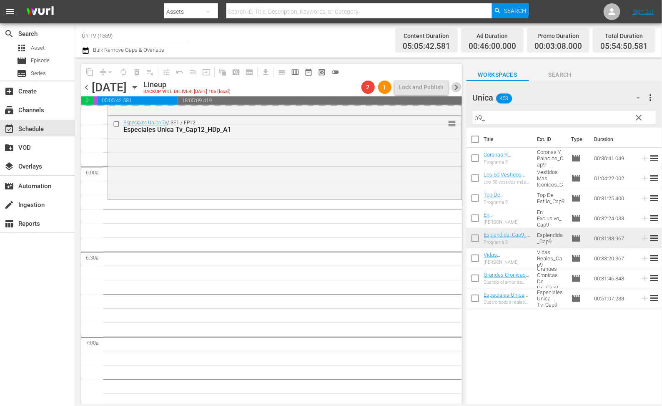
click at [456, 84] on span "chevron_right" at bounding box center [457, 87] width 10 height 10
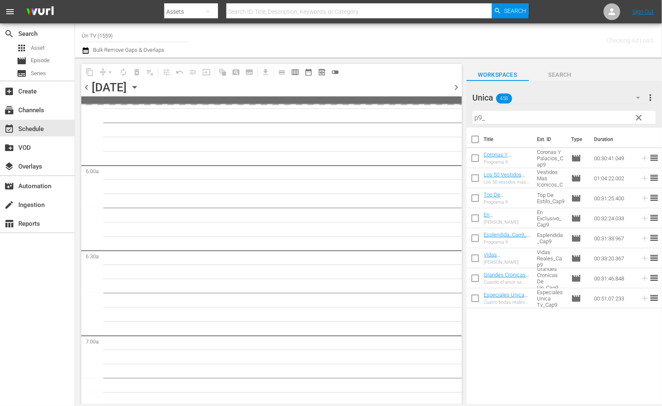
scroll to position [1074, 0]
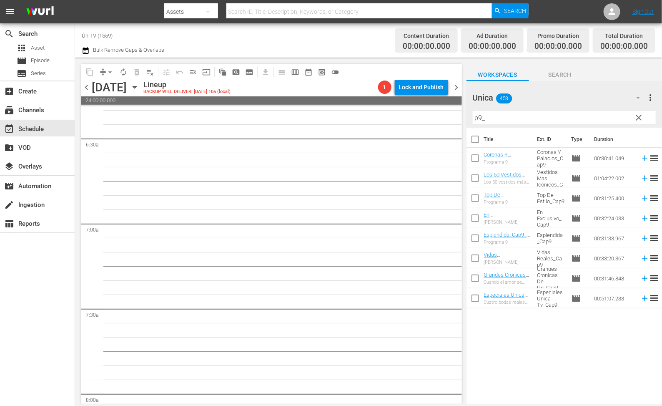
click at [88, 84] on span "chevron_left" at bounding box center [86, 87] width 10 height 10
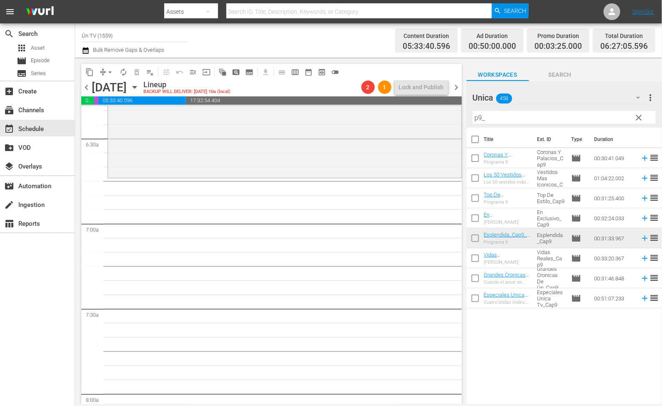
scroll to position [961, 0]
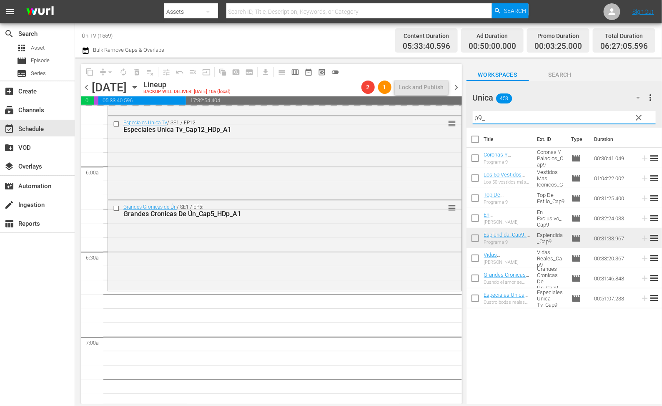
drag, startPoint x: 494, startPoint y: 119, endPoint x: 452, endPoint y: 115, distance: 42.7
click at [452, 115] on div "content_copy compress arrow_drop_down autorenew_outlined delete_forever_outline…" at bounding box center [368, 231] width 587 height 346
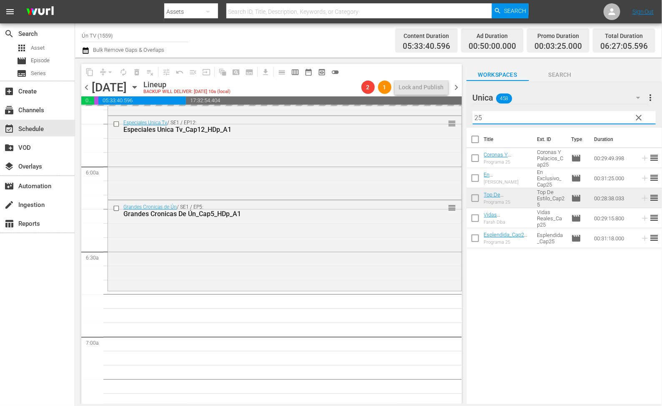
drag, startPoint x: 456, startPoint y: 84, endPoint x: 114, endPoint y: 82, distance: 341.9
click at [455, 84] on span "chevron_right" at bounding box center [457, 87] width 10 height 10
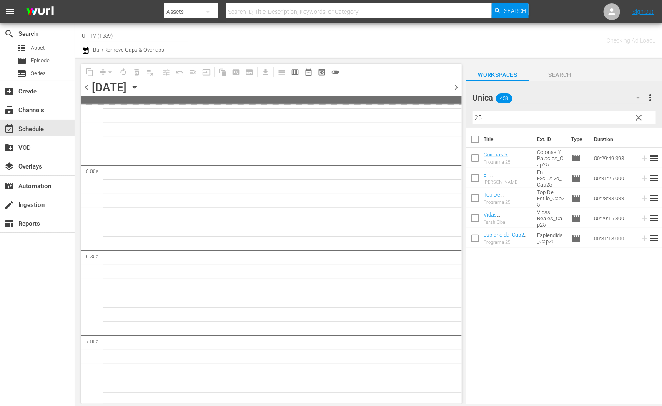
scroll to position [1074, 0]
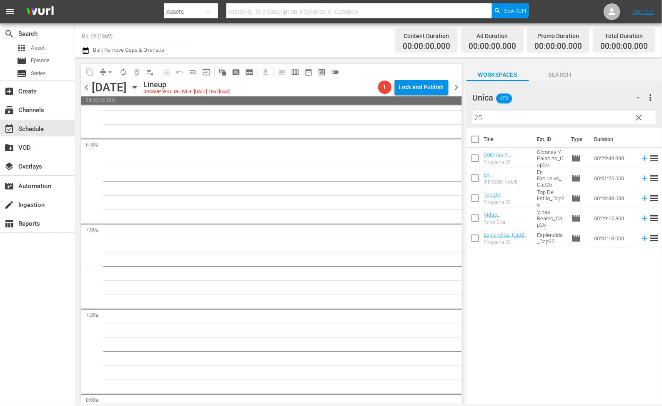
click at [89, 88] on span "chevron_left" at bounding box center [86, 87] width 10 height 10
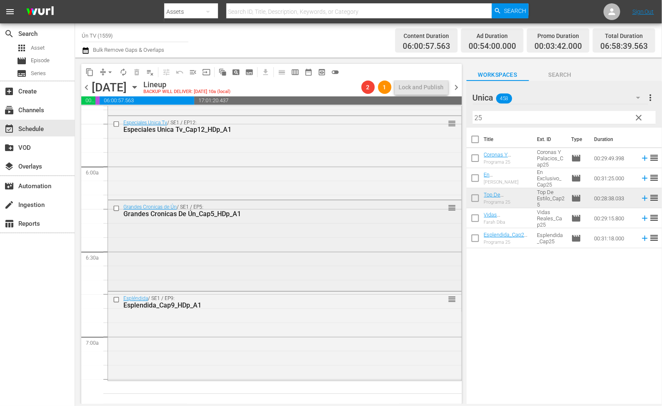
scroll to position [1148, 0]
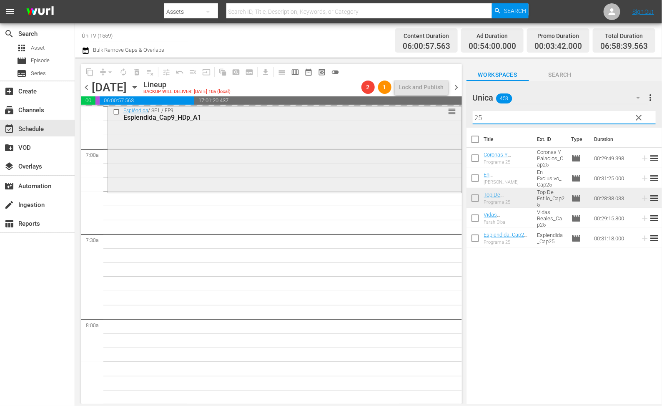
drag, startPoint x: 495, startPoint y: 116, endPoint x: 395, endPoint y: 119, distance: 100.1
click at [395, 119] on div "content_copy compress arrow_drop_down autorenew_outlined delete_forever_outline…" at bounding box center [368, 231] width 587 height 346
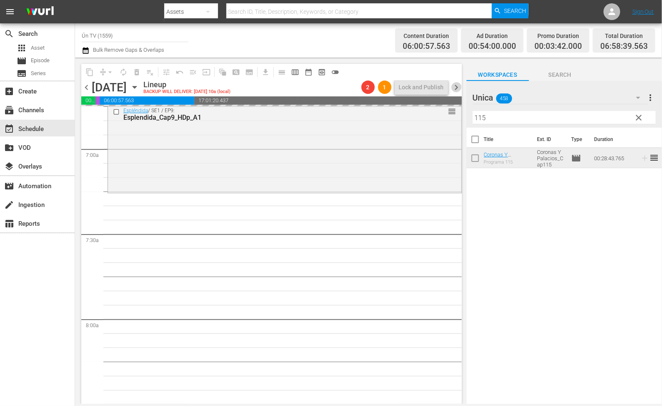
drag, startPoint x: 455, startPoint y: 88, endPoint x: 143, endPoint y: 82, distance: 312.3
click at [454, 88] on span "chevron_right" at bounding box center [457, 87] width 10 height 10
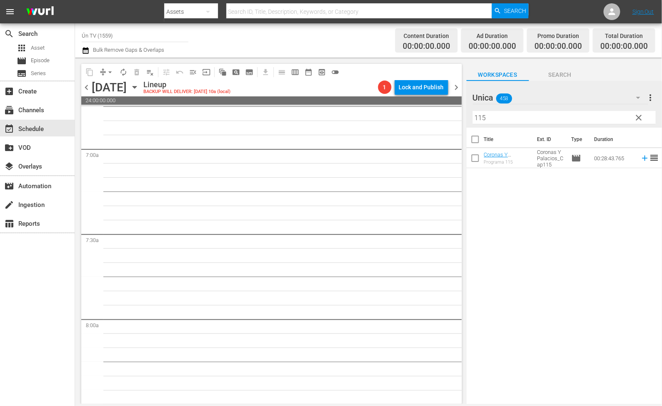
click at [89, 88] on span "chevron_left" at bounding box center [86, 87] width 10 height 10
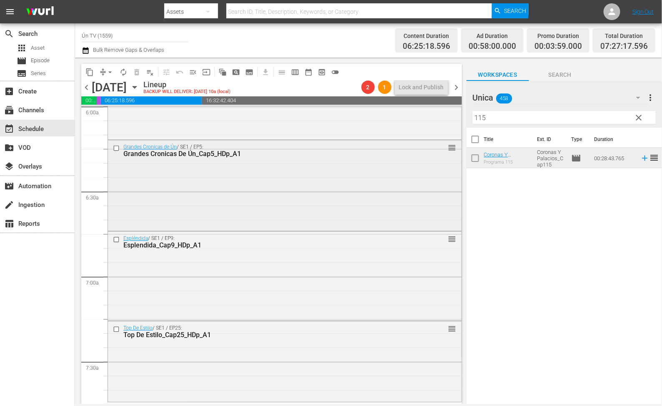
scroll to position [1146, 0]
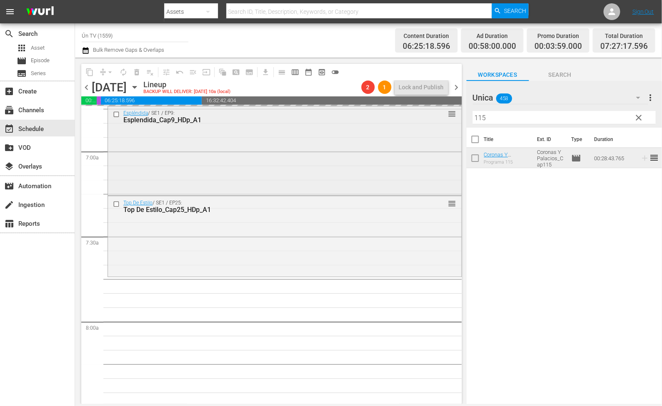
click at [403, 119] on div "content_copy compress arrow_drop_down autorenew_outlined delete_forever_outline…" at bounding box center [368, 231] width 587 height 346
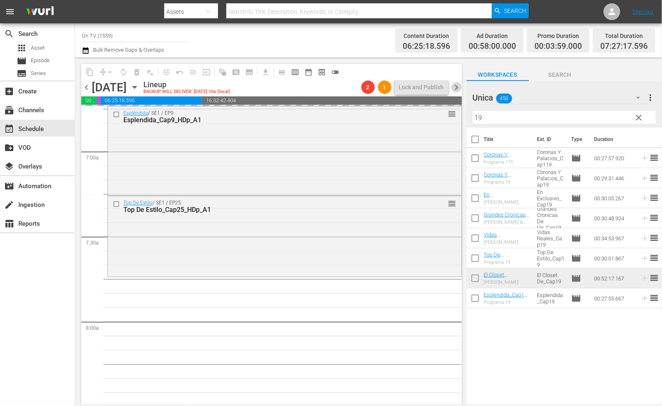
click at [457, 83] on span "chevron_right" at bounding box center [457, 87] width 10 height 10
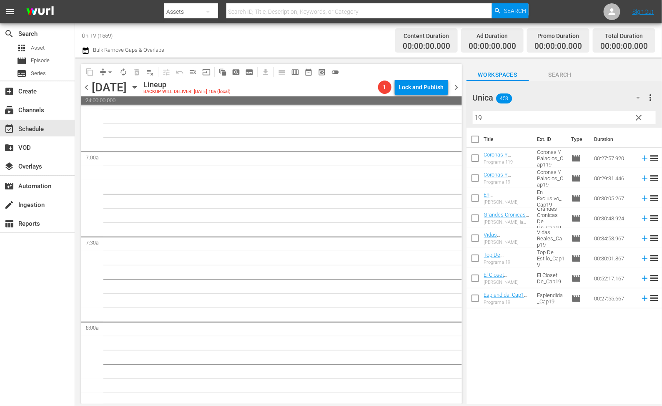
click at [85, 81] on div "chevron_left Saturday, September 6th September 6th Lineup BACKUP WILL DELIVER: …" at bounding box center [271, 88] width 381 height 16
click at [88, 88] on span "chevron_left" at bounding box center [86, 87] width 10 height 10
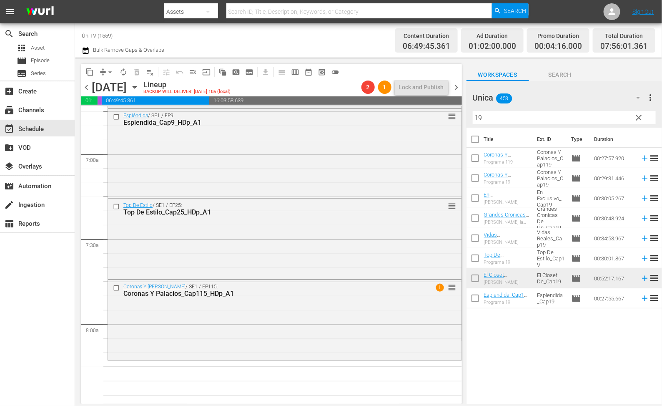
scroll to position [1268, 0]
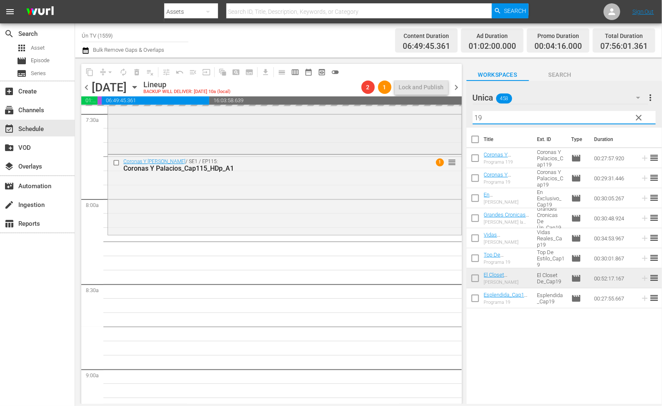
click at [421, 117] on div "content_copy compress arrow_drop_down autorenew_outlined delete_forever_outline…" at bounding box center [368, 231] width 587 height 346
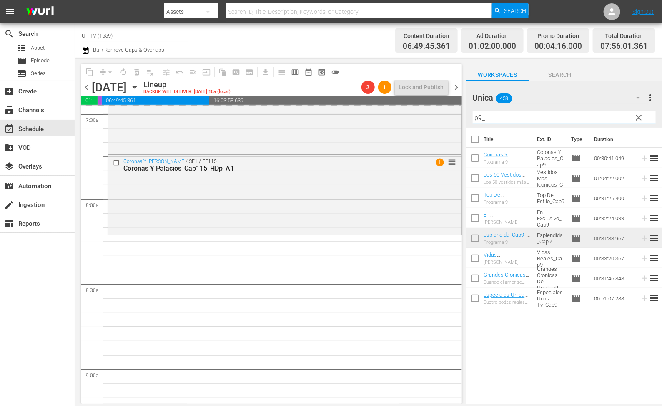
click at [459, 83] on span "chevron_right" at bounding box center [457, 87] width 10 height 10
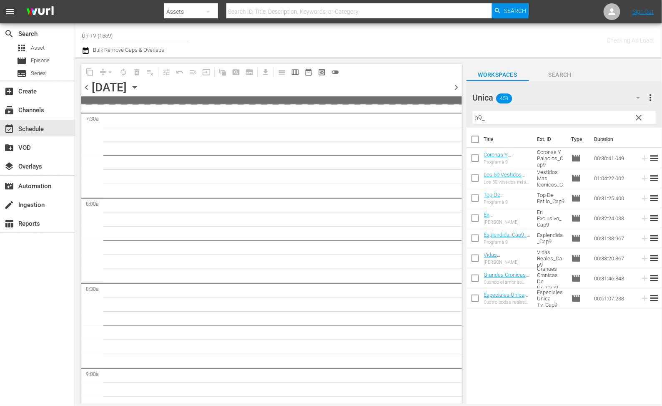
scroll to position [1410, 0]
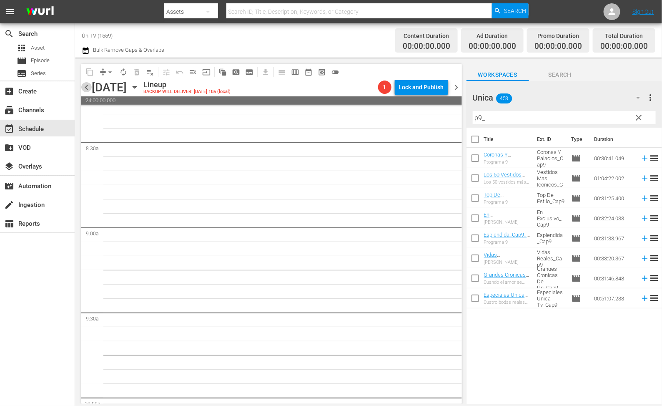
click at [84, 85] on span "chevron_left" at bounding box center [86, 87] width 10 height 10
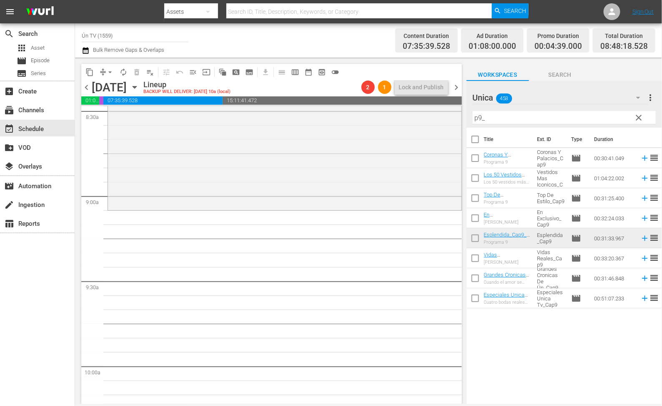
scroll to position [1379, 0]
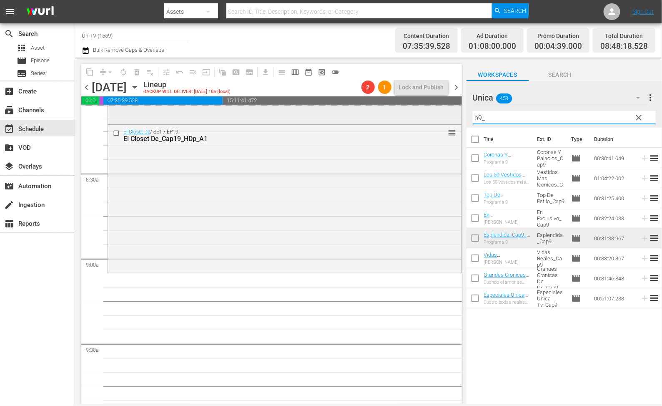
drag, startPoint x: 513, startPoint y: 117, endPoint x: 328, endPoint y: 119, distance: 185.1
click at [328, 119] on div "content_copy compress arrow_drop_down autorenew_outlined delete_forever_outline…" at bounding box center [368, 231] width 587 height 346
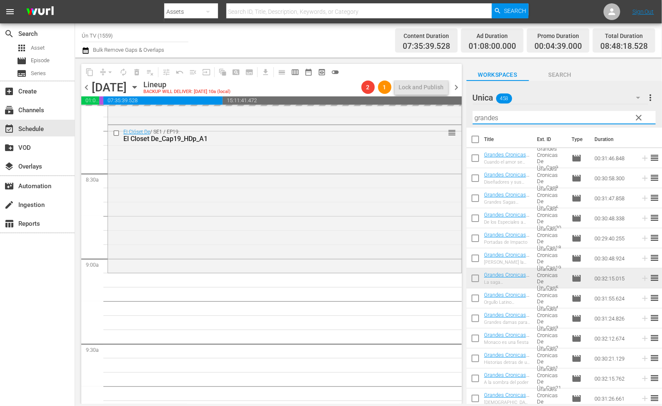
click at [462, 84] on span "chevron_right" at bounding box center [457, 87] width 10 height 10
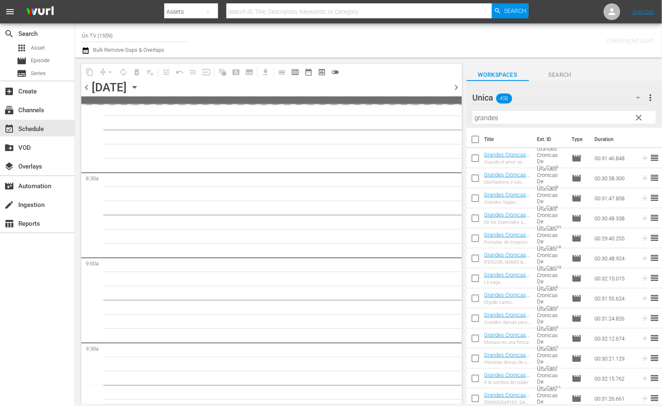
scroll to position [1520, 0]
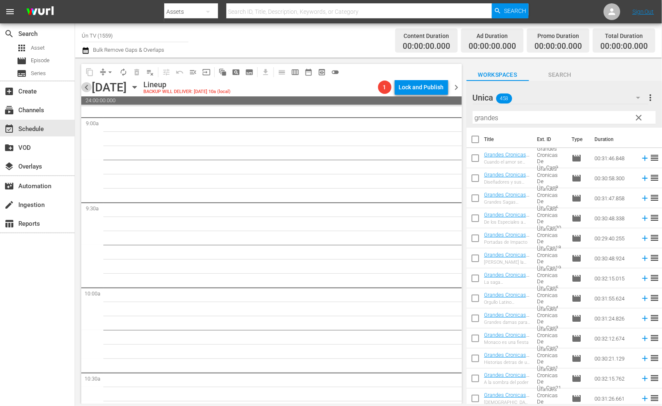
click at [90, 87] on span "chevron_left" at bounding box center [86, 87] width 10 height 10
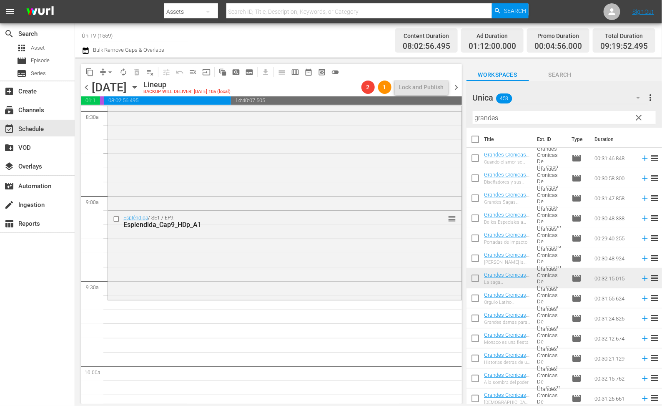
scroll to position [1504, 0]
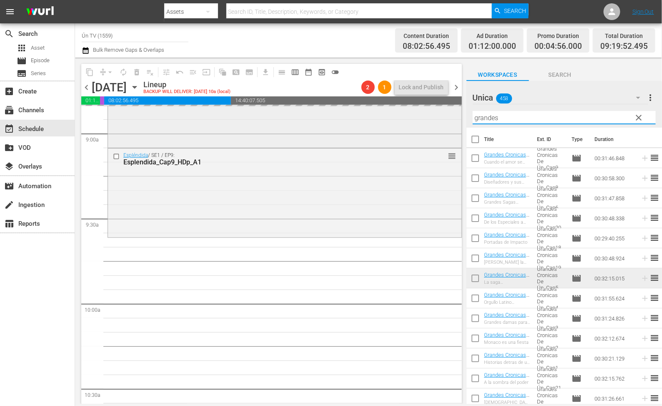
drag, startPoint x: 504, startPoint y: 118, endPoint x: 427, endPoint y: 115, distance: 77.6
click at [427, 115] on div "content_copy compress arrow_drop_down autorenew_outlined delete_forever_outline…" at bounding box center [368, 231] width 587 height 346
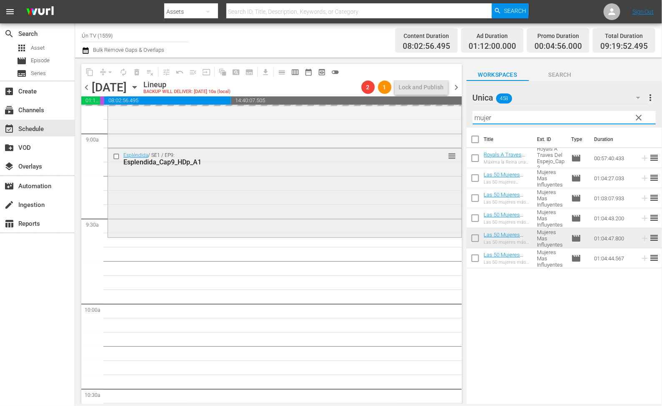
scroll to position [1566, 0]
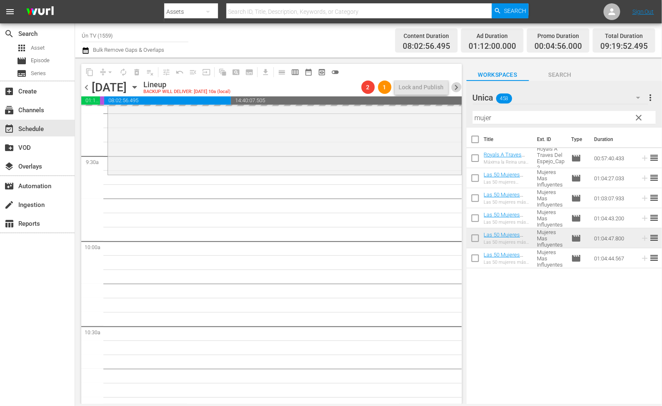
click at [457, 87] on span "chevron_right" at bounding box center [457, 87] width 10 height 10
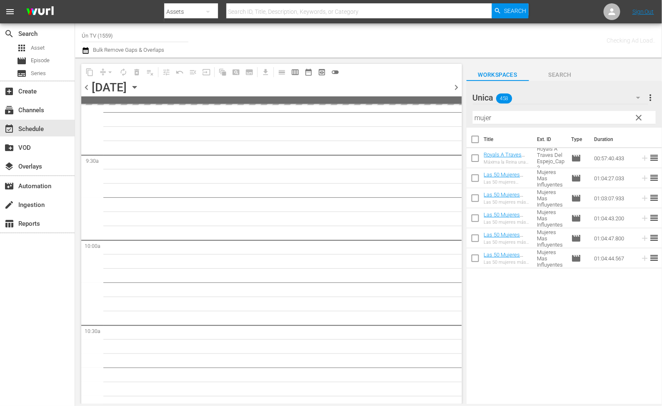
scroll to position [1722, 0]
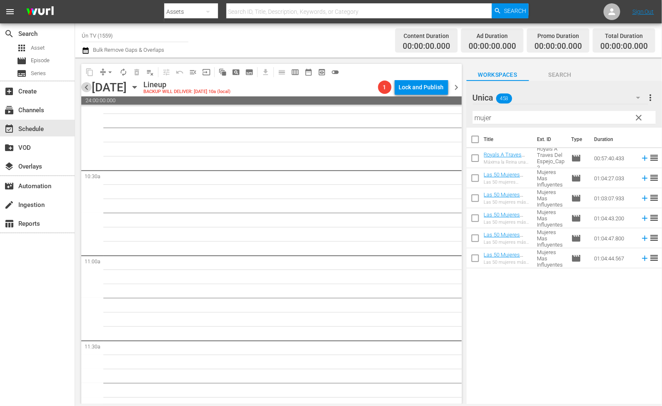
click at [82, 84] on span "chevron_left" at bounding box center [86, 87] width 10 height 10
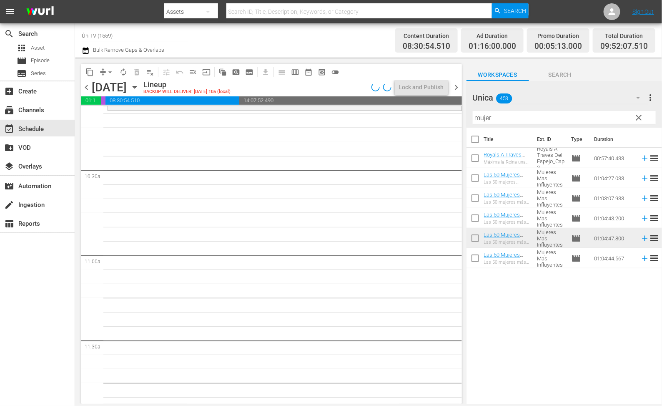
scroll to position [1566, 0]
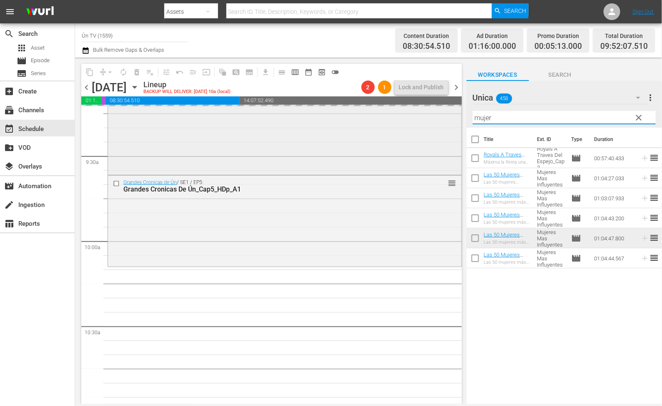
drag, startPoint x: 500, startPoint y: 118, endPoint x: 346, endPoint y: 110, distance: 154.9
click at [346, 110] on div "content_copy compress arrow_drop_down autorenew_outlined delete_forever_outline…" at bounding box center [368, 231] width 587 height 346
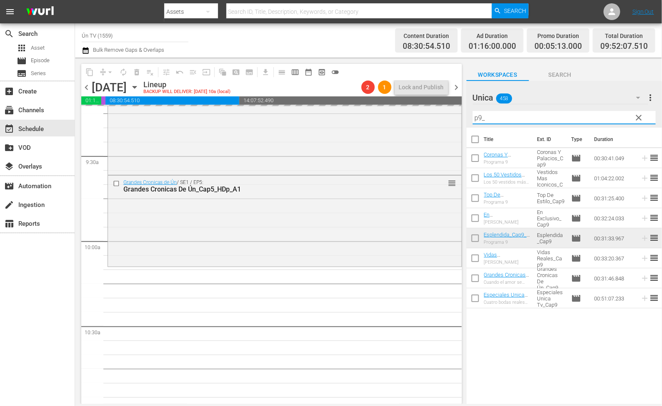
click at [454, 88] on span "chevron_right" at bounding box center [457, 87] width 10 height 10
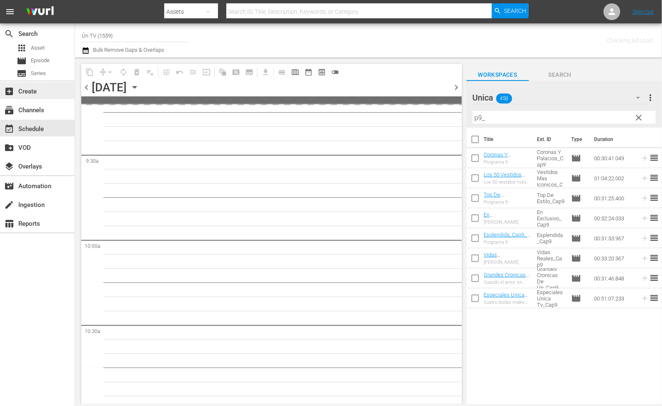
scroll to position [1722, 0]
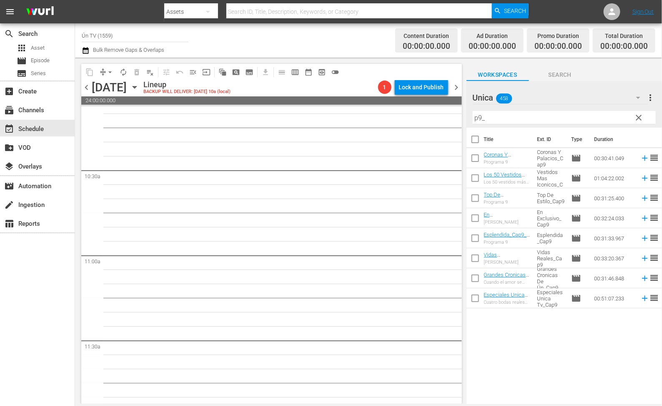
click at [89, 88] on span "chevron_left" at bounding box center [86, 87] width 10 height 10
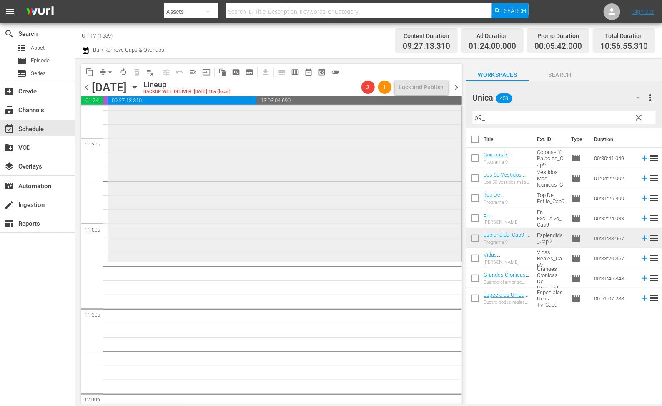
scroll to position [1692, 0]
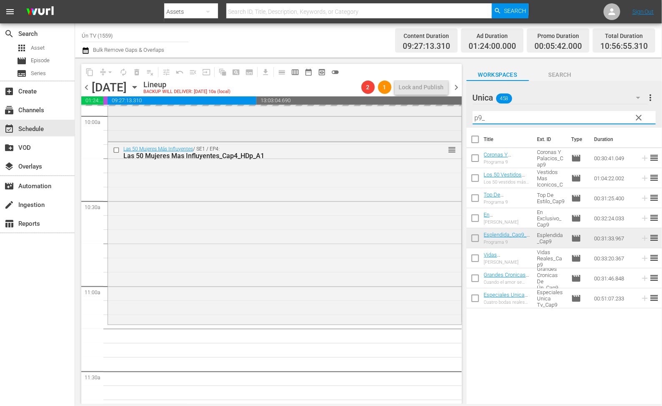
drag, startPoint x: 456, startPoint y: 112, endPoint x: 418, endPoint y: 112, distance: 37.9
click at [418, 112] on div "content_copy compress arrow_drop_down autorenew_outlined delete_forever_outline…" at bounding box center [368, 231] width 587 height 346
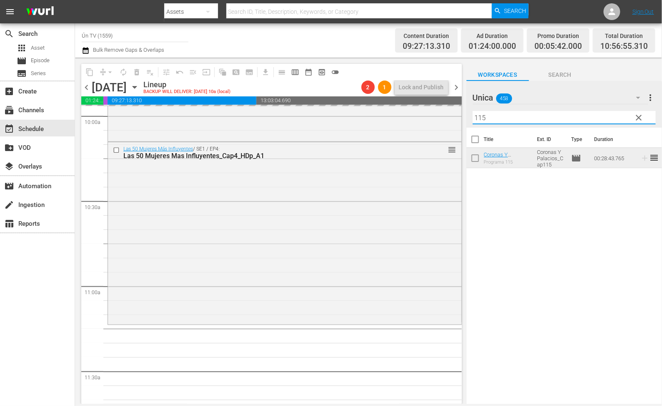
click at [455, 85] on span "chevron_right" at bounding box center [457, 87] width 10 height 10
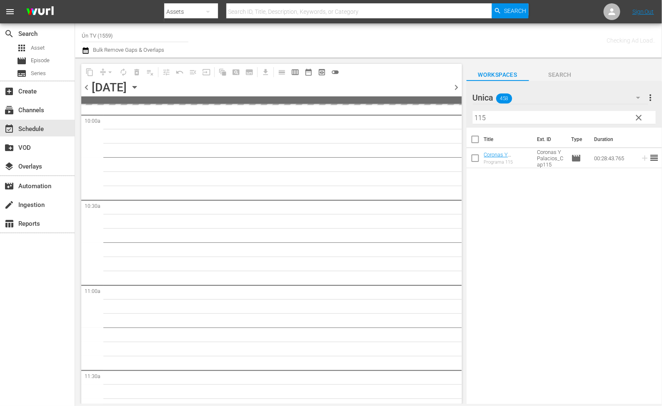
scroll to position [1862, 0]
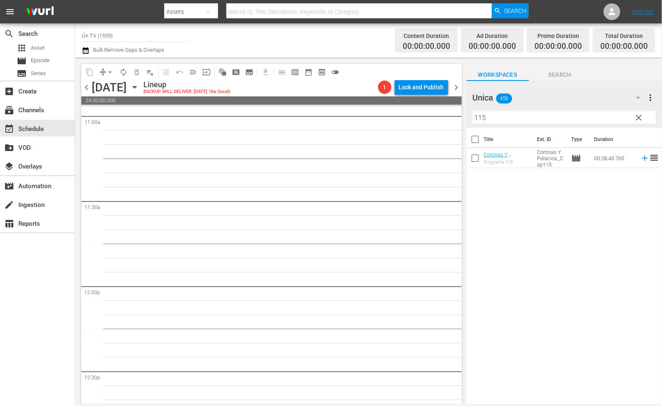
click at [90, 88] on span "chevron_left" at bounding box center [86, 87] width 10 height 10
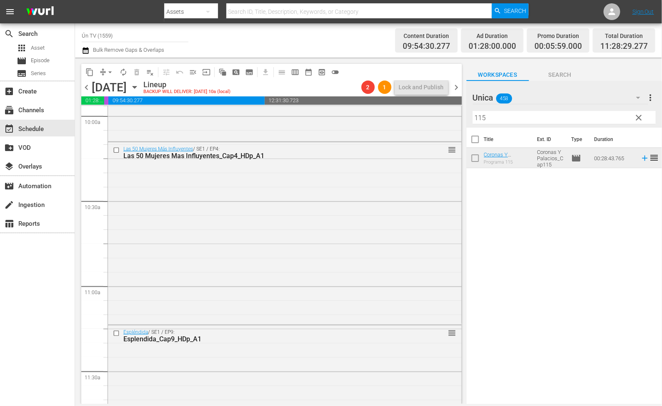
scroll to position [1817, 0]
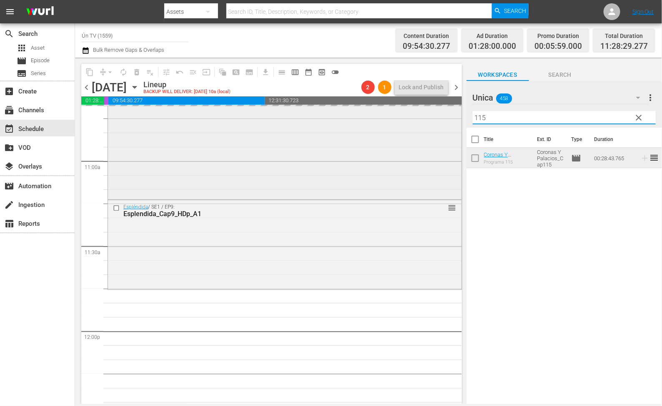
drag, startPoint x: 509, startPoint y: 117, endPoint x: 397, endPoint y: 117, distance: 112.6
click at [397, 117] on div "content_copy compress arrow_drop_down autorenew_outlined delete_forever_outline…" at bounding box center [368, 231] width 587 height 346
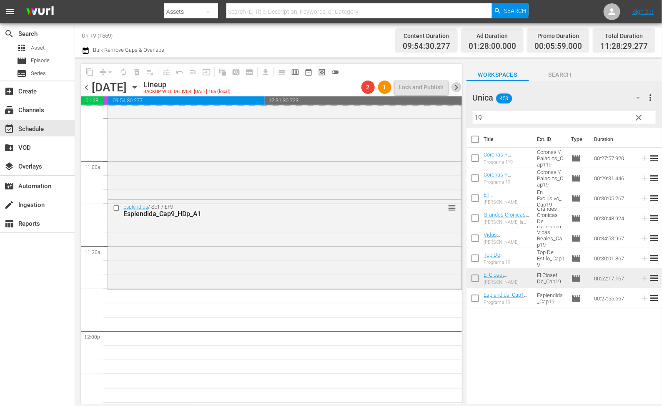
click at [458, 83] on span "chevron_right" at bounding box center [457, 87] width 10 height 10
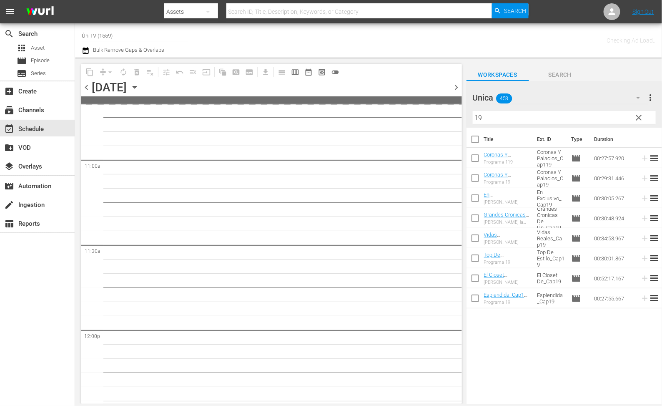
scroll to position [1987, 0]
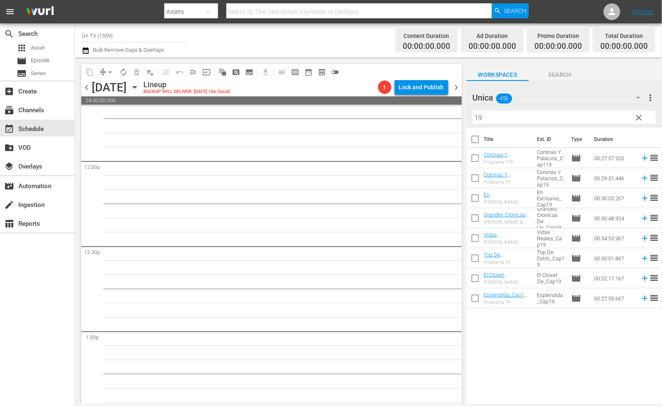
click at [89, 88] on span "chevron_left" at bounding box center [86, 87] width 10 height 10
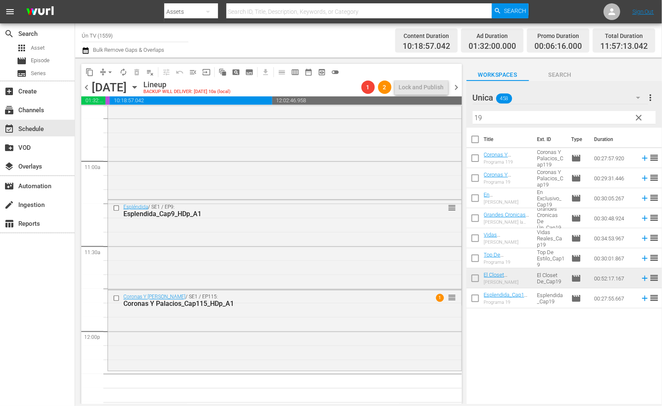
scroll to position [1942, 0]
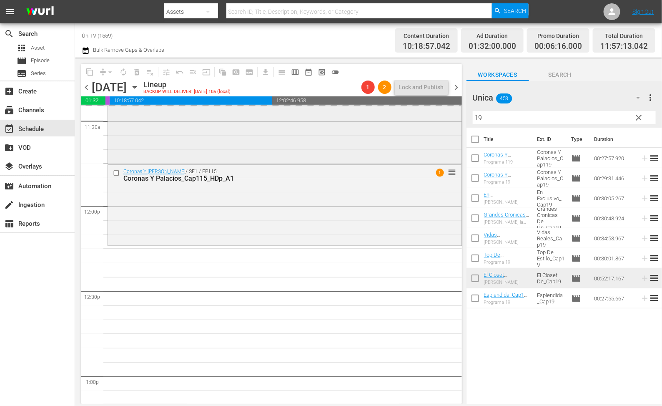
drag, startPoint x: 517, startPoint y: 115, endPoint x: 434, endPoint y: 112, distance: 82.6
click at [434, 112] on div "content_copy compress arrow_drop_down autorenew_outlined delete_forever_outline…" at bounding box center [368, 231] width 587 height 346
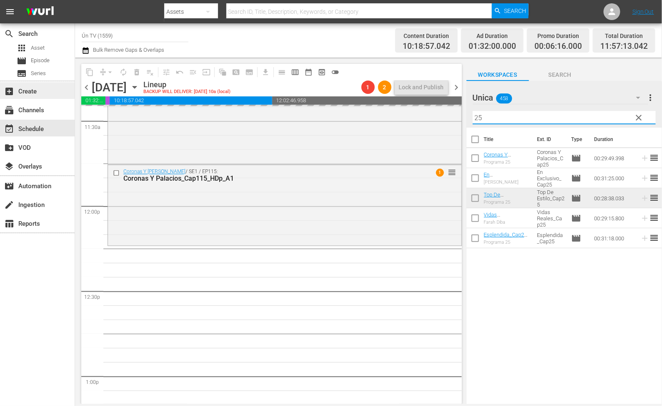
drag, startPoint x: 454, startPoint y: 88, endPoint x: 38, endPoint y: 82, distance: 417.0
click at [456, 85] on span "chevron_right" at bounding box center [457, 87] width 10 height 10
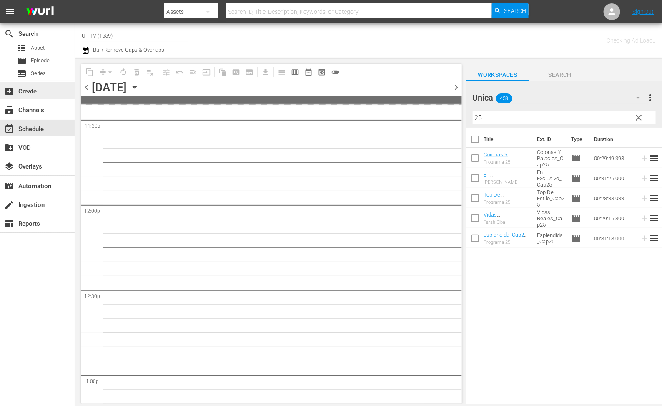
scroll to position [2126, 0]
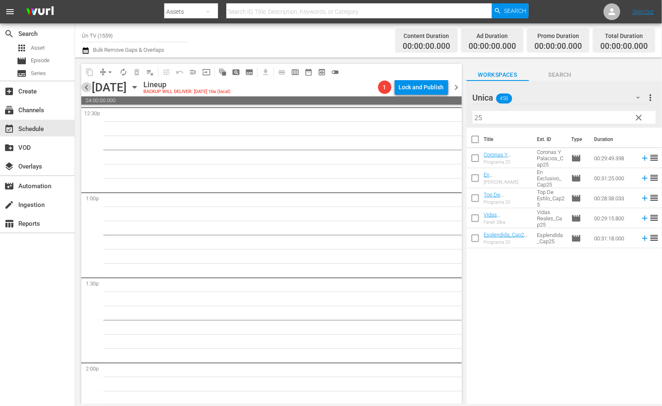
click at [90, 83] on span "chevron_left" at bounding box center [86, 87] width 10 height 10
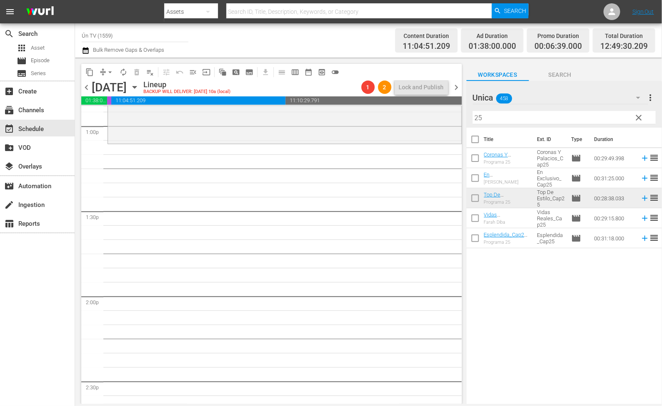
scroll to position [2067, 0]
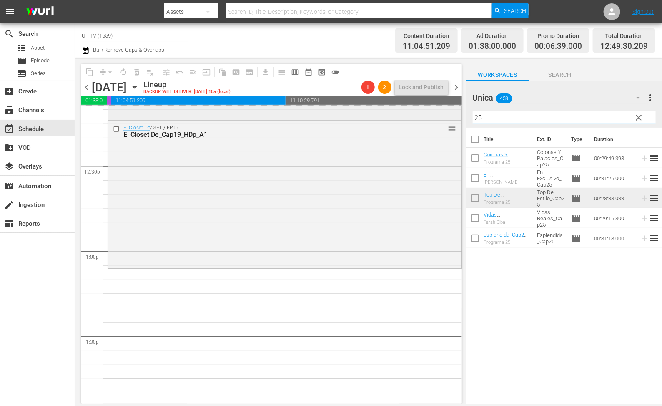
drag, startPoint x: 498, startPoint y: 119, endPoint x: 437, endPoint y: 115, distance: 61.4
click at [437, 115] on div "content_copy compress arrow_drop_down autorenew_outlined delete_forever_outline…" at bounding box center [368, 231] width 587 height 346
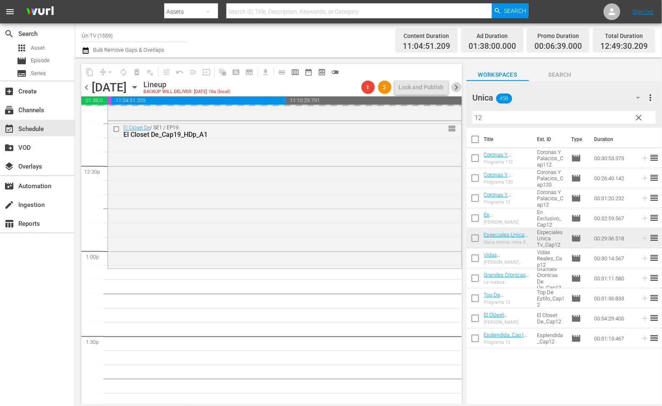
click at [460, 89] on span "chevron_right" at bounding box center [457, 87] width 10 height 10
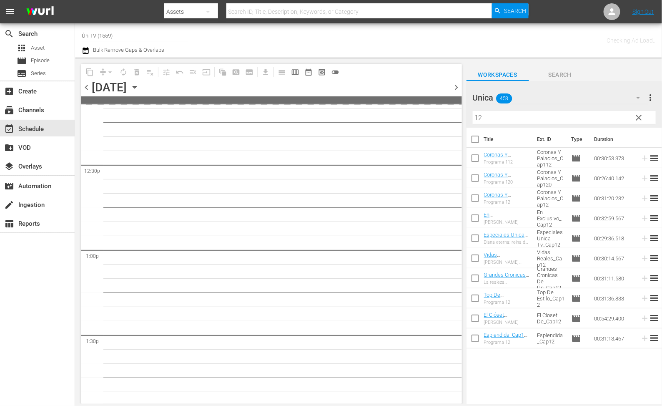
scroll to position [2251, 0]
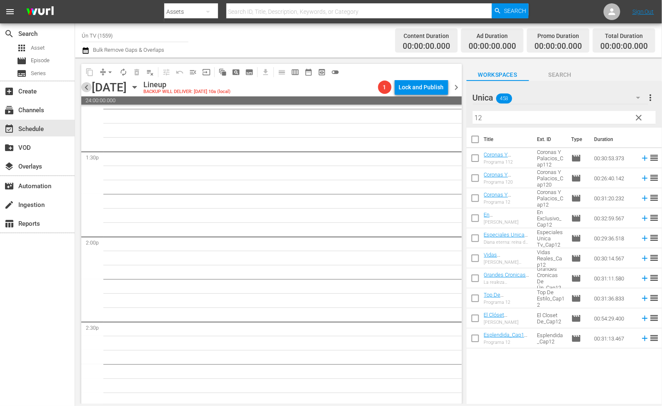
click at [87, 88] on span "chevron_left" at bounding box center [86, 87] width 10 height 10
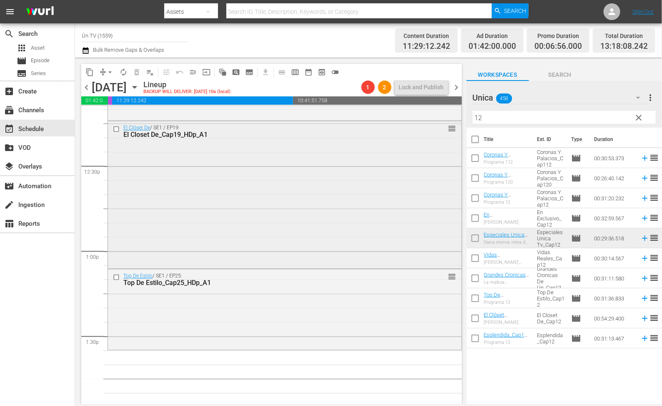
scroll to position [2129, 0]
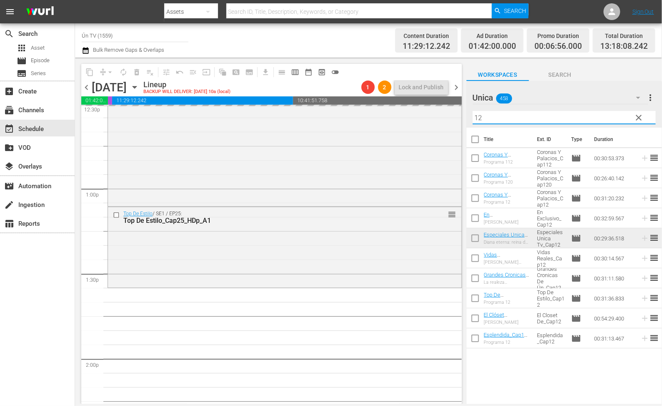
drag, startPoint x: 474, startPoint y: 114, endPoint x: 458, endPoint y: 113, distance: 16.8
click at [458, 113] on div "content_copy compress arrow_drop_down autorenew_outlined delete_forever_outline…" at bounding box center [368, 231] width 587 height 346
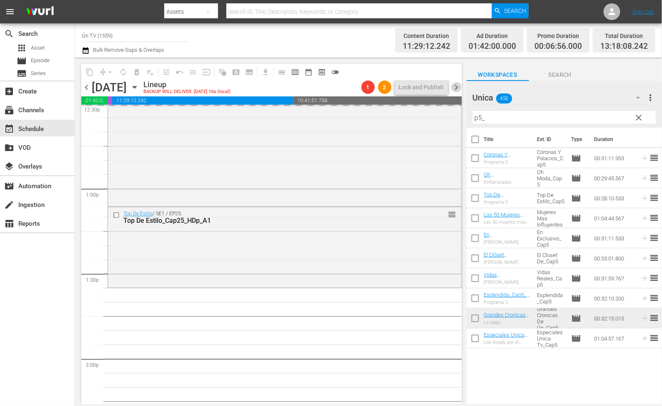
click at [458, 88] on span "chevron_right" at bounding box center [457, 87] width 10 height 10
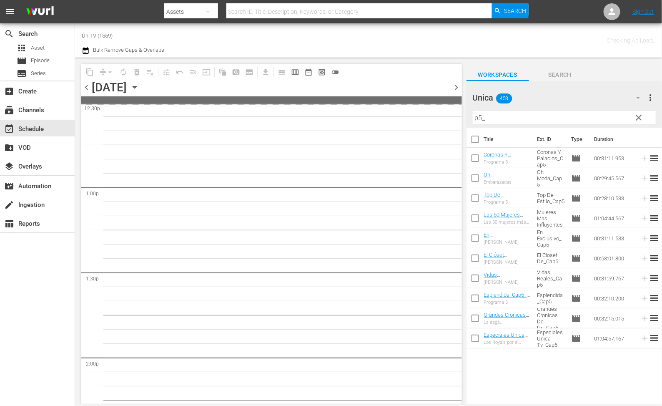
scroll to position [2314, 0]
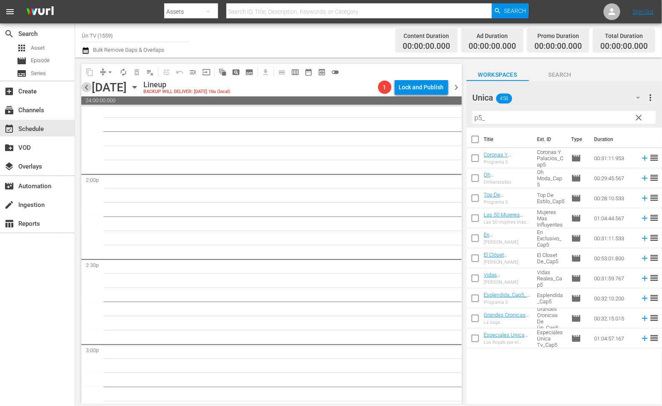
click at [90, 90] on span "chevron_left" at bounding box center [86, 87] width 10 height 10
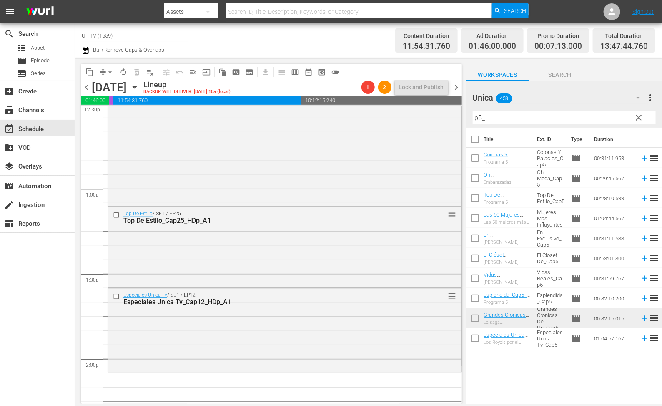
scroll to position [2192, 0]
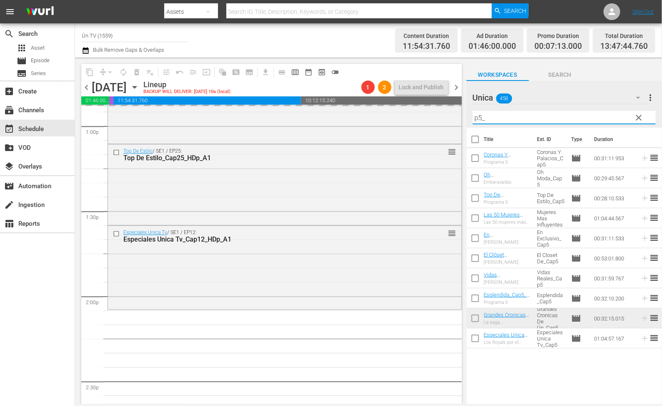
drag, startPoint x: 495, startPoint y: 113, endPoint x: 480, endPoint y: 113, distance: 15.0
click at [480, 113] on input "p5_" at bounding box center [564, 117] width 183 height 13
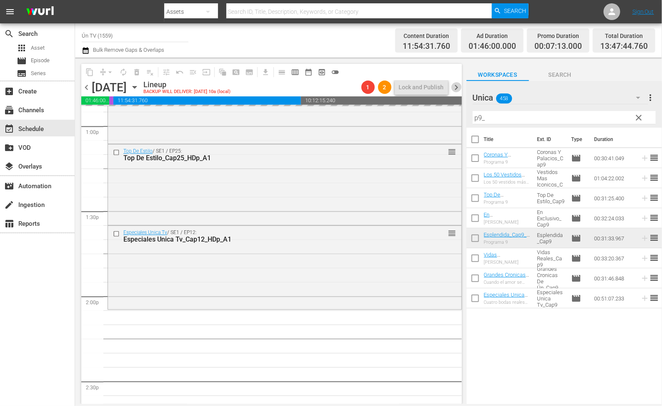
click at [459, 85] on span "chevron_right" at bounding box center [457, 87] width 10 height 10
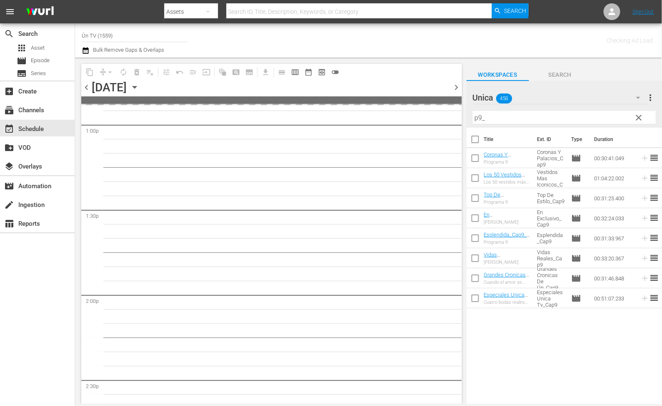
scroll to position [2377, 0]
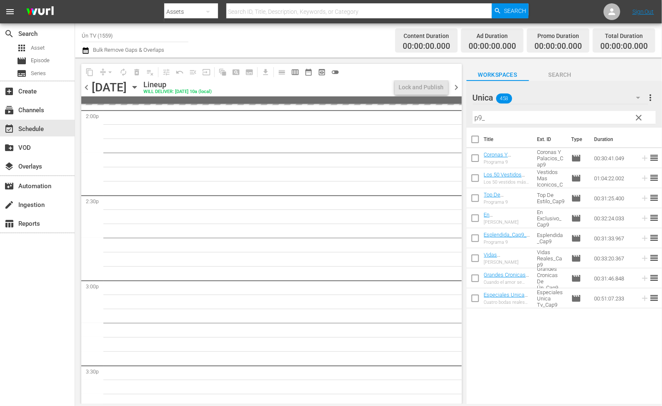
click at [86, 88] on span "chevron_left" at bounding box center [86, 87] width 10 height 10
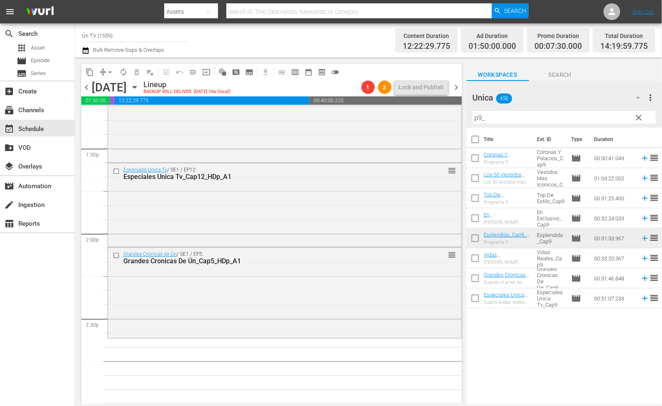
scroll to position [2317, 0]
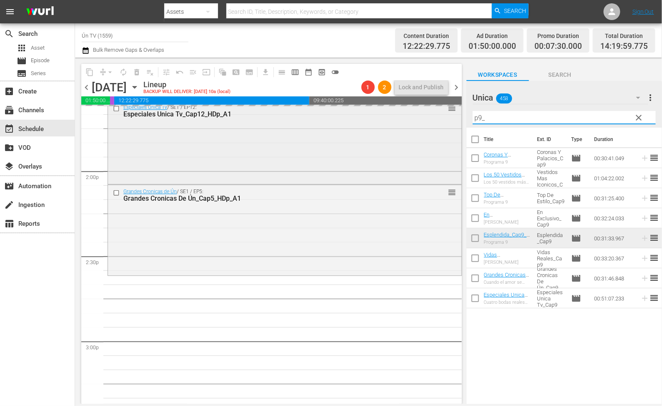
drag, startPoint x: 518, startPoint y: 119, endPoint x: 428, endPoint y: 121, distance: 90.1
click at [428, 121] on div "content_copy compress arrow_drop_down autorenew_outlined delete_forever_outline…" at bounding box center [368, 231] width 587 height 346
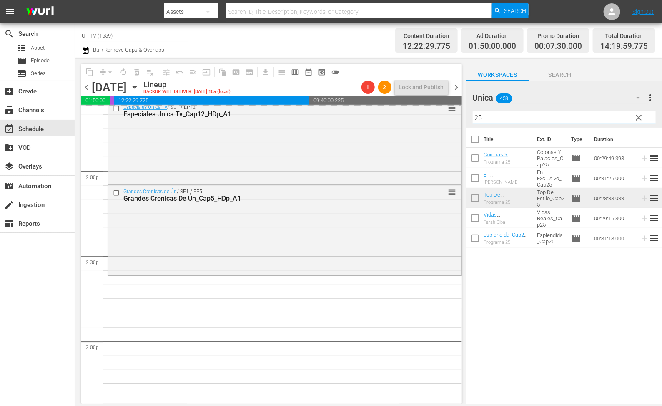
click at [454, 85] on span "chevron_right" at bounding box center [457, 87] width 10 height 10
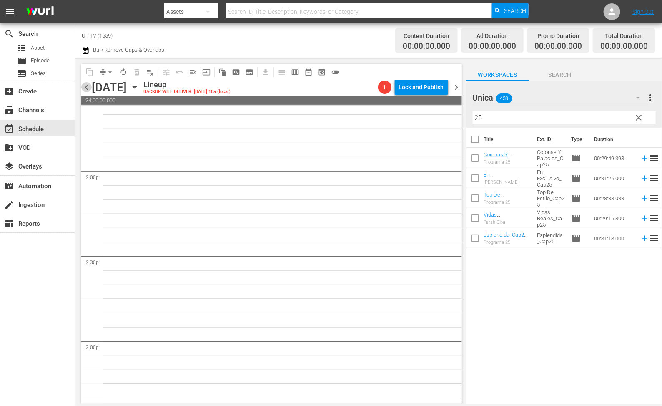
click at [89, 85] on span "chevron_left" at bounding box center [86, 87] width 10 height 10
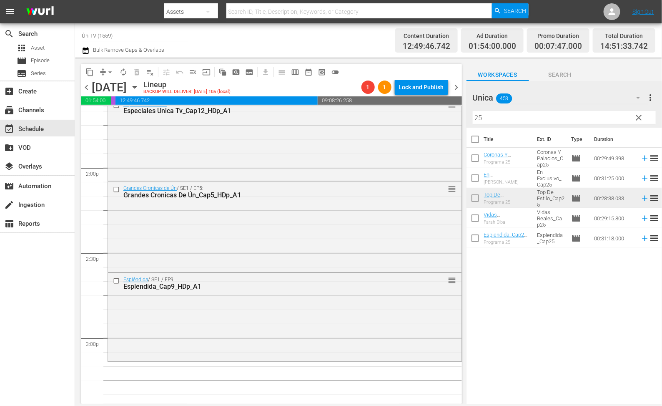
scroll to position [2383, 0]
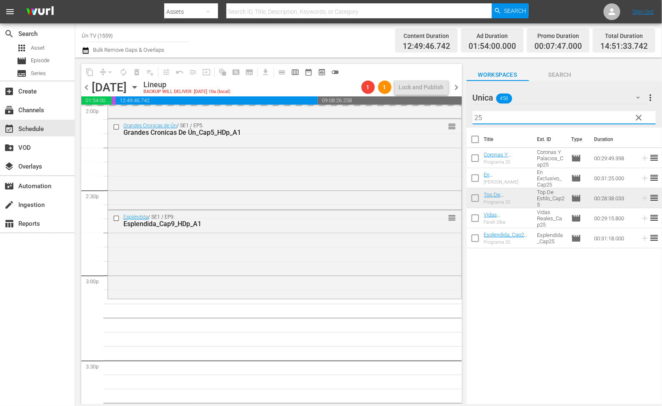
drag, startPoint x: 494, startPoint y: 117, endPoint x: 453, endPoint y: 117, distance: 41.7
click at [453, 117] on div "content_copy compress arrow_drop_down autorenew_outlined delete_forever_outline…" at bounding box center [368, 231] width 587 height 346
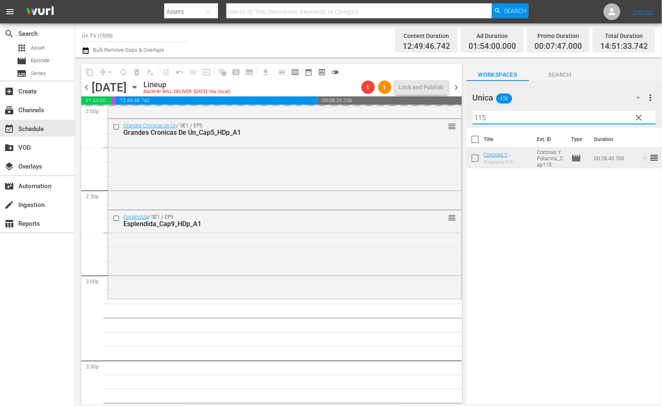
click at [457, 86] on span "chevron_right" at bounding box center [457, 87] width 10 height 10
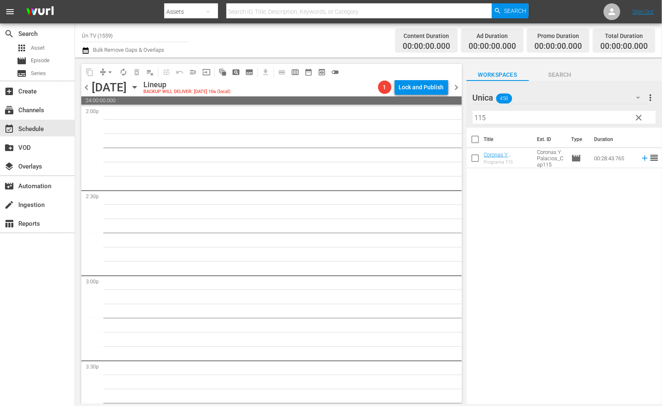
click at [90, 89] on span "chevron_left" at bounding box center [86, 87] width 10 height 10
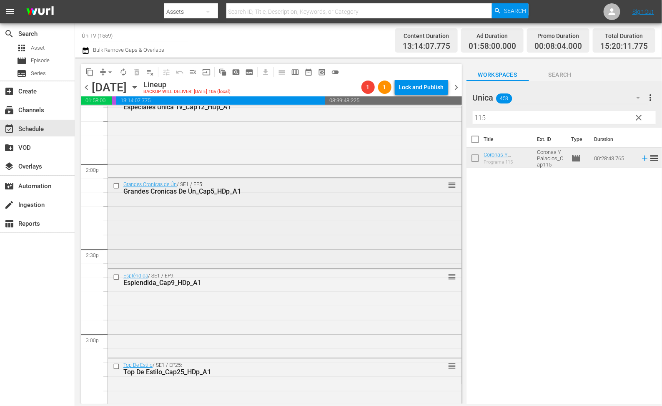
scroll to position [2512, 0]
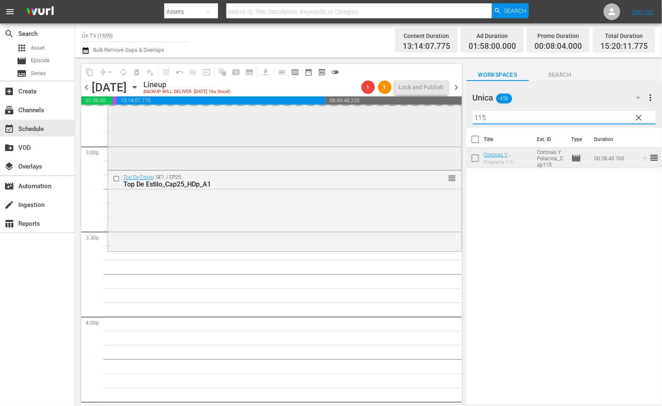
click at [409, 119] on div "content_copy compress arrow_drop_down autorenew_outlined delete_forever_outline…" at bounding box center [368, 231] width 587 height 346
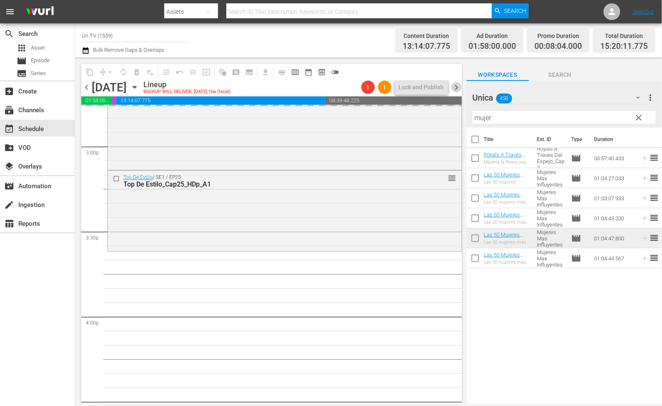
click at [458, 89] on span "chevron_right" at bounding box center [457, 87] width 10 height 10
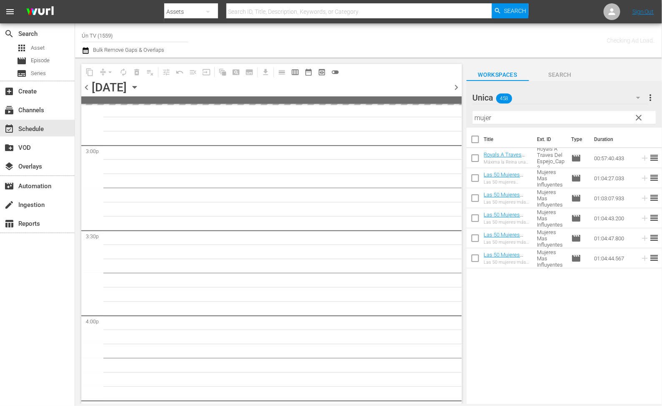
scroll to position [2724, 0]
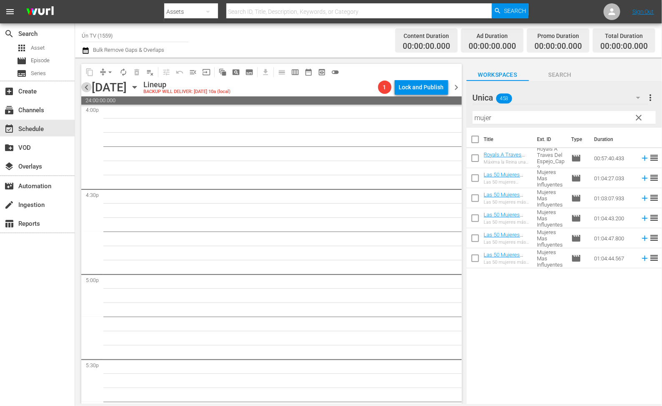
click at [88, 84] on span "chevron_left" at bounding box center [86, 87] width 10 height 10
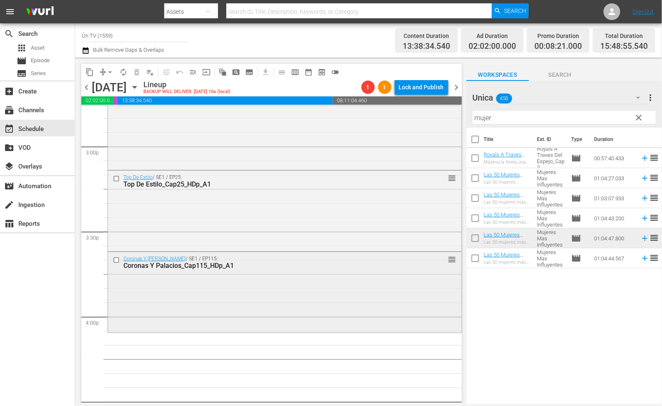
scroll to position [2574, 0]
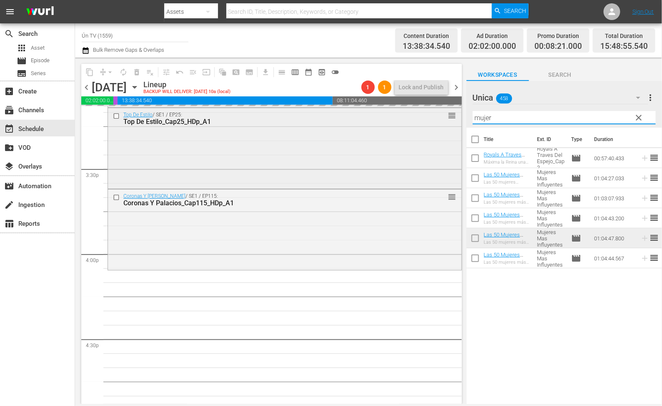
drag, startPoint x: 499, startPoint y: 115, endPoint x: 449, endPoint y: 115, distance: 50.5
click at [449, 115] on div "content_copy compress arrow_drop_down autorenew_outlined delete_forever_outline…" at bounding box center [368, 231] width 587 height 346
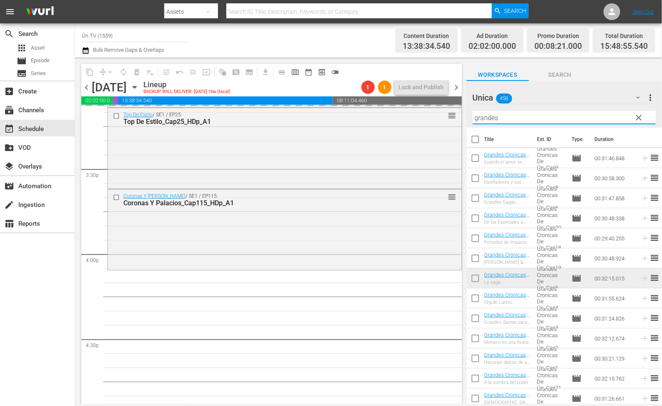
click at [458, 85] on span "chevron_right" at bounding box center [457, 87] width 10 height 10
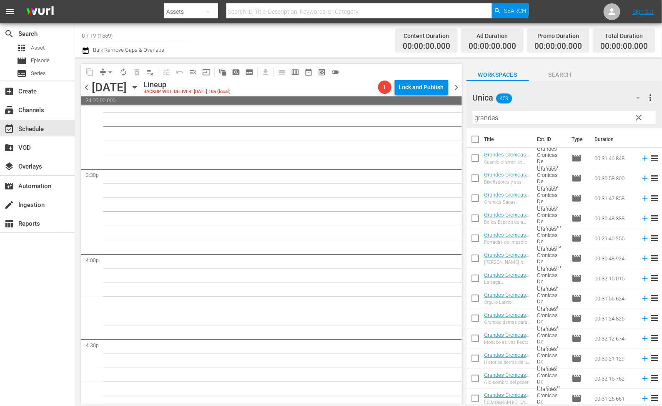
click at [89, 86] on span "chevron_left" at bounding box center [86, 87] width 10 height 10
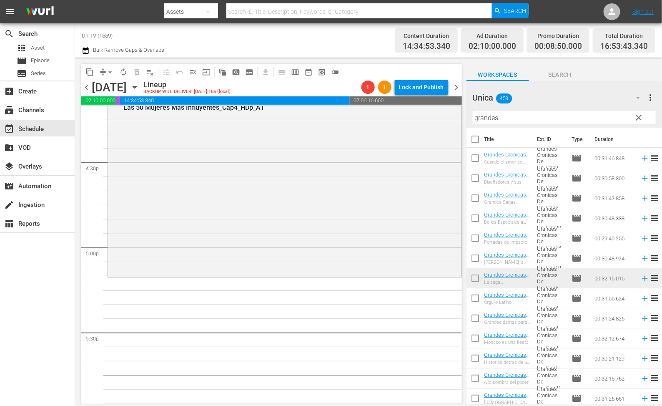
scroll to position [2814, 0]
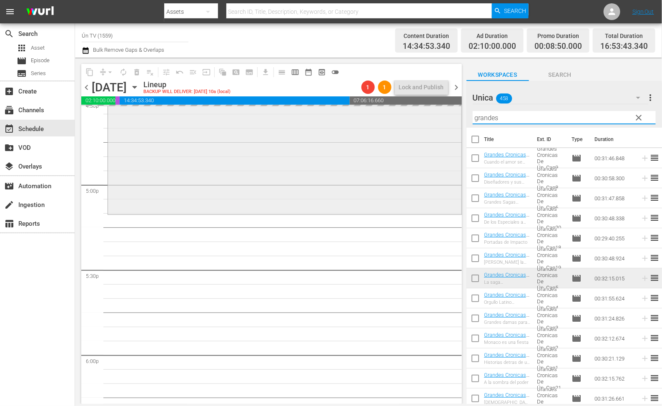
drag, startPoint x: 520, startPoint y: 119, endPoint x: 356, endPoint y: 115, distance: 163.9
click at [356, 115] on div "content_copy compress arrow_drop_down autorenew_outlined delete_forever_outline…" at bounding box center [368, 231] width 587 height 346
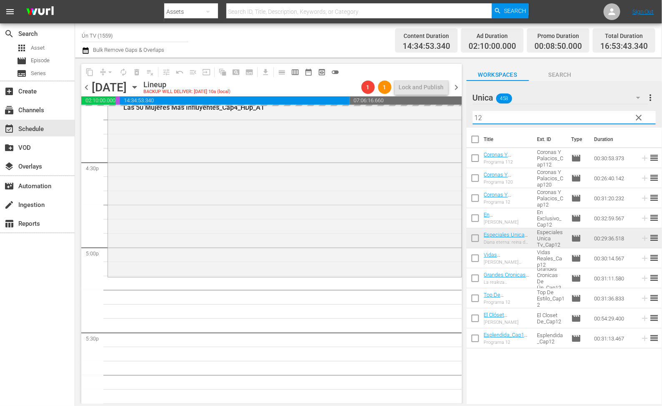
scroll to position [2688, 0]
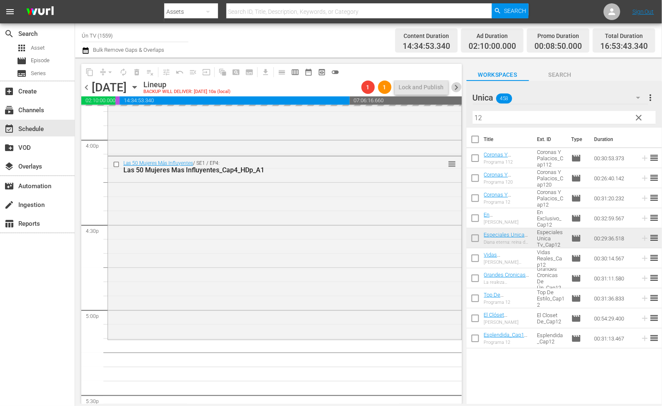
click at [459, 87] on span "chevron_right" at bounding box center [457, 87] width 10 height 10
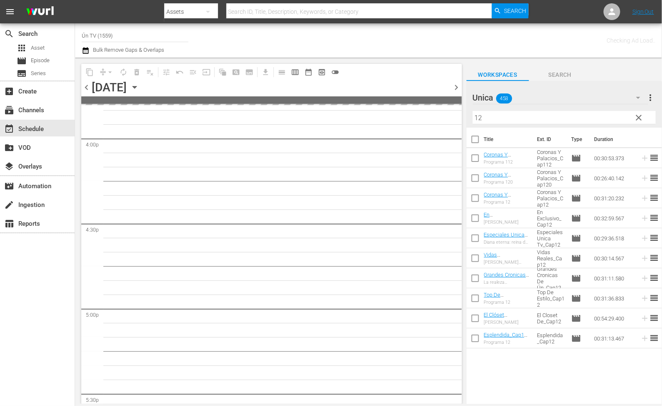
scroll to position [2929, 0]
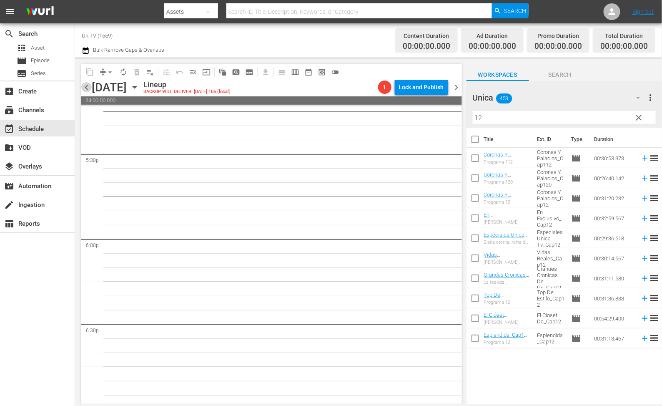
click at [89, 88] on span "chevron_left" at bounding box center [86, 87] width 10 height 10
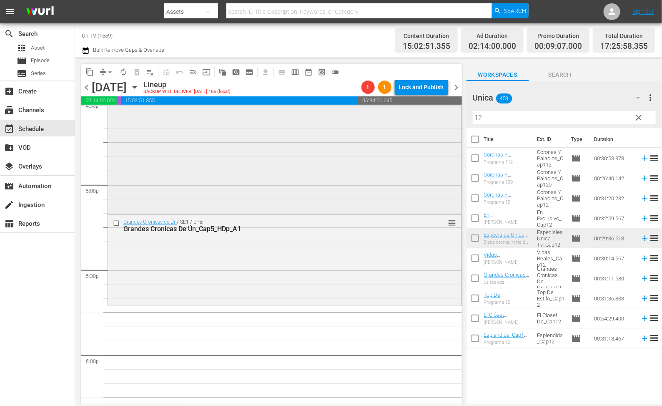
scroll to position [2876, 0]
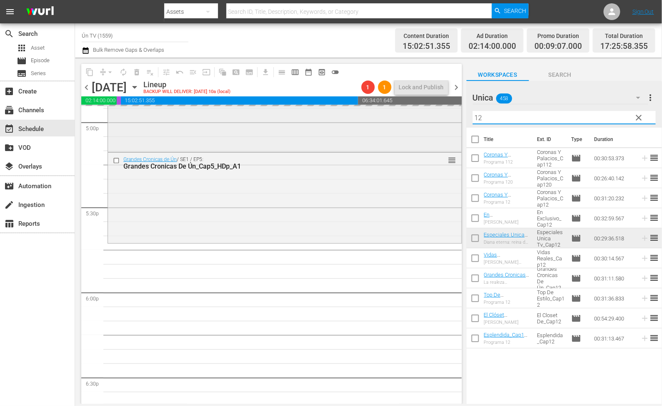
drag, startPoint x: 515, startPoint y: 115, endPoint x: 439, endPoint y: 112, distance: 76.0
click at [440, 113] on div "content_copy compress arrow_drop_down autorenew_outlined delete_forever_outline…" at bounding box center [368, 231] width 587 height 346
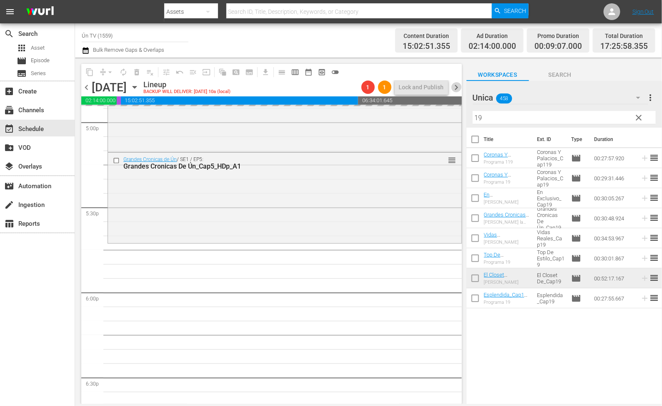
drag, startPoint x: 459, startPoint y: 83, endPoint x: 90, endPoint y: 77, distance: 369.5
click at [459, 83] on span "chevron_right" at bounding box center [457, 87] width 10 height 10
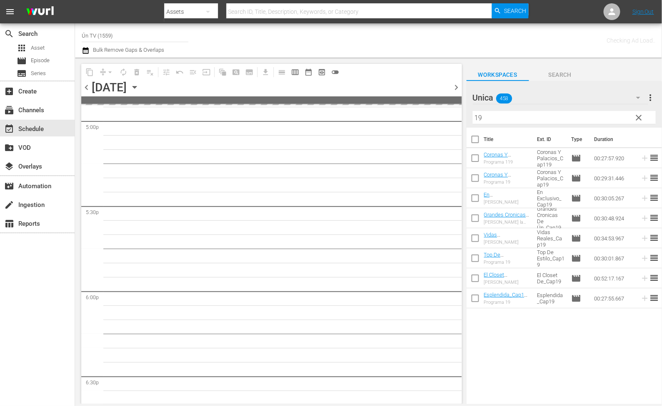
scroll to position [3117, 0]
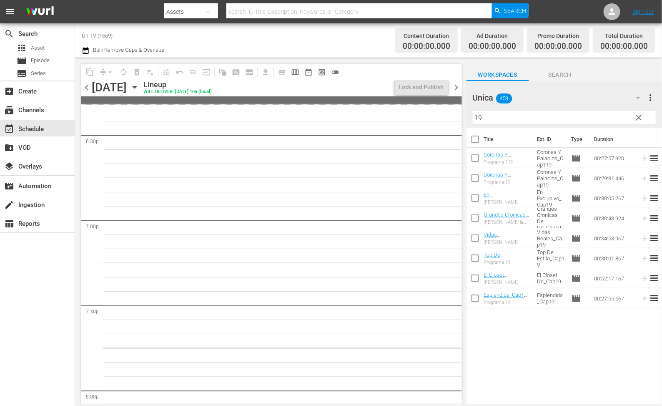
click at [85, 90] on span "chevron_left" at bounding box center [86, 87] width 10 height 10
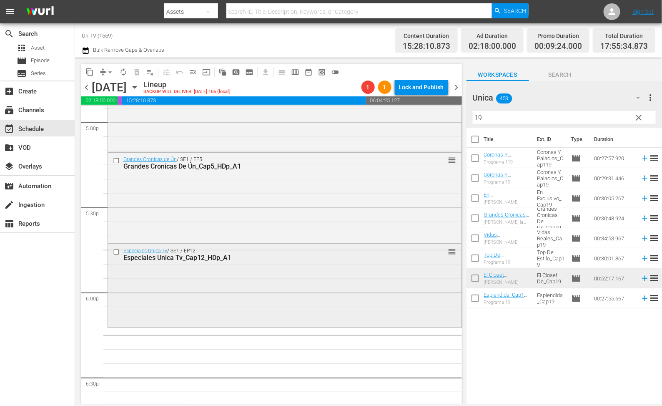
scroll to position [2939, 0]
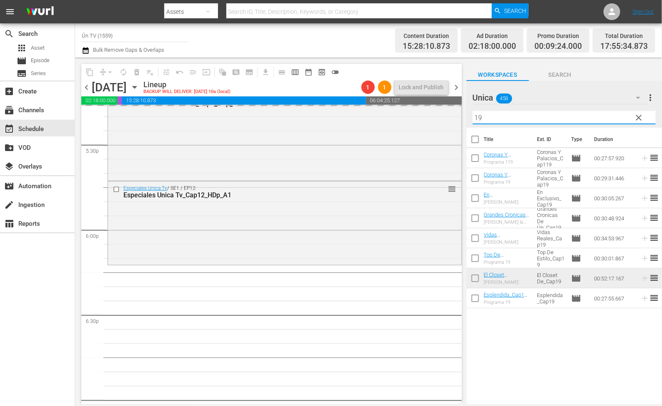
drag, startPoint x: 473, startPoint y: 119, endPoint x: 465, endPoint y: 114, distance: 9.4
click at [465, 115] on div "content_copy compress arrow_drop_down autorenew_outlined delete_forever_outline…" at bounding box center [368, 231] width 587 height 346
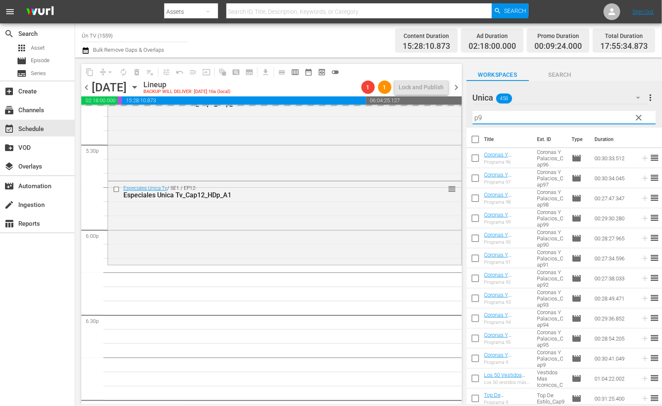
click at [497, 118] on input "p9" at bounding box center [564, 117] width 183 height 13
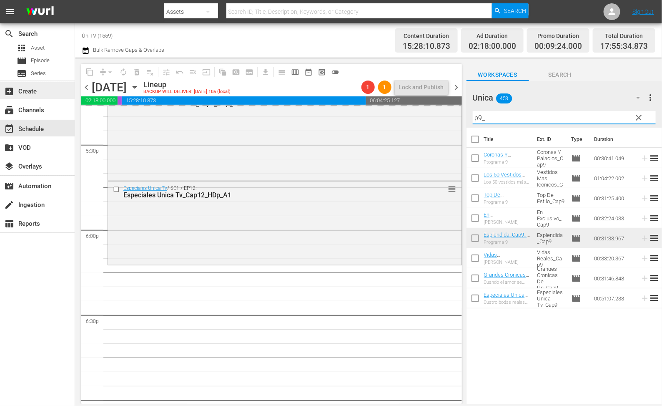
drag, startPoint x: 457, startPoint y: 84, endPoint x: 71, endPoint y: 96, distance: 385.9
click at [457, 84] on span "chevron_right" at bounding box center [457, 87] width 10 height 10
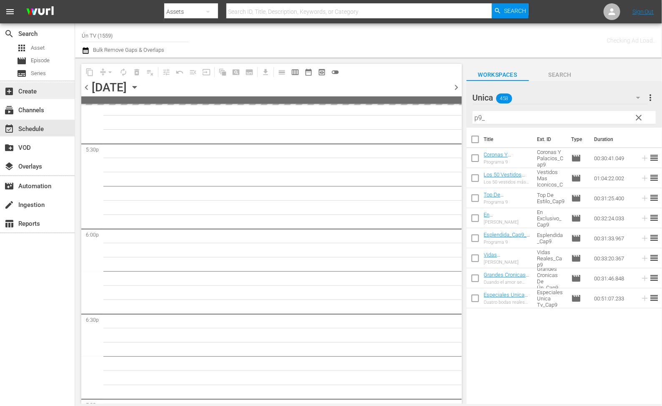
scroll to position [3180, 0]
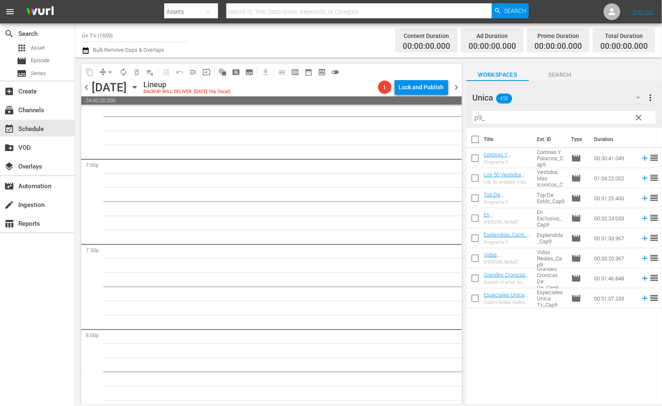
click at [85, 88] on span "chevron_left" at bounding box center [86, 87] width 10 height 10
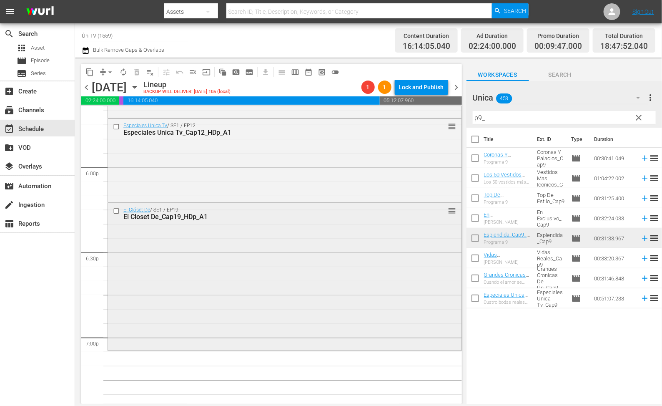
scroll to position [3126, 0]
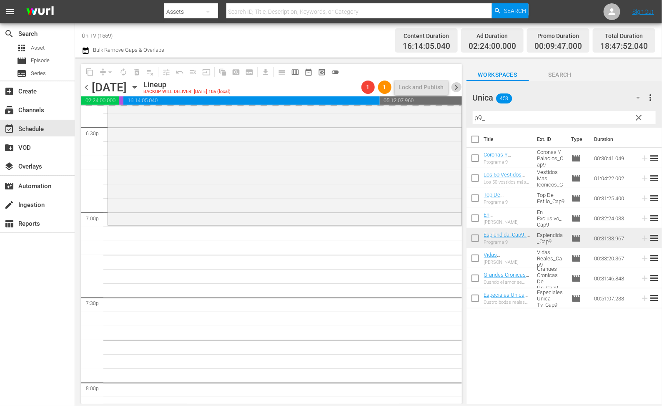
click at [454, 88] on span "chevron_right" at bounding box center [457, 87] width 10 height 10
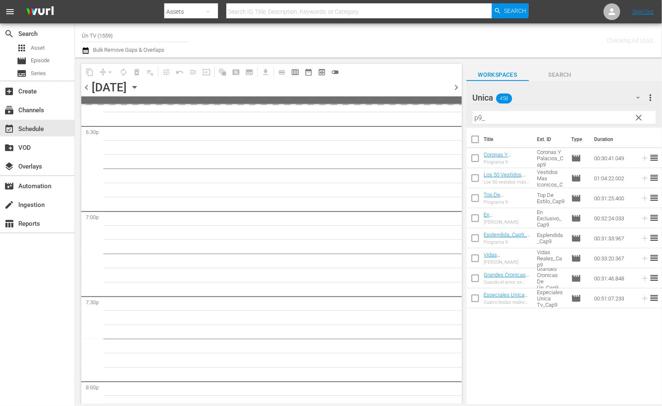
scroll to position [3396, 0]
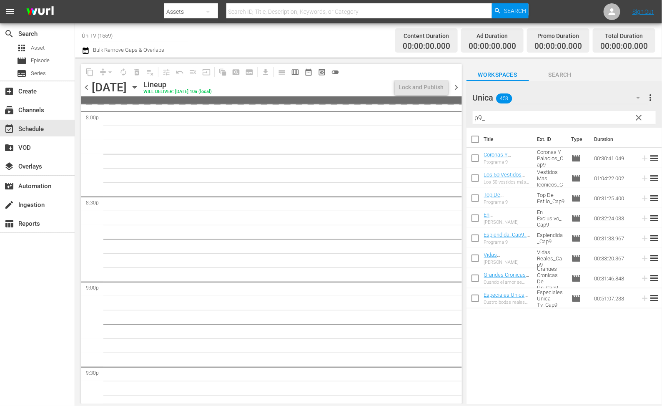
click at [83, 88] on span "chevron_left" at bounding box center [86, 87] width 10 height 10
click at [413, 122] on div "content_copy compress arrow_drop_down autorenew_outlined delete_forever_outline…" at bounding box center [368, 231] width 587 height 346
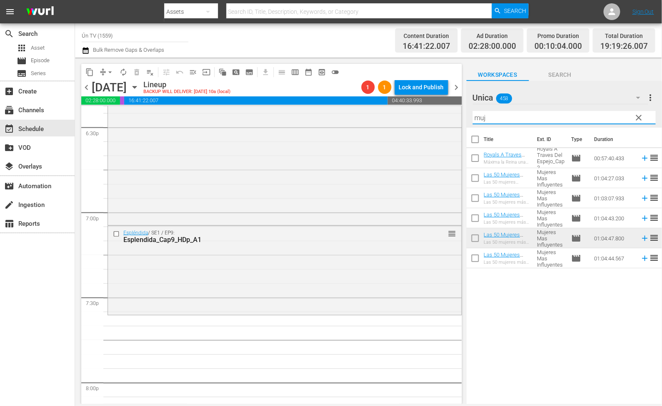
scroll to position [3189, 0]
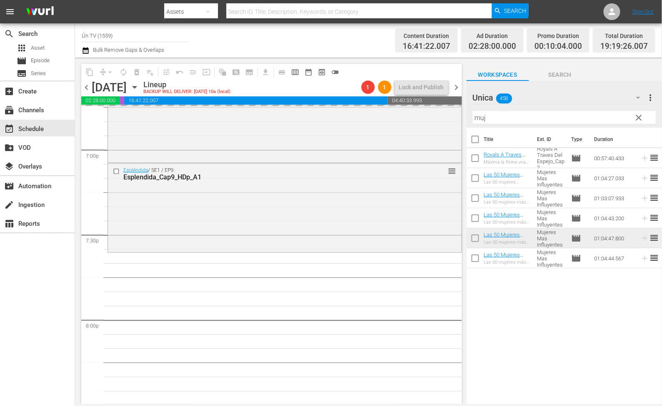
drag, startPoint x: 457, startPoint y: 87, endPoint x: 145, endPoint y: 93, distance: 311.5
click at [457, 87] on span "chevron_right" at bounding box center [457, 87] width 10 height 10
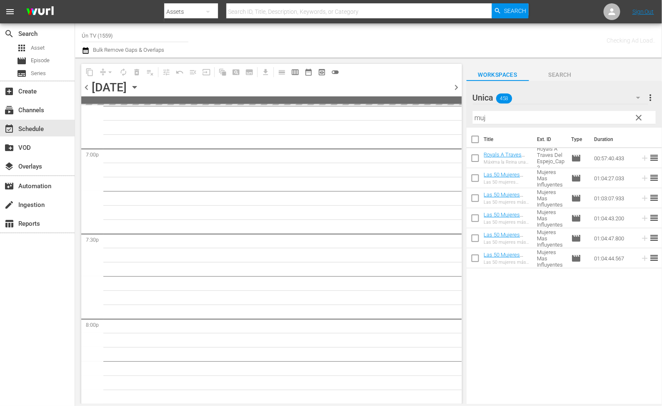
scroll to position [3458, 0]
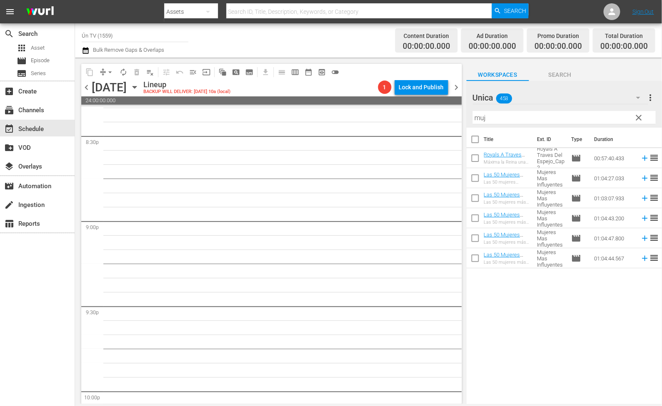
click at [88, 86] on span "chevron_left" at bounding box center [86, 87] width 10 height 10
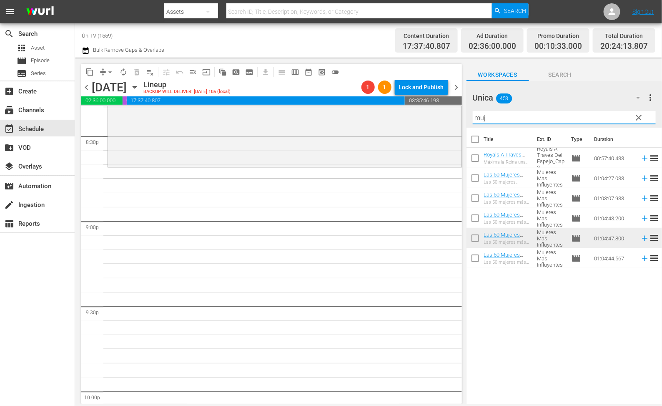
scroll to position [3189, 0]
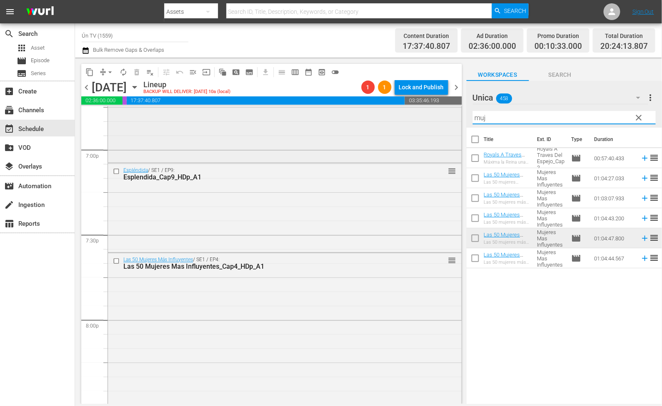
drag, startPoint x: 498, startPoint y: 115, endPoint x: 449, endPoint y: 113, distance: 48.8
click at [449, 113] on div "content_copy compress arrow_drop_down autorenew_outlined delete_forever_outline…" at bounding box center [368, 231] width 587 height 346
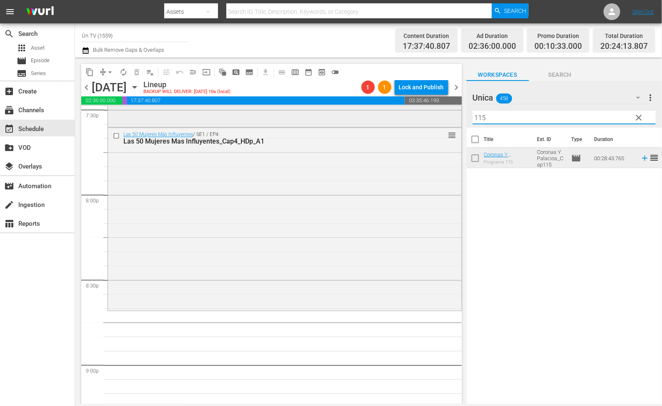
scroll to position [3376, 0]
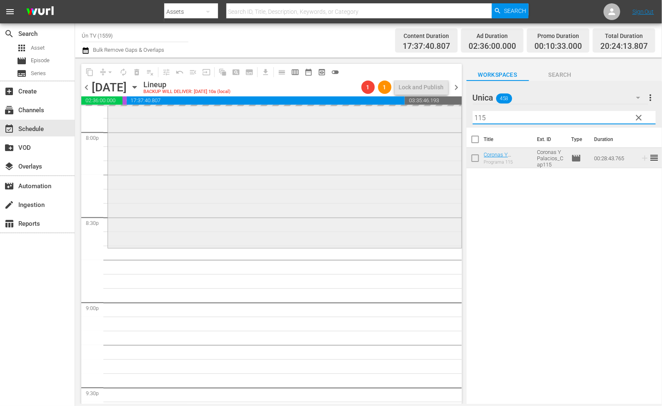
drag, startPoint x: 452, startPoint y: 117, endPoint x: 428, endPoint y: 117, distance: 23.3
click at [428, 117] on div "content_copy compress arrow_drop_down autorenew_outlined delete_forever_outline…" at bounding box center [368, 231] width 587 height 346
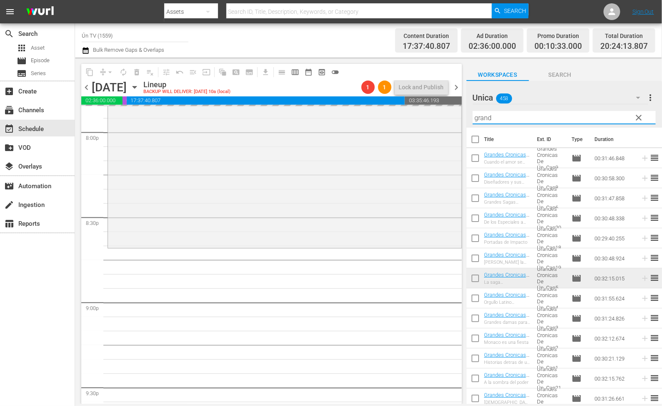
drag, startPoint x: 455, startPoint y: 89, endPoint x: 93, endPoint y: 125, distance: 364.6
click at [454, 88] on span "chevron_right" at bounding box center [457, 87] width 10 height 10
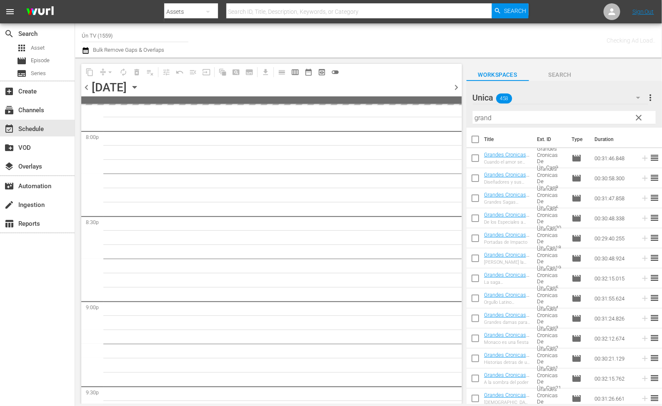
scroll to position [3660, 0]
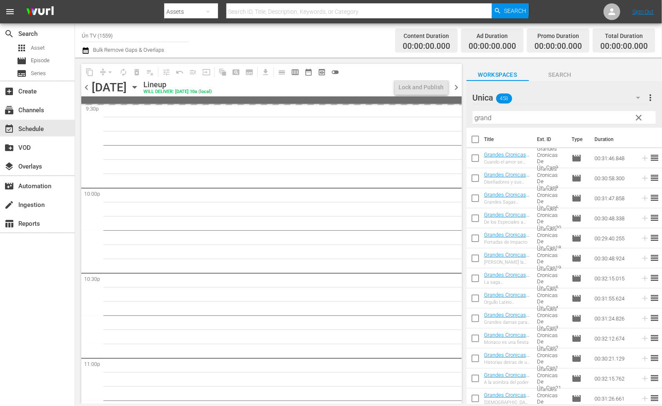
click at [82, 83] on span "chevron_left" at bounding box center [86, 87] width 10 height 10
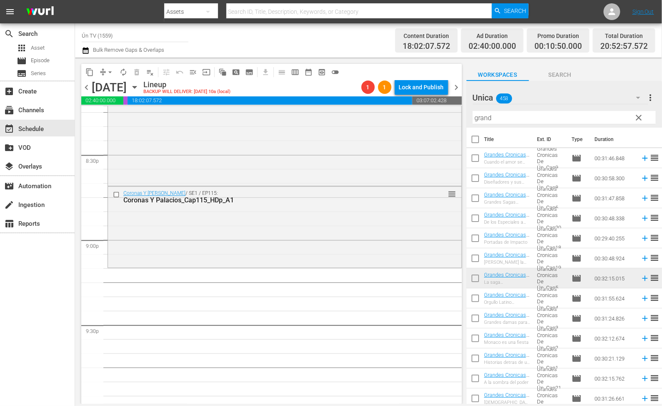
scroll to position [3501, 0]
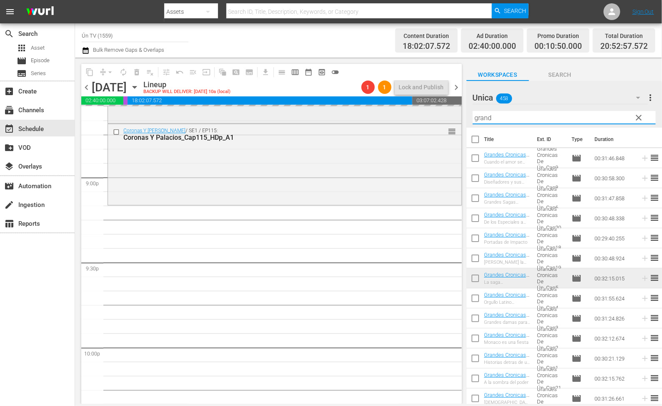
drag, startPoint x: 423, startPoint y: 117, endPoint x: 419, endPoint y: 110, distance: 7.5
click at [419, 111] on div "content_copy compress arrow_drop_down autorenew_outlined delete_forever_outline…" at bounding box center [368, 231] width 587 height 346
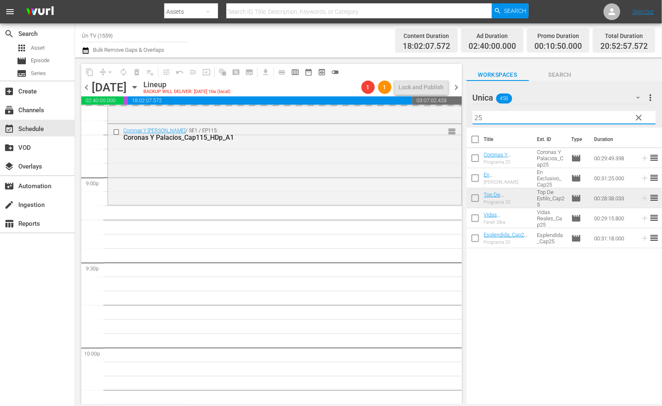
type input "25"
click at [453, 88] on span "chevron_right" at bounding box center [457, 87] width 10 height 10
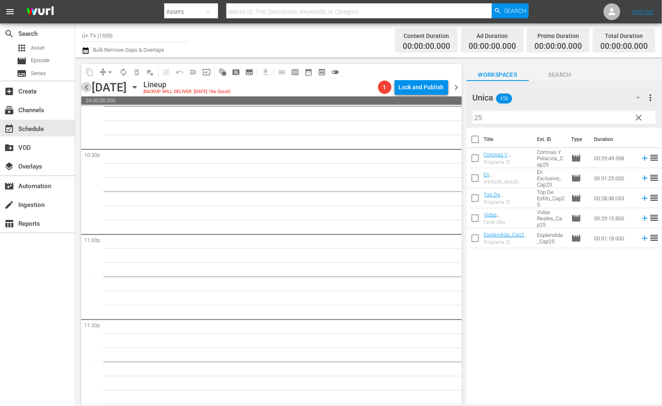
click at [85, 85] on span "chevron_left" at bounding box center [86, 87] width 10 height 10
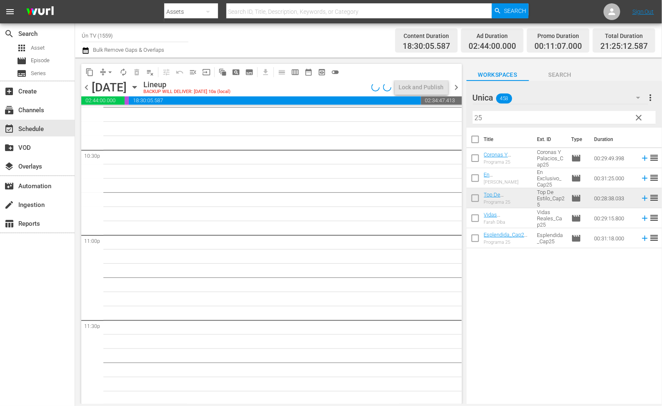
scroll to position [3501, 0]
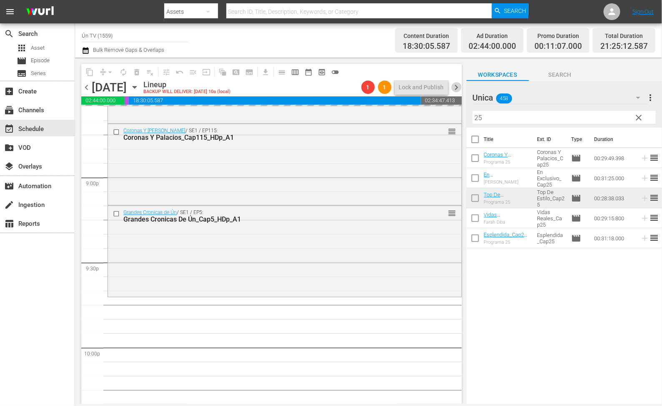
click at [454, 84] on span "chevron_right" at bounding box center [457, 87] width 10 height 10
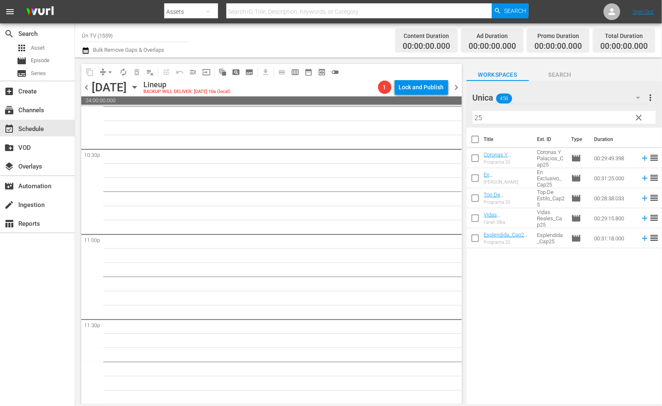
click at [85, 84] on span "chevron_left" at bounding box center [86, 87] width 10 height 10
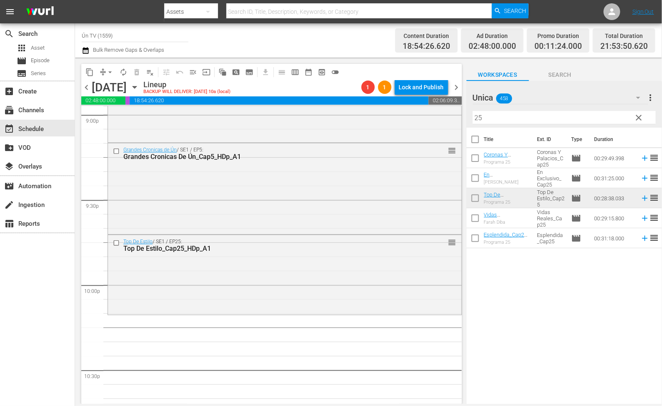
scroll to position [3627, 0]
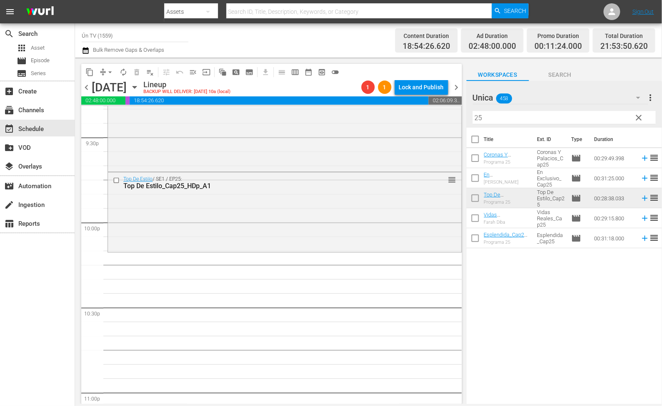
click at [459, 88] on span "chevron_right" at bounding box center [457, 87] width 10 height 10
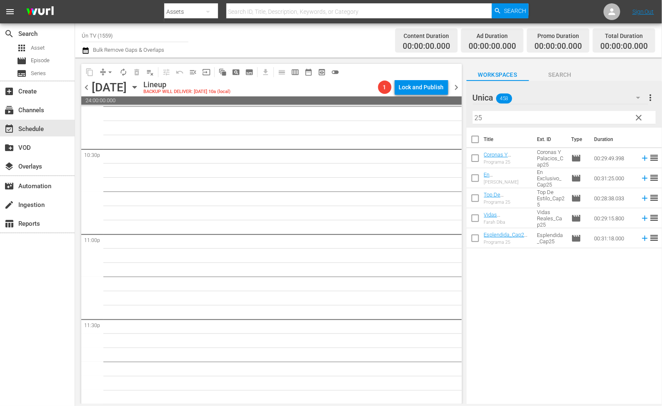
click at [84, 84] on span "chevron_left" at bounding box center [86, 87] width 10 height 10
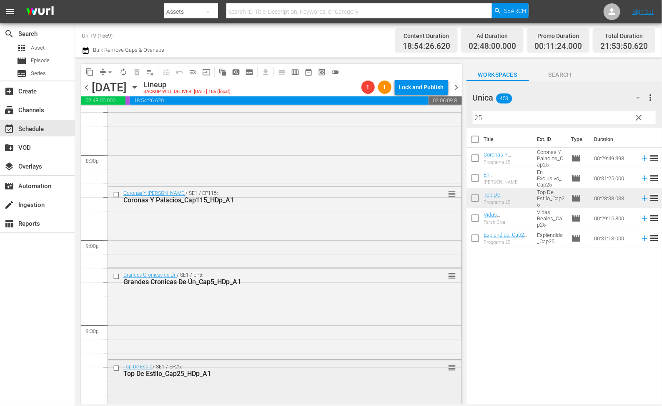
scroll to position [3314, 0]
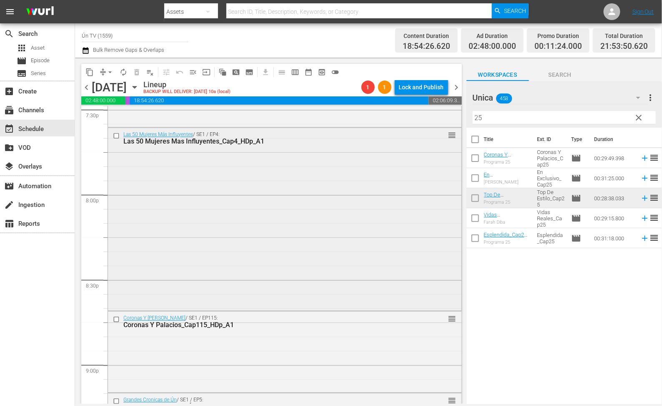
click at [118, 136] on input "checkbox" at bounding box center [117, 135] width 9 height 7
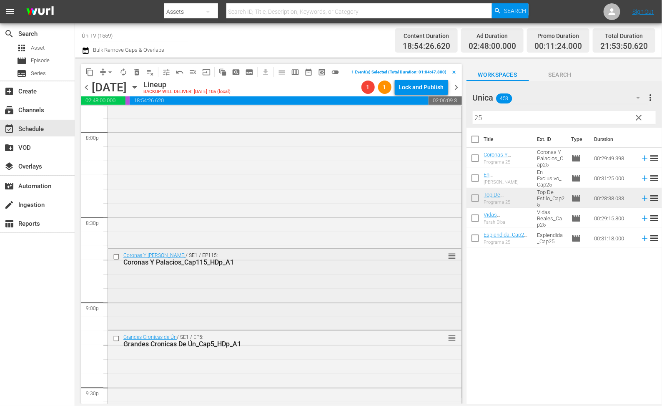
click at [118, 261] on input "checkbox" at bounding box center [117, 257] width 9 height 7
click at [115, 342] on input "checkbox" at bounding box center [117, 338] width 9 height 7
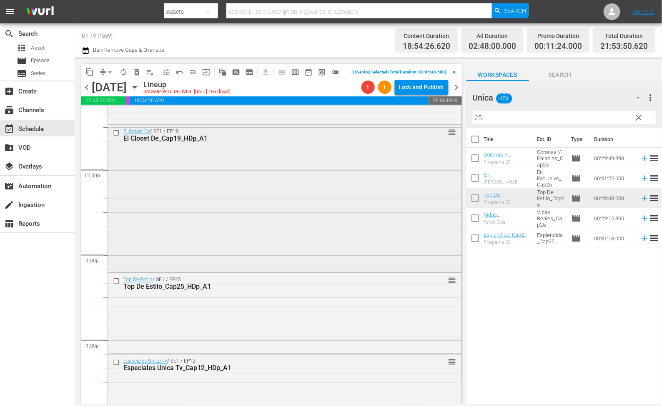
scroll to position [2000, 0]
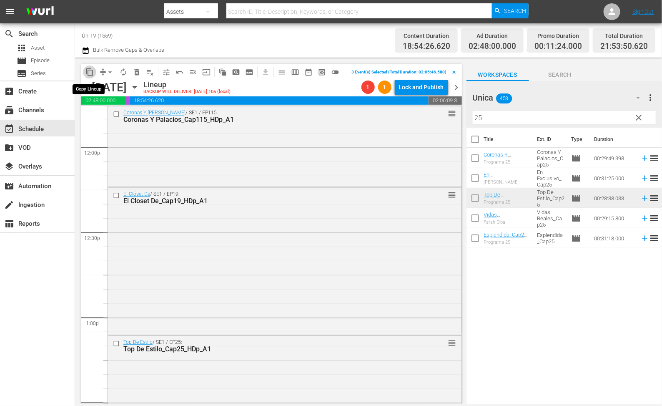
click at [92, 71] on span "content_copy" at bounding box center [89, 72] width 8 height 8
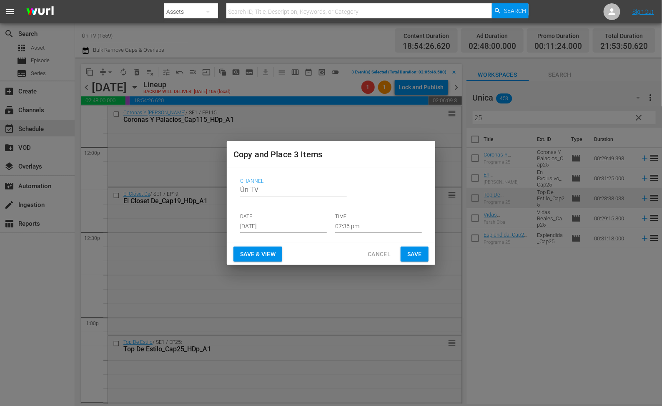
click at [286, 226] on input "[DATE]" at bounding box center [283, 226] width 87 height 13
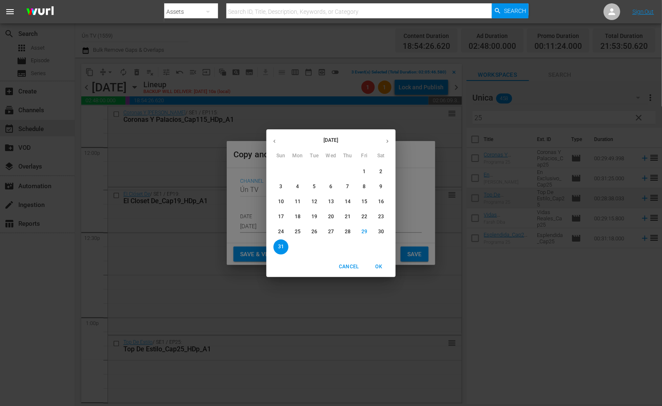
click at [387, 143] on icon "button" at bounding box center [387, 141] width 6 height 6
click at [364, 174] on p "5" at bounding box center [364, 171] width 3 height 7
type input "Sep 5th 2025"
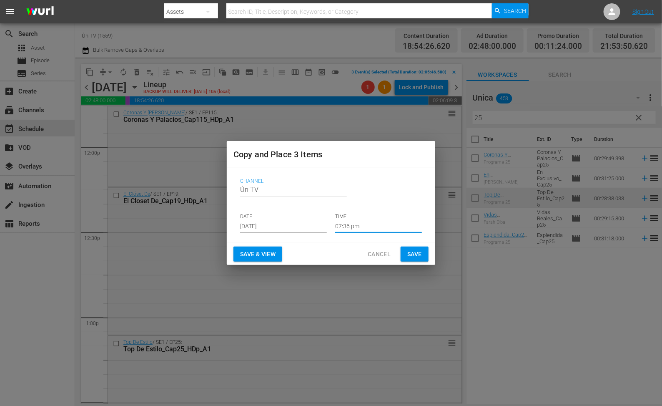
click at [368, 223] on input "07:36 pm" at bounding box center [378, 226] width 87 height 13
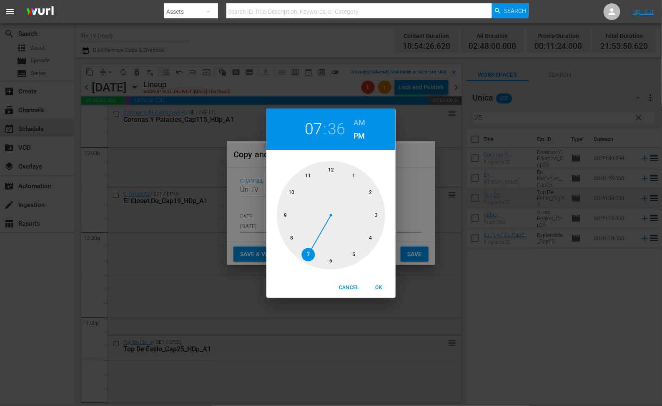
click at [329, 173] on div at bounding box center [331, 215] width 108 height 108
click at [332, 259] on div at bounding box center [331, 215] width 108 height 108
drag, startPoint x: 378, startPoint y: 288, endPoint x: 412, endPoint y: 276, distance: 35.7
click at [379, 286] on span "OK" at bounding box center [379, 287] width 20 height 9
type input "12:30 pm"
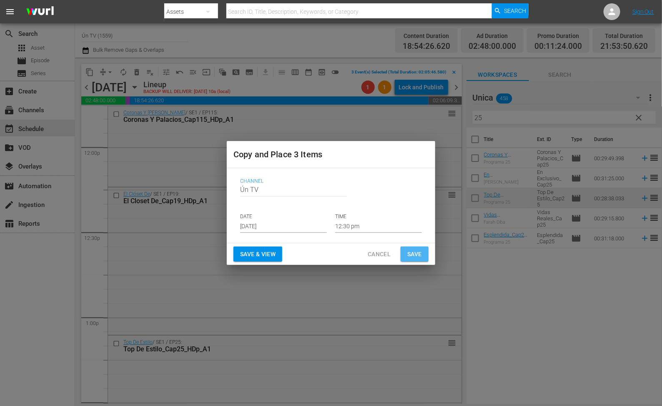
click at [418, 252] on span "Save" at bounding box center [414, 254] width 15 height 10
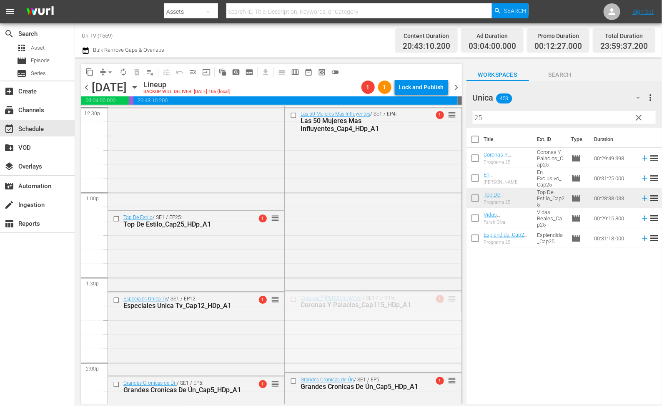
scroll to position [2063, 0]
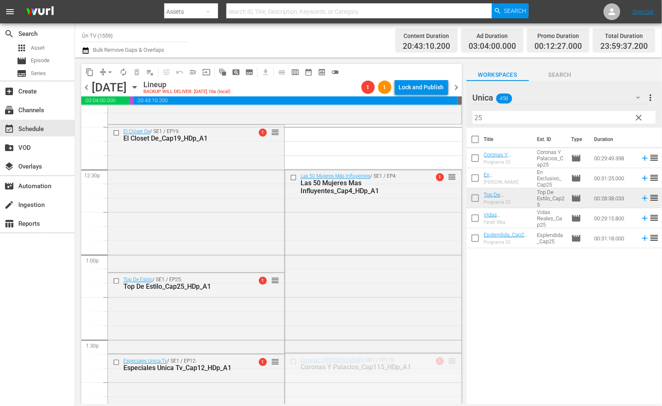
drag, startPoint x: 438, startPoint y: 299, endPoint x: 401, endPoint y: 195, distance: 110.6
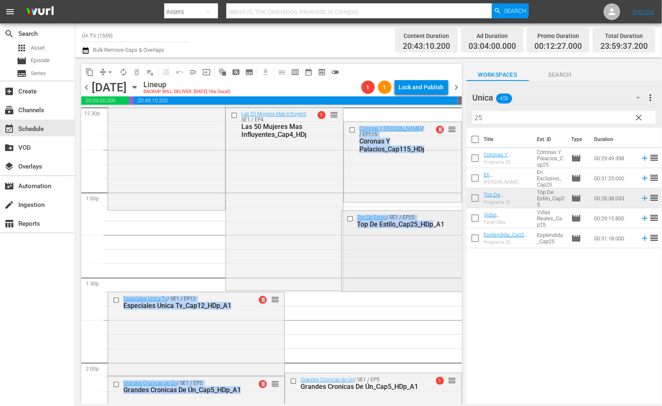
scroll to position [2188, 0]
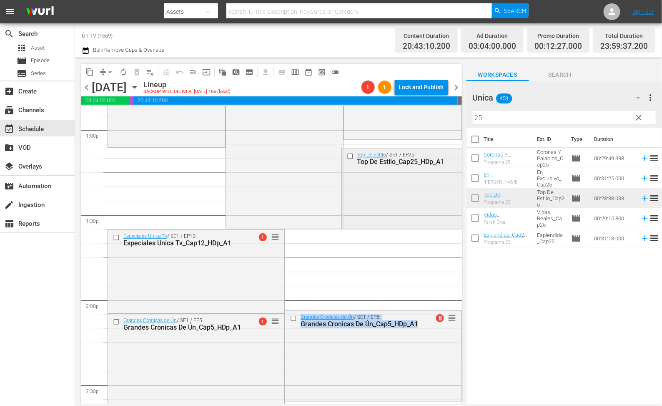
drag, startPoint x: 436, startPoint y: 252, endPoint x: 429, endPoint y: 231, distance: 22.2
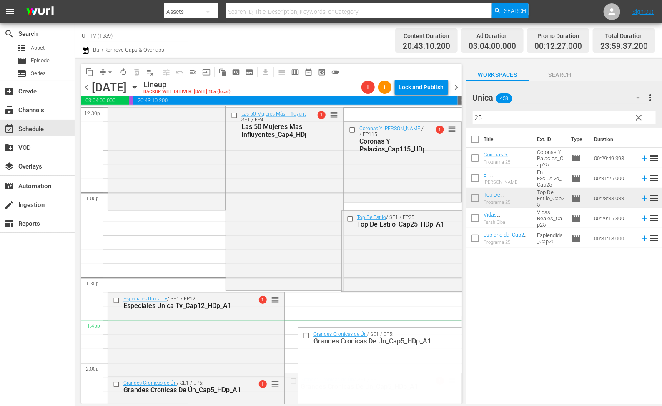
scroll to position [2000, 0]
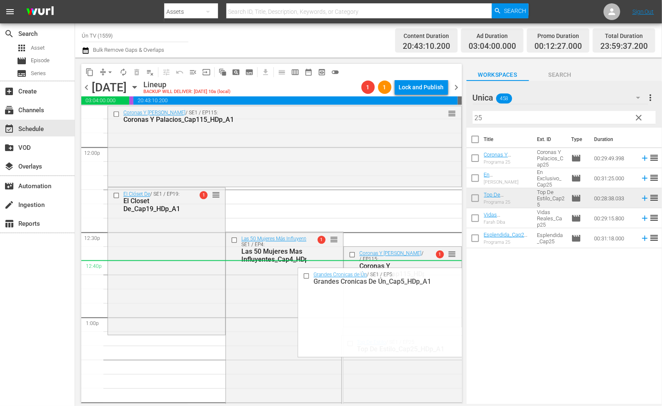
drag, startPoint x: 446, startPoint y: 318, endPoint x: 412, endPoint y: 270, distance: 58.6
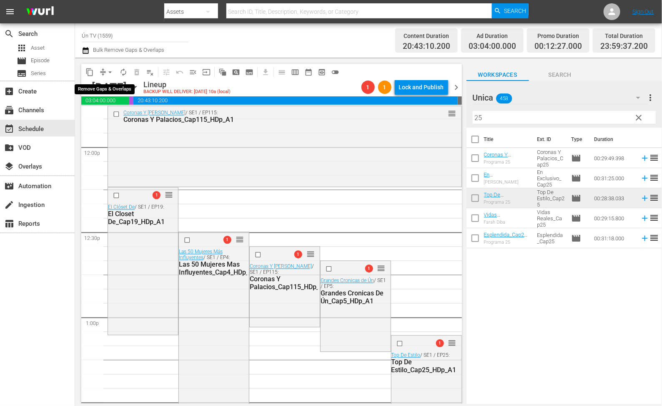
click at [112, 69] on span "arrow_drop_down" at bounding box center [110, 72] width 8 height 8
click at [117, 110] on li "Align to End of Previous Day" at bounding box center [112, 116] width 88 height 14
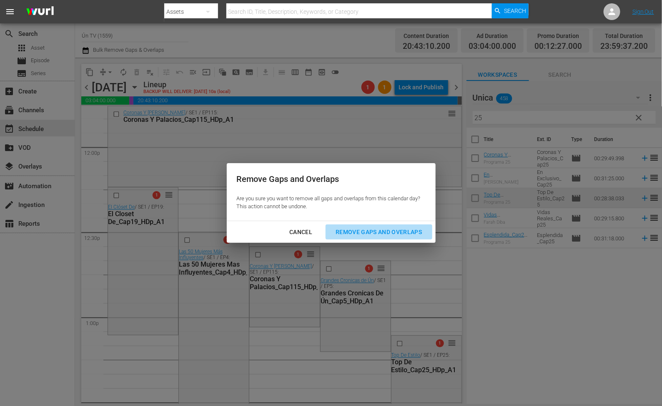
click at [392, 229] on div "Remove Gaps and Overlaps" at bounding box center [379, 232] width 100 height 10
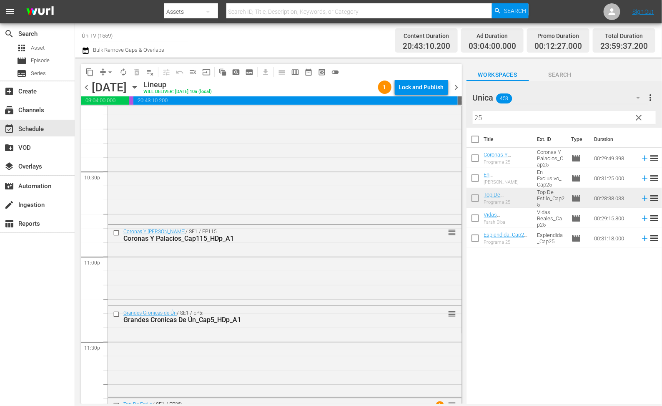
scroll to position [3837, 0]
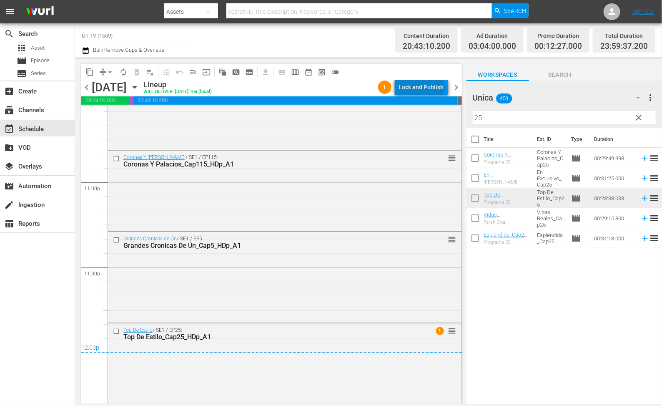
click at [425, 88] on div "Lock and Publish" at bounding box center [421, 87] width 45 height 15
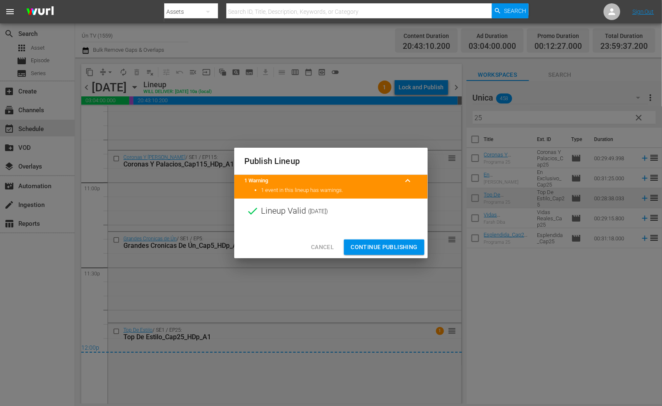
click at [404, 240] on button "Continue Publishing" at bounding box center [384, 246] width 80 height 15
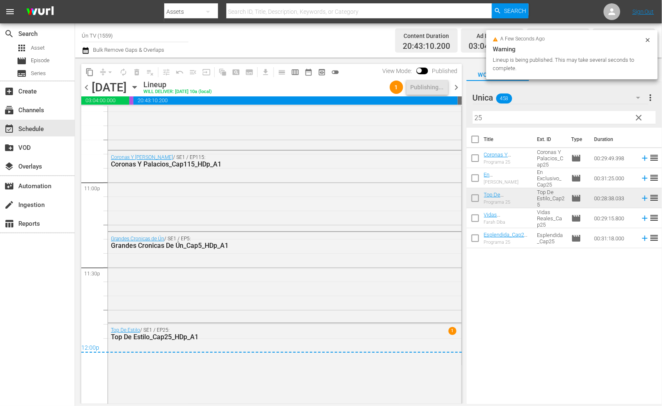
click at [88, 81] on div "chevron_left Friday, September 5th September 5th Lineup WILL DELIVER: 9/4 @ 10a…" at bounding box center [271, 88] width 381 height 16
click at [88, 89] on span "chevron_left" at bounding box center [86, 87] width 10 height 10
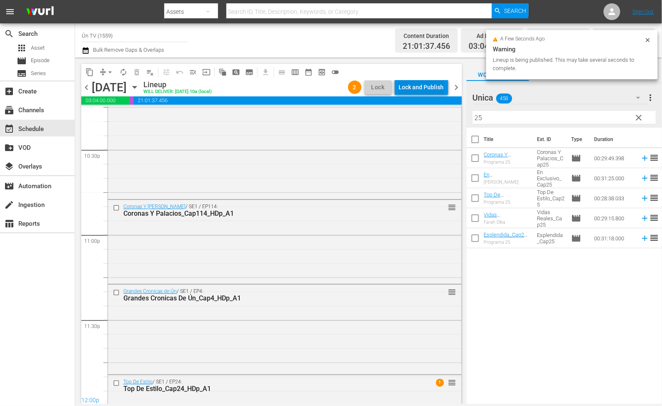
scroll to position [3837, 0]
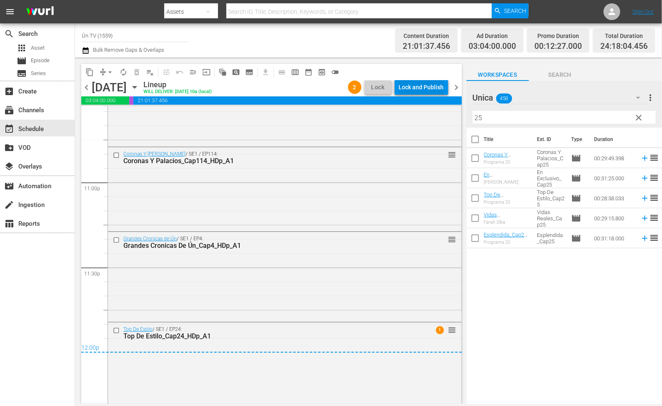
click at [427, 91] on div "Lock and Publish" at bounding box center [421, 87] width 45 height 15
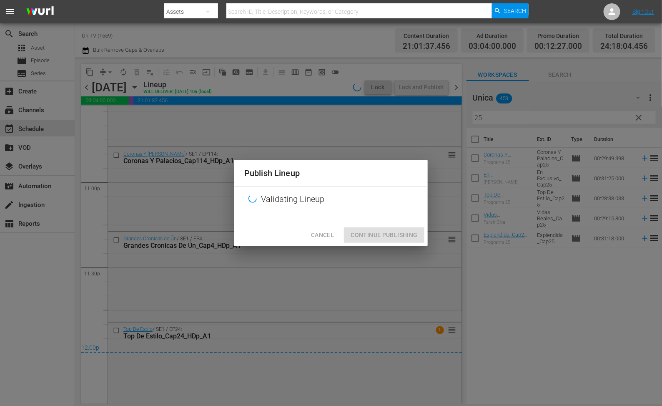
click at [411, 236] on div "Cancel Continue Publishing" at bounding box center [330, 235] width 193 height 22
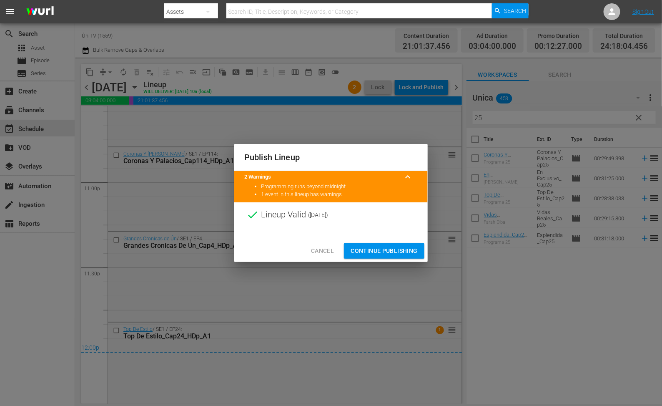
click at [376, 249] on span "Continue Publishing" at bounding box center [384, 251] width 67 height 10
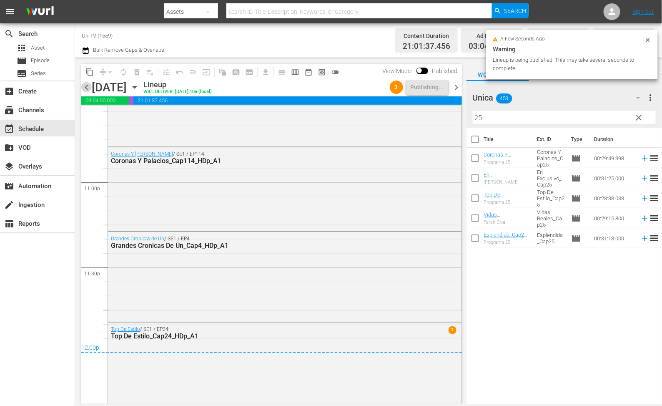
click at [85, 85] on span "chevron_left" at bounding box center [86, 87] width 10 height 10
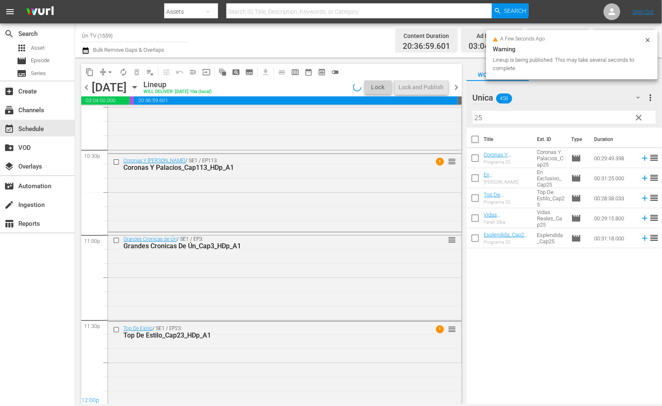
scroll to position [3787, 0]
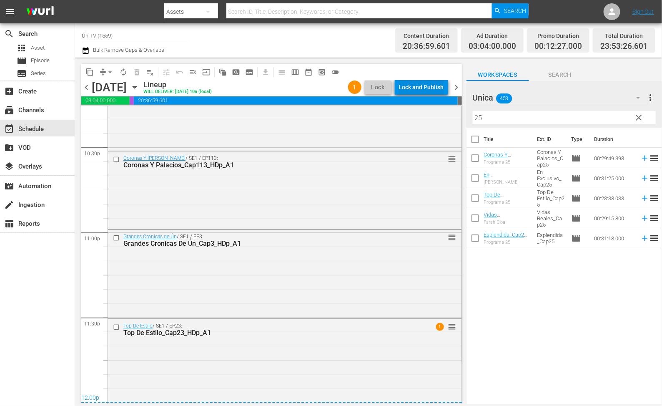
click at [428, 84] on div "Lock and Publish" at bounding box center [421, 87] width 45 height 15
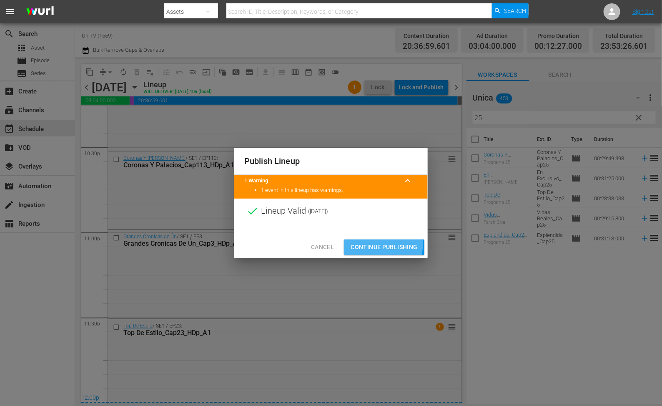
click at [383, 244] on span "Continue Publishing" at bounding box center [384, 247] width 67 height 10
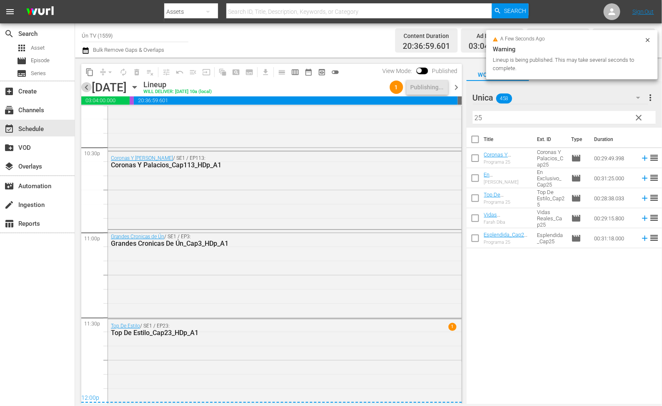
click at [89, 88] on span "chevron_left" at bounding box center [86, 87] width 10 height 10
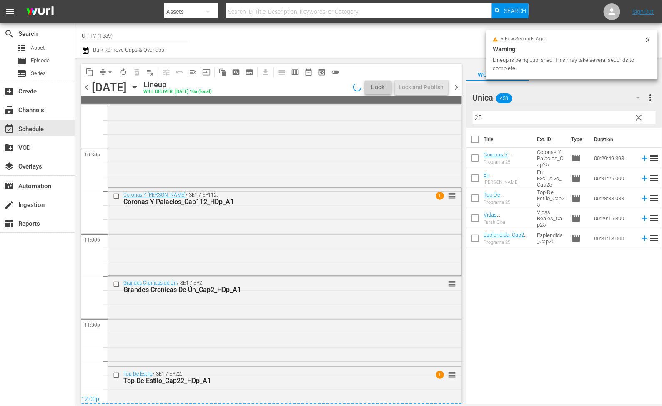
scroll to position [3805, 0]
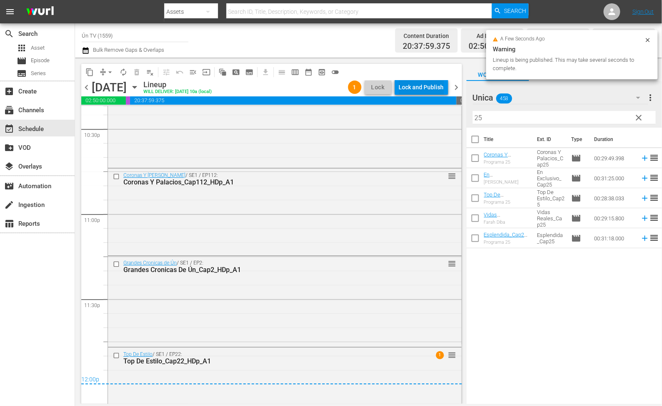
click at [427, 91] on div "Lock and Publish" at bounding box center [421, 87] width 45 height 15
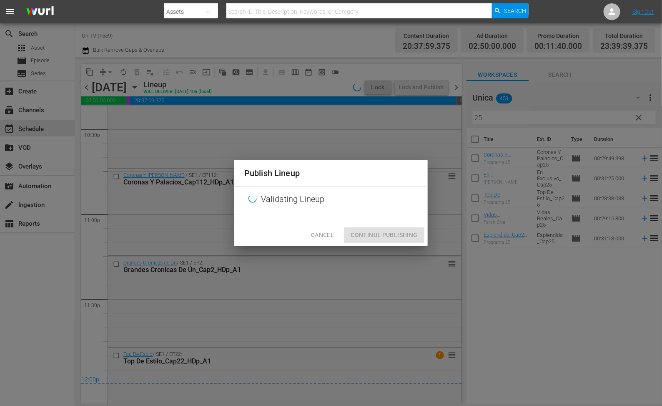
scroll to position [3805, 0]
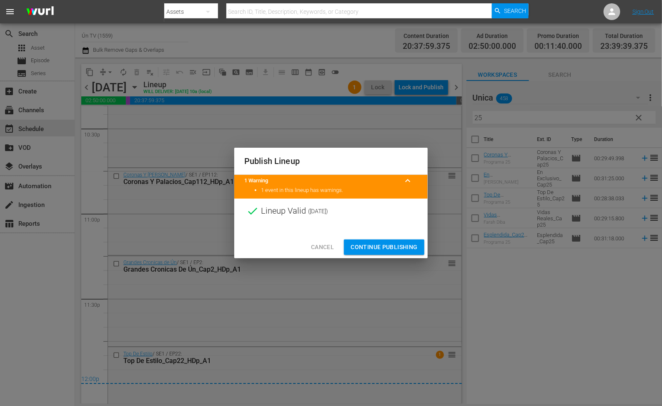
click at [389, 239] on div "Cancel Continue Publishing" at bounding box center [330, 247] width 193 height 22
click at [387, 246] on span "Continue Publishing" at bounding box center [384, 247] width 67 height 10
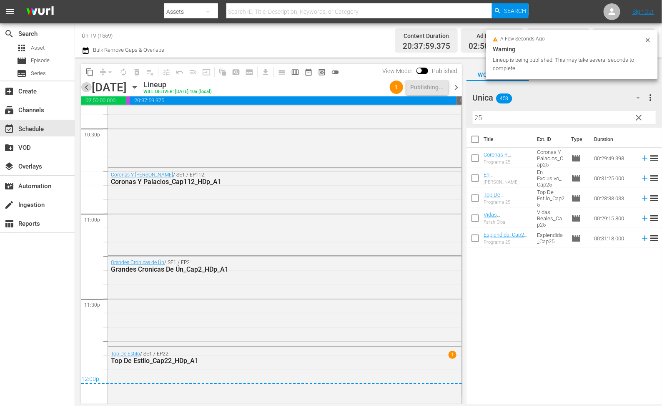
click at [90, 88] on span "chevron_left" at bounding box center [86, 87] width 10 height 10
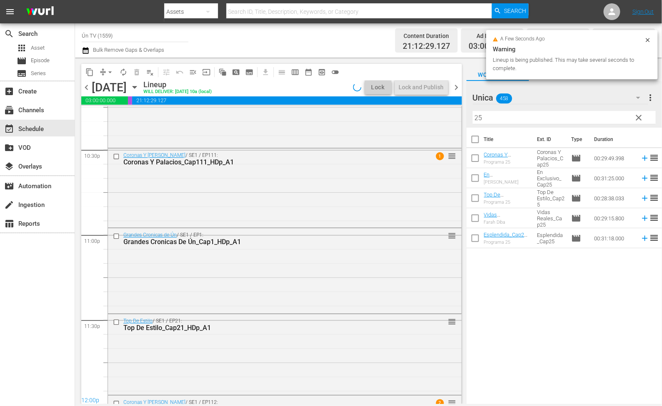
scroll to position [3837, 0]
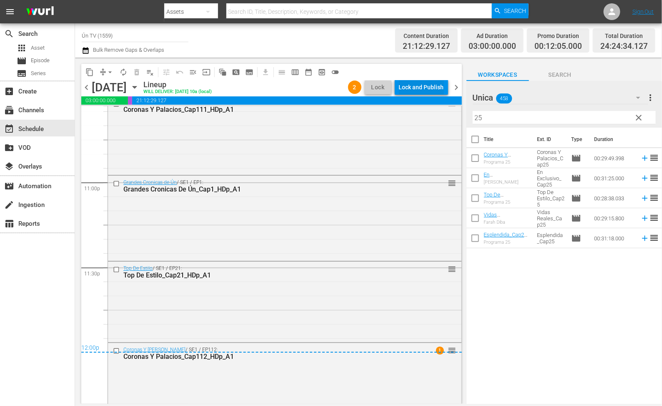
click at [431, 89] on div "Lock and Publish" at bounding box center [421, 87] width 45 height 15
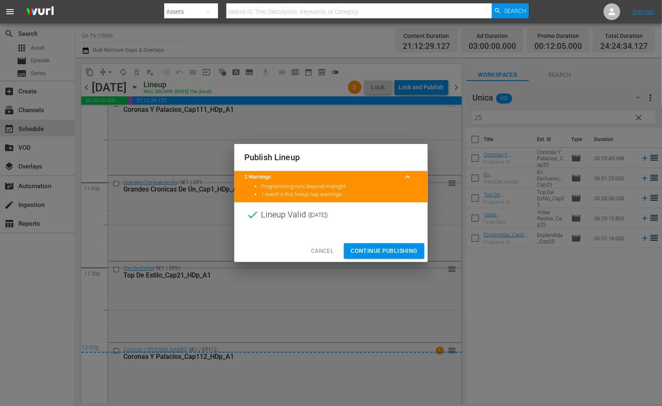
click at [393, 248] on span "Continue Publishing" at bounding box center [384, 251] width 67 height 10
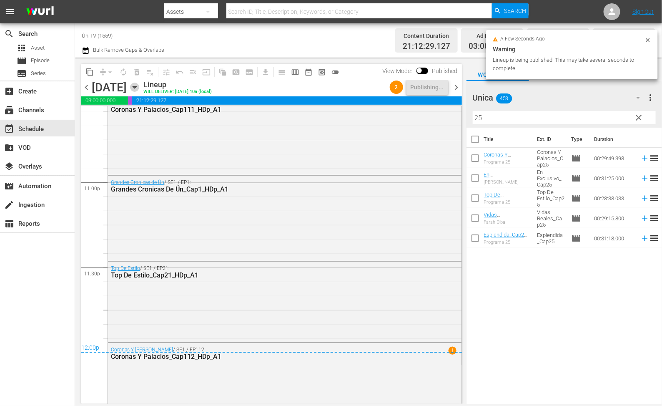
click at [139, 89] on icon "button" at bounding box center [134, 87] width 9 height 9
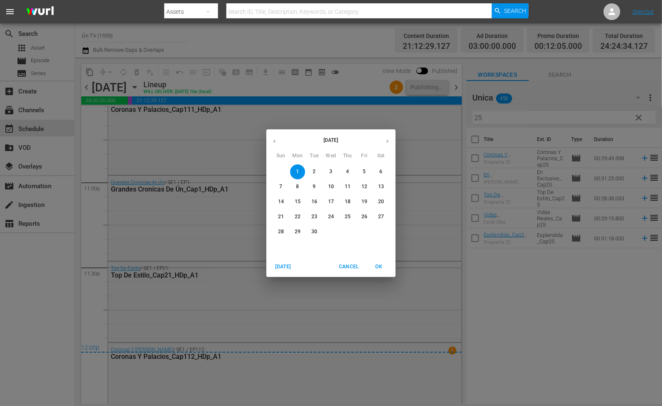
click at [381, 173] on p "6" at bounding box center [380, 171] width 3 height 7
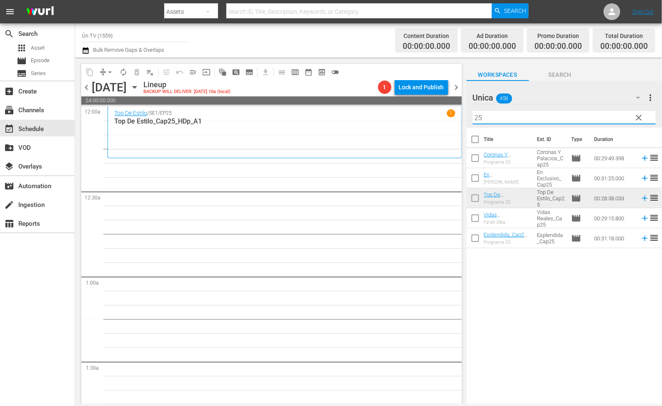
drag, startPoint x: 550, startPoint y: 118, endPoint x: 292, endPoint y: 75, distance: 261.1
click at [293, 78] on div "content_copy compress arrow_drop_down autorenew_outlined delete_forever_outline…" at bounding box center [368, 231] width 587 height 346
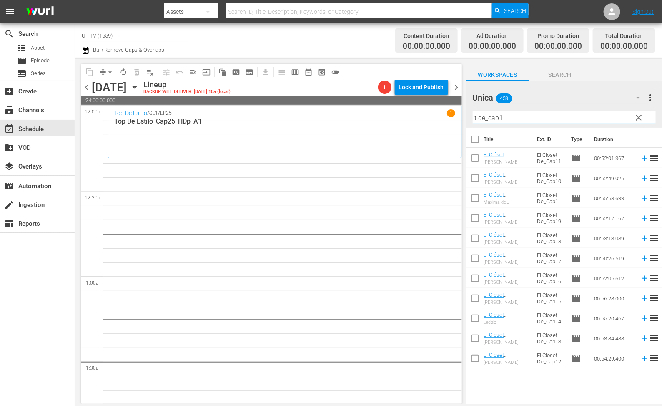
click at [533, 384] on div "Title Ext. ID Type Duration El Clóset De_Cap11_HDp_A1 Selena Gómez El Closet De…" at bounding box center [565, 266] width 196 height 277
click at [540, 121] on input "t de_cap1" at bounding box center [564, 117] width 183 height 13
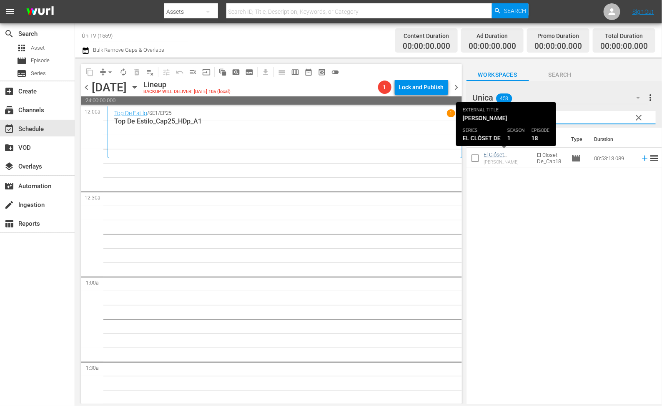
type input "t de_cap18"
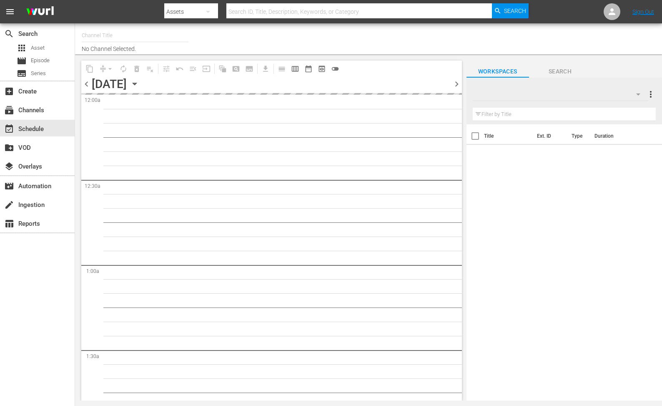
type input "Ún TV (1559)"
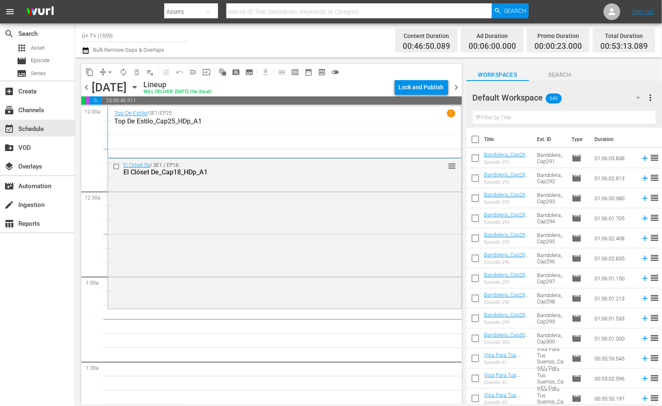
click at [503, 119] on input "text" at bounding box center [564, 117] width 183 height 13
click at [510, 101] on div at bounding box center [503, 98] width 60 height 21
click at [563, 94] on div "Default Workspace 949" at bounding box center [561, 97] width 176 height 23
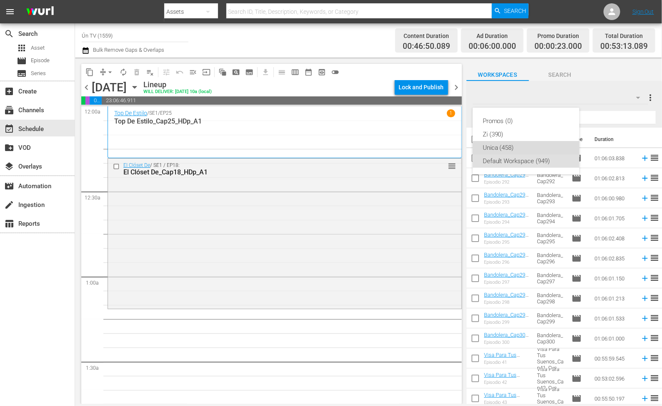
click at [509, 143] on div "Unica (458)" at bounding box center [526, 147] width 87 height 13
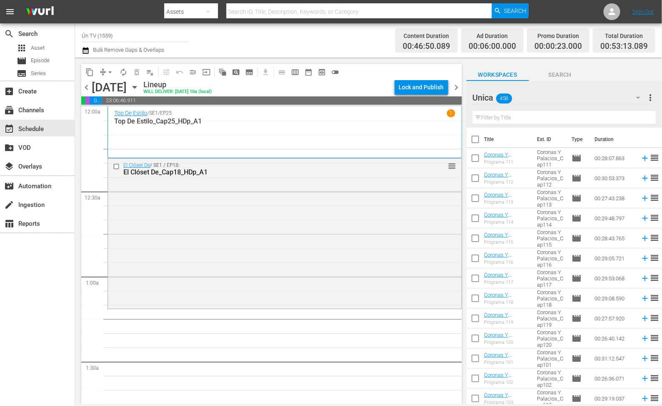
click at [516, 119] on input "text" at bounding box center [564, 117] width 183 height 13
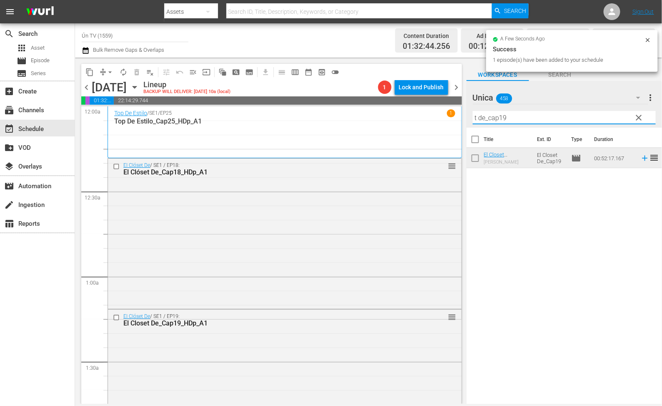
drag, startPoint x: 510, startPoint y: 115, endPoint x: 502, endPoint y: 115, distance: 8.8
click at [502, 115] on input "t de_cap19" at bounding box center [564, 117] width 183 height 13
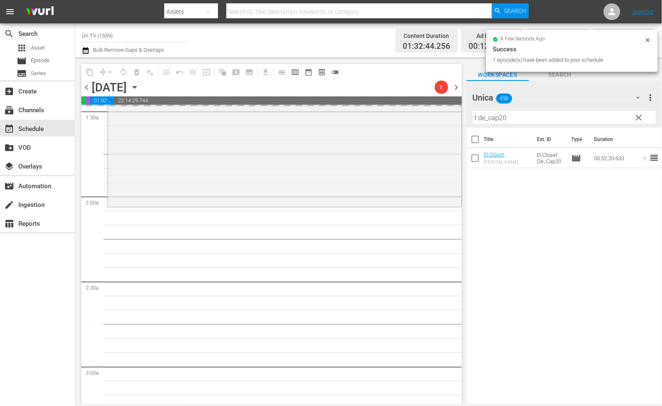
drag, startPoint x: 542, startPoint y: 113, endPoint x: 336, endPoint y: 93, distance: 206.1
click at [337, 93] on div "content_copy compress arrow_drop_down autorenew_outlined delete_forever_outline…" at bounding box center [368, 231] width 587 height 346
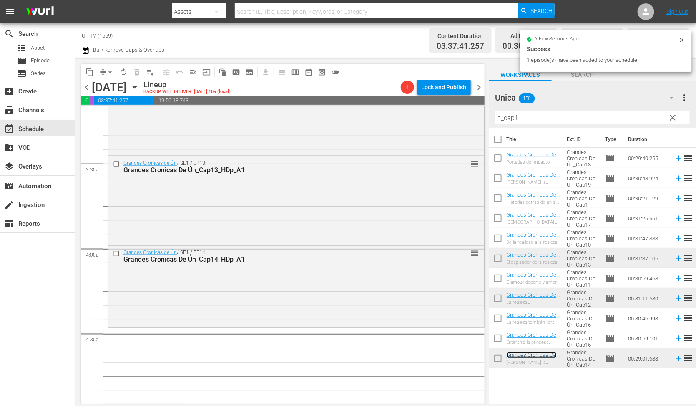
scroll to position [601, 0]
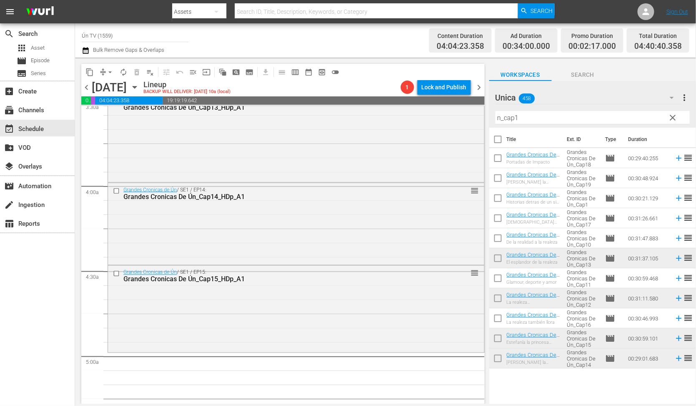
drag, startPoint x: 463, startPoint y: 112, endPoint x: 429, endPoint y: 89, distance: 40.5
click at [430, 92] on div "content_copy compress arrow_drop_down autorenew_outlined delete_forever_outline…" at bounding box center [385, 231] width 621 height 346
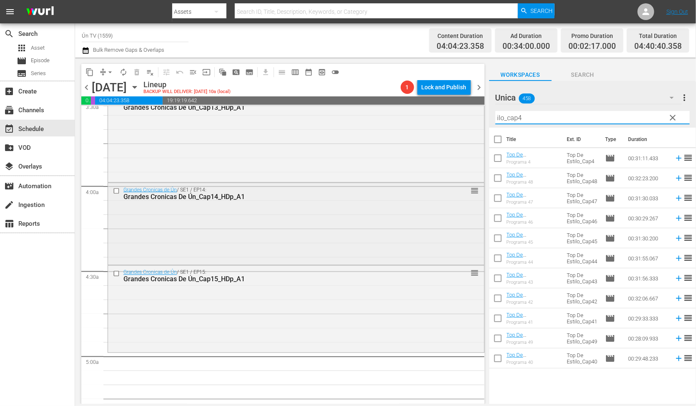
scroll to position [663, 0]
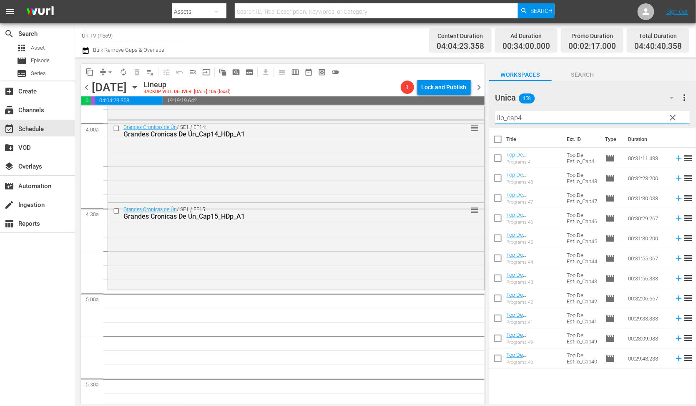
type input "ilo_cap4"
click at [499, 173] on input "checkbox" at bounding box center [498, 180] width 18 height 18
checkbox input "true"
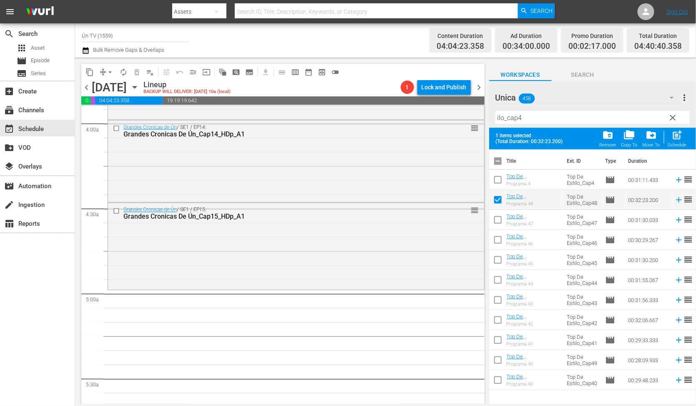
click at [500, 355] on input "checkbox" at bounding box center [498, 362] width 18 height 18
checkbox input "true"
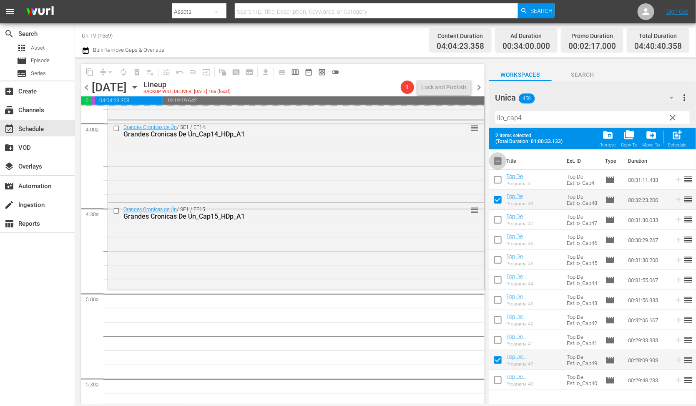
click at [501, 160] on input "checkbox" at bounding box center [498, 163] width 18 height 18
checkbox input "true"
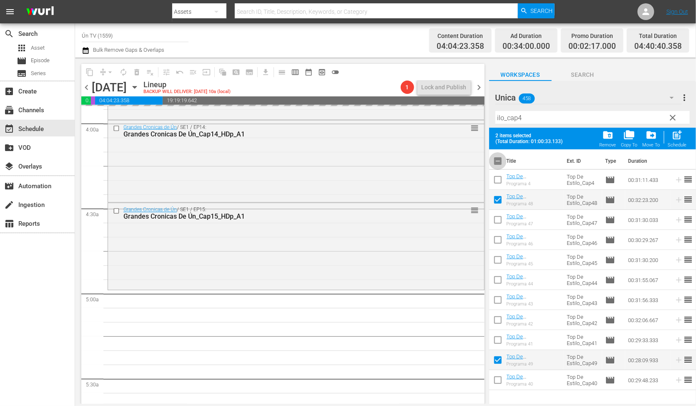
checkbox input "true"
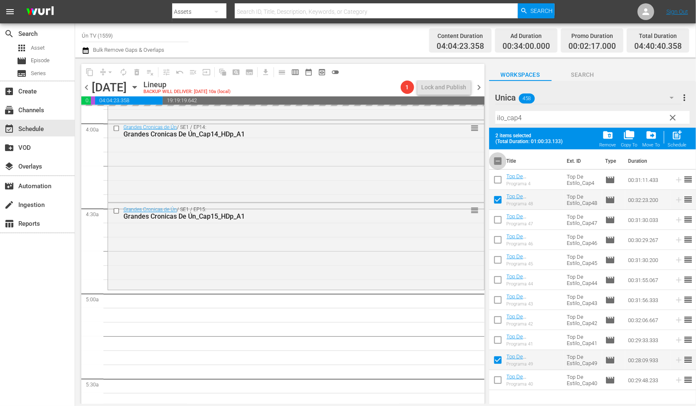
checkbox input "true"
click at [501, 160] on input "checkbox" at bounding box center [498, 163] width 18 height 18
checkbox input "false"
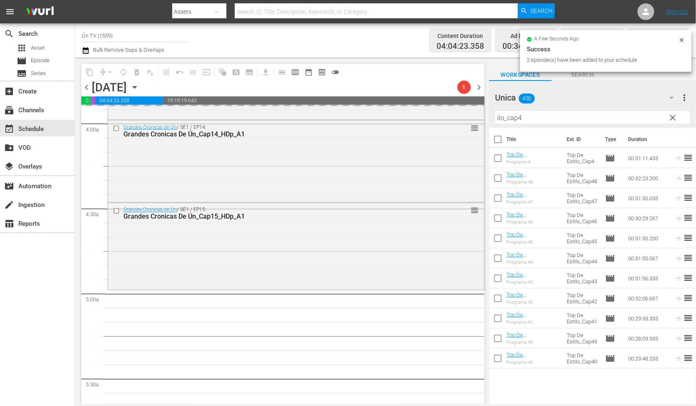
checkbox input "false"
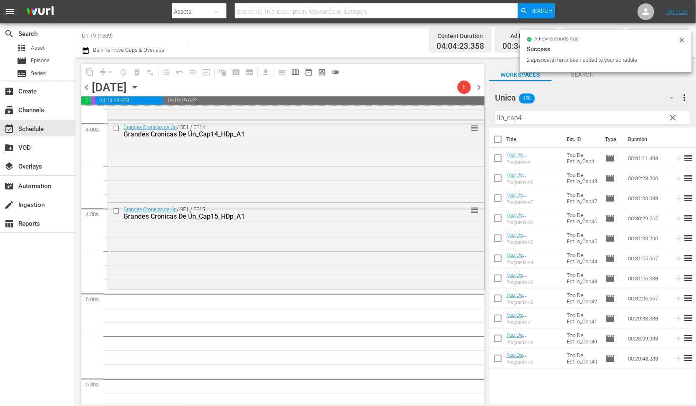
checkbox input "false"
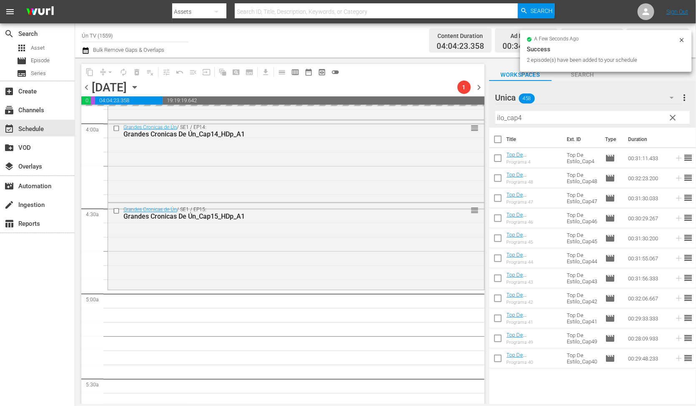
checkbox input "false"
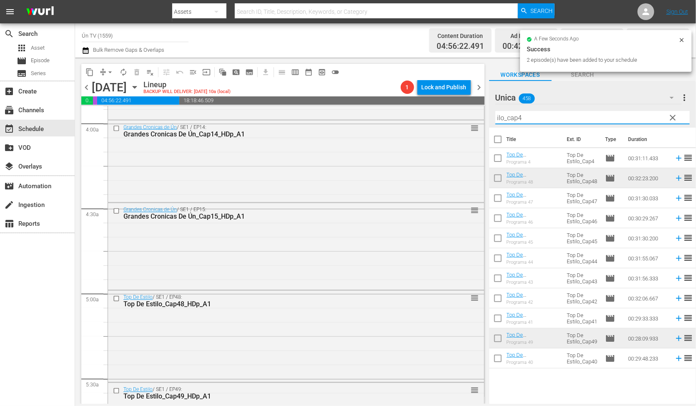
click at [547, 122] on input "ilo_cap4" at bounding box center [592, 117] width 194 height 13
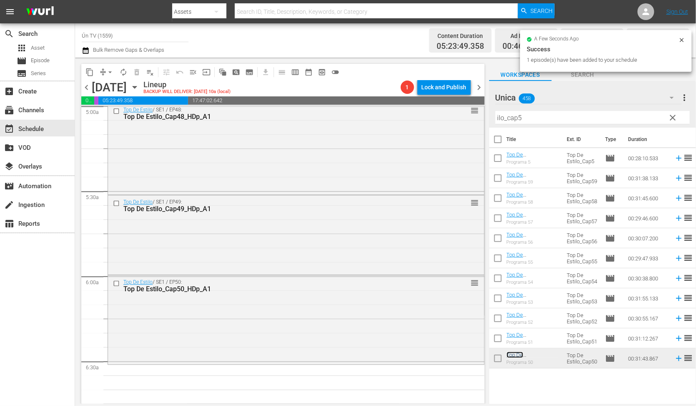
scroll to position [914, 0]
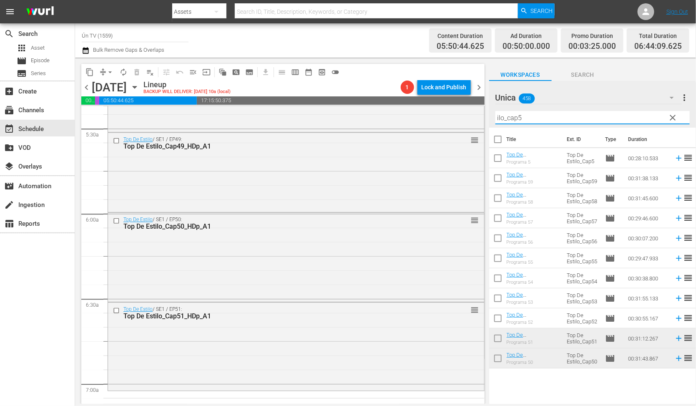
drag, startPoint x: 535, startPoint y: 119, endPoint x: 477, endPoint y: 111, distance: 58.9
click at [477, 111] on div "content_copy compress arrow_drop_down autorenew_outlined delete_forever_outline…" at bounding box center [385, 231] width 621 height 346
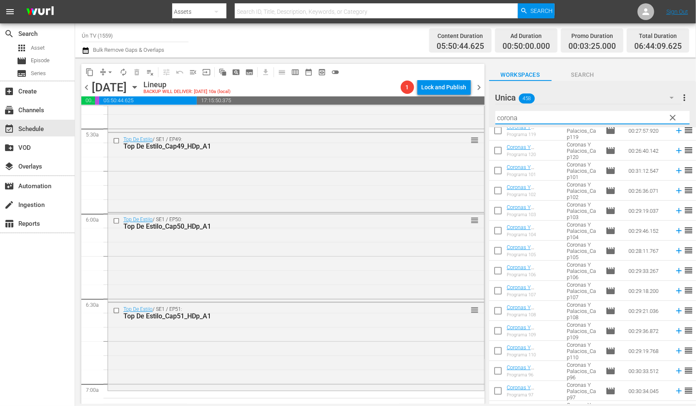
scroll to position [250, 0]
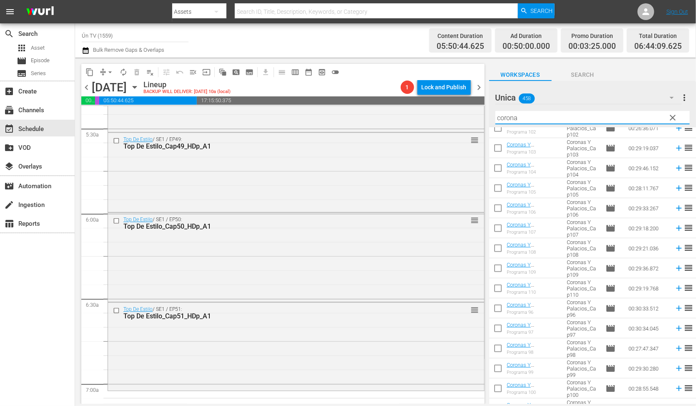
type input "corona"
click at [500, 249] on input "checkbox" at bounding box center [498, 250] width 18 height 18
checkbox input "true"
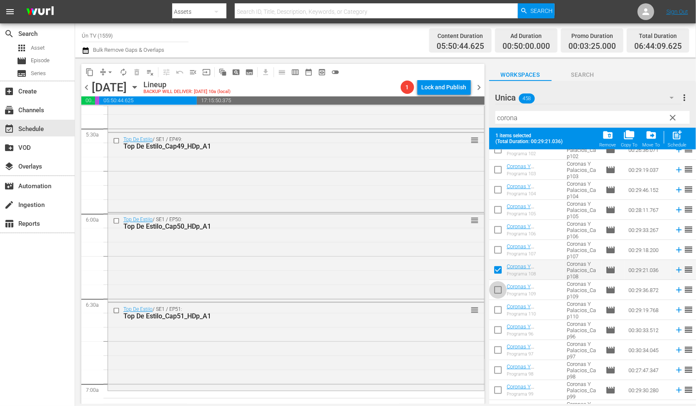
click at [501, 288] on input "checkbox" at bounding box center [498, 292] width 18 height 18
checkbox input "true"
click at [498, 308] on input "checkbox" at bounding box center [498, 312] width 18 height 18
checkbox input "true"
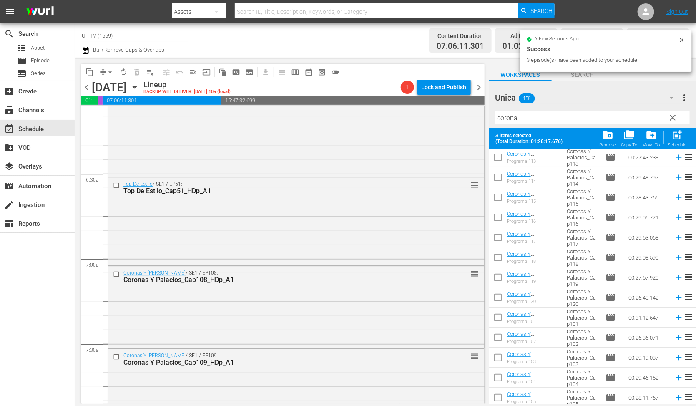
scroll to position [0, 0]
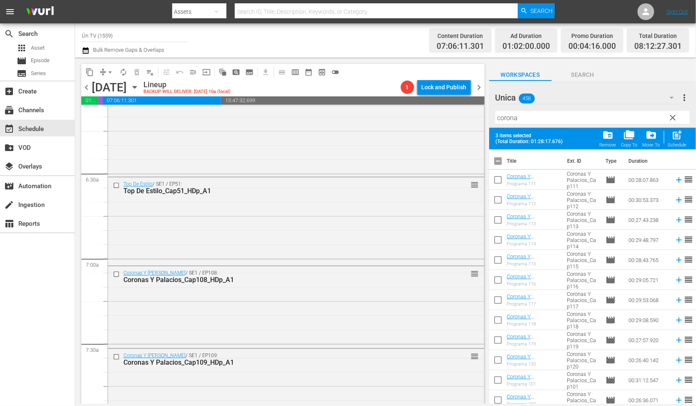
click at [498, 156] on input "checkbox" at bounding box center [498, 163] width 18 height 18
checkbox input "true"
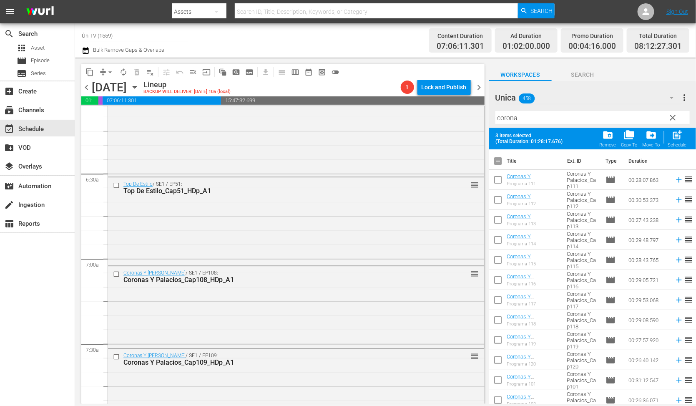
checkbox input "true"
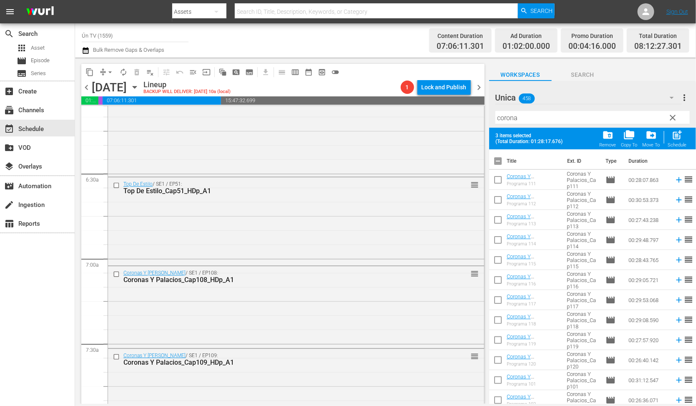
checkbox input "true"
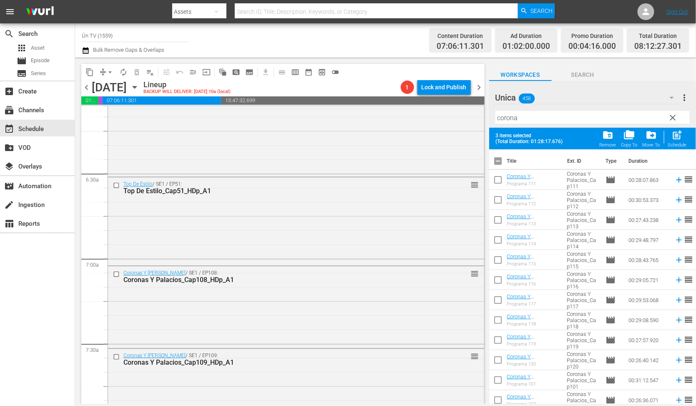
checkbox input "true"
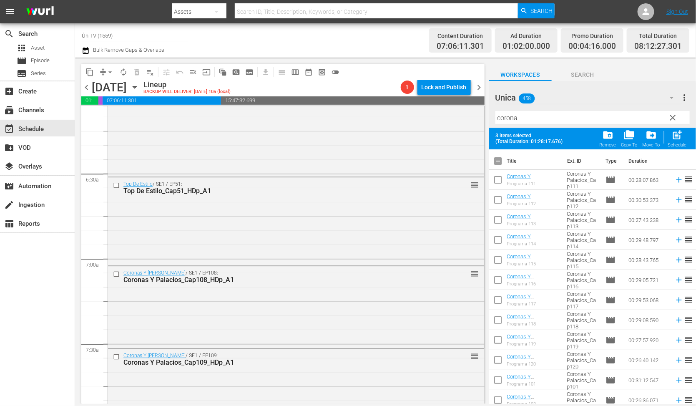
checkbox input "true"
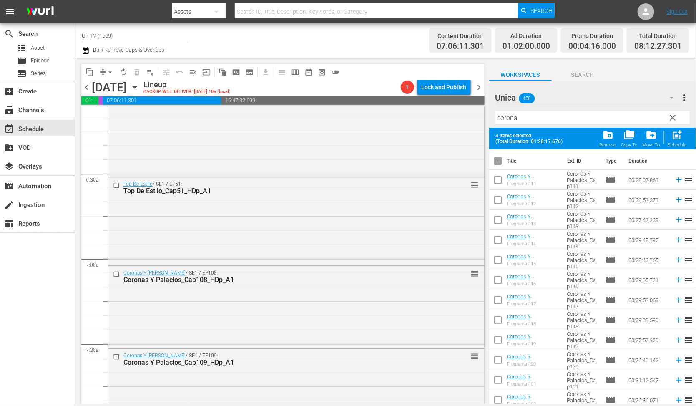
checkbox input "true"
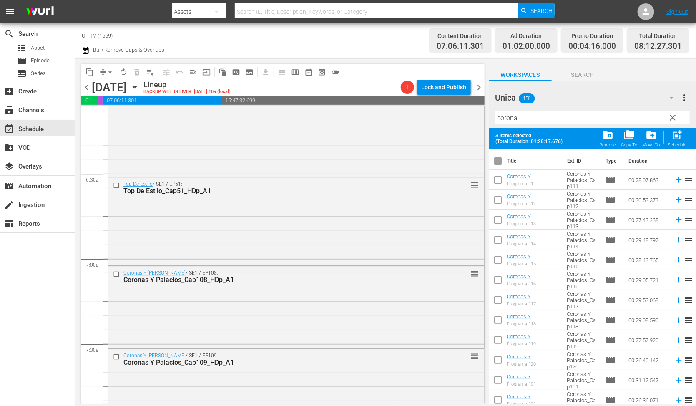
checkbox input "true"
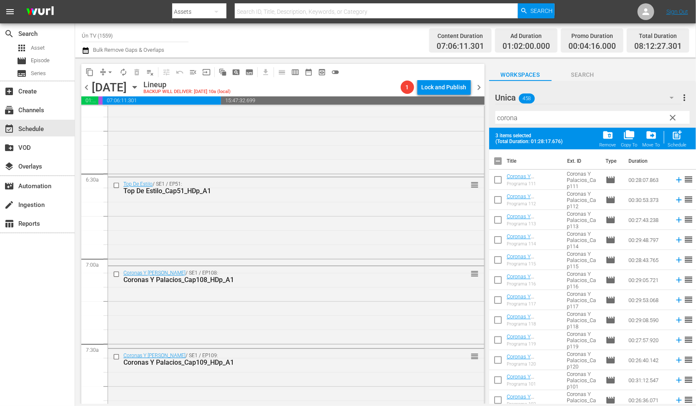
checkbox input "true"
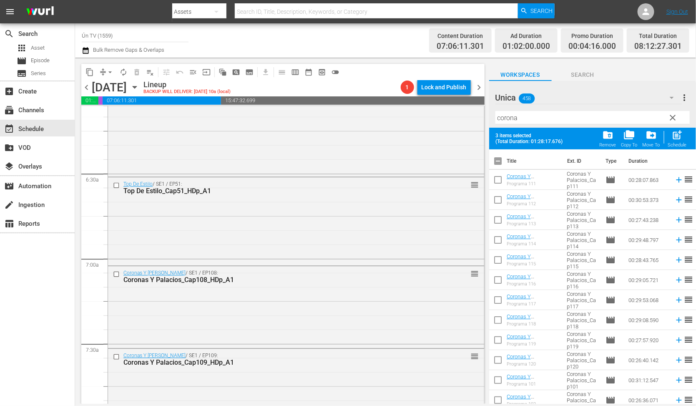
checkbox input "true"
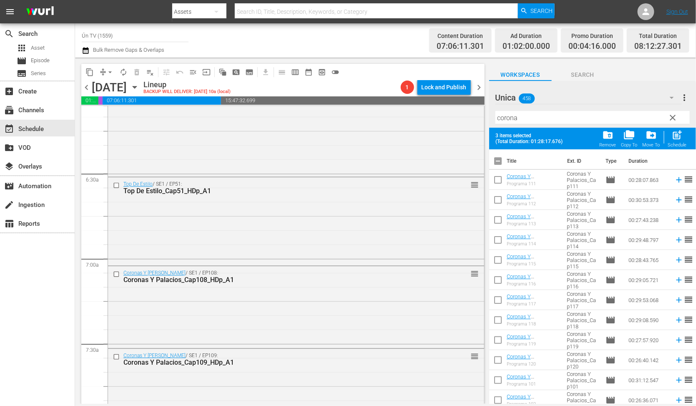
checkbox input "true"
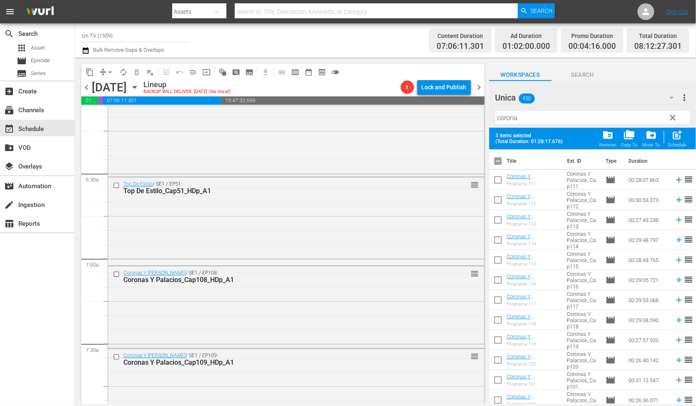
checkbox input "true"
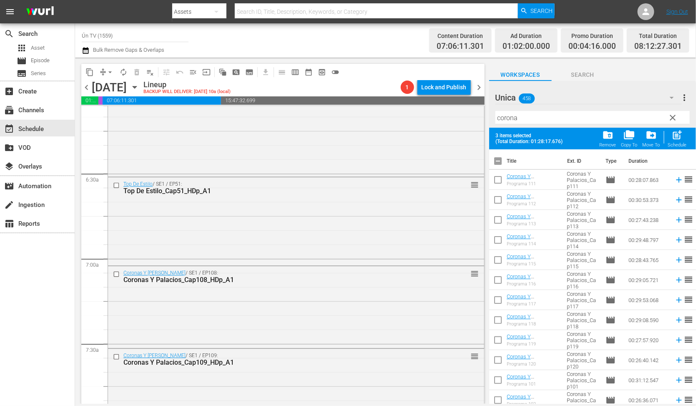
checkbox input "true"
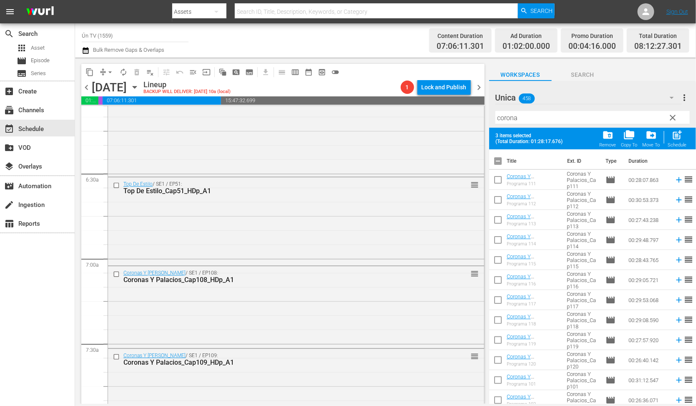
checkbox input "true"
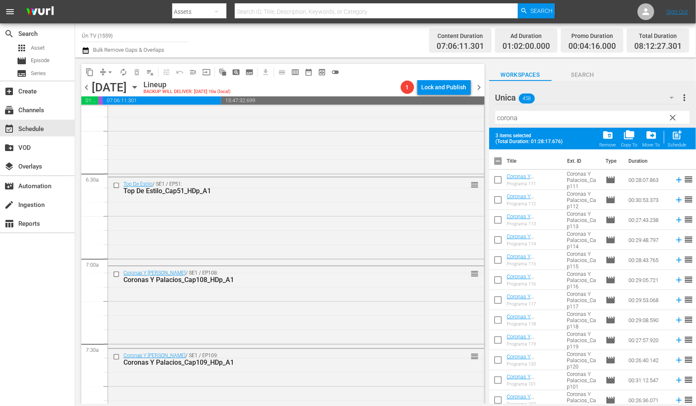
checkbox input "true"
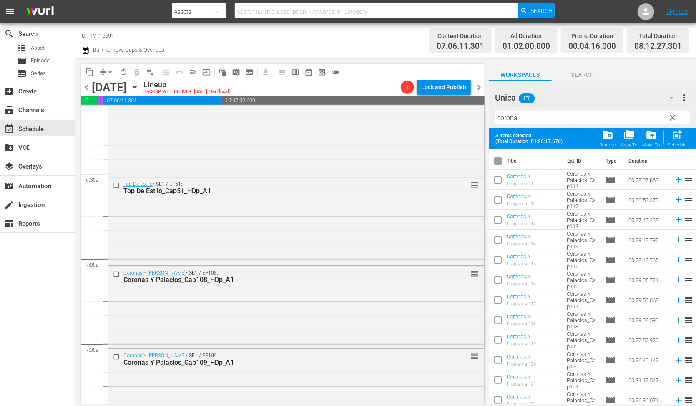
checkbox input "true"
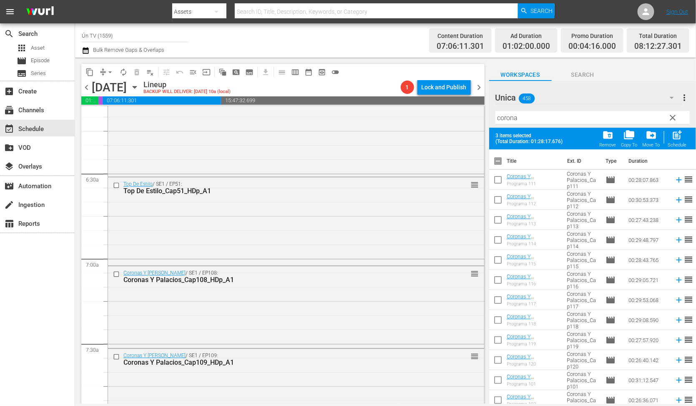
checkbox input "true"
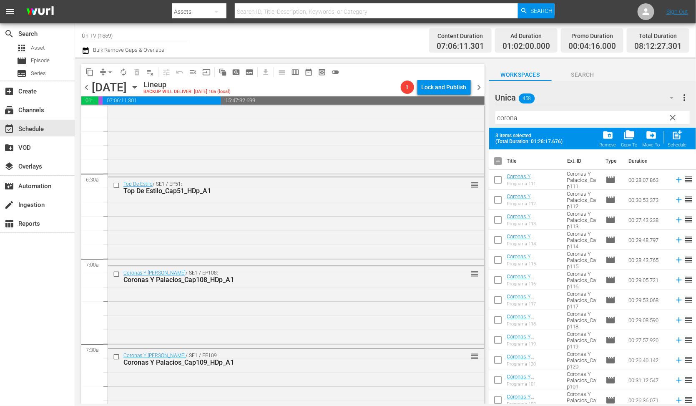
checkbox input "true"
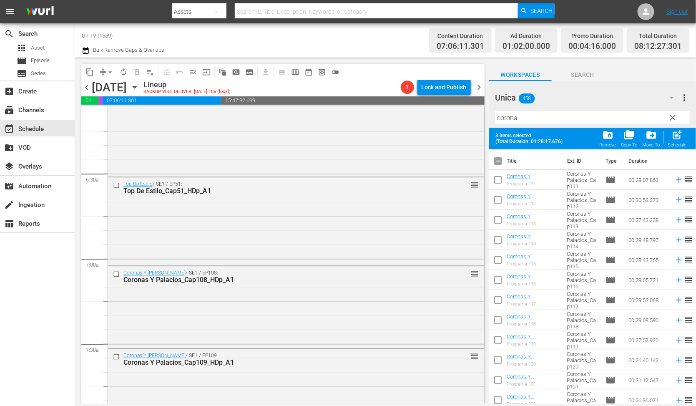
checkbox input "true"
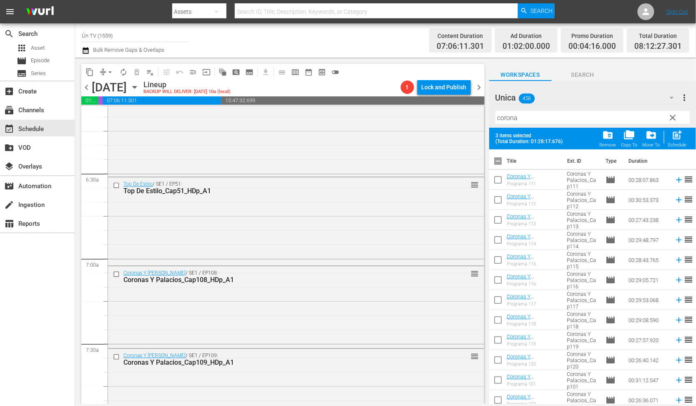
checkbox input "true"
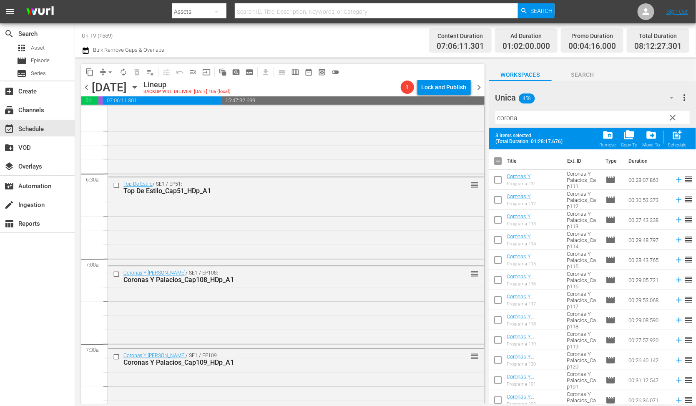
checkbox input "true"
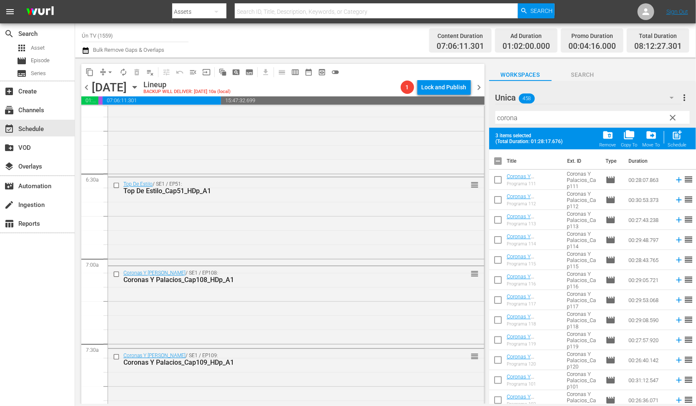
checkbox input "true"
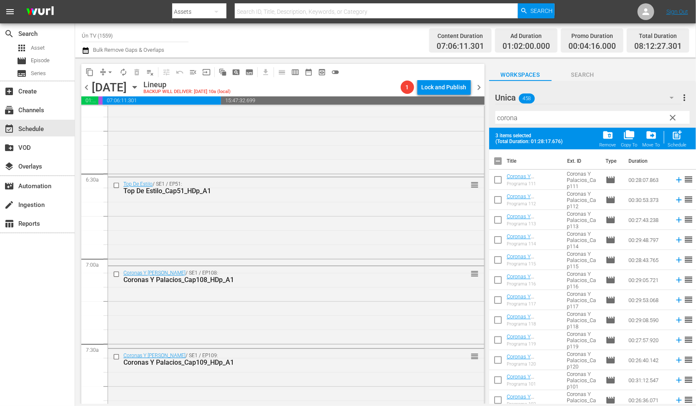
checkbox input "true"
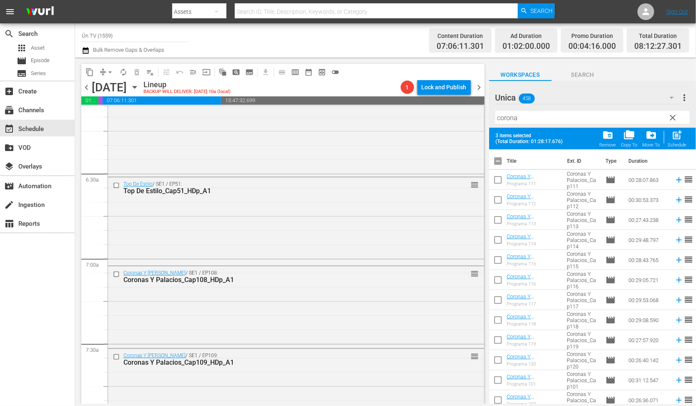
checkbox input "true"
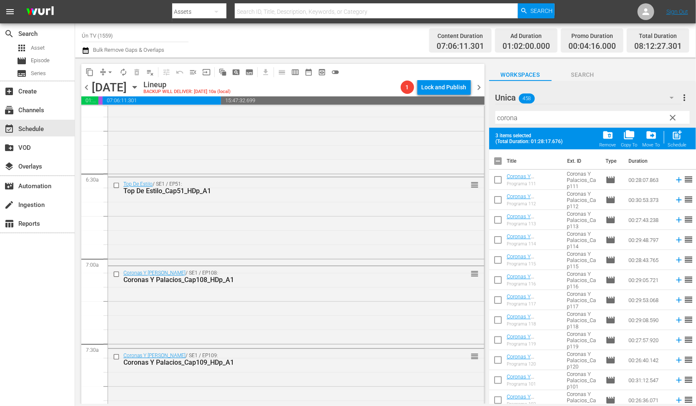
checkbox input "true"
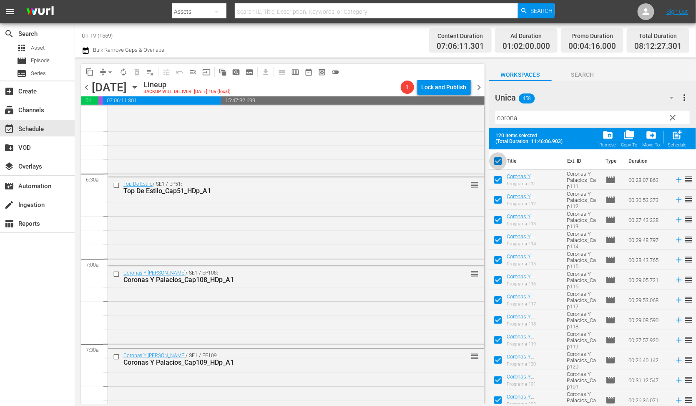
click at [498, 156] on input "checkbox" at bounding box center [498, 163] width 18 height 18
checkbox input "false"
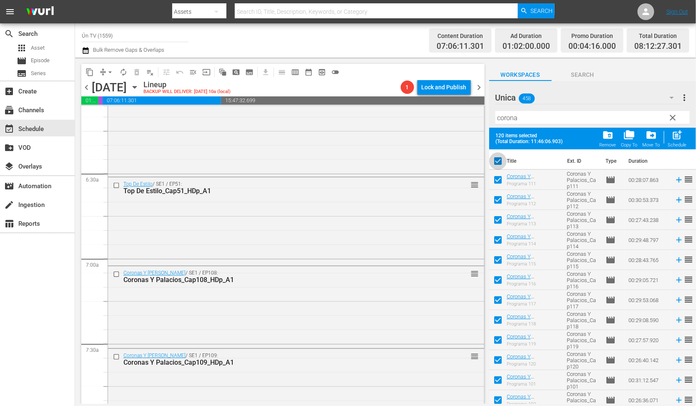
checkbox input "false"
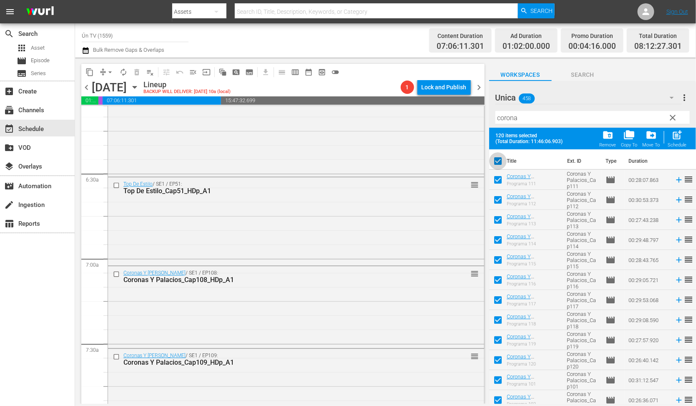
checkbox input "false"
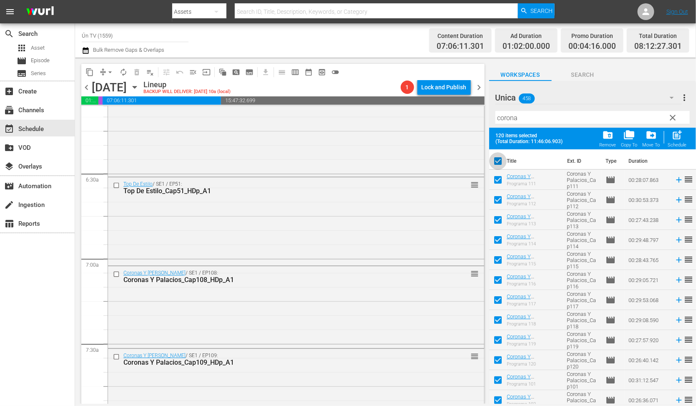
checkbox input "false"
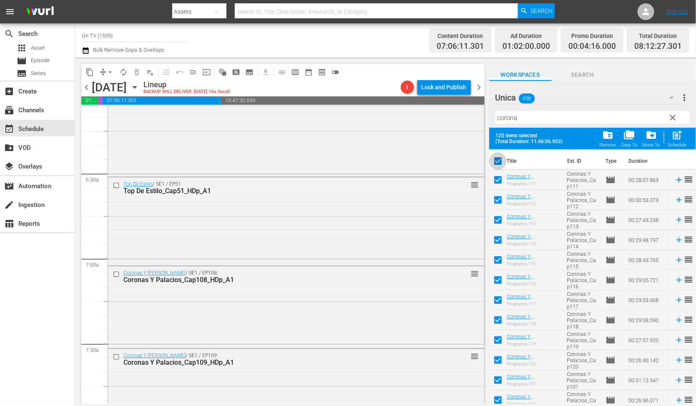
checkbox input "false"
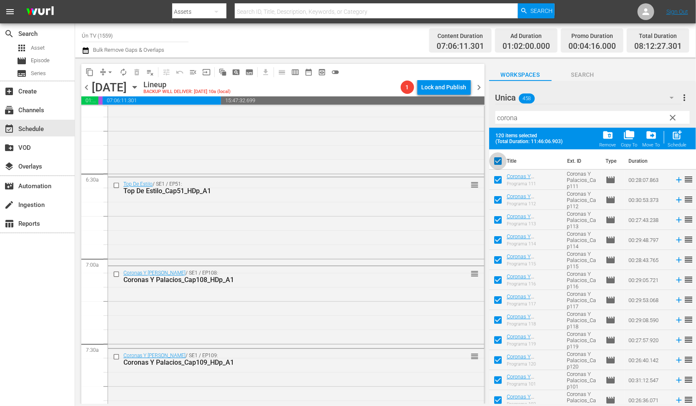
checkbox input "false"
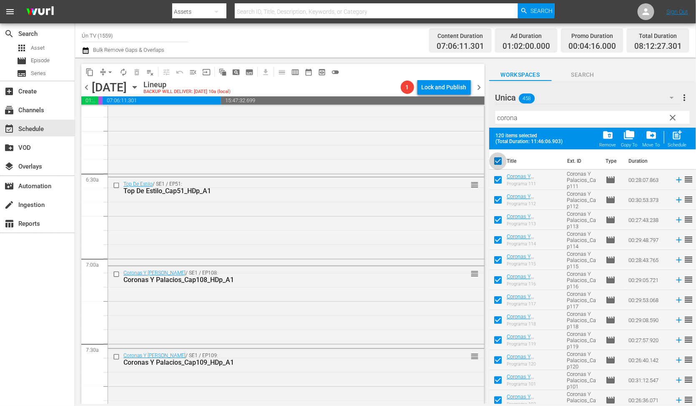
checkbox input "false"
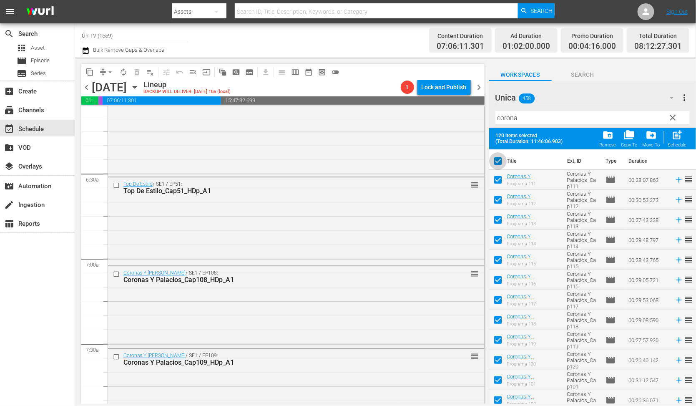
checkbox input "false"
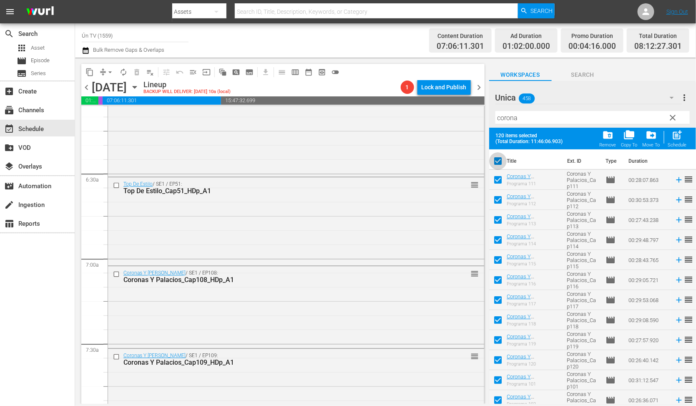
checkbox input "false"
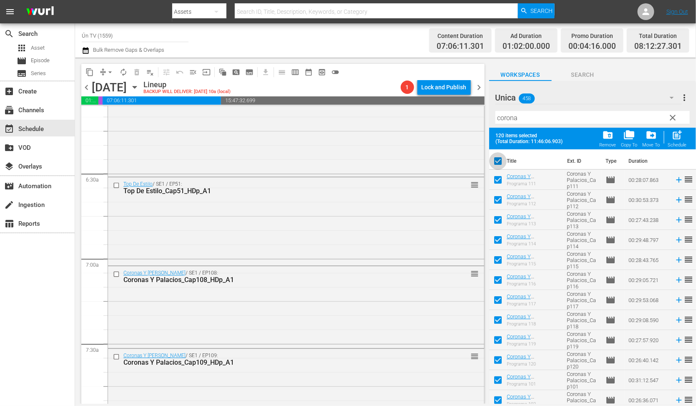
checkbox input "false"
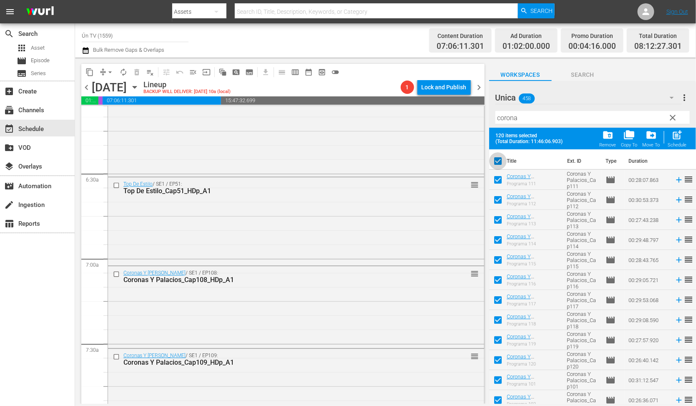
checkbox input "false"
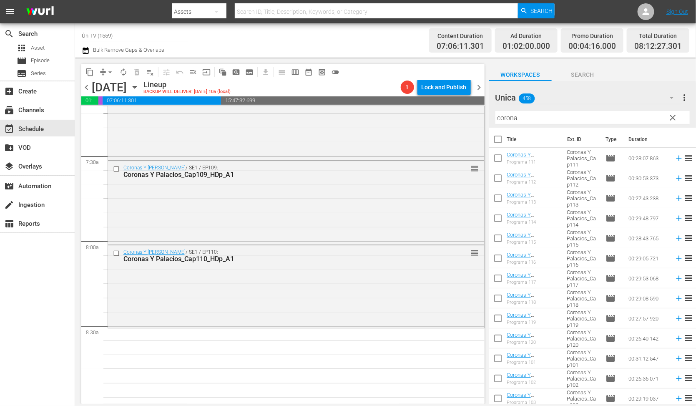
scroll to position [1289, 0]
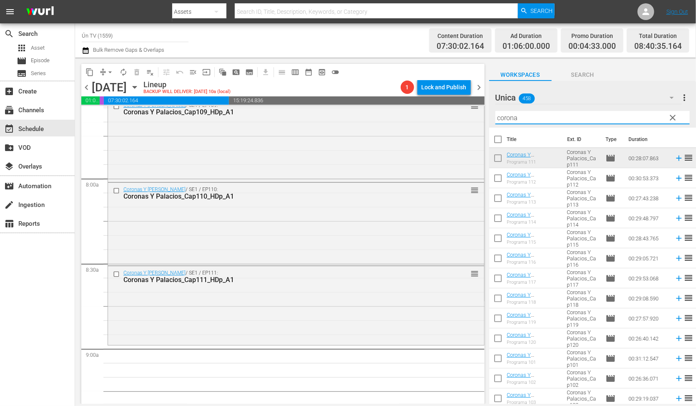
drag, startPoint x: 536, startPoint y: 116, endPoint x: 476, endPoint y: 117, distance: 60.0
click at [476, 118] on div "content_copy compress arrow_drop_down autorenew_outlined delete_forever_outline…" at bounding box center [385, 231] width 621 height 346
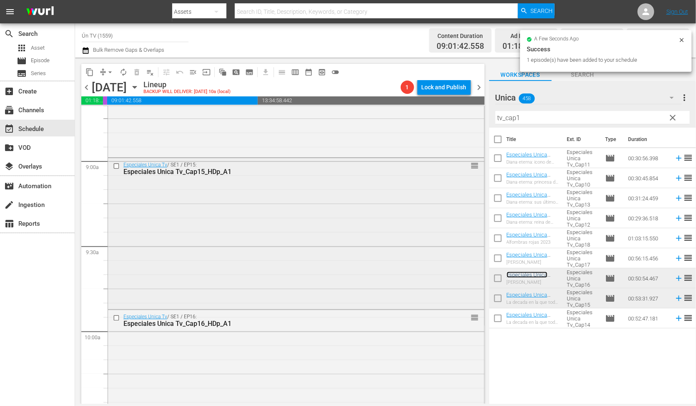
scroll to position [1601, 0]
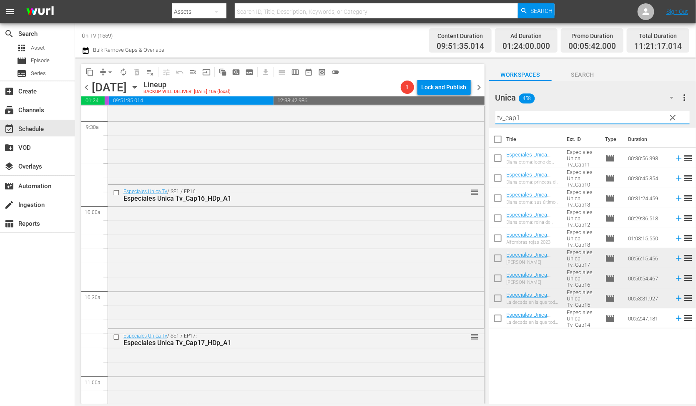
drag, startPoint x: 542, startPoint y: 120, endPoint x: 320, endPoint y: 94, distance: 222.9
click at [322, 95] on div "content_copy compress arrow_drop_down autorenew_outlined delete_forever_outline…" at bounding box center [385, 231] width 621 height 346
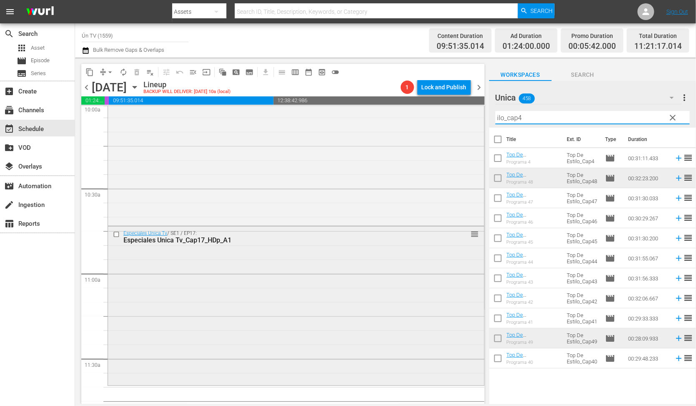
scroll to position [1767, 0]
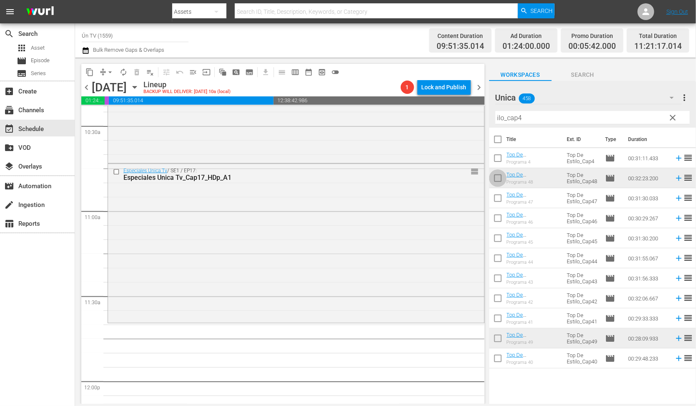
click at [498, 174] on input "checkbox" at bounding box center [498, 180] width 18 height 18
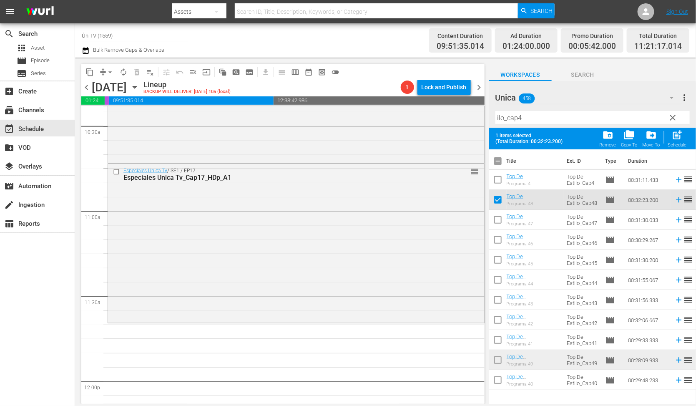
click at [501, 358] on input "checkbox" at bounding box center [498, 362] width 18 height 18
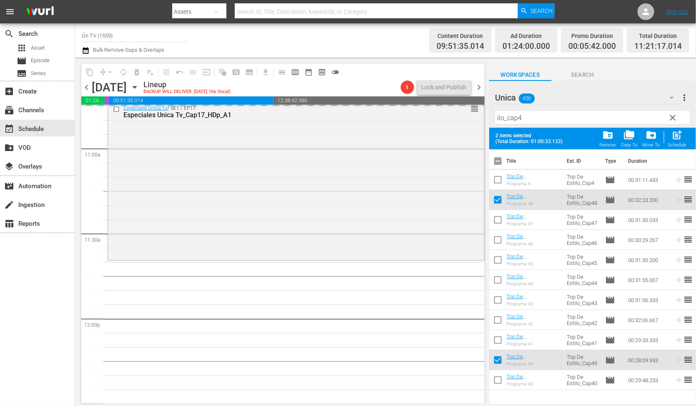
click at [499, 161] on input "checkbox" at bounding box center [498, 163] width 18 height 18
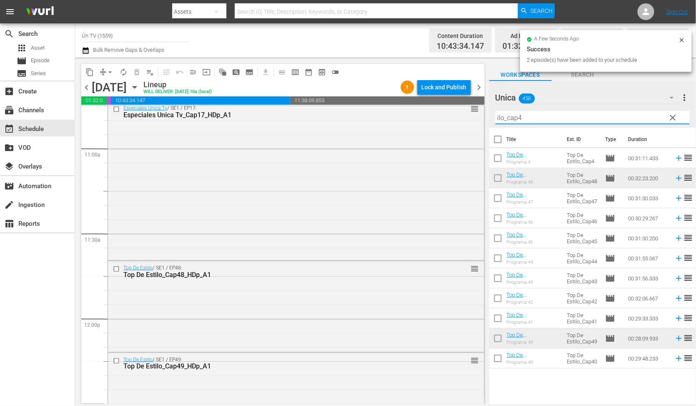
drag, startPoint x: 524, startPoint y: 118, endPoint x: 519, endPoint y: 118, distance: 5.0
click at [519, 118] on input "ilo_cap4" at bounding box center [592, 117] width 194 height 13
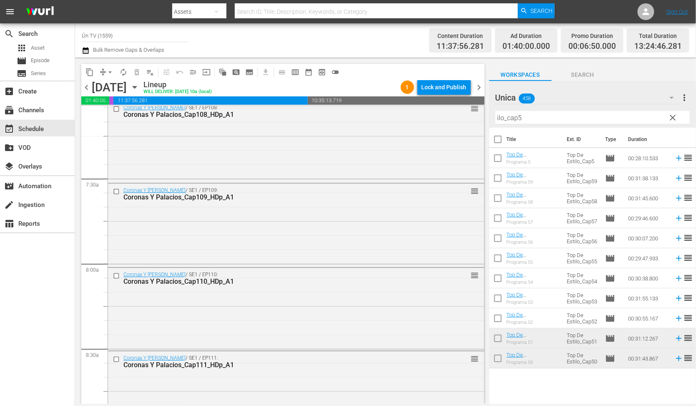
scroll to position [1141, 0]
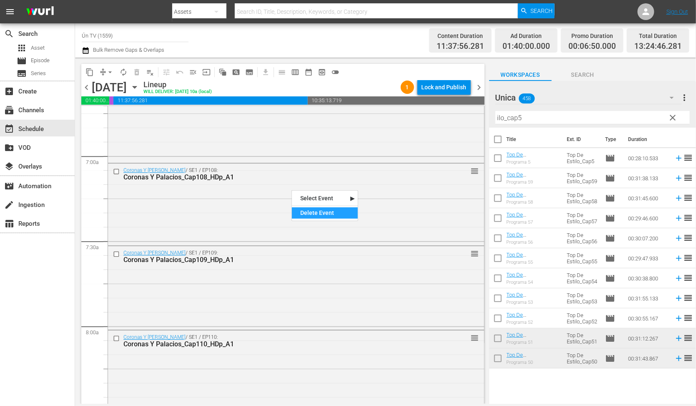
click at [335, 212] on div "Delete Event" at bounding box center [325, 212] width 66 height 11
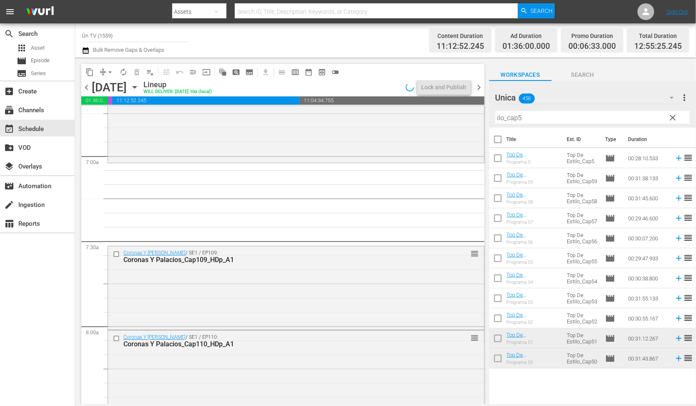
scroll to position [1266, 0]
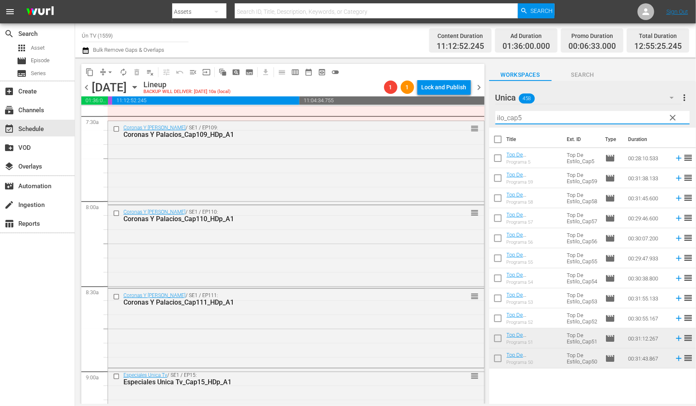
drag, startPoint x: 567, startPoint y: 119, endPoint x: 453, endPoint y: 113, distance: 114.0
click at [454, 114] on div "content_copy compress arrow_drop_down autorenew_outlined delete_forever_outline…" at bounding box center [385, 231] width 621 height 346
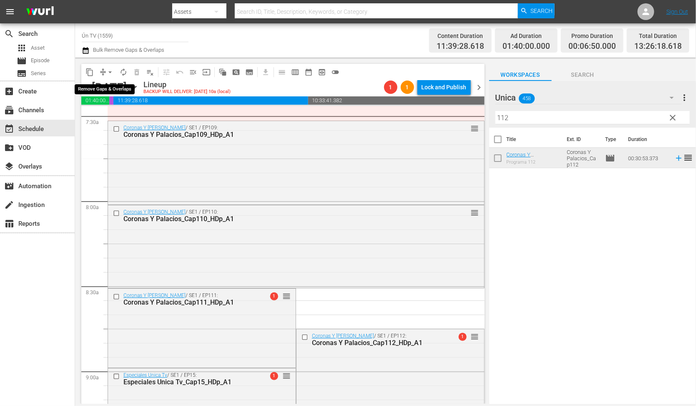
click at [105, 73] on button "arrow_drop_down" at bounding box center [109, 71] width 13 height 13
click at [123, 115] on li "Align to End of Previous Day" at bounding box center [112, 116] width 88 height 14
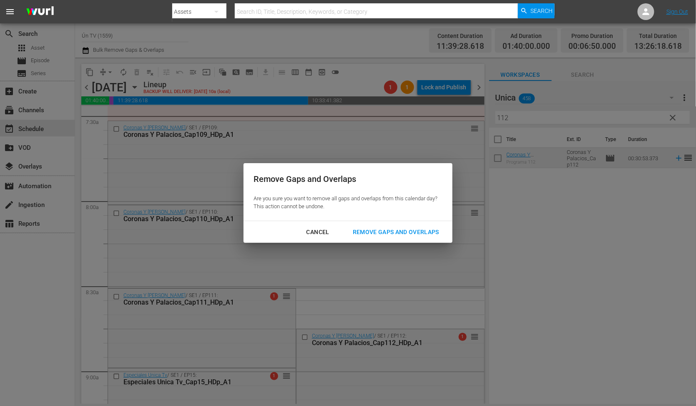
click at [404, 228] on div "Remove Gaps and Overlaps" at bounding box center [396, 232] width 100 height 10
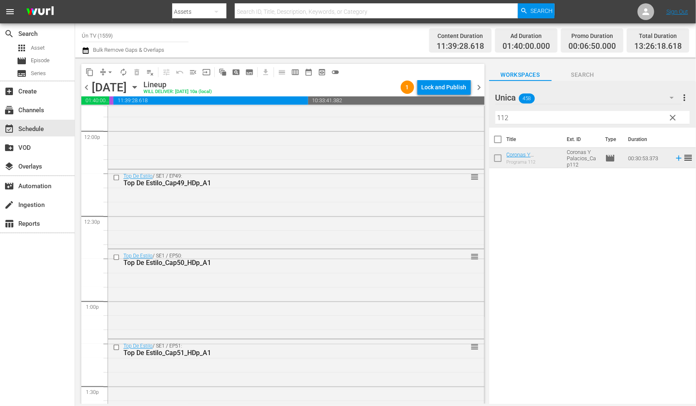
scroll to position [2204, 0]
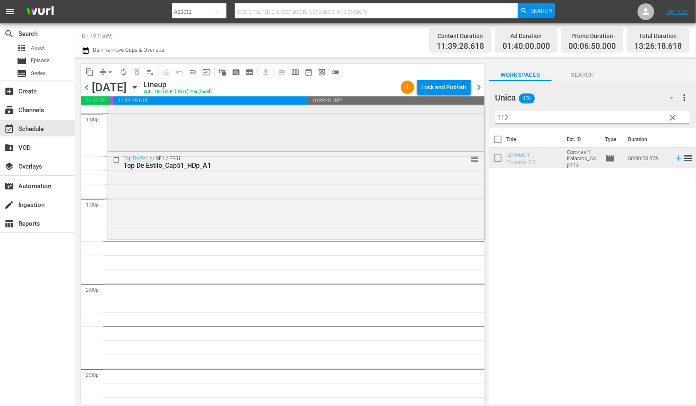
drag, startPoint x: 517, startPoint y: 115, endPoint x: 418, endPoint y: 114, distance: 98.4
click at [418, 114] on div "content_copy compress arrow_drop_down autorenew_outlined delete_forever_outline…" at bounding box center [385, 231] width 621 height 346
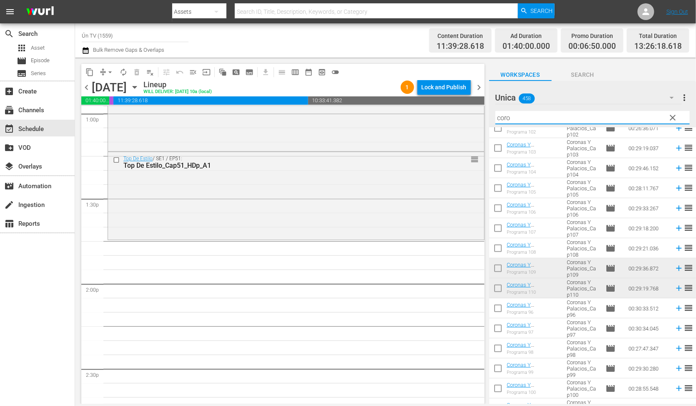
scroll to position [313, 0]
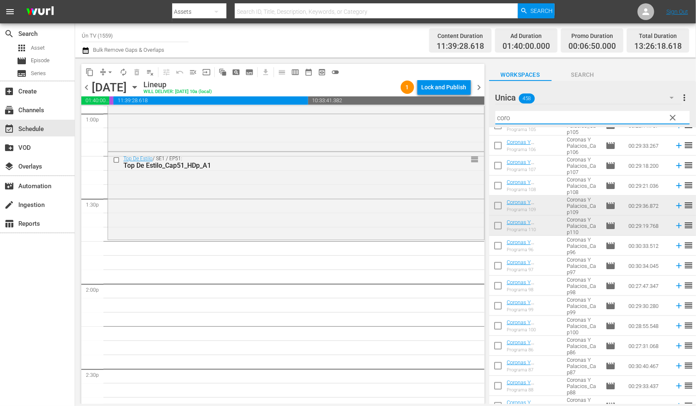
drag, startPoint x: 497, startPoint y: 201, endPoint x: 499, endPoint y: 239, distance: 37.6
click at [497, 201] on input "checkbox" at bounding box center [498, 207] width 18 height 18
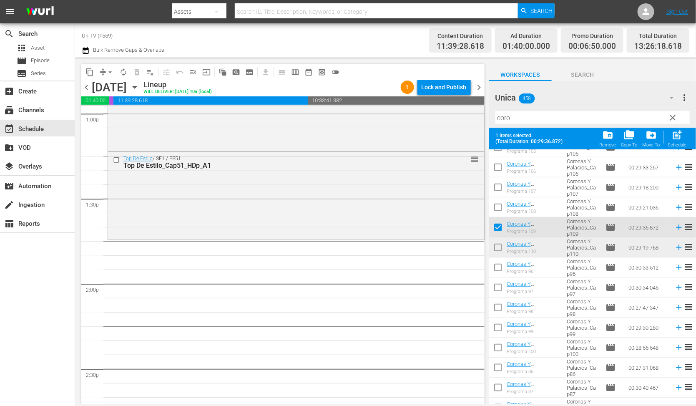
drag, startPoint x: 499, startPoint y: 247, endPoint x: 523, endPoint y: 232, distance: 28.1
click at [499, 246] on input "checkbox" at bounding box center [498, 249] width 18 height 18
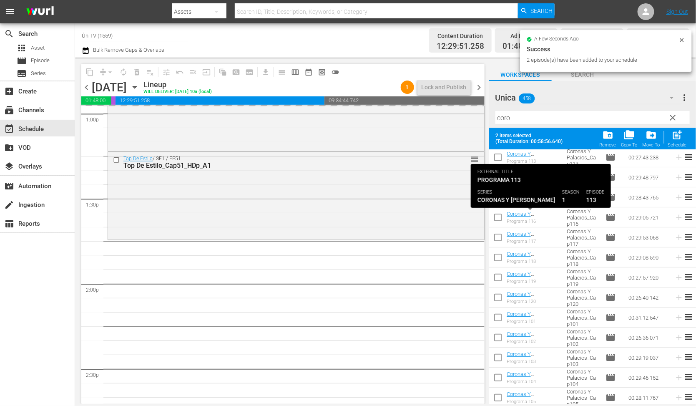
scroll to position [0, 0]
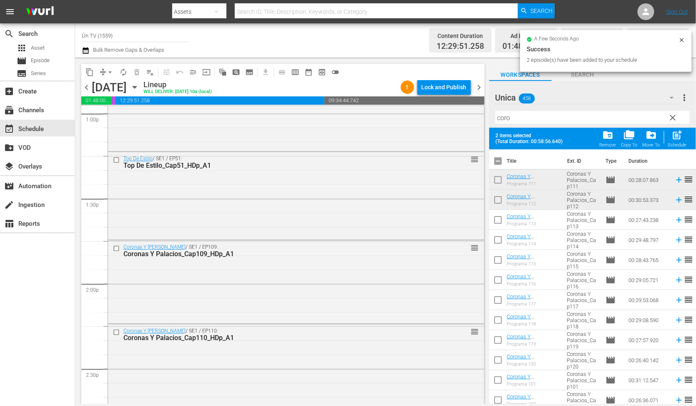
click at [498, 160] on input "checkbox" at bounding box center [498, 163] width 18 height 18
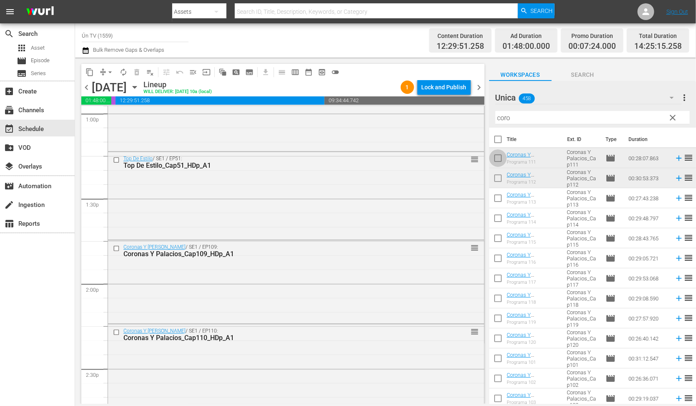
click at [499, 158] on input "checkbox" at bounding box center [498, 160] width 18 height 18
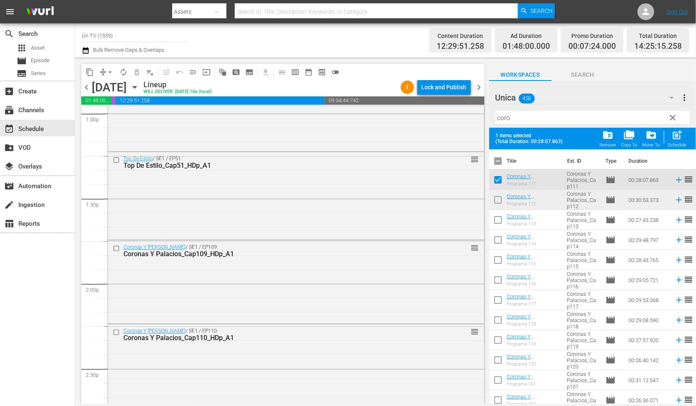
click at [497, 200] on input "checkbox" at bounding box center [498, 202] width 18 height 18
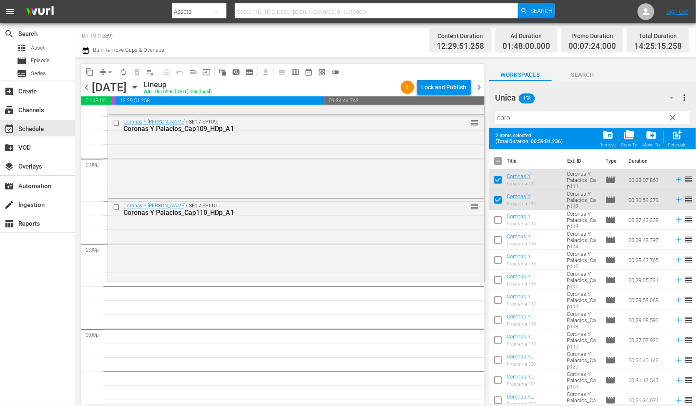
scroll to position [2392, 0]
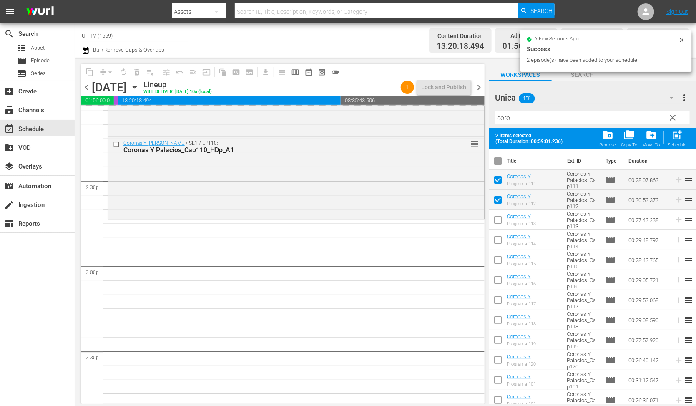
click at [498, 161] on input "checkbox" at bounding box center [498, 163] width 18 height 18
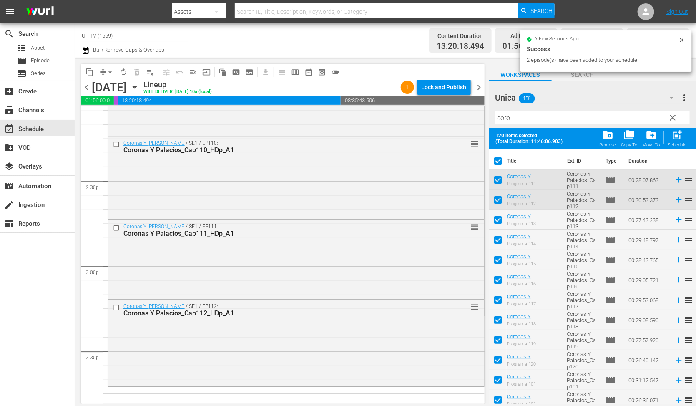
click at [498, 161] on input "checkbox" at bounding box center [498, 163] width 18 height 18
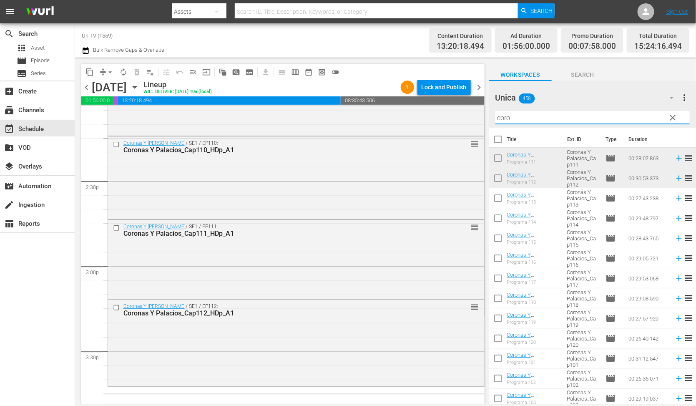
drag, startPoint x: 499, startPoint y: 119, endPoint x: 425, endPoint y: 104, distance: 75.8
click at [429, 105] on div "content_copy compress arrow_drop_down autorenew_outlined delete_forever_outline…" at bounding box center [385, 231] width 621 height 346
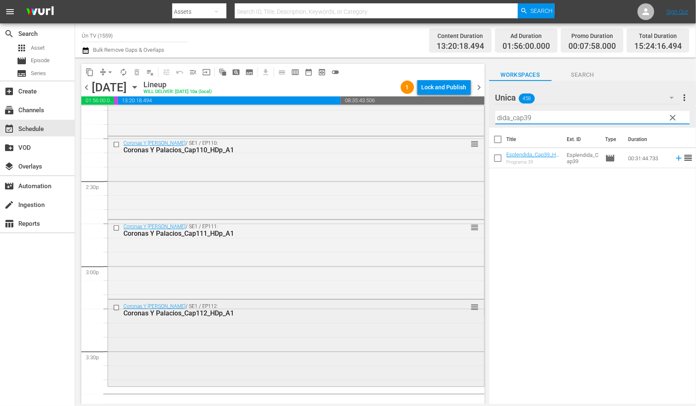
scroll to position [2517, 0]
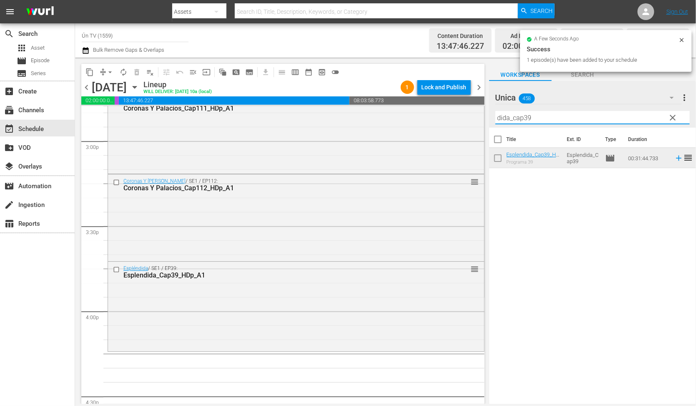
click at [524, 116] on input "dida_cap39" at bounding box center [592, 117] width 194 height 13
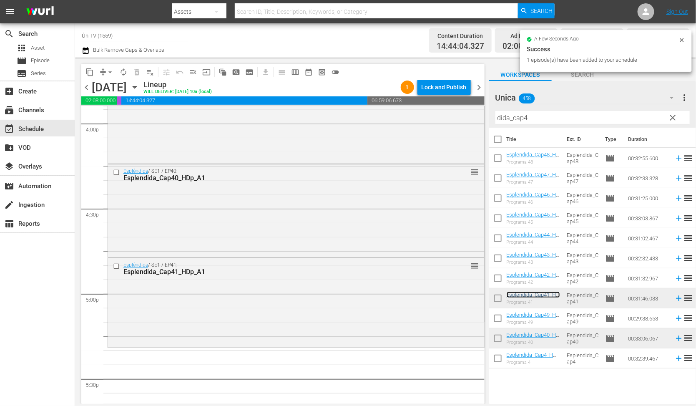
scroll to position [2767, 0]
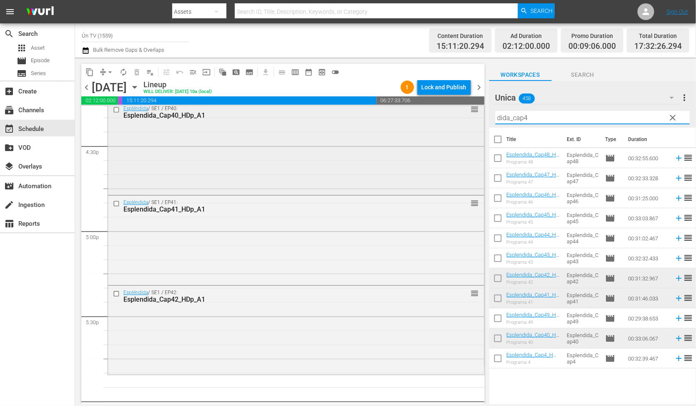
drag, startPoint x: 540, startPoint y: 115, endPoint x: 458, endPoint y: 114, distance: 81.7
click at [458, 114] on div "content_copy compress arrow_drop_down autorenew_outlined delete_forever_outline…" at bounding box center [385, 231] width 621 height 346
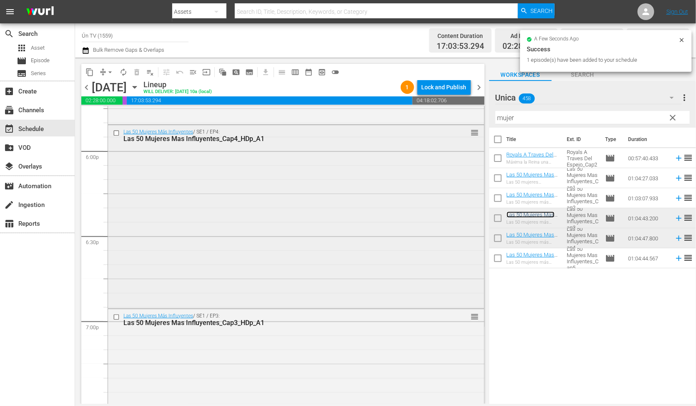
scroll to position [3143, 0]
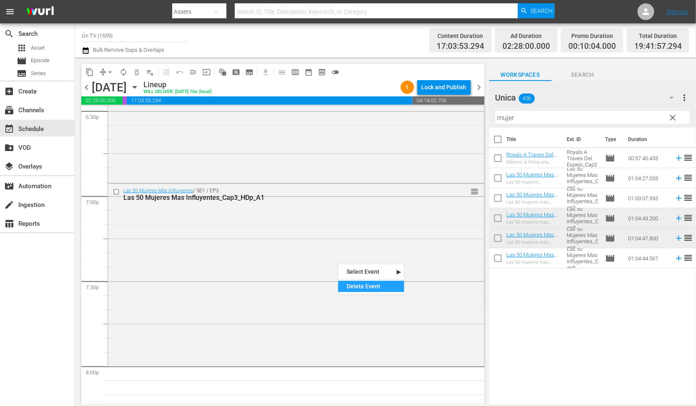
click at [380, 284] on div "Delete Event" at bounding box center [371, 286] width 66 height 11
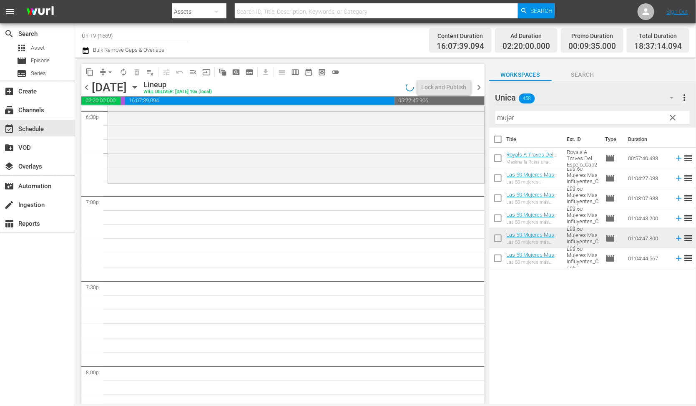
click at [497, 199] on input "checkbox" at bounding box center [498, 200] width 18 height 18
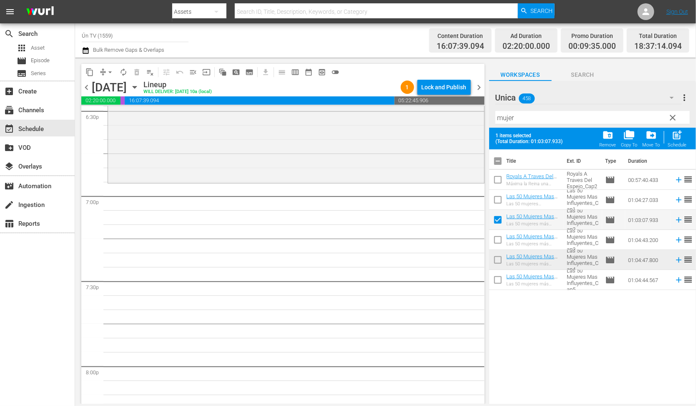
click at [497, 241] on input "checkbox" at bounding box center [498, 242] width 18 height 18
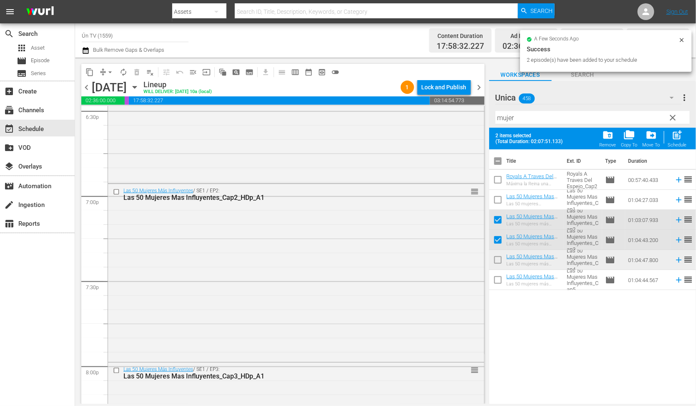
click at [498, 161] on input "checkbox" at bounding box center [498, 163] width 18 height 18
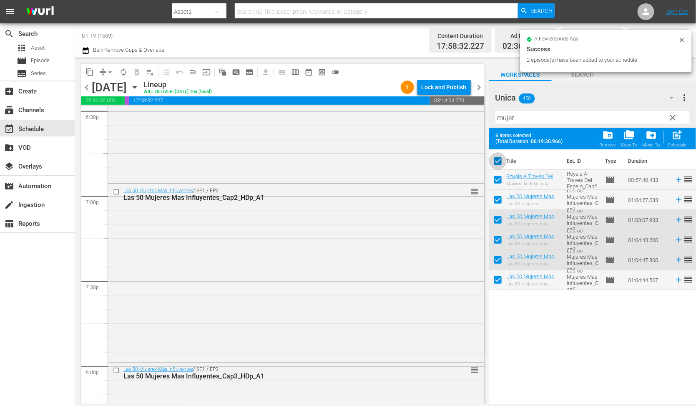
click at [498, 161] on input "checkbox" at bounding box center [498, 163] width 18 height 18
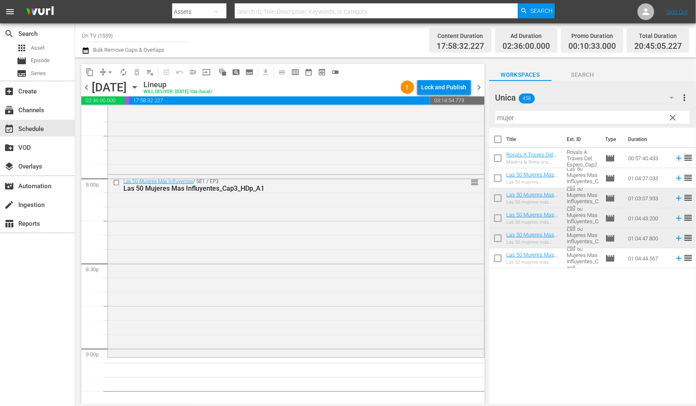
scroll to position [3393, 0]
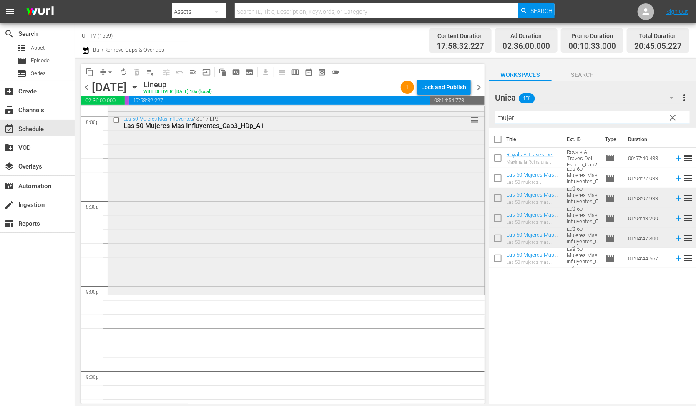
drag, startPoint x: 436, startPoint y: 114, endPoint x: 431, endPoint y: 114, distance: 5.0
click at [432, 114] on div "content_copy compress arrow_drop_down autorenew_outlined delete_forever_outline…" at bounding box center [385, 231] width 621 height 346
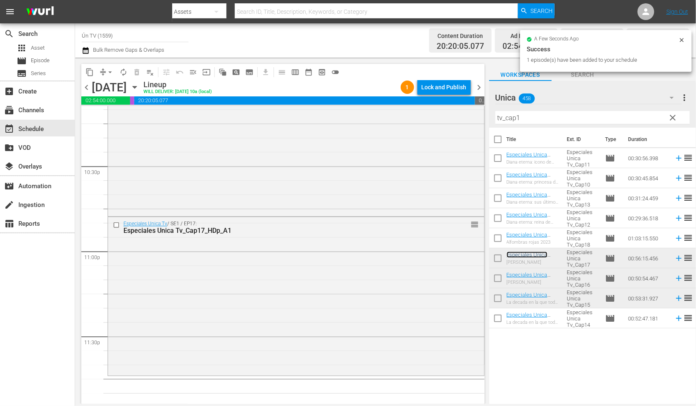
scroll to position [3785, 0]
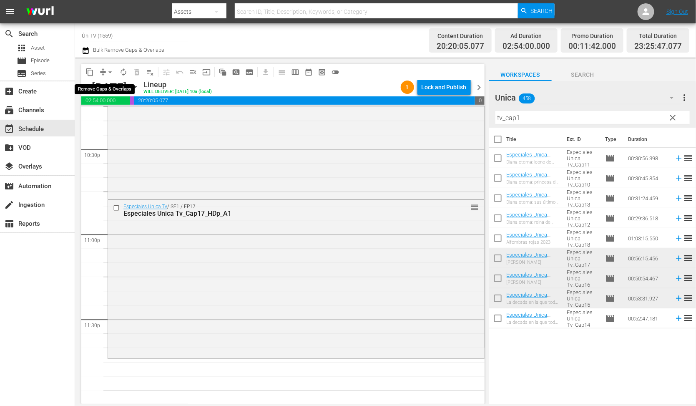
click at [106, 73] on span "arrow_drop_down" at bounding box center [110, 72] width 8 height 8
click at [121, 114] on li "Align to End of Previous Day" at bounding box center [112, 116] width 88 height 14
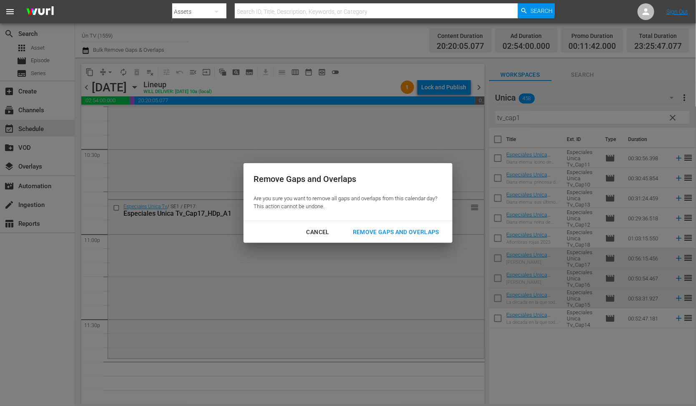
click at [418, 225] on button "Remove Gaps and Overlaps" at bounding box center [396, 231] width 106 height 15
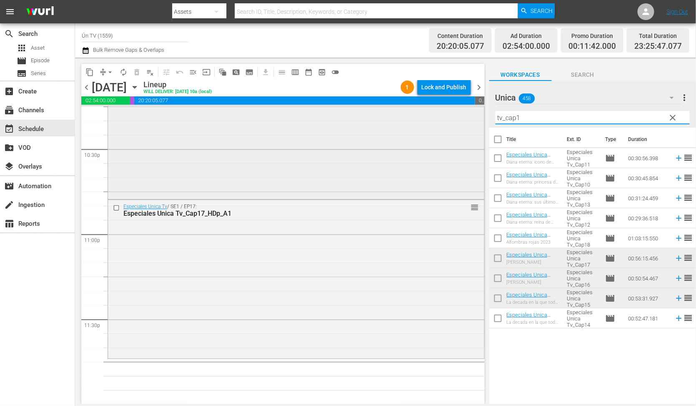
drag, startPoint x: 554, startPoint y: 115, endPoint x: 437, endPoint y: 114, distance: 117.2
click at [437, 114] on div "content_copy compress arrow_drop_down autorenew_outlined delete_forever_outline…" at bounding box center [385, 231] width 621 height 346
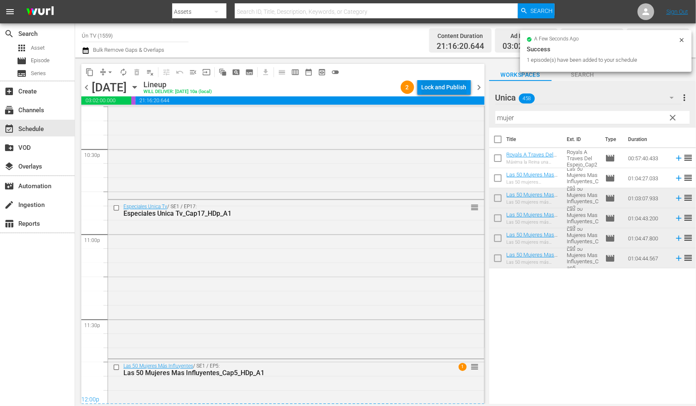
drag, startPoint x: 465, startPoint y: 94, endPoint x: 459, endPoint y: 89, distance: 7.4
click at [459, 89] on div "Lock and Publish" at bounding box center [444, 87] width 45 height 15
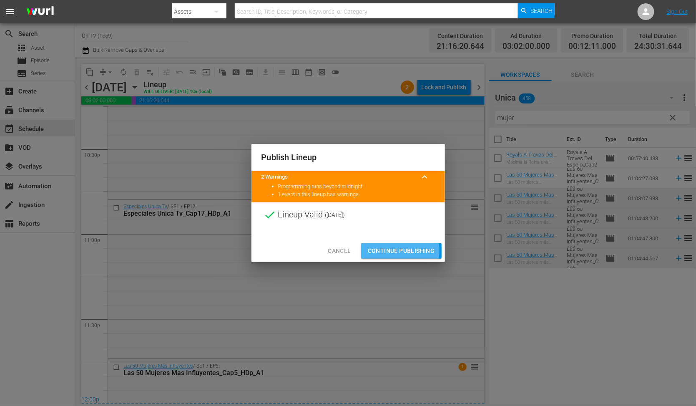
click at [397, 251] on span "Continue Publishing" at bounding box center [401, 251] width 67 height 10
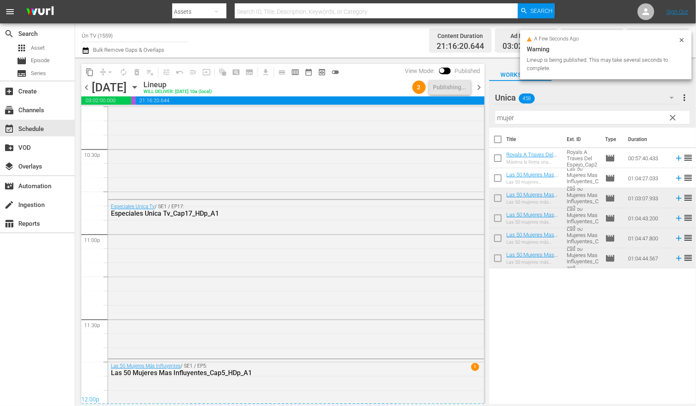
click at [477, 90] on span "chevron_right" at bounding box center [479, 87] width 10 height 10
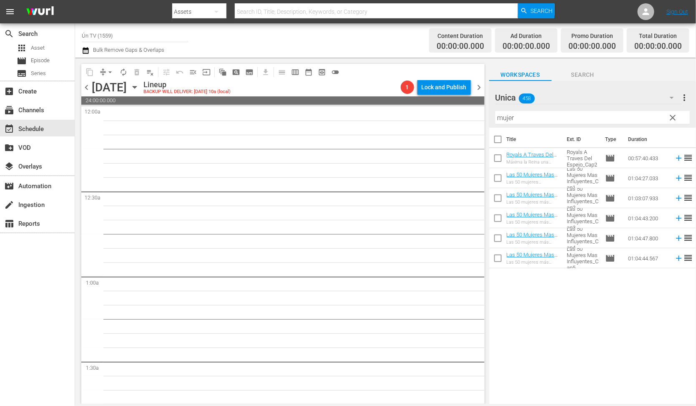
click at [478, 87] on span "chevron_right" at bounding box center [479, 87] width 10 height 10
click at [86, 86] on span "chevron_left" at bounding box center [86, 87] width 10 height 10
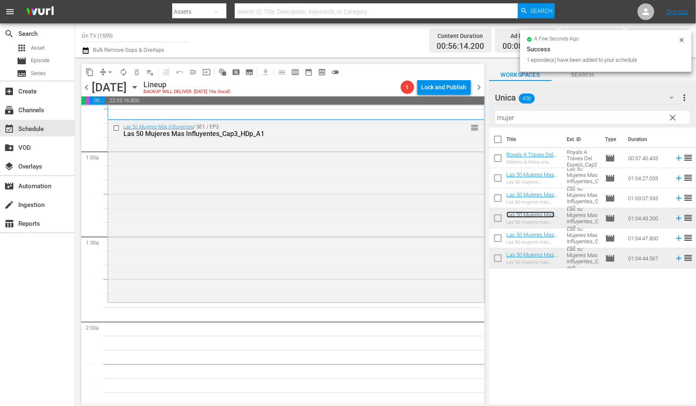
scroll to position [188, 0]
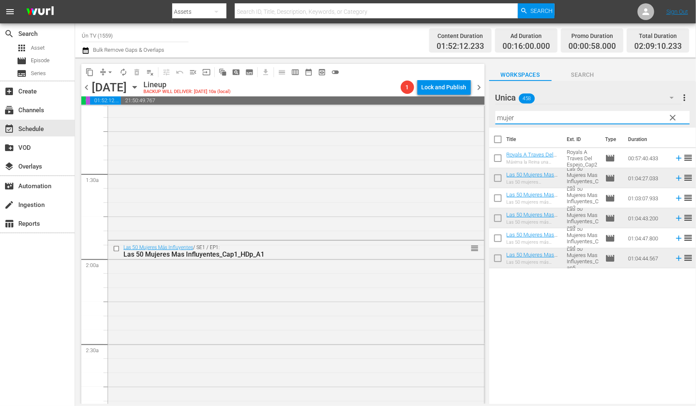
drag, startPoint x: 571, startPoint y: 115, endPoint x: 332, endPoint y: 95, distance: 239.8
click at [331, 95] on div "content_copy compress arrow_drop_down autorenew_outlined delete_forever_outline…" at bounding box center [385, 231] width 621 height 346
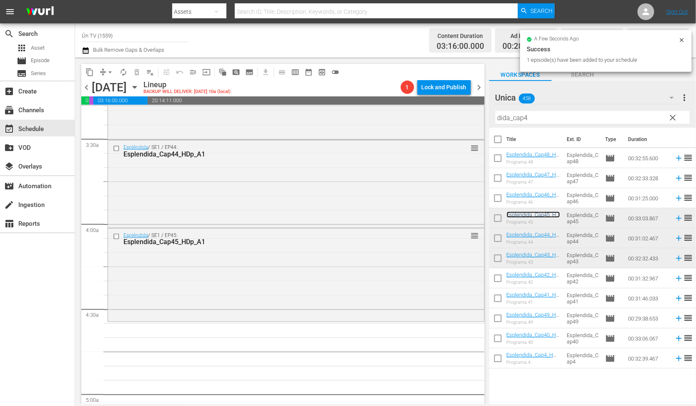
scroll to position [625, 0]
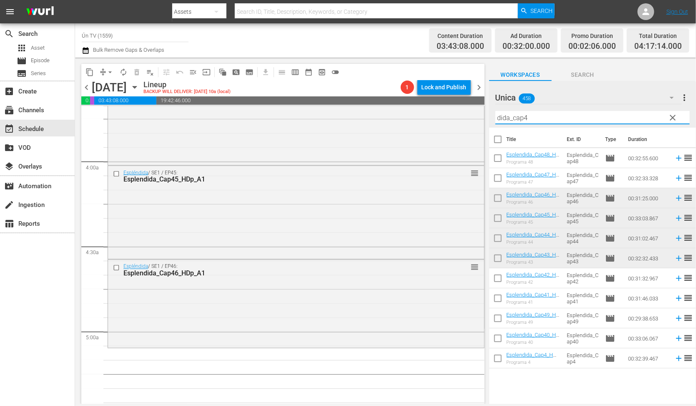
drag, startPoint x: 570, startPoint y: 115, endPoint x: 340, endPoint y: 107, distance: 229.5
click at [340, 107] on div "content_copy compress arrow_drop_down autorenew_outlined delete_forever_outline…" at bounding box center [385, 231] width 621 height 346
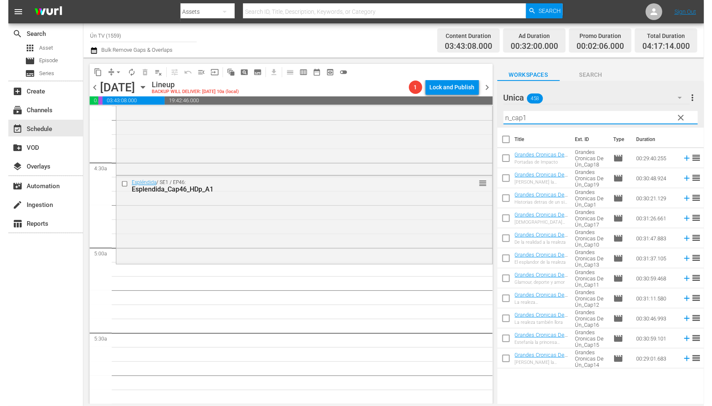
scroll to position [772, 0]
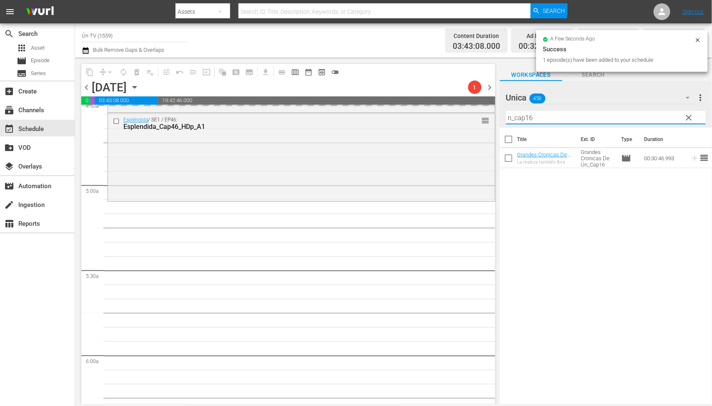
click at [553, 119] on input "n_cap16" at bounding box center [606, 117] width 200 height 13
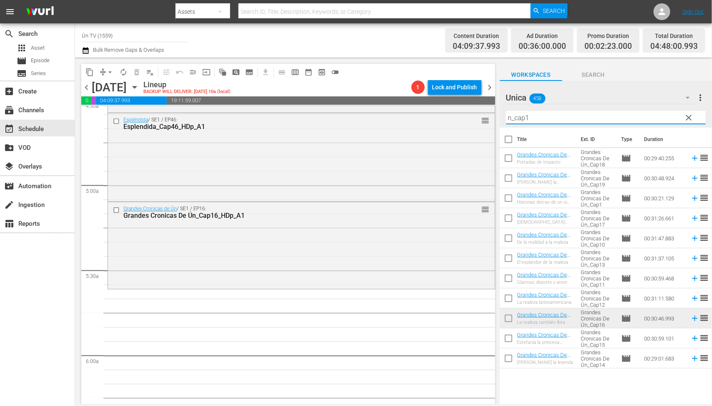
click at [509, 219] on input "checkbox" at bounding box center [509, 220] width 18 height 18
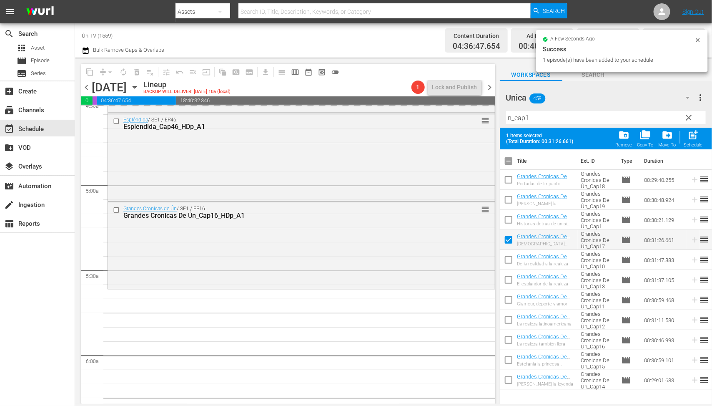
click at [508, 240] on input "checkbox" at bounding box center [509, 242] width 18 height 18
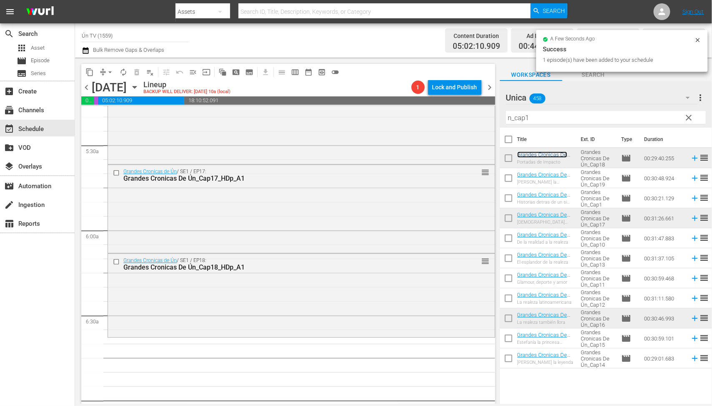
scroll to position [1022, 0]
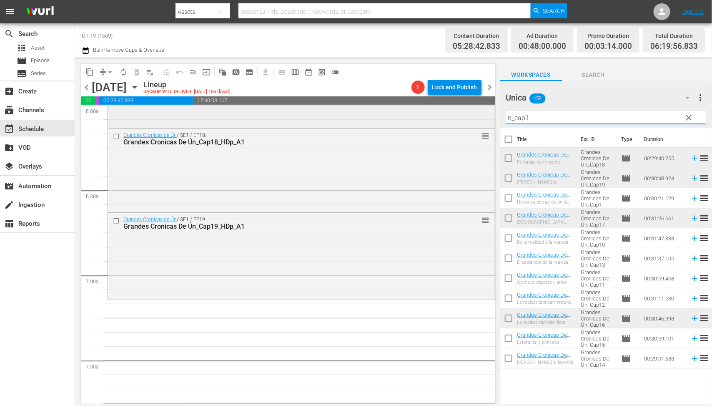
drag, startPoint x: 483, startPoint y: 113, endPoint x: 477, endPoint y: 111, distance: 6.0
click at [477, 111] on div "content_copy compress arrow_drop_down autorenew_outlined delete_forever_outline…" at bounding box center [393, 231] width 637 height 346
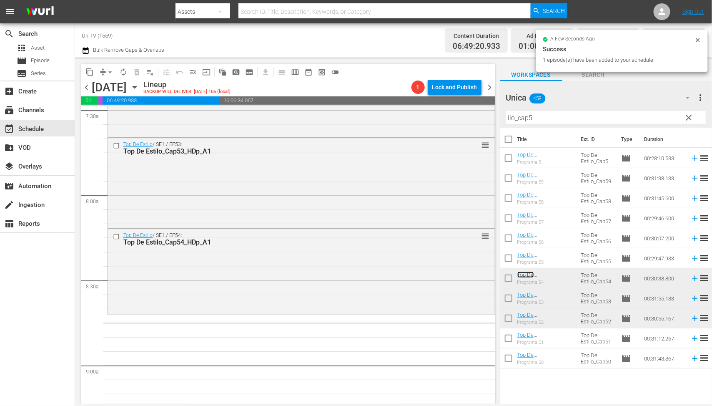
scroll to position [1335, 0]
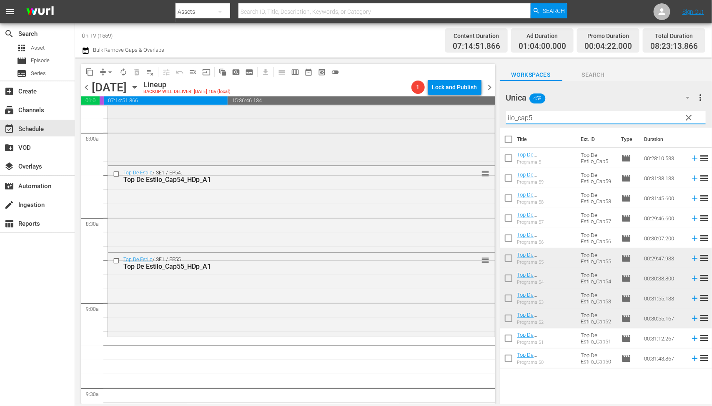
drag, startPoint x: 482, startPoint y: 116, endPoint x: 469, endPoint y: 114, distance: 12.8
click at [468, 114] on div "content_copy compress arrow_drop_down autorenew_outlined delete_forever_outline…" at bounding box center [393, 231] width 637 height 346
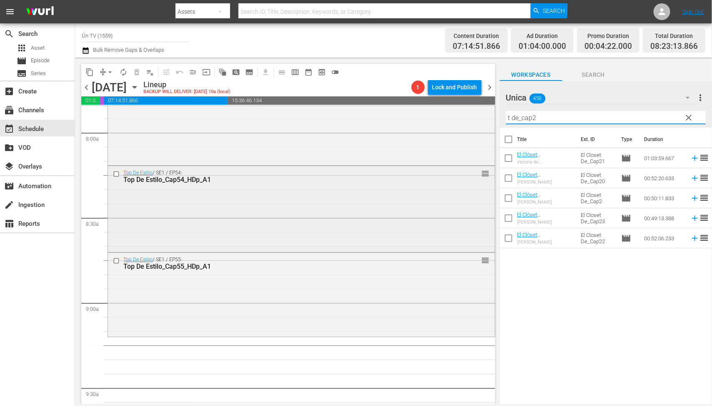
scroll to position [1397, 0]
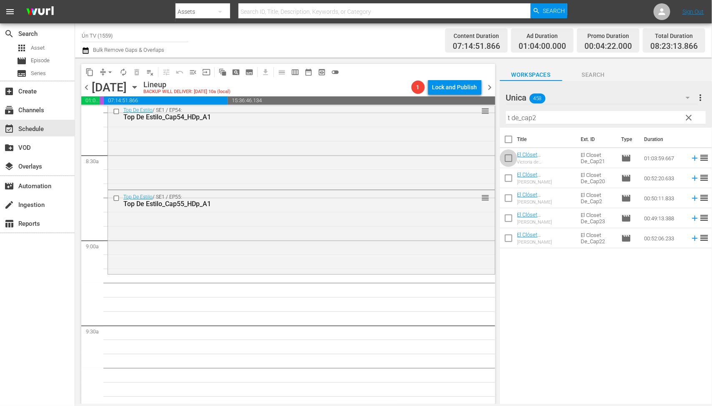
click at [507, 157] on input "checkbox" at bounding box center [509, 160] width 18 height 18
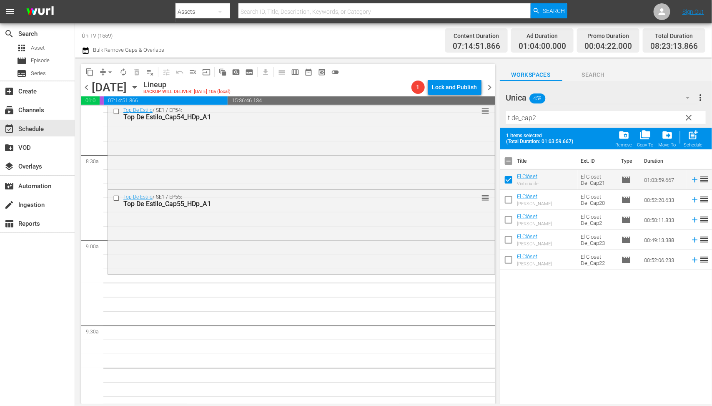
drag, startPoint x: 508, startPoint y: 258, endPoint x: 534, endPoint y: 232, distance: 36.9
click at [508, 256] on input "checkbox" at bounding box center [509, 262] width 18 height 18
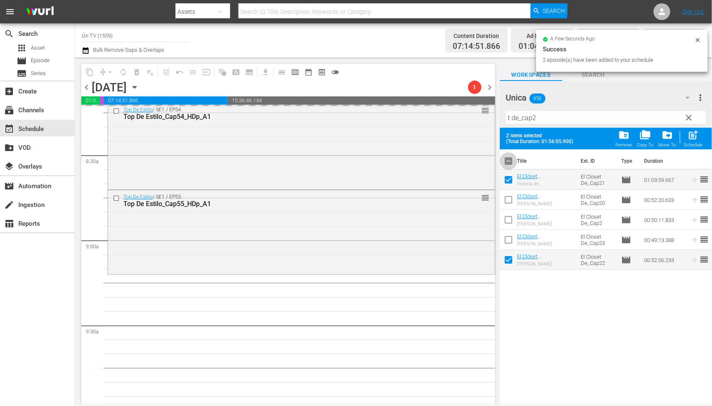
click at [507, 158] on input "checkbox" at bounding box center [509, 163] width 18 height 18
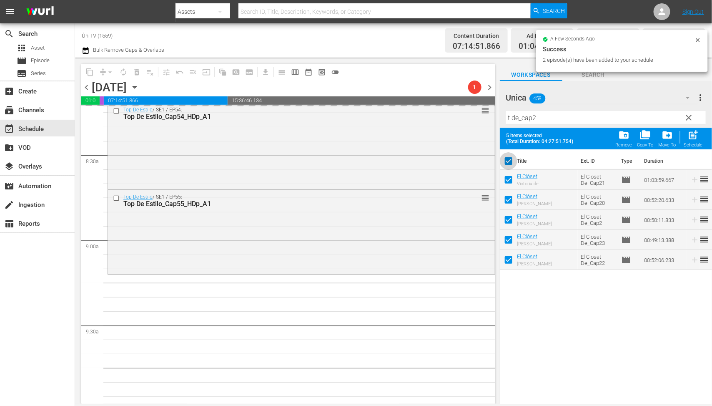
click at [507, 158] on input "checkbox" at bounding box center [509, 163] width 18 height 18
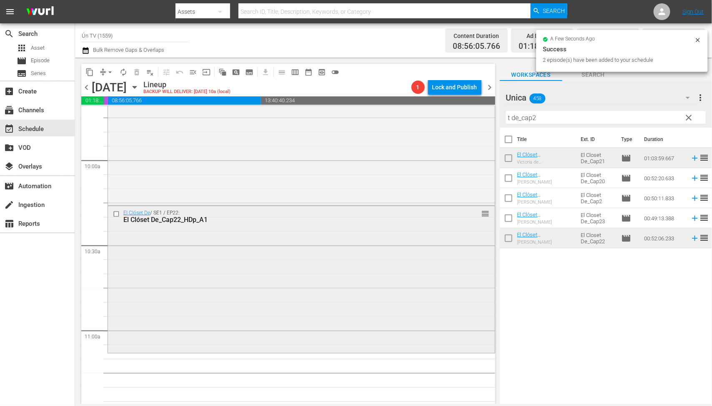
scroll to position [1772, 0]
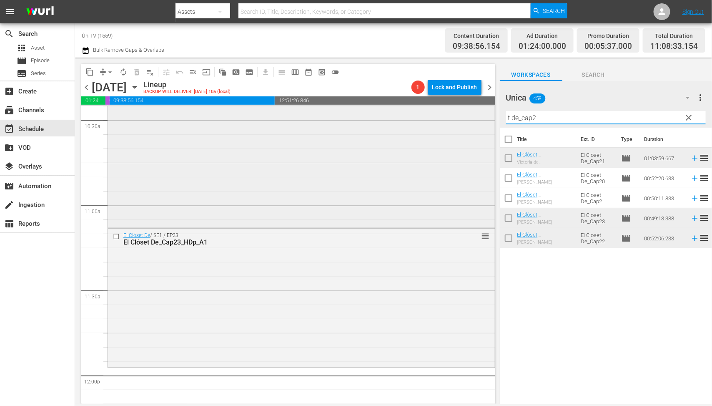
drag, startPoint x: 579, startPoint y: 115, endPoint x: 469, endPoint y: 108, distance: 110.3
click at [468, 110] on div "content_copy compress arrow_drop_down autorenew_outlined delete_forever_outline…" at bounding box center [393, 231] width 637 height 346
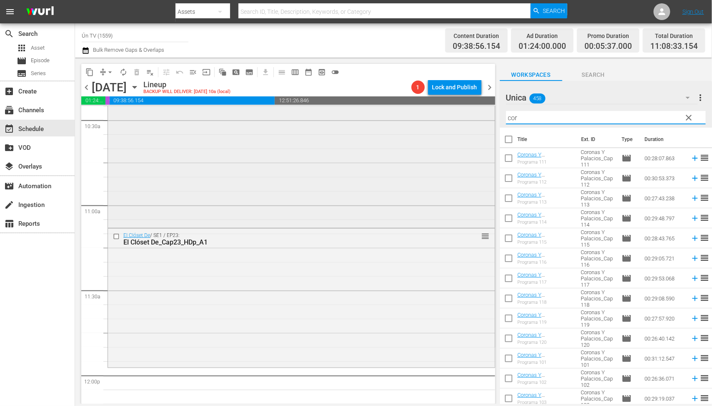
scroll to position [1835, 0]
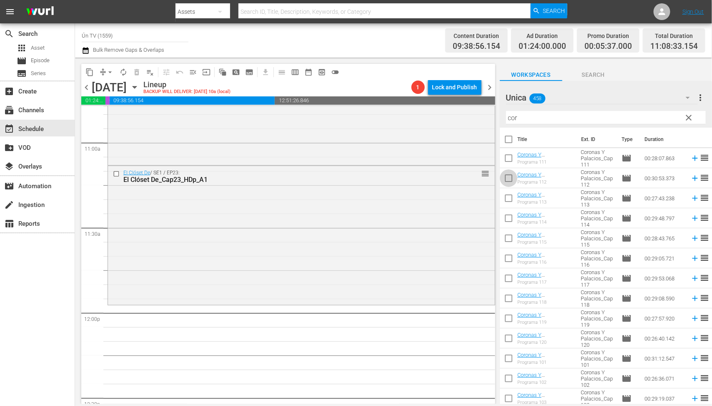
click at [509, 180] on input "checkbox" at bounding box center [509, 180] width 18 height 18
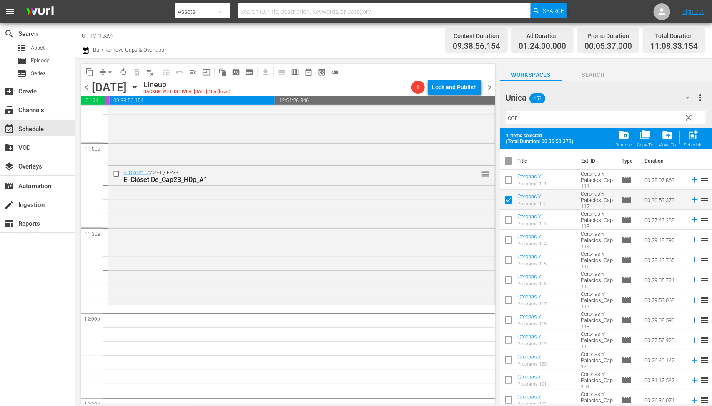
click at [512, 216] on input "checkbox" at bounding box center [509, 222] width 18 height 18
click at [508, 242] on input "checkbox" at bounding box center [509, 242] width 18 height 18
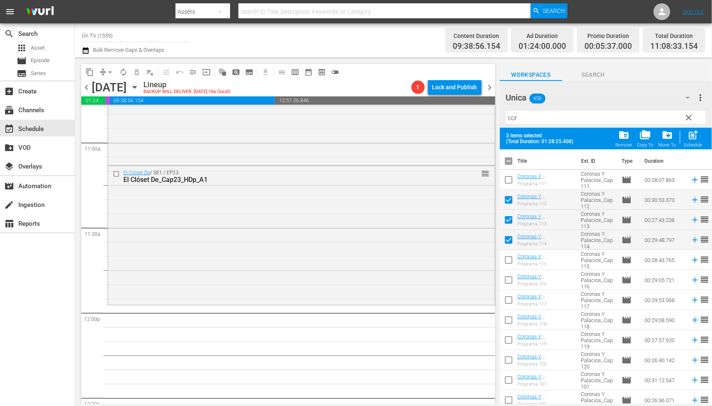
click at [511, 257] on input "checkbox" at bounding box center [509, 262] width 18 height 18
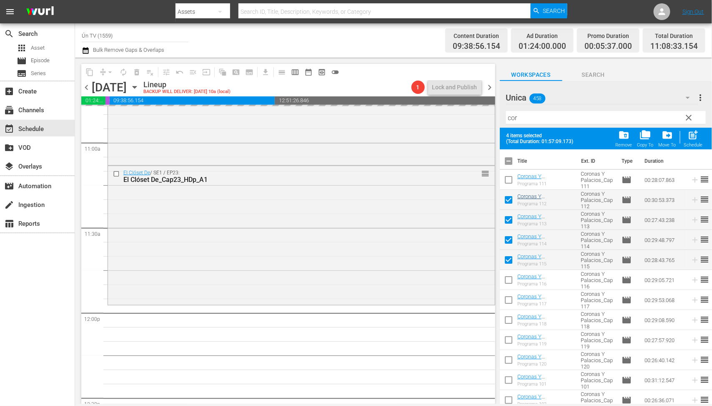
click at [509, 161] on input "checkbox" at bounding box center [509, 163] width 18 height 18
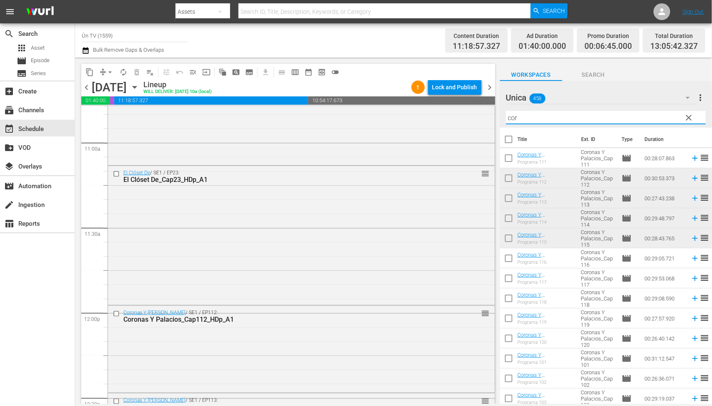
drag, startPoint x: 555, startPoint y: 118, endPoint x: 426, endPoint y: 103, distance: 129.8
click at [426, 103] on div "content_copy compress arrow_drop_down autorenew_outlined delete_forever_outline…" at bounding box center [393, 231] width 637 height 346
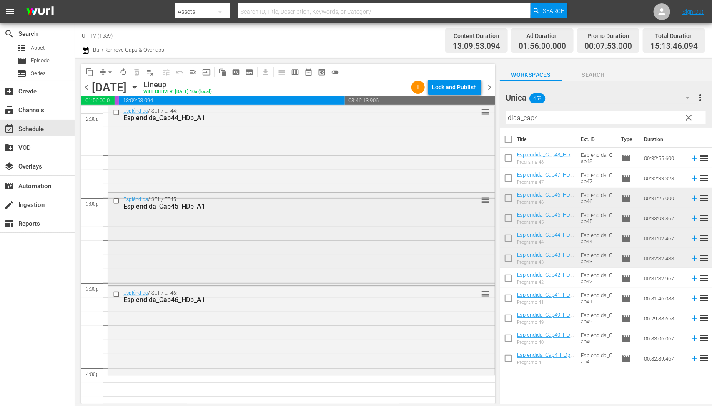
scroll to position [2523, 0]
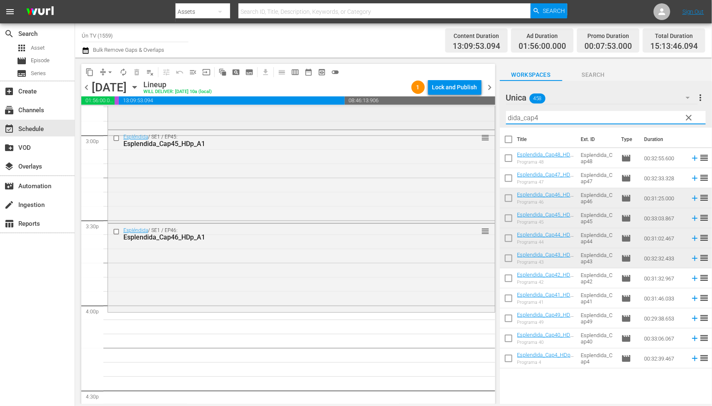
drag, startPoint x: 581, startPoint y: 120, endPoint x: 420, endPoint y: 113, distance: 160.7
click at [420, 113] on div "content_copy compress arrow_drop_down autorenew_outlined delete_forever_outline…" at bounding box center [393, 231] width 637 height 346
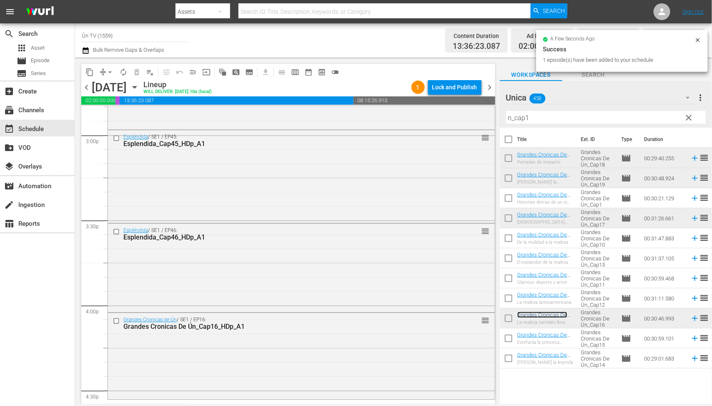
scroll to position [2648, 0]
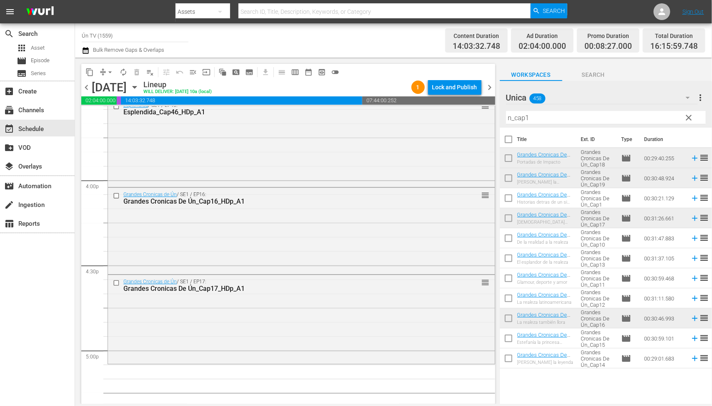
click at [510, 160] on input "checkbox" at bounding box center [509, 160] width 18 height 18
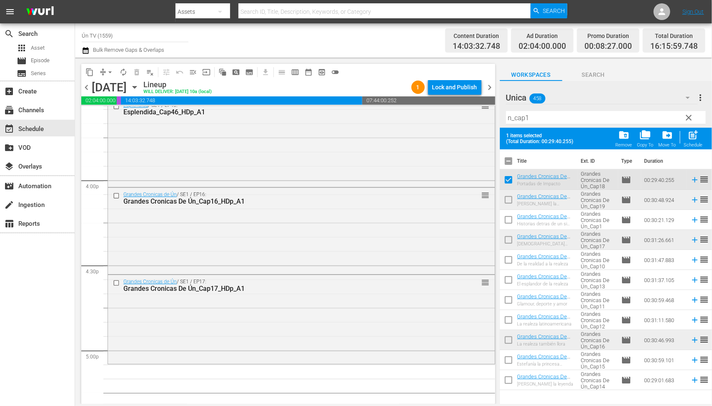
click at [507, 194] on input "checkbox" at bounding box center [509, 202] width 18 height 18
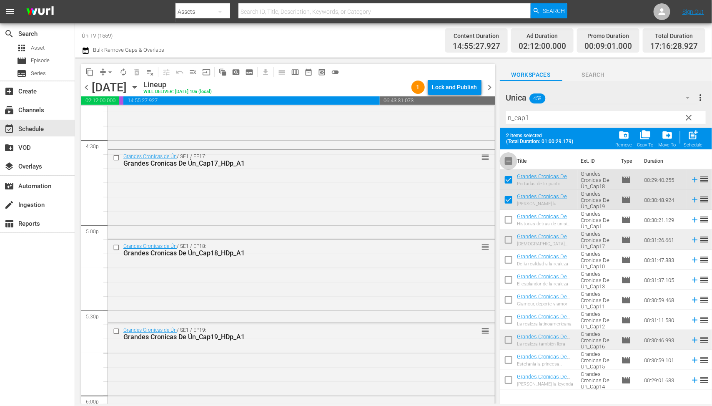
click at [512, 159] on input "checkbox" at bounding box center [509, 163] width 18 height 18
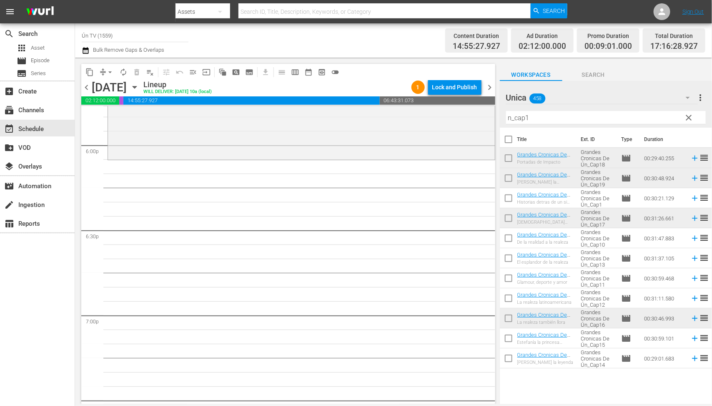
scroll to position [2961, 0]
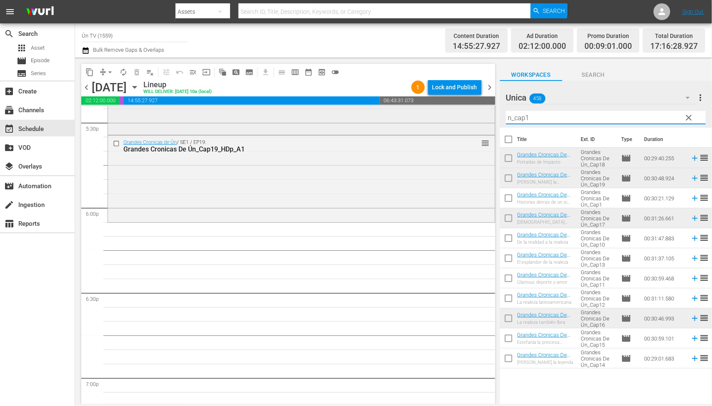
drag, startPoint x: 573, startPoint y: 116, endPoint x: 479, endPoint y: 115, distance: 94.2
click at [479, 115] on div "content_copy compress arrow_drop_down autorenew_outlined delete_forever_outline…" at bounding box center [393, 231] width 637 height 346
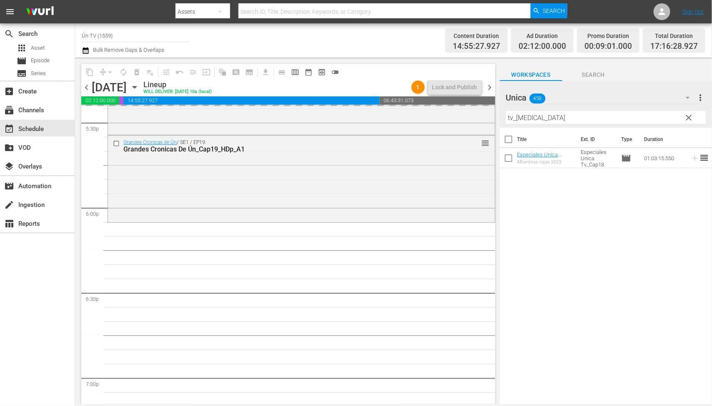
click at [527, 119] on input "tv_cap18" at bounding box center [606, 117] width 200 height 13
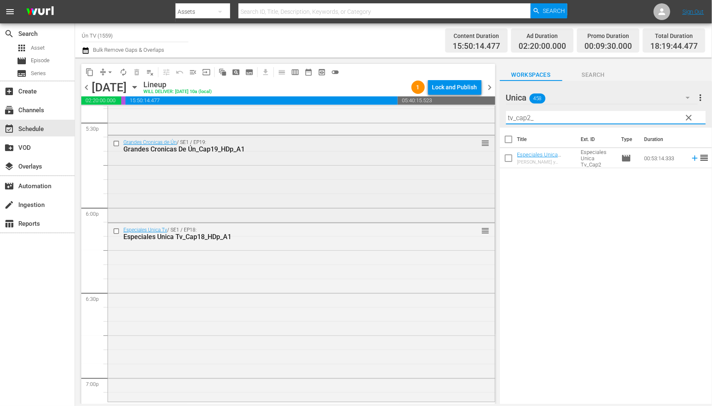
scroll to position [3023, 0]
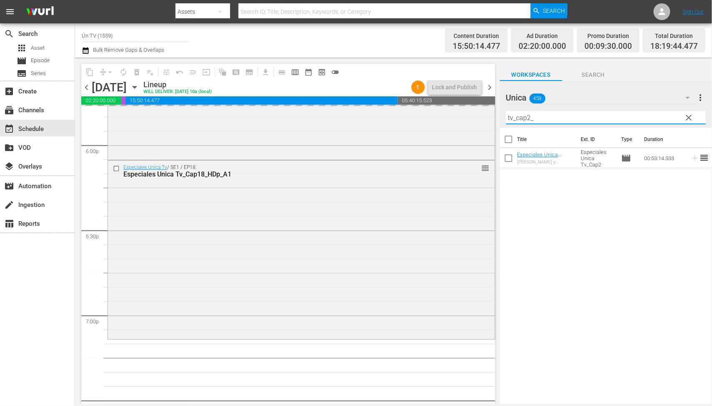
click at [529, 117] on input "tv_cap2_" at bounding box center [606, 117] width 200 height 13
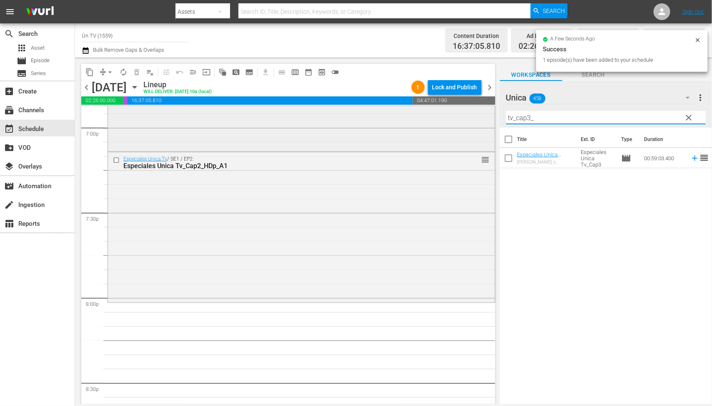
scroll to position [3273, 0]
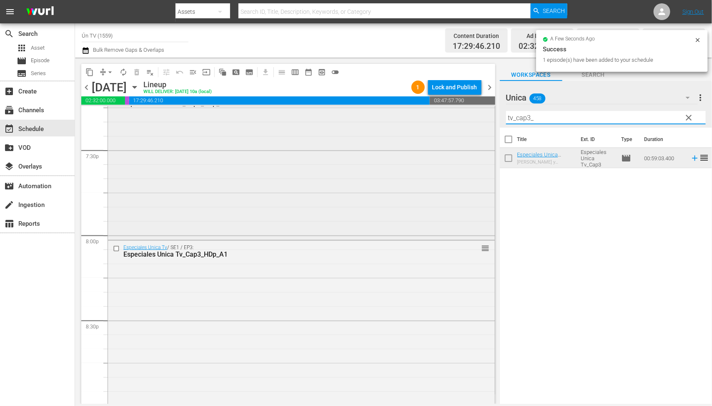
drag, startPoint x: 543, startPoint y: 117, endPoint x: 434, endPoint y: 105, distance: 109.4
click at [443, 108] on div "content_copy compress arrow_drop_down autorenew_outlined delete_forever_outline…" at bounding box center [393, 231] width 637 height 346
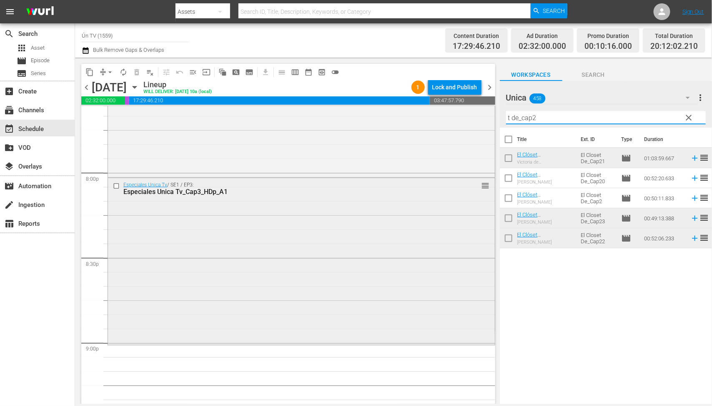
scroll to position [3399, 0]
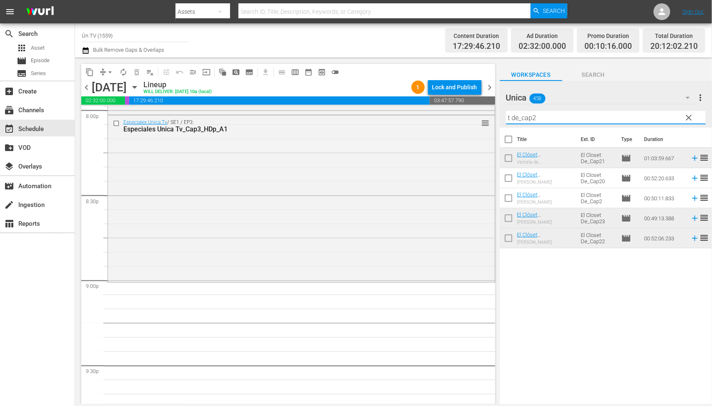
click at [512, 158] on input "checkbox" at bounding box center [509, 160] width 18 height 18
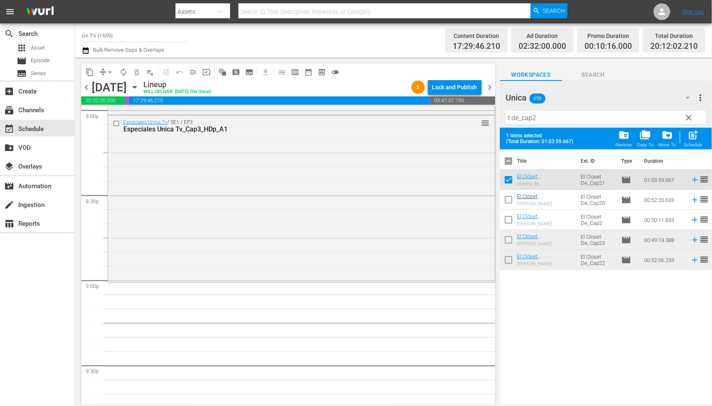
drag, startPoint x: 507, startPoint y: 258, endPoint x: 537, endPoint y: 198, distance: 66.8
click at [507, 256] on input "checkbox" at bounding box center [509, 262] width 18 height 18
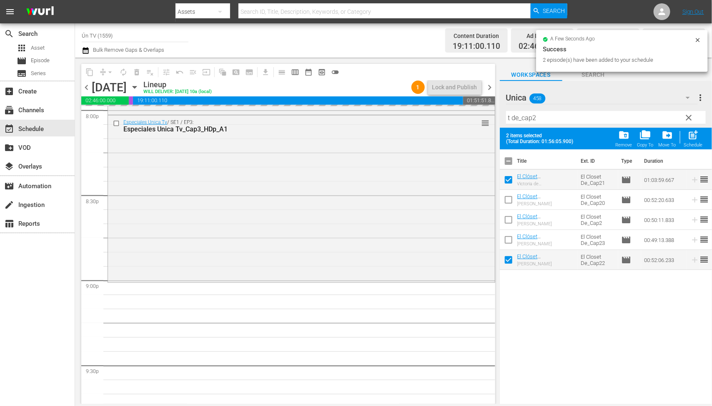
click at [507, 161] on input "checkbox" at bounding box center [509, 163] width 18 height 18
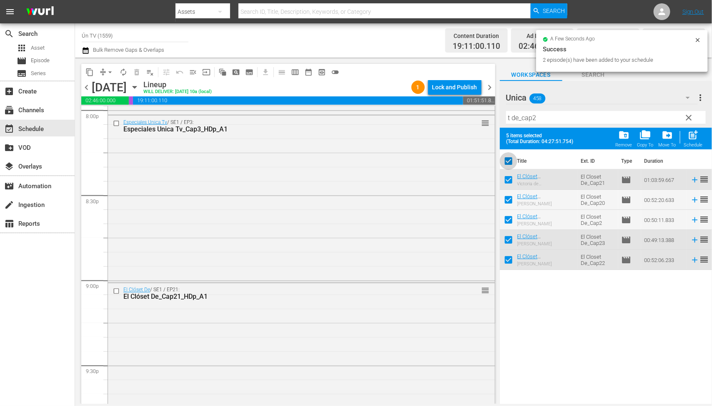
click at [507, 161] on input "checkbox" at bounding box center [509, 163] width 18 height 18
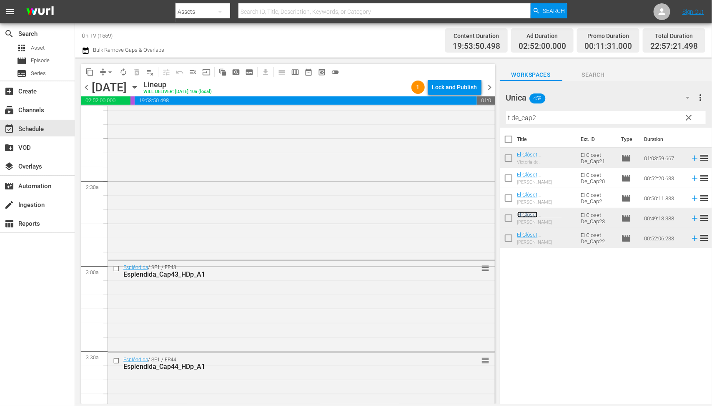
scroll to position [0, 0]
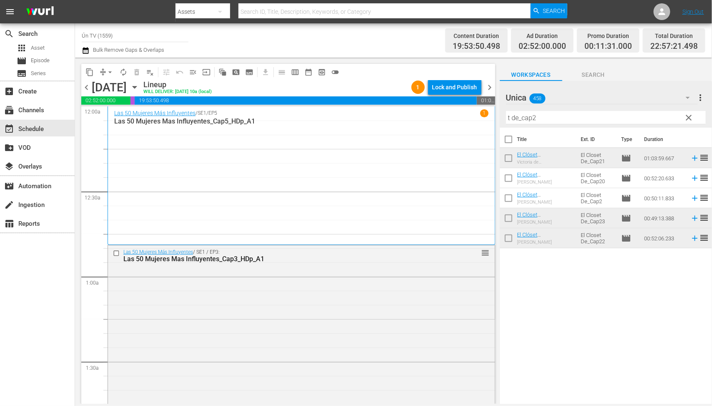
click at [84, 84] on span "chevron_left" at bounding box center [86, 87] width 10 height 10
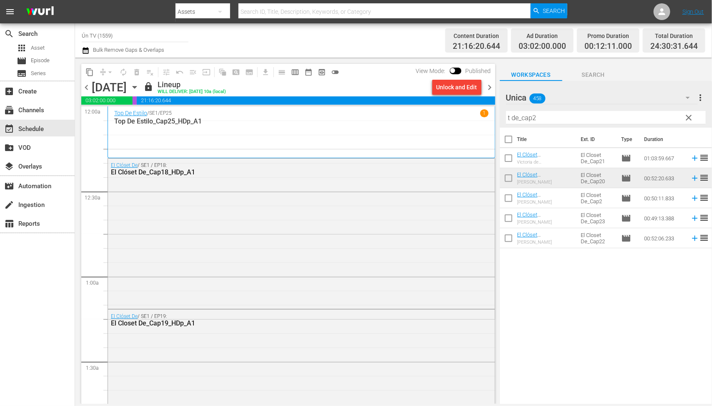
click at [488, 87] on span "chevron_right" at bounding box center [490, 87] width 10 height 10
